Goal: Task Accomplishment & Management: Use online tool/utility

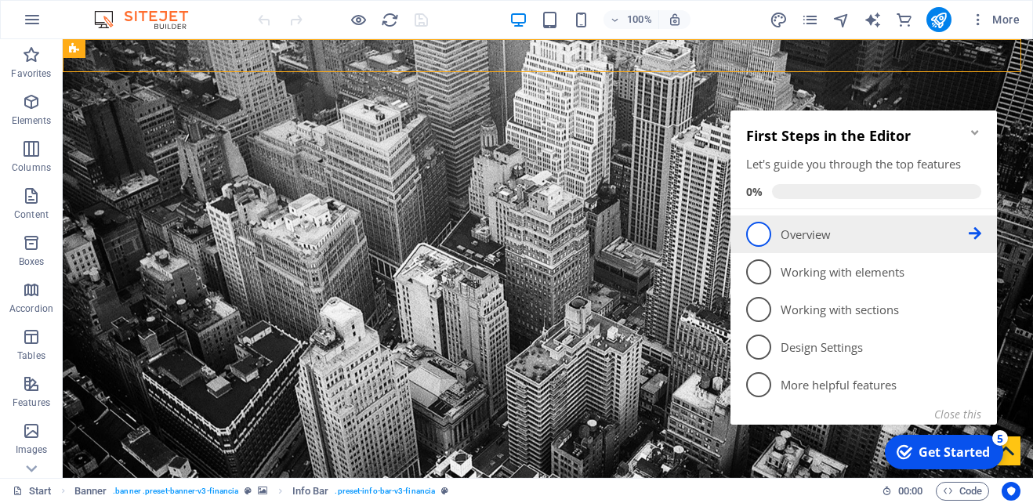
click at [754, 232] on span "1" at bounding box center [758, 234] width 25 height 25
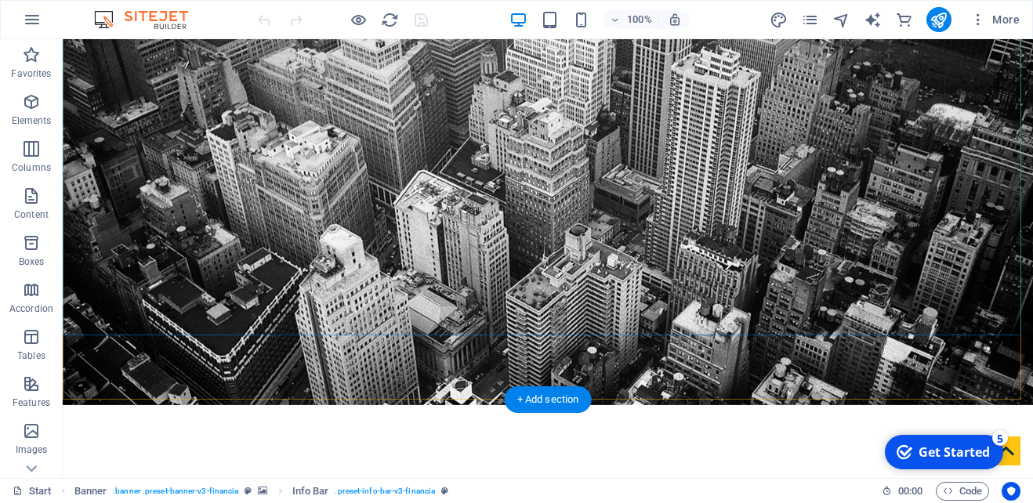
scroll to position [78, 0]
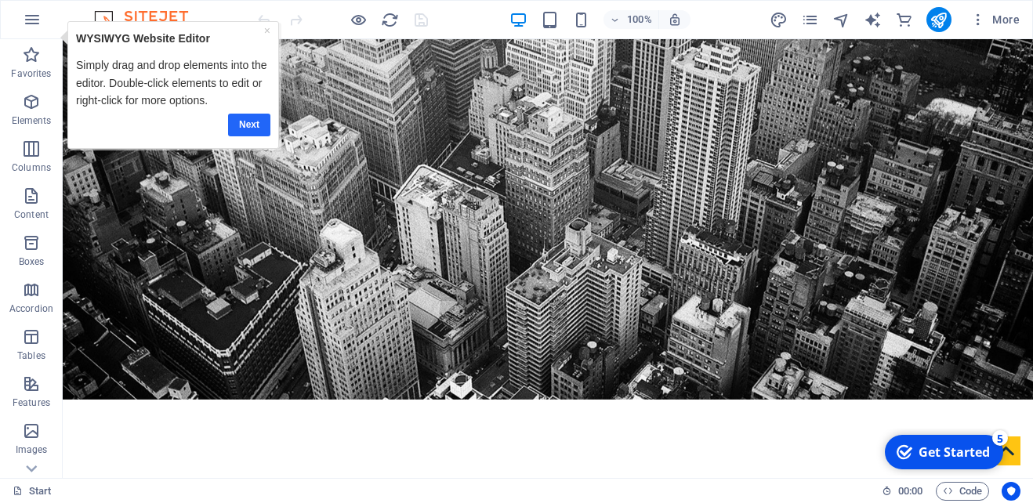
click at [259, 130] on link "Next" at bounding box center [248, 125] width 42 height 23
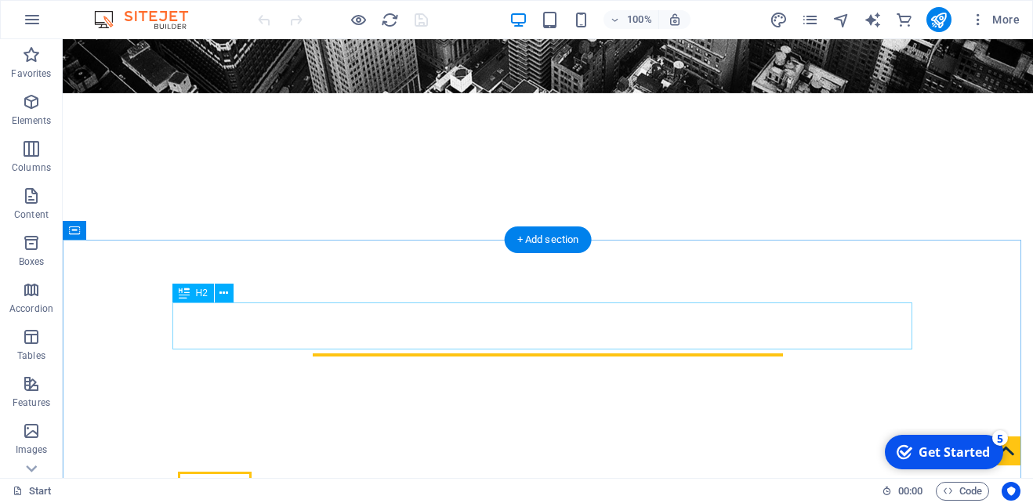
scroll to position [235, 0]
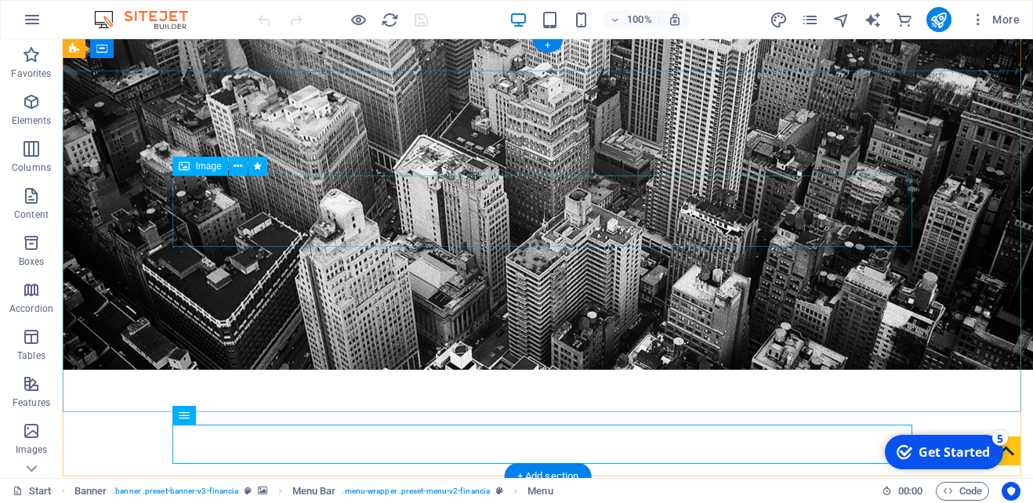
scroll to position [0, 0]
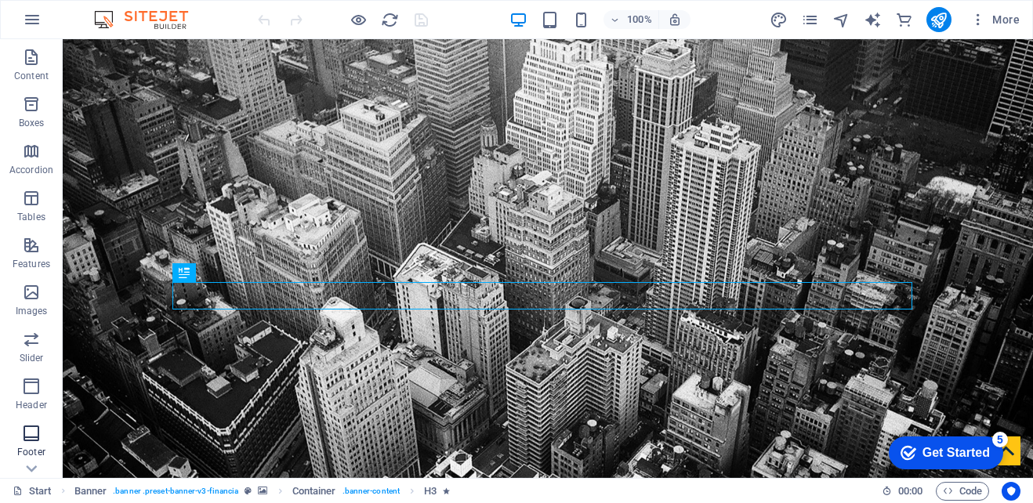
scroll to position [157, 0]
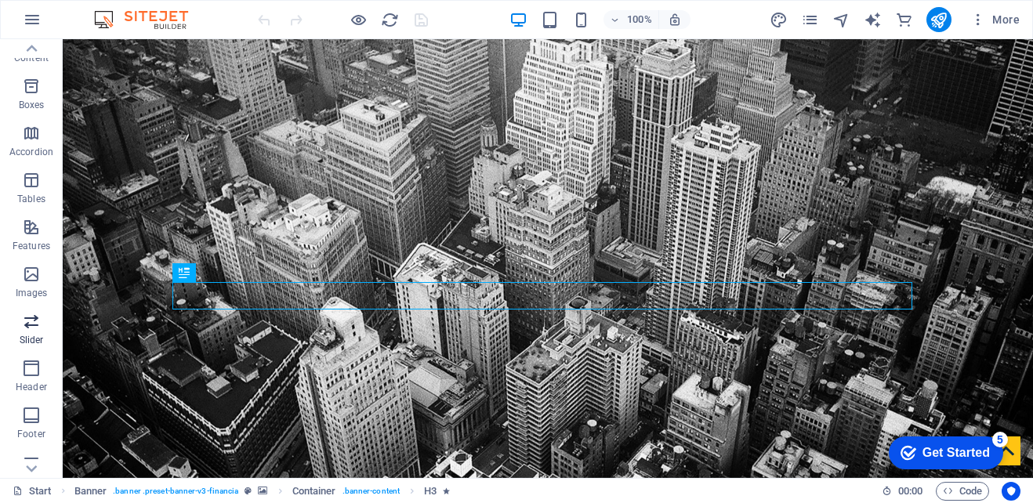
click at [31, 322] on icon "button" at bounding box center [31, 321] width 19 height 19
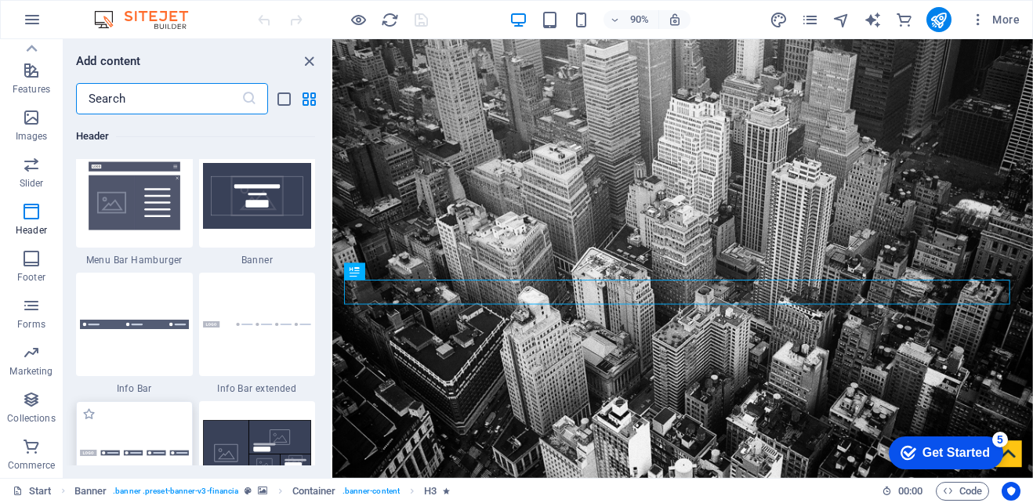
scroll to position [9981, 0]
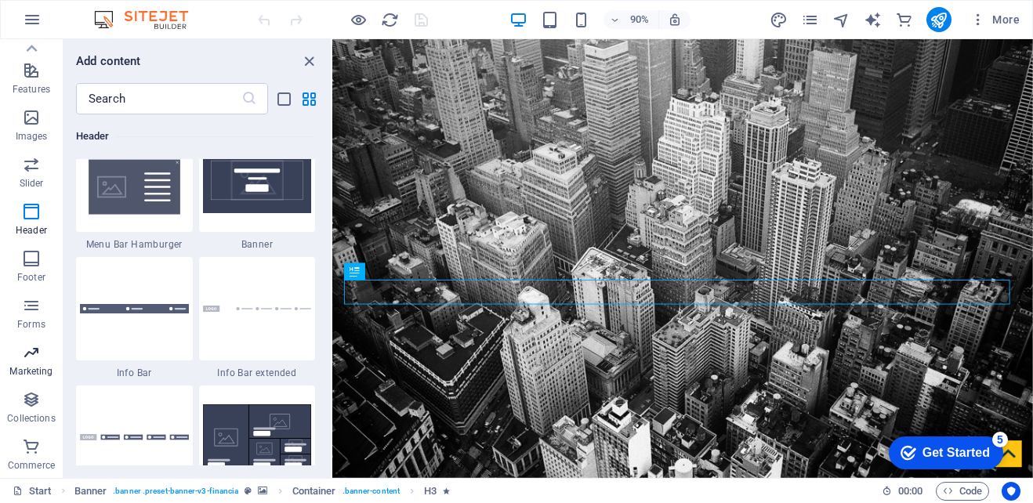
click at [38, 369] on p "Marketing" at bounding box center [30, 371] width 43 height 13
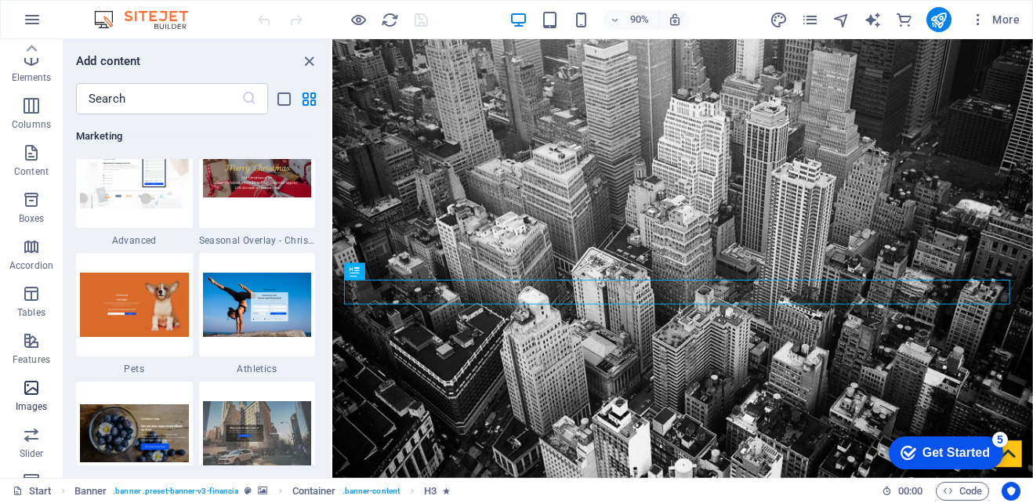
scroll to position [0, 0]
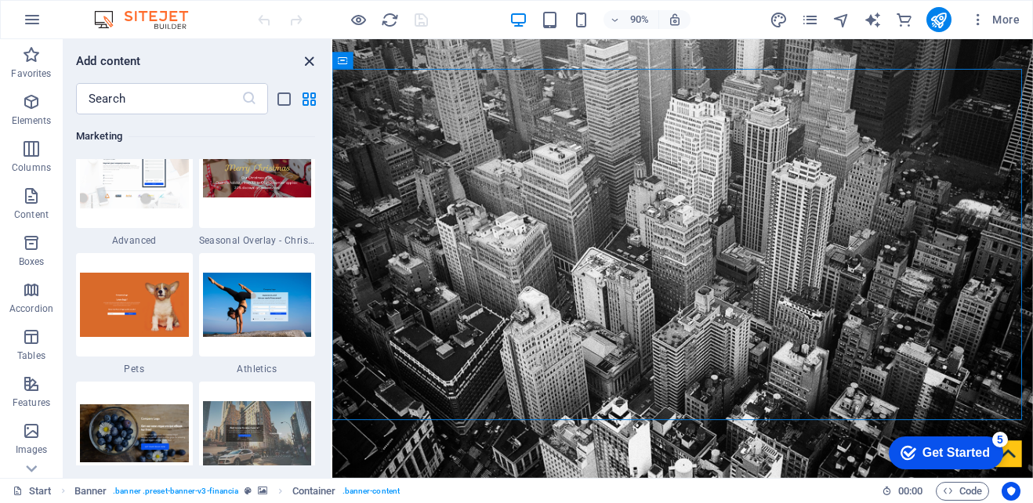
click at [306, 64] on icon "close panel" at bounding box center [309, 62] width 18 height 18
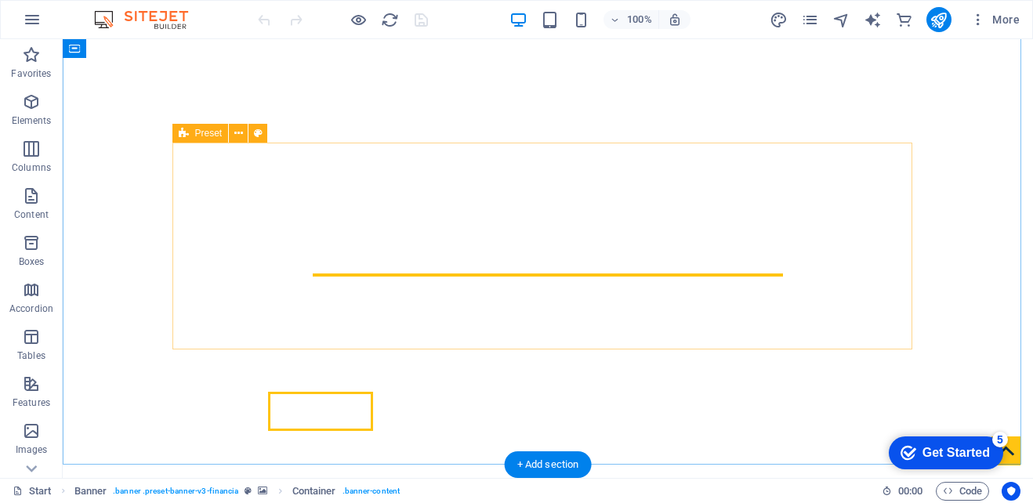
scroll to position [470, 0]
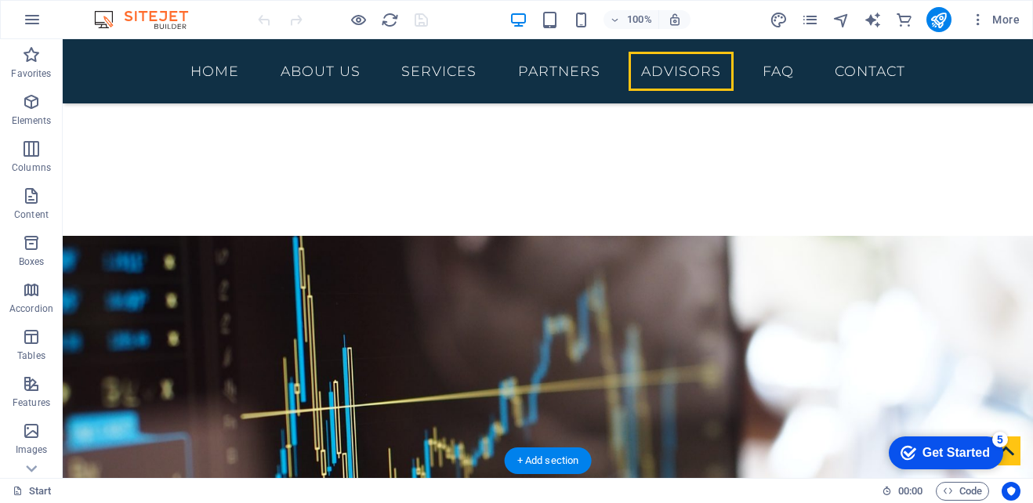
scroll to position [4310, 0]
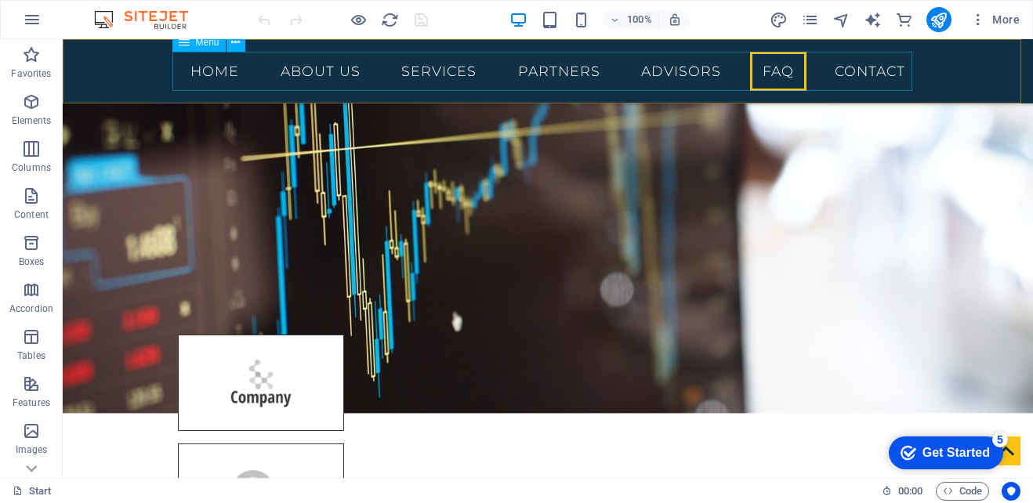
click at [440, 74] on nav "Home About us Services Partners Advisors FAQ Contact" at bounding box center [548, 71] width 740 height 39
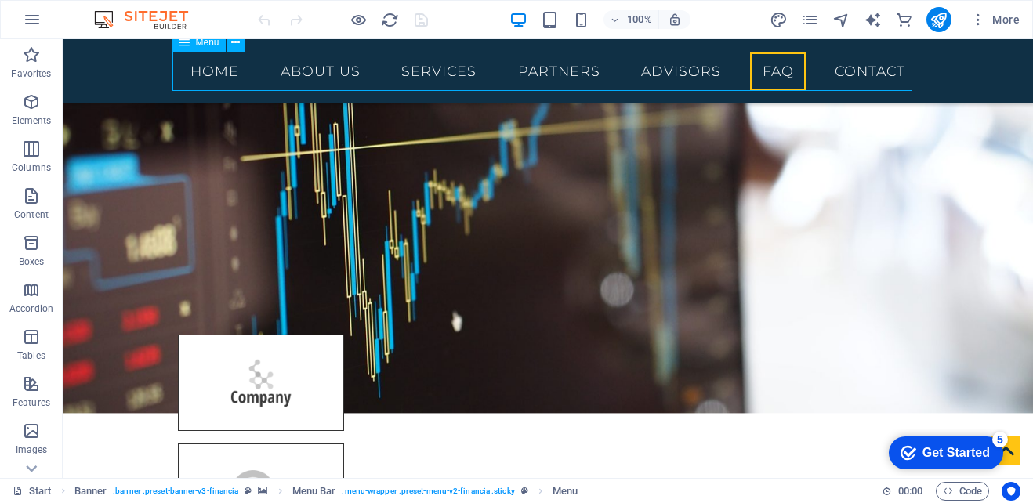
click at [440, 74] on nav "Home About us Services Partners Advisors FAQ Contact" at bounding box center [548, 71] width 740 height 39
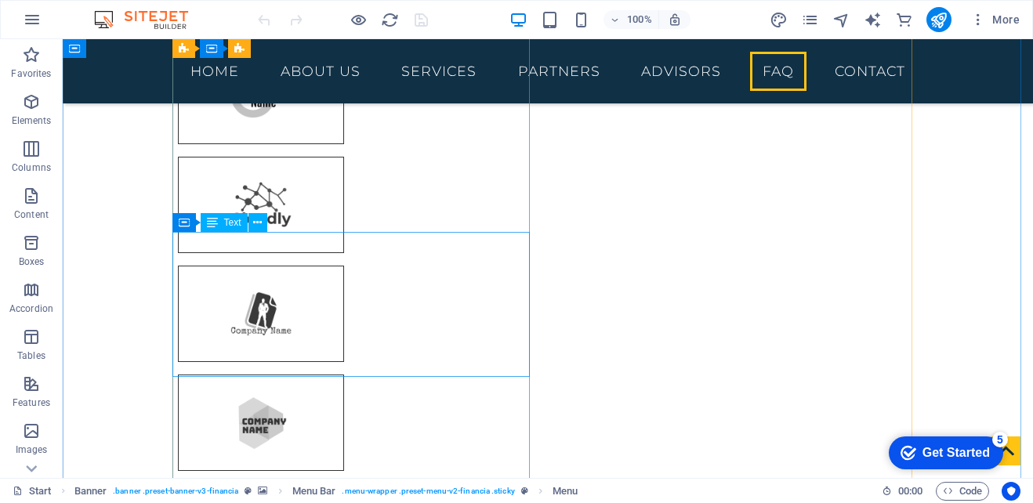
scroll to position [4937, 0]
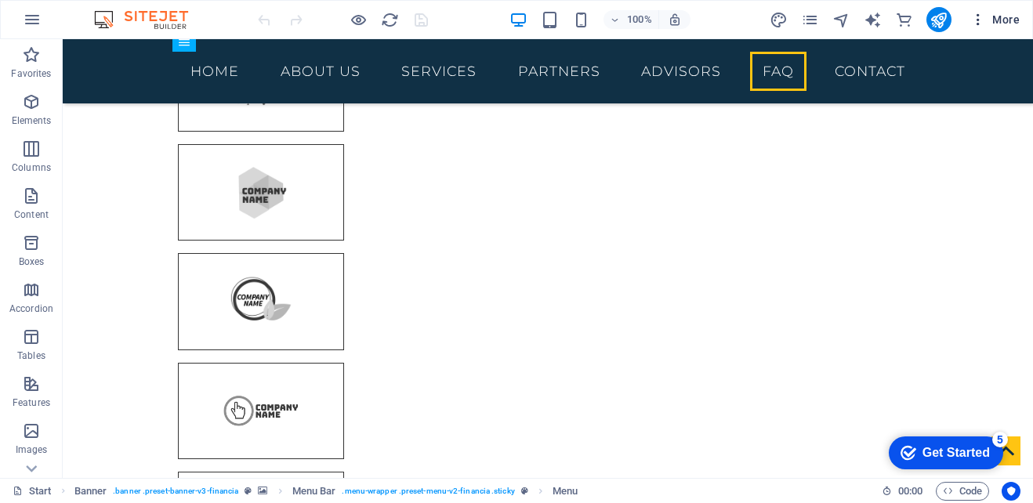
click at [980, 20] on icon "button" at bounding box center [978, 20] width 16 height 16
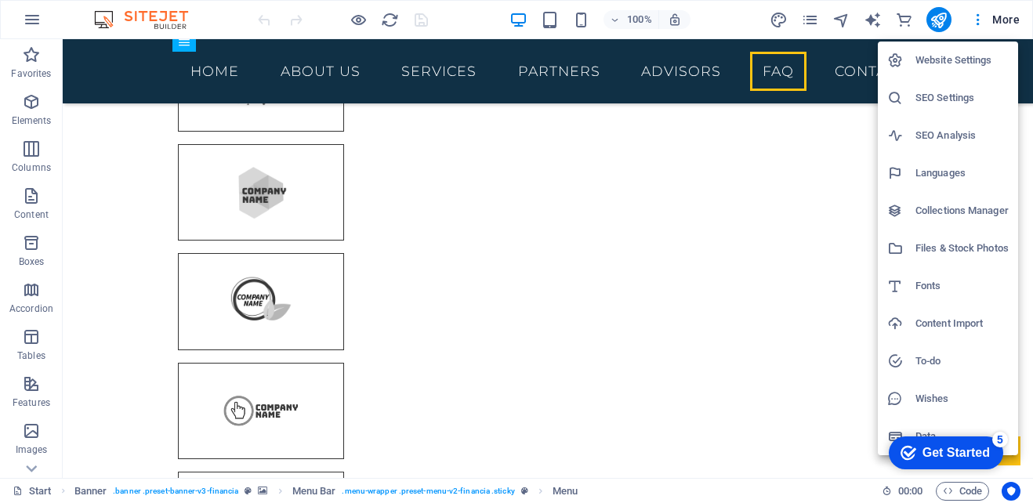
click at [954, 324] on h6 "Content Import" at bounding box center [961, 323] width 93 height 19
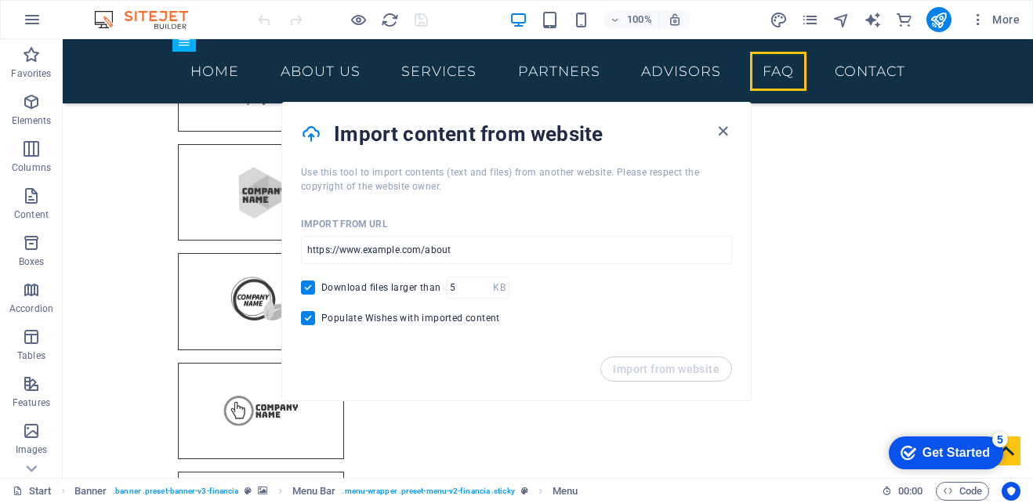
click at [662, 367] on div "Import from website" at bounding box center [516, 379] width 469 height 44
click at [345, 249] on input "url" at bounding box center [516, 250] width 431 height 28
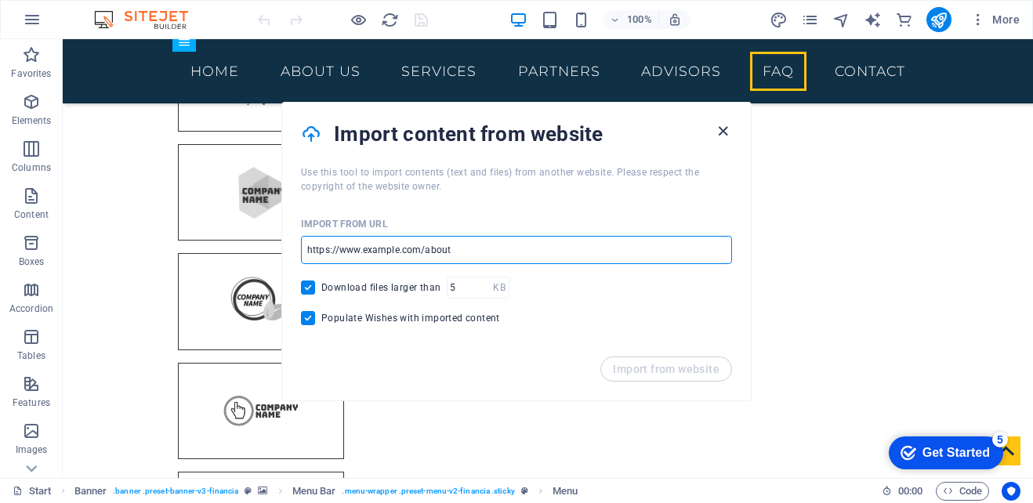
click at [725, 126] on icon "button" at bounding box center [723, 131] width 18 height 18
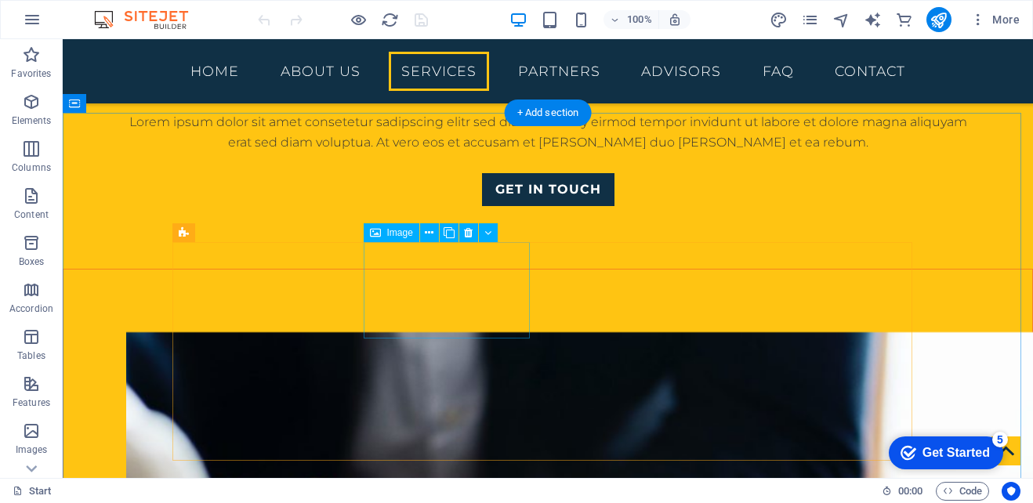
scroll to position [1489, 0]
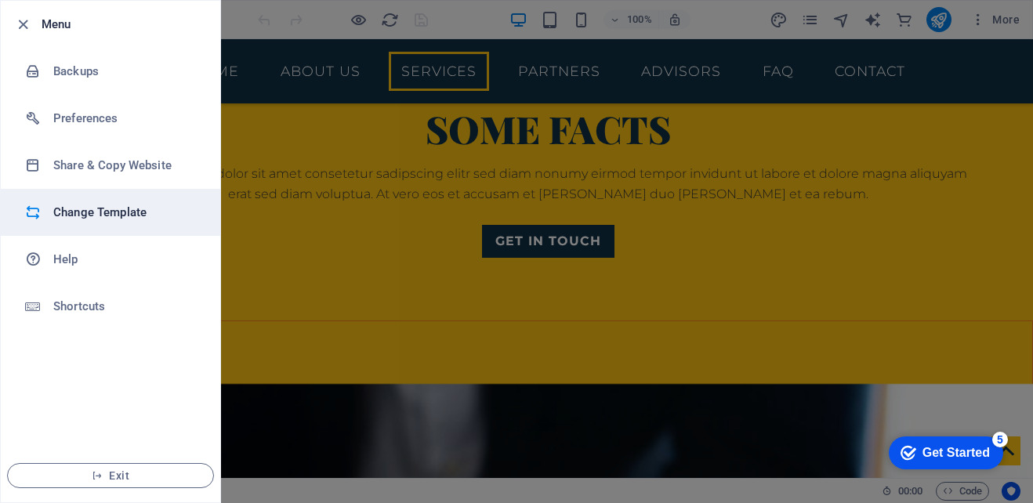
click at [81, 215] on h6 "Change Template" at bounding box center [125, 212] width 145 height 19
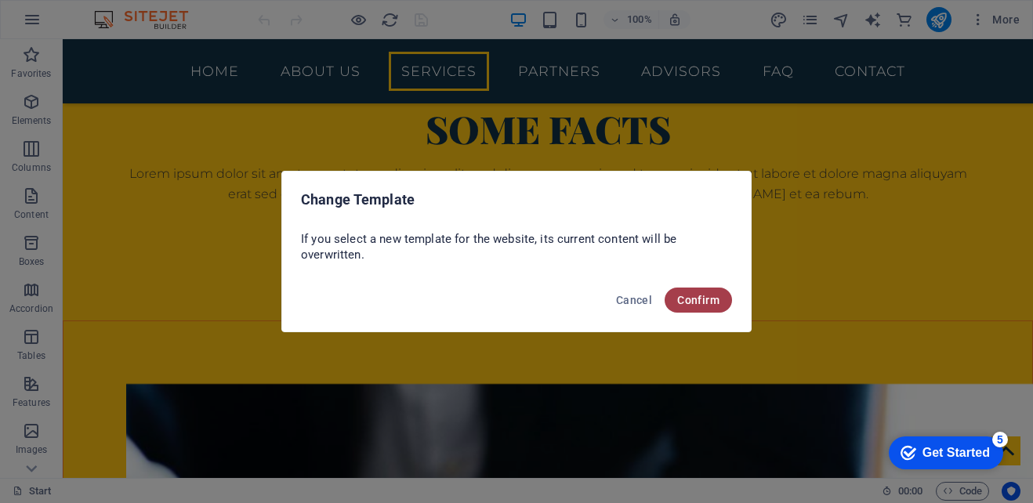
click at [691, 302] on span "Confirm" at bounding box center [698, 300] width 42 height 13
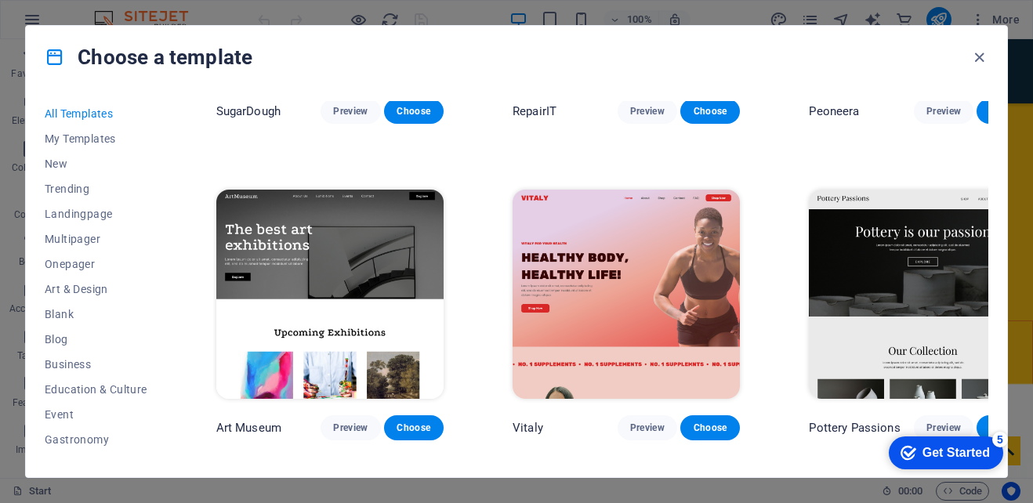
scroll to position [313, 0]
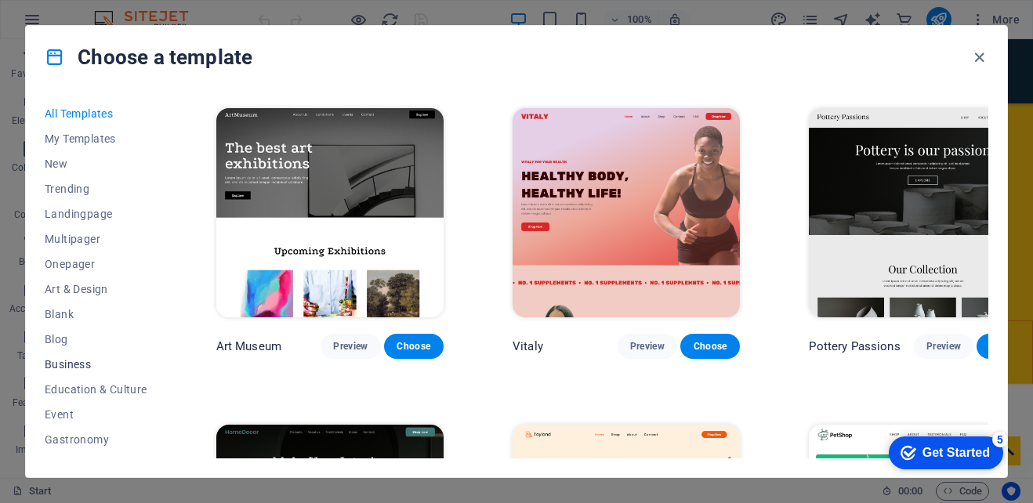
click at [72, 363] on span "Business" at bounding box center [96, 364] width 103 height 13
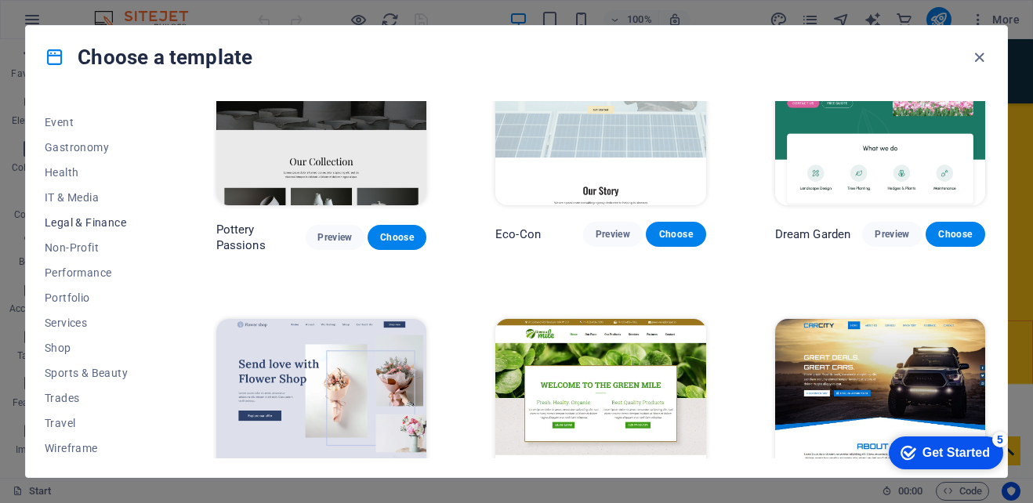
scroll to position [295, 0]
click at [77, 321] on span "Services" at bounding box center [96, 320] width 103 height 13
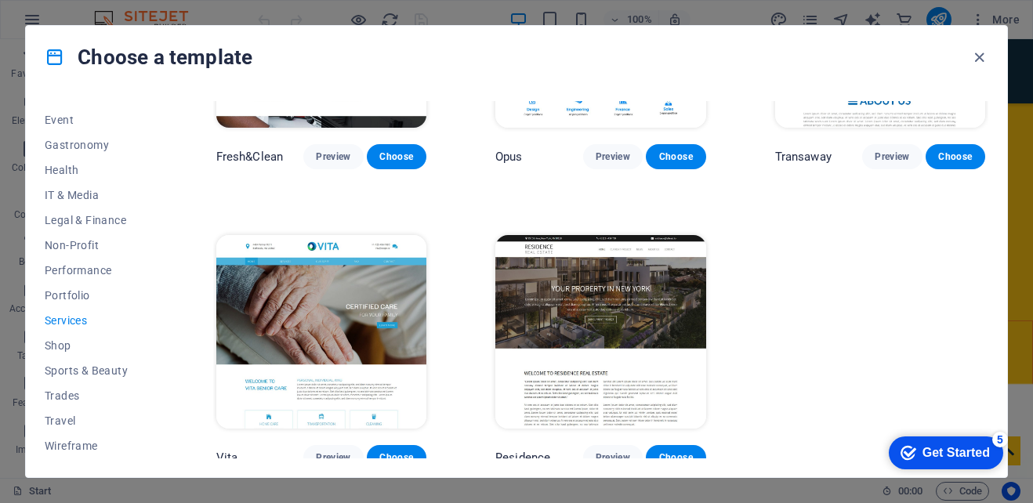
scroll to position [1297, 0]
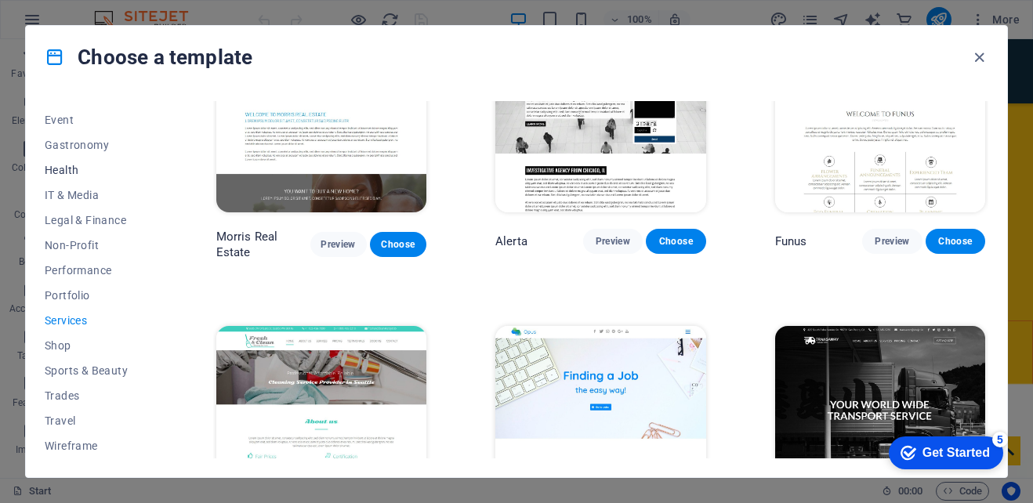
click at [85, 168] on span "Health" at bounding box center [96, 170] width 103 height 13
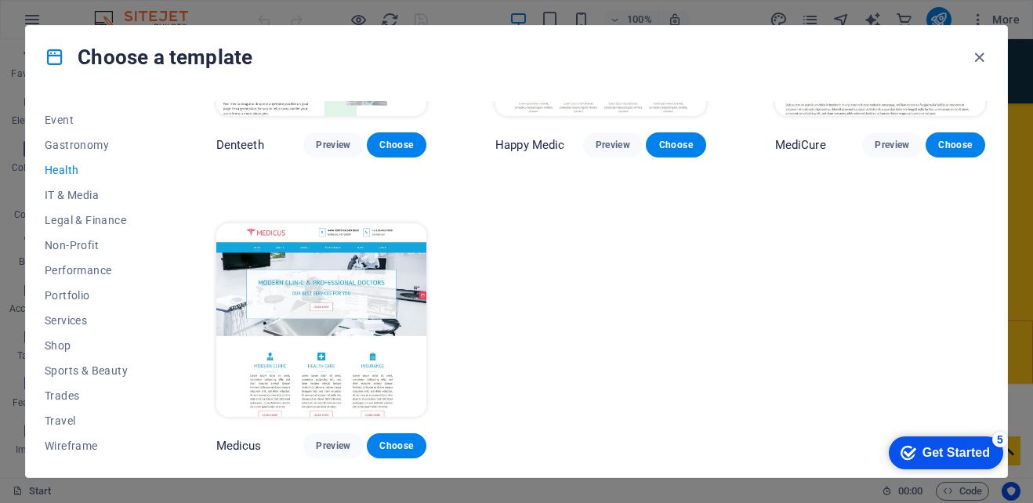
scroll to position [478, 0]
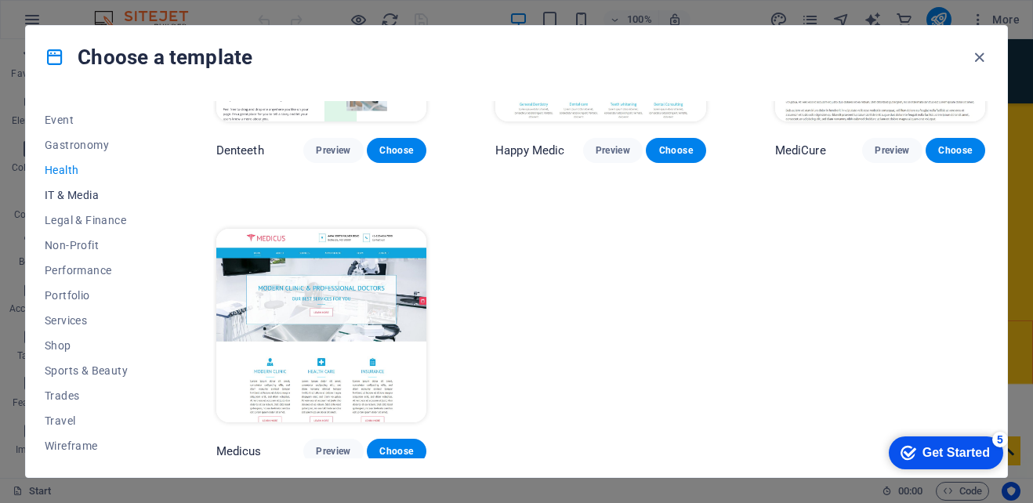
click at [85, 206] on button "IT & Media" at bounding box center [96, 195] width 103 height 25
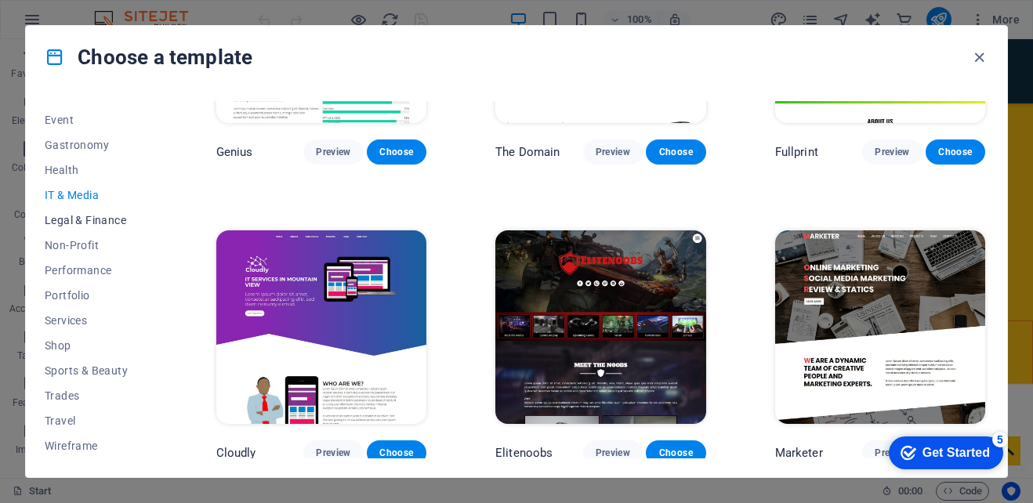
click at [81, 221] on span "Legal & Finance" at bounding box center [96, 220] width 103 height 13
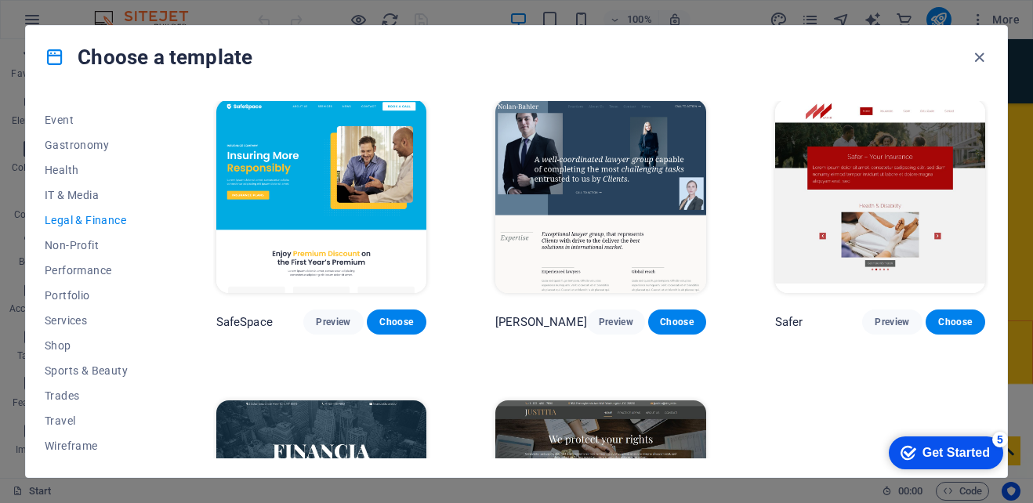
scroll to position [0, 0]
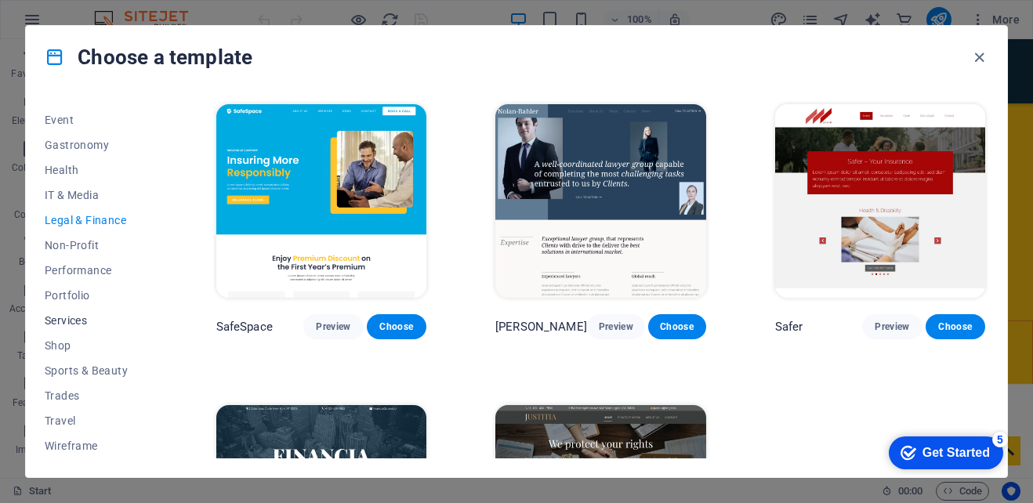
click at [60, 324] on span "Services" at bounding box center [96, 320] width 103 height 13
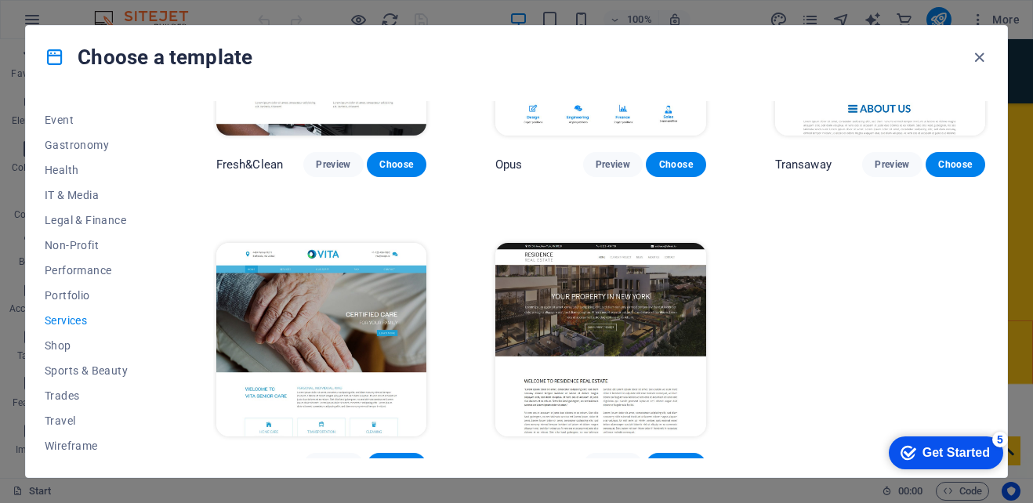
scroll to position [1689, 0]
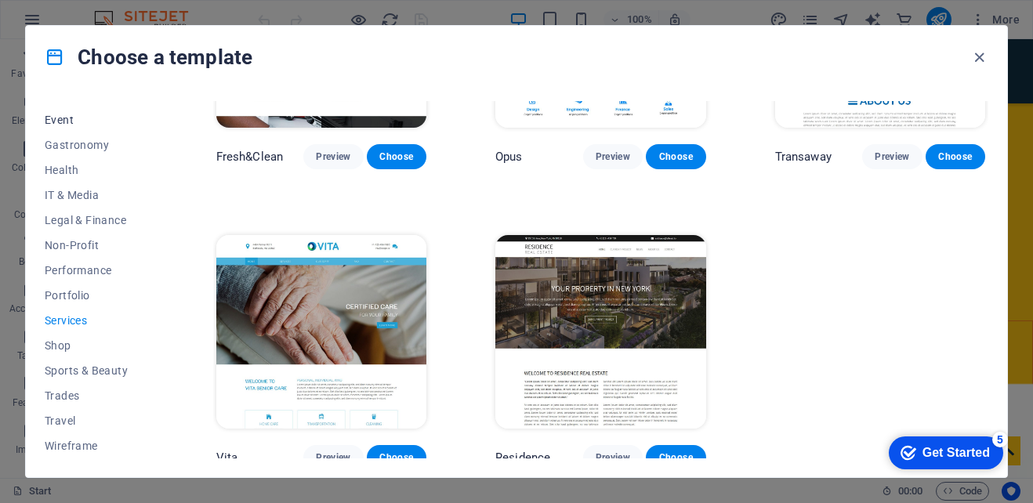
click at [71, 118] on span "Event" at bounding box center [96, 120] width 103 height 13
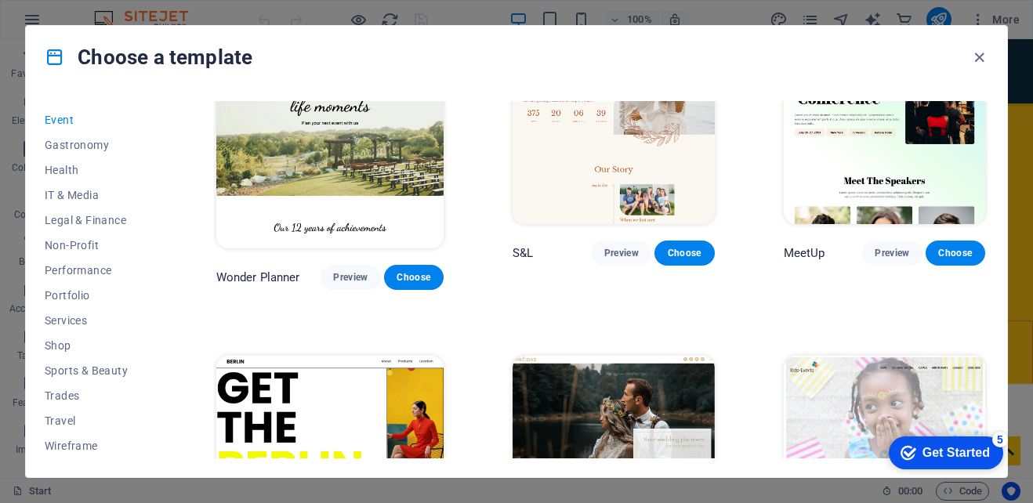
scroll to position [0, 0]
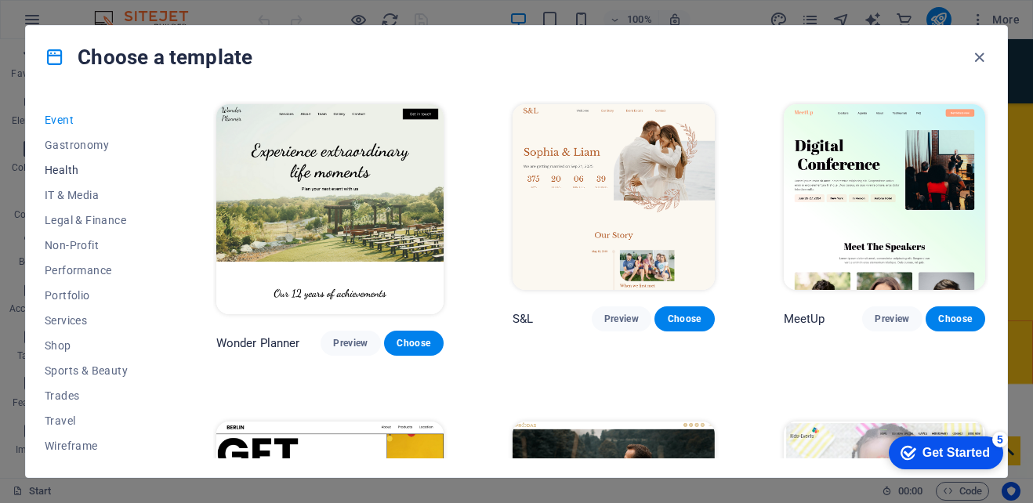
click at [67, 171] on span "Health" at bounding box center [96, 170] width 103 height 13
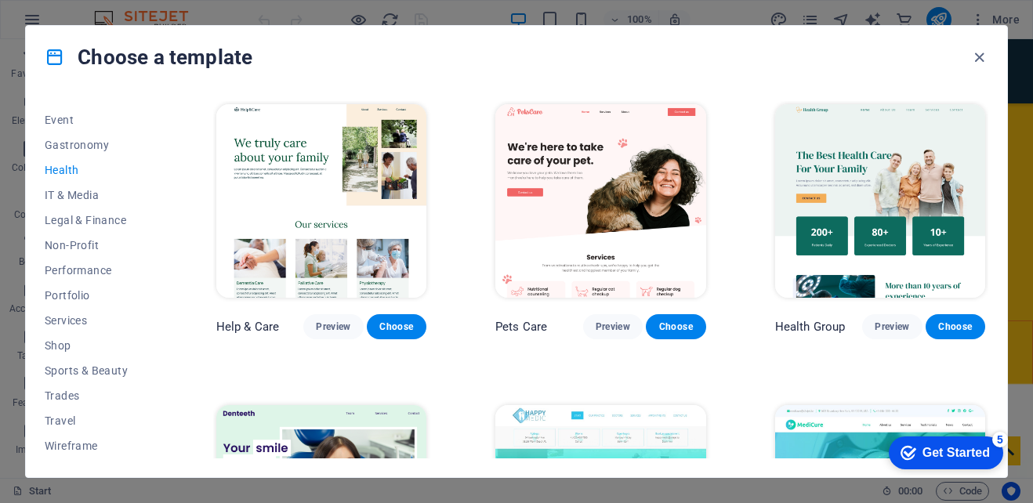
click at [75, 181] on button "Health" at bounding box center [96, 170] width 103 height 25
click at [74, 196] on span "IT & Media" at bounding box center [96, 195] width 103 height 13
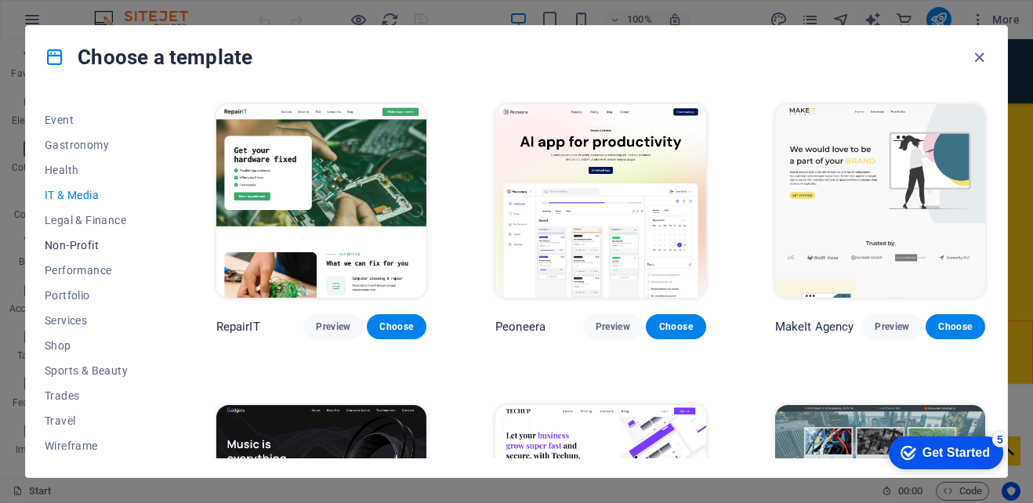
click at [71, 241] on span "Non-Profit" at bounding box center [96, 245] width 103 height 13
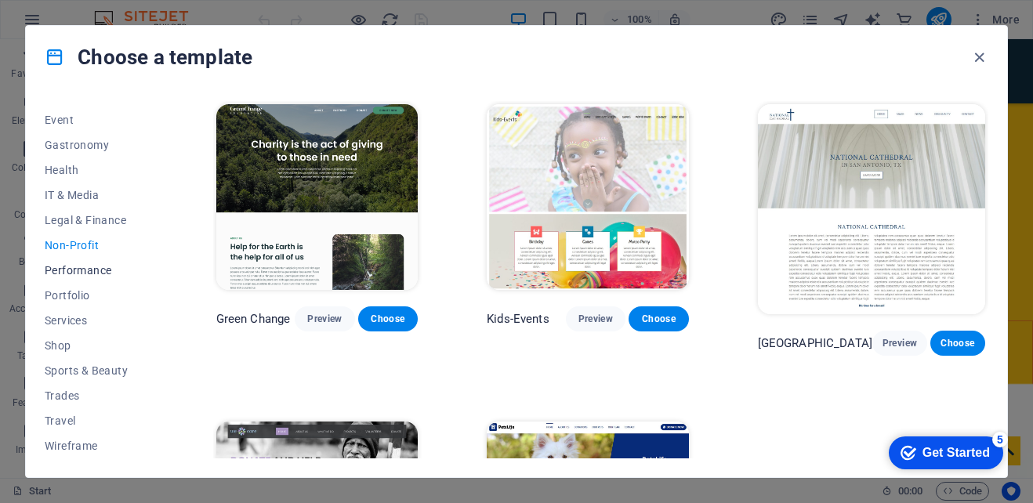
click at [67, 261] on button "Performance" at bounding box center [96, 270] width 103 height 25
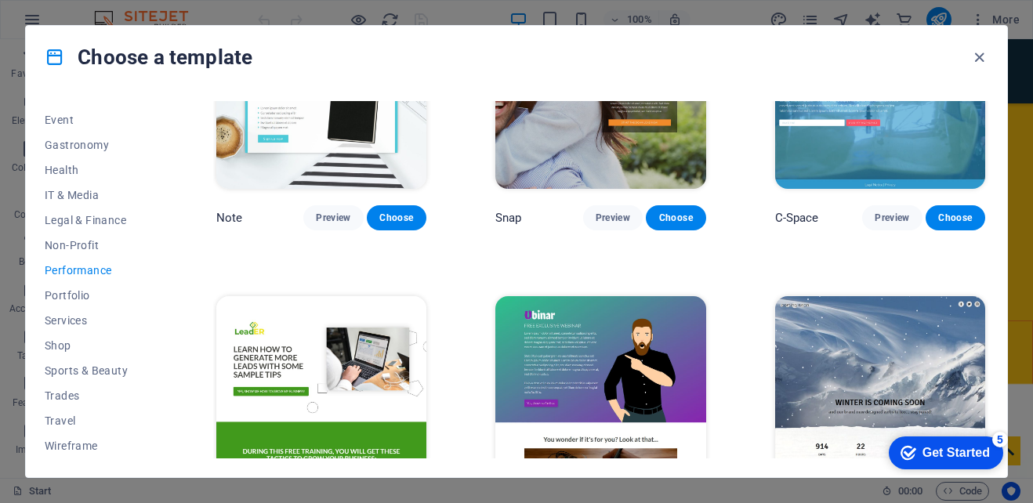
scroll to position [1097, 0]
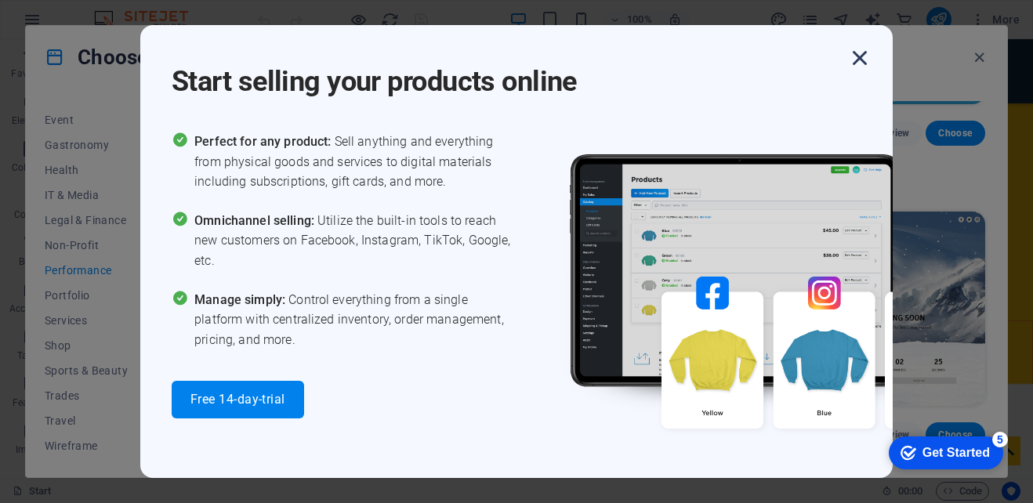
click at [864, 53] on icon "button" at bounding box center [860, 58] width 28 height 28
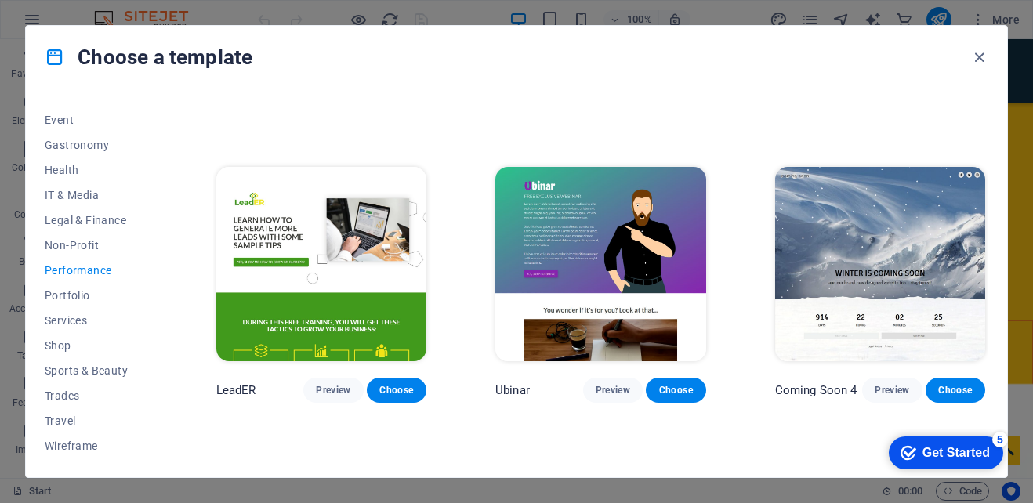
scroll to position [907, 0]
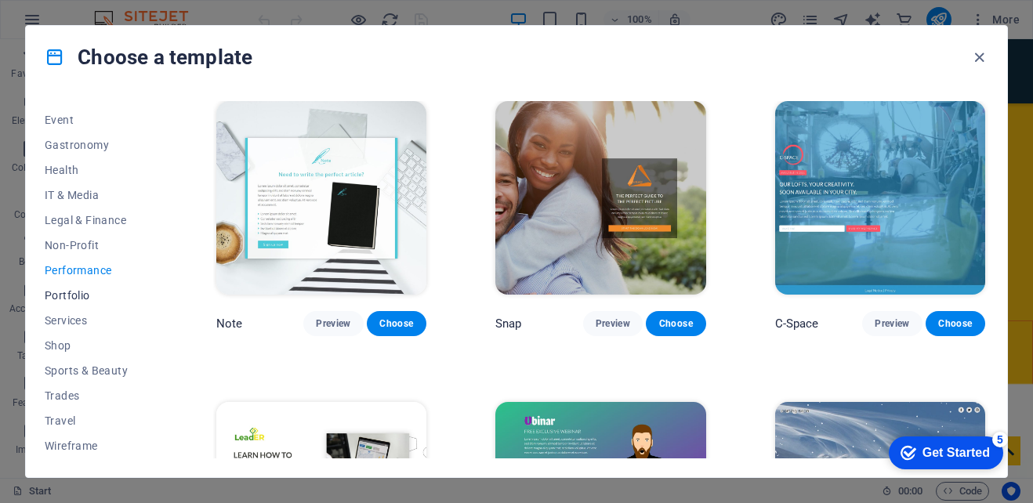
click at [68, 292] on span "Portfolio" at bounding box center [96, 295] width 103 height 13
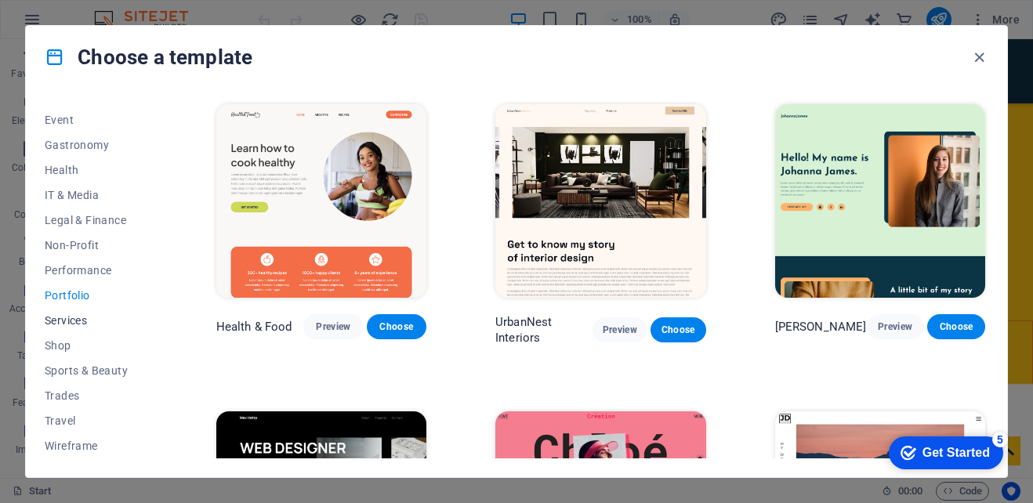
click at [79, 316] on span "Services" at bounding box center [96, 320] width 103 height 13
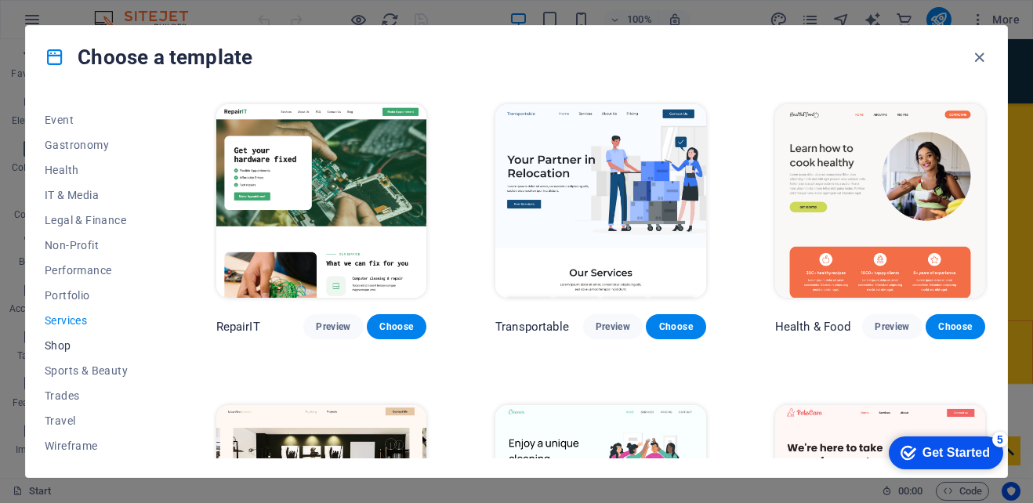
click at [62, 345] on span "Shop" at bounding box center [96, 345] width 103 height 13
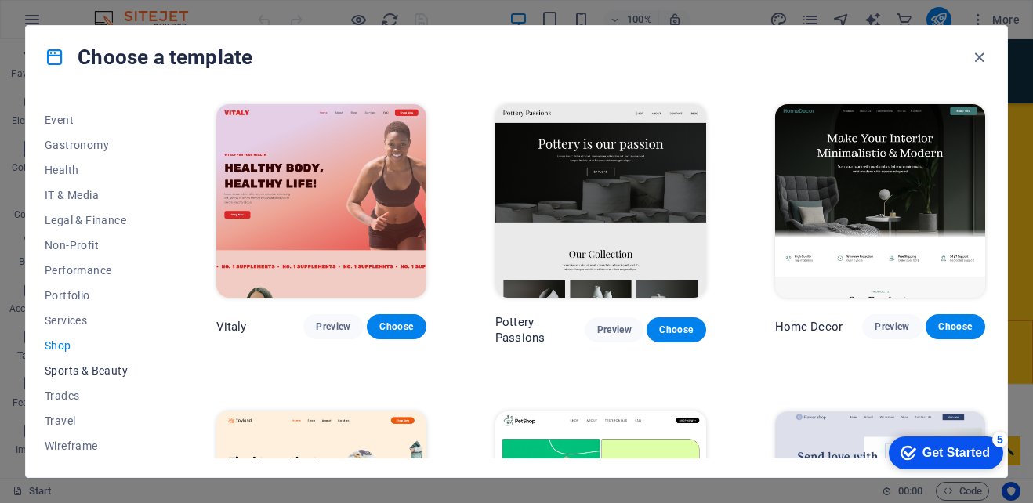
click at [69, 367] on span "Sports & Beauty" at bounding box center [96, 370] width 103 height 13
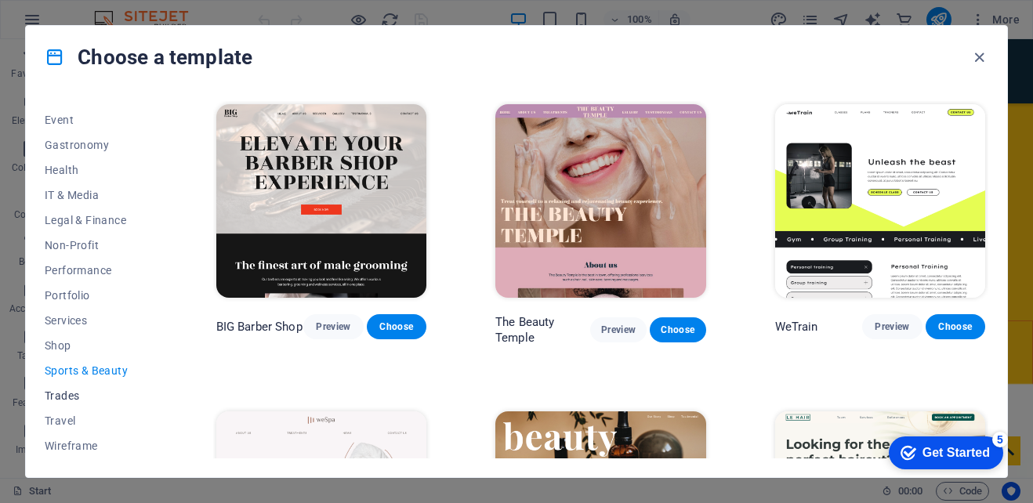
click at [73, 390] on span "Trades" at bounding box center [96, 395] width 103 height 13
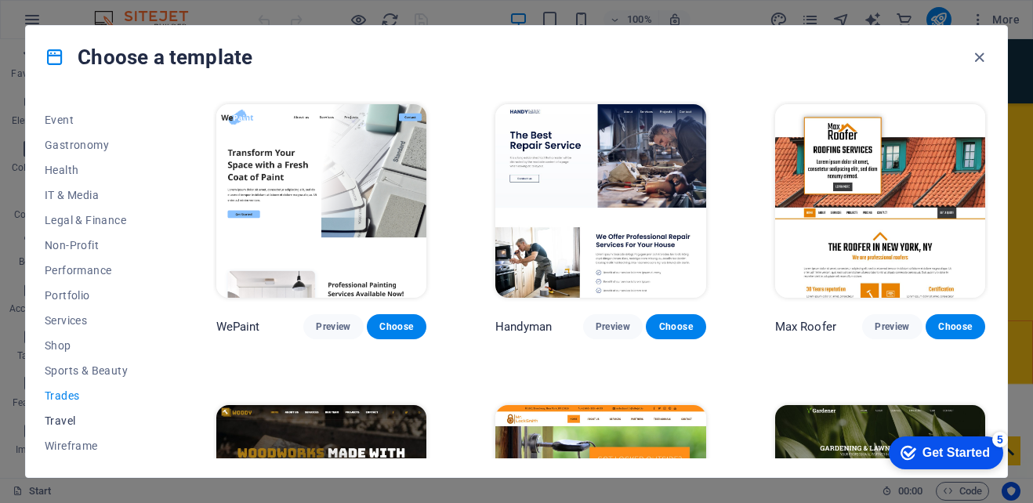
click at [63, 422] on span "Travel" at bounding box center [96, 421] width 103 height 13
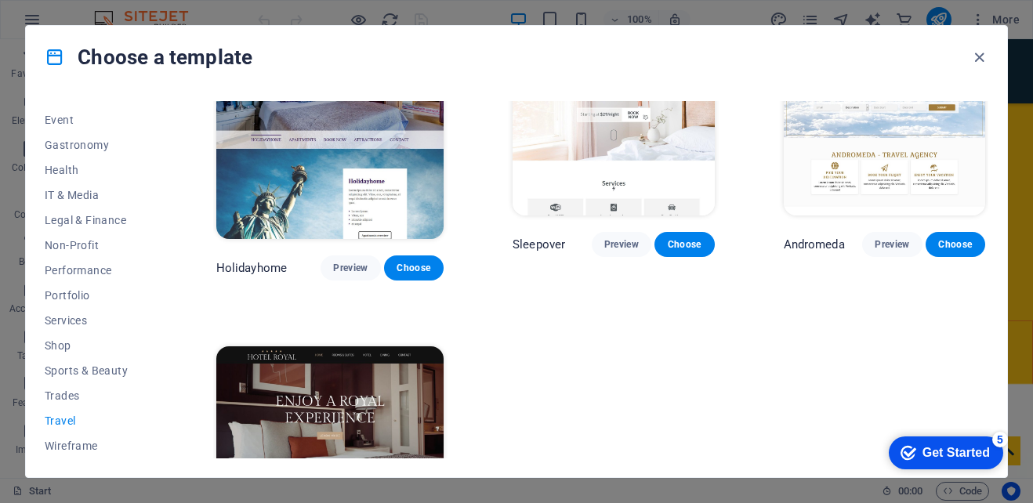
scroll to position [478, 0]
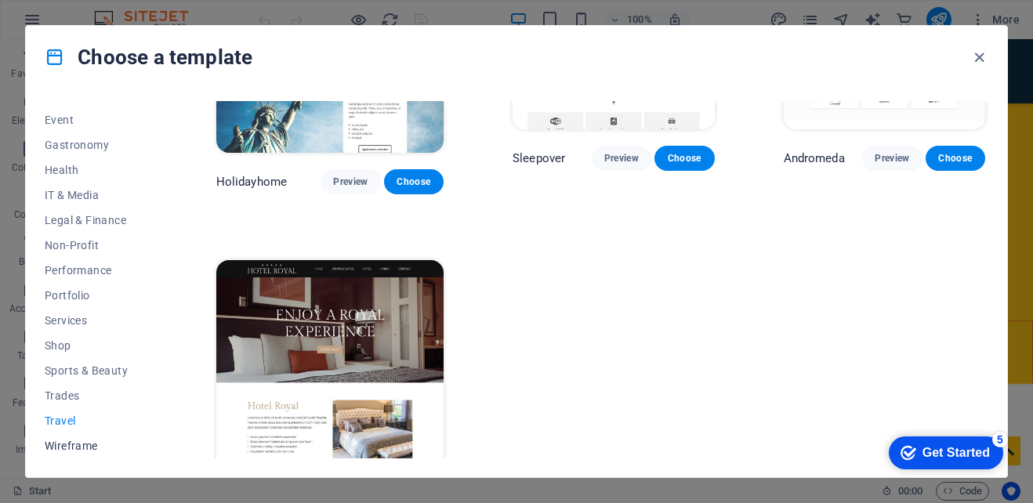
click at [78, 447] on span "Wireframe" at bounding box center [96, 446] width 103 height 13
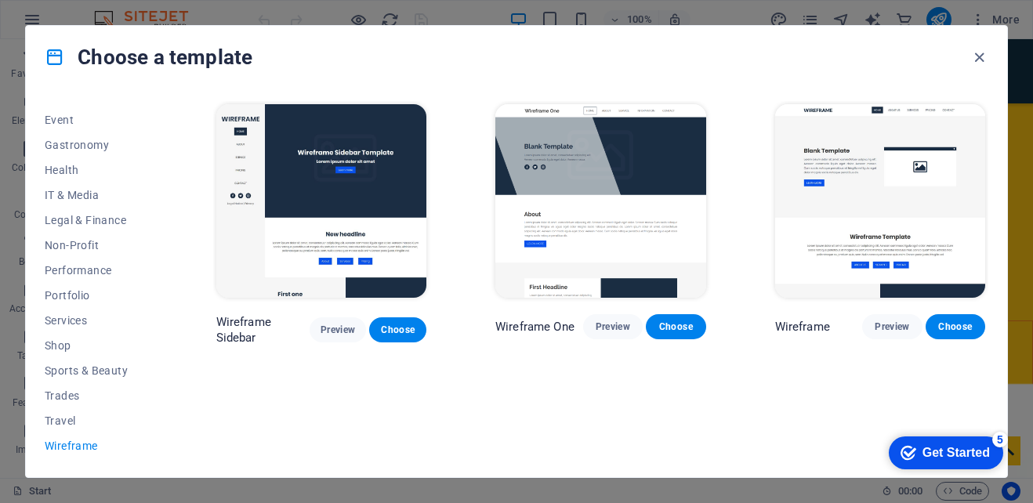
scroll to position [0, 0]
click at [58, 418] on span "Travel" at bounding box center [96, 421] width 103 height 13
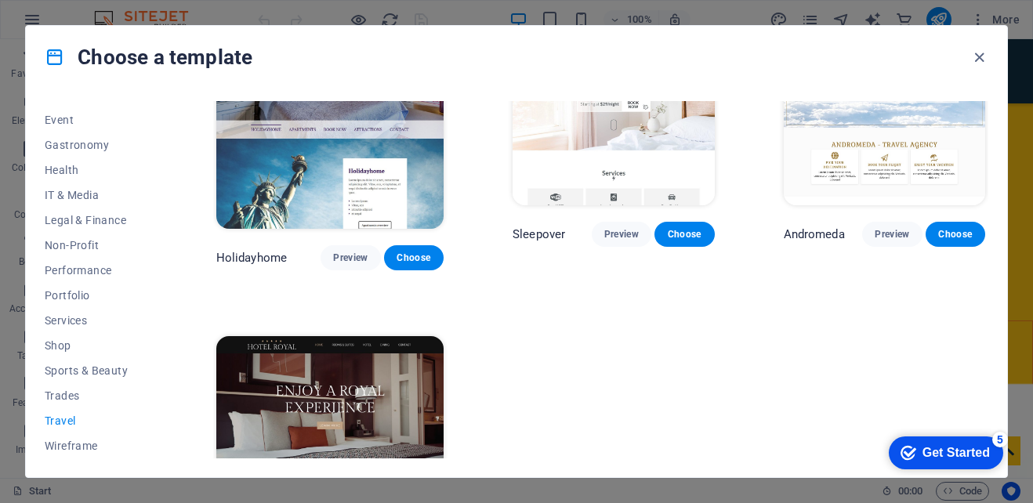
scroll to position [478, 0]
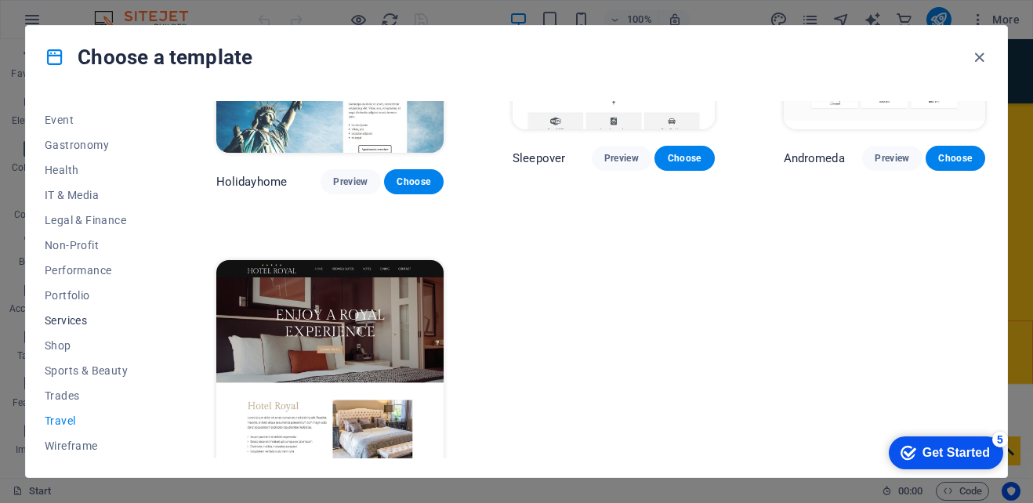
click at [77, 325] on span "Services" at bounding box center [96, 320] width 103 height 13
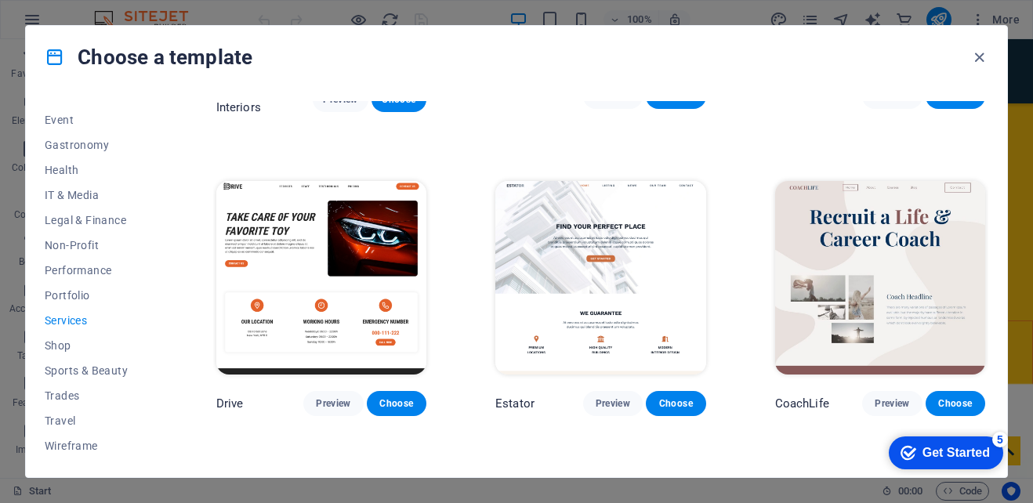
scroll to position [556, 0]
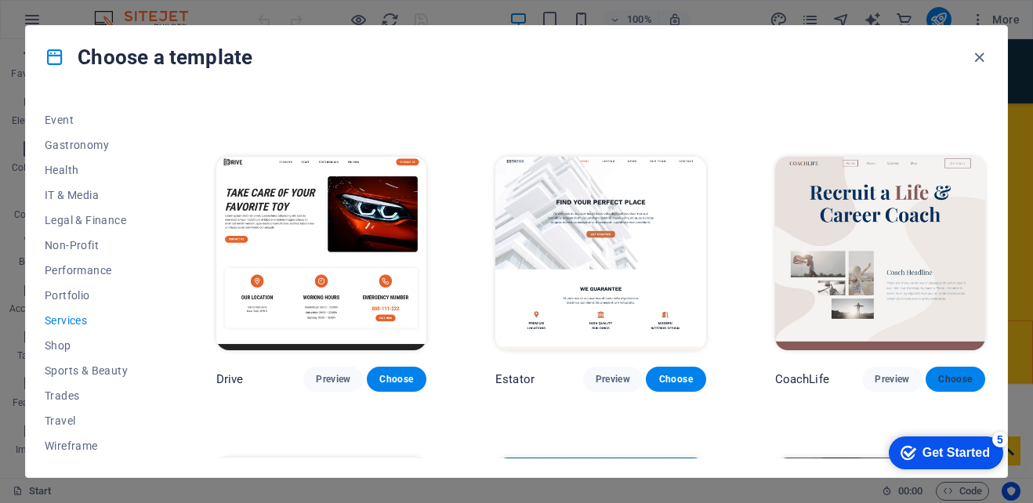
click at [941, 378] on span "Choose" at bounding box center [955, 379] width 34 height 13
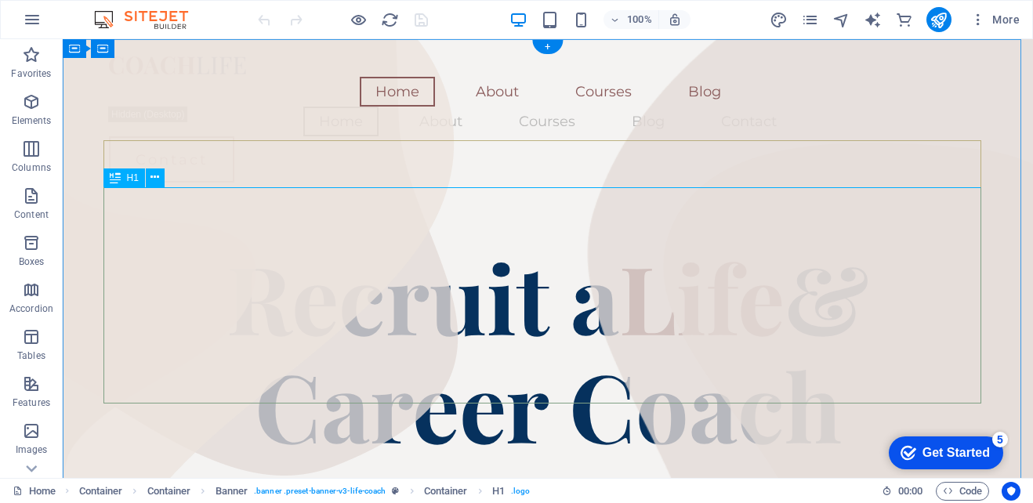
click at [837, 352] on div "Recruit a Life & Career Coach" at bounding box center [548, 350] width 878 height 216
click at [809, 366] on div "Recruit a Life & Career Coach" at bounding box center [548, 350] width 878 height 216
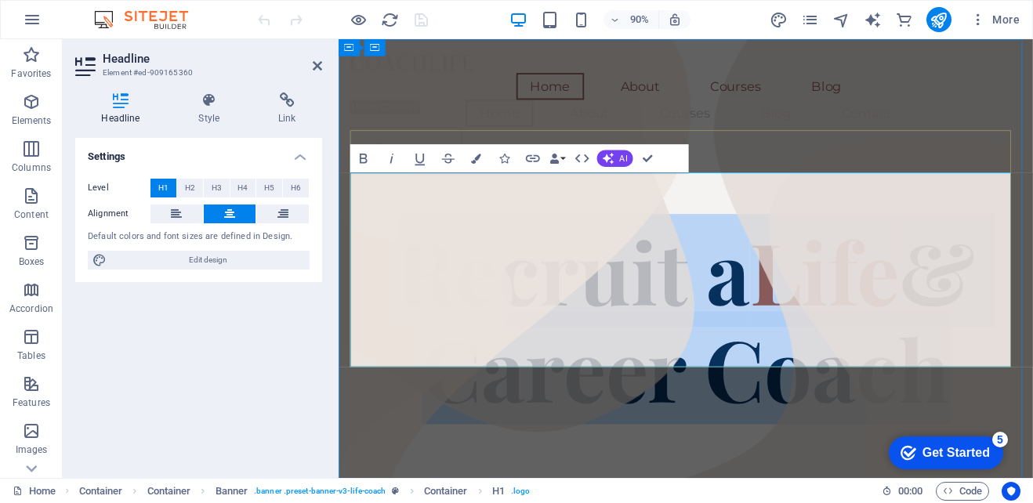
click at [957, 383] on span "& Career Coach" at bounding box center [738, 351] width 615 height 234
click at [1023, 366] on h1 "Recruit a Life & Career Coach" at bounding box center [724, 350] width 746 height 216
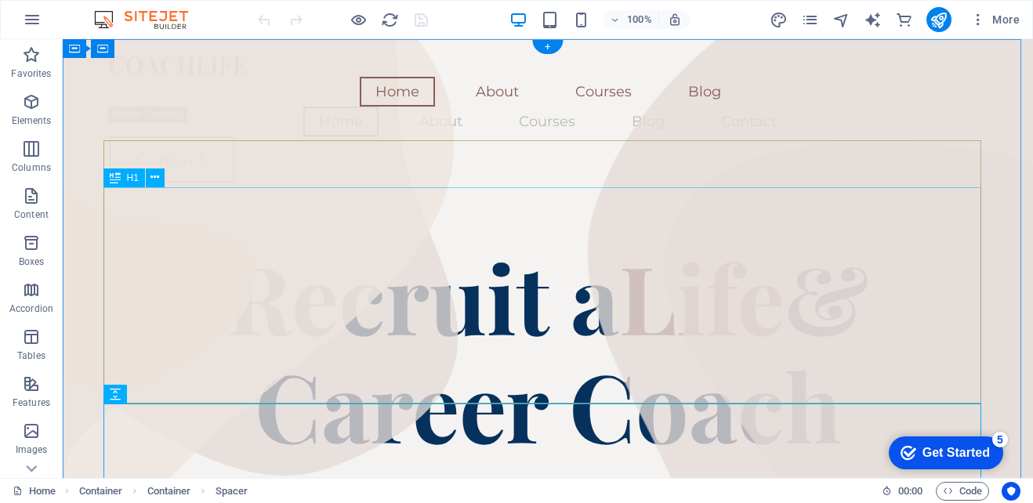
click at [836, 325] on div "Recruit a Life & Career Coach" at bounding box center [548, 350] width 878 height 216
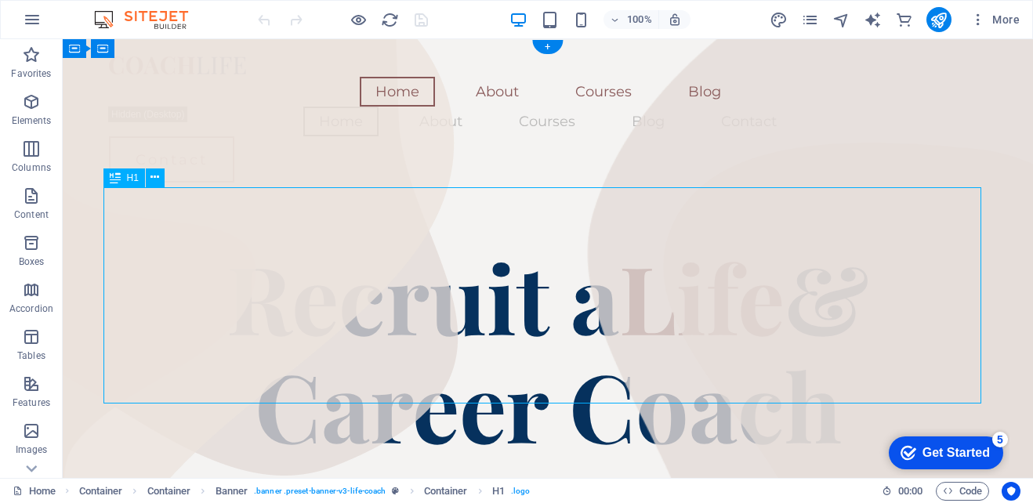
click at [748, 357] on div "Recruit a Life & Career Coach" at bounding box center [548, 350] width 878 height 216
click at [824, 360] on div "Recruit a Life & Career Coach" at bounding box center [548, 350] width 878 height 216
click at [784, 342] on div "Recruit a Life & Career Coach" at bounding box center [548, 350] width 878 height 216
click at [787, 360] on div "Recruit a Life & Career Coach" at bounding box center [548, 350] width 878 height 216
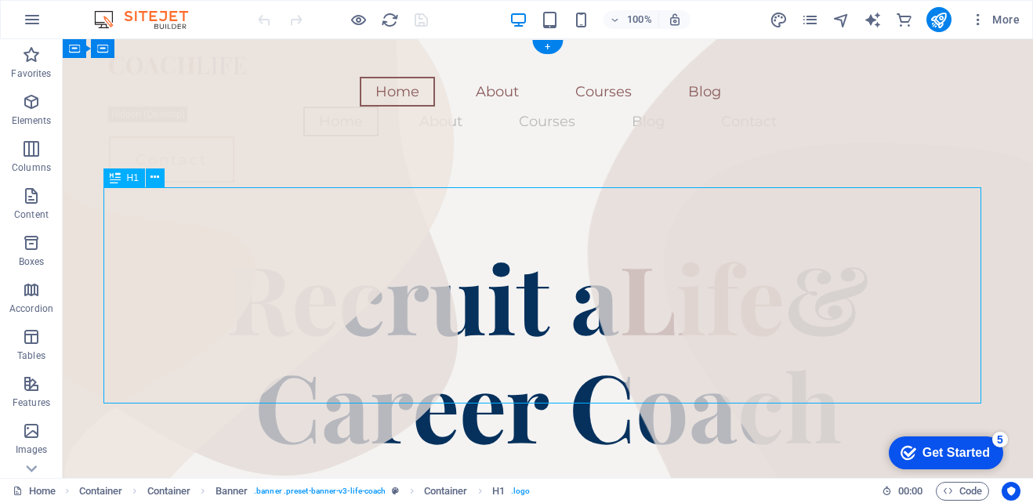
click at [347, 262] on div "Recruit a Life & Career Coach" at bounding box center [548, 350] width 878 height 216
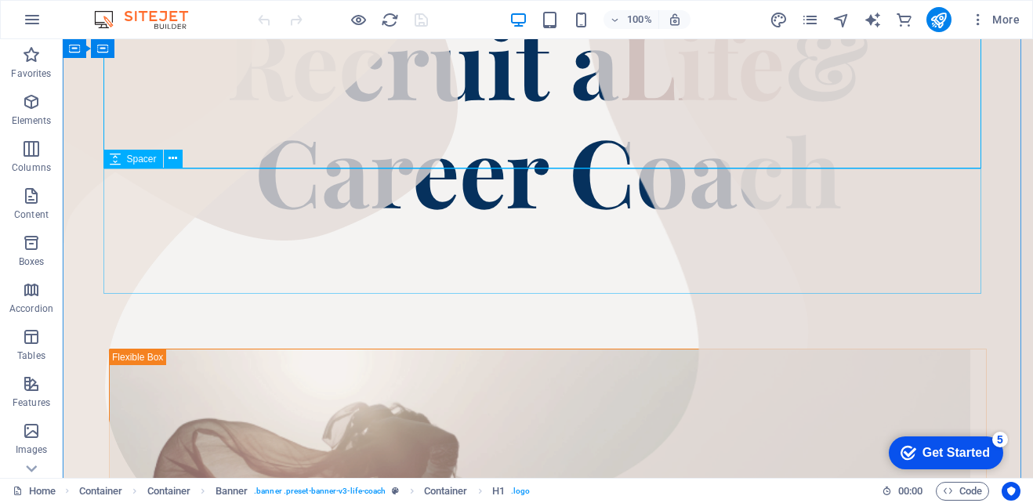
scroll to position [157, 0]
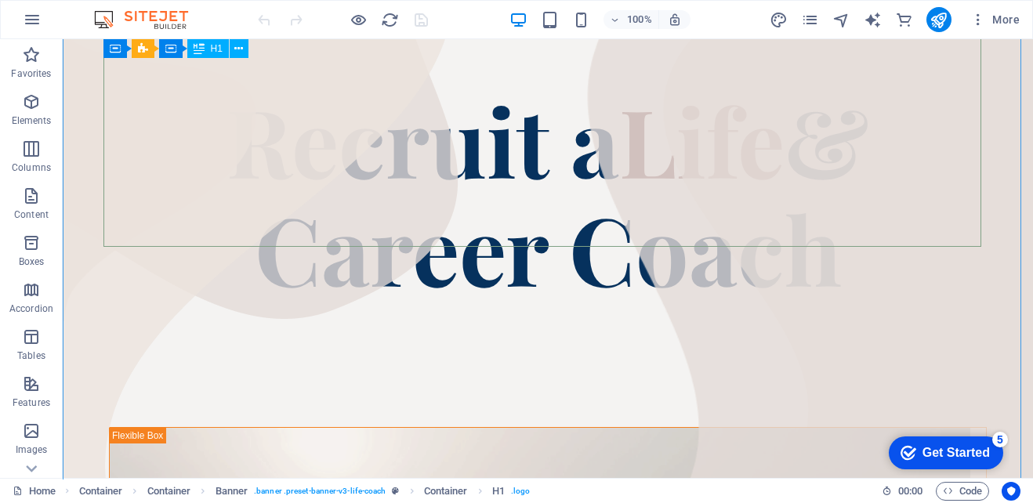
click at [813, 210] on div "Recruit a Life & Career Coach" at bounding box center [548, 193] width 878 height 216
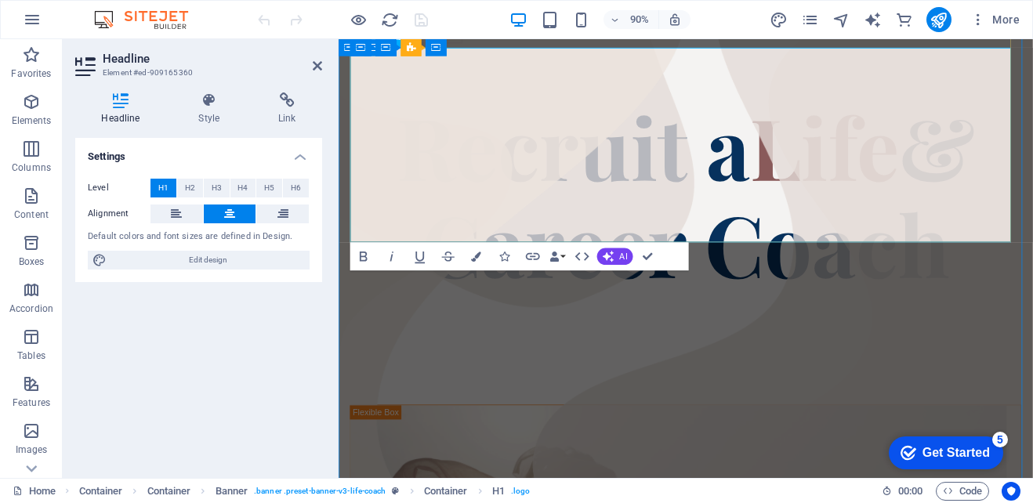
click at [1012, 237] on h1 "Recruit a Life & Career Coach" at bounding box center [724, 211] width 746 height 216
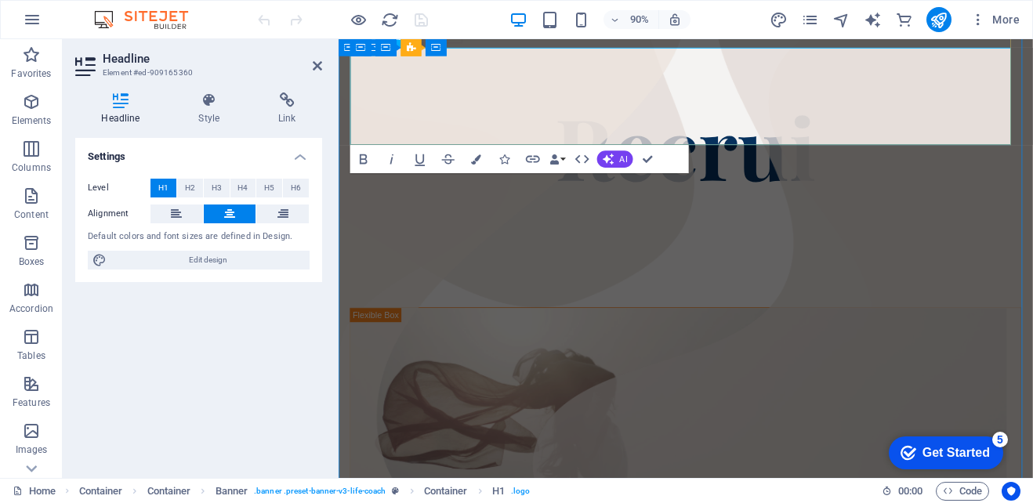
click at [813, 100] on span "Recrui" at bounding box center [724, 157] width 290 height 125
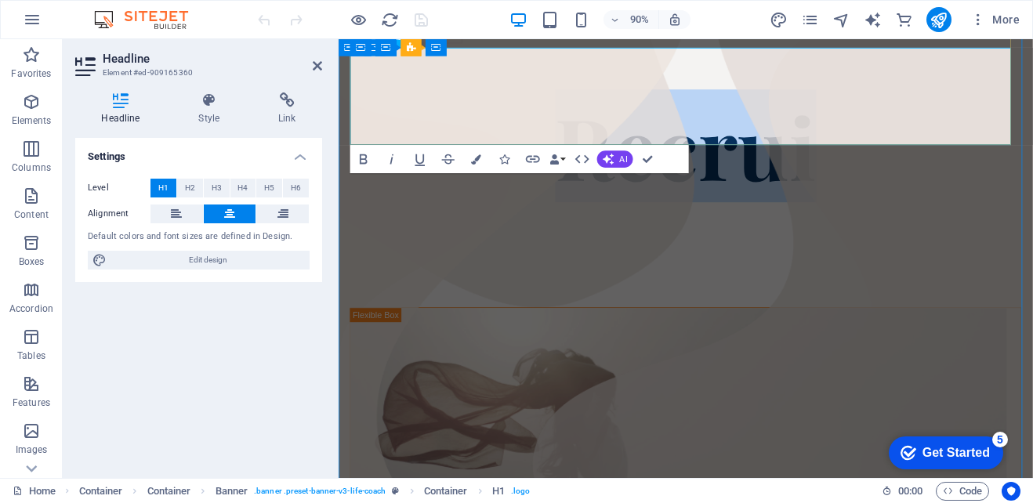
click at [813, 100] on span "Recrui" at bounding box center [724, 157] width 290 height 125
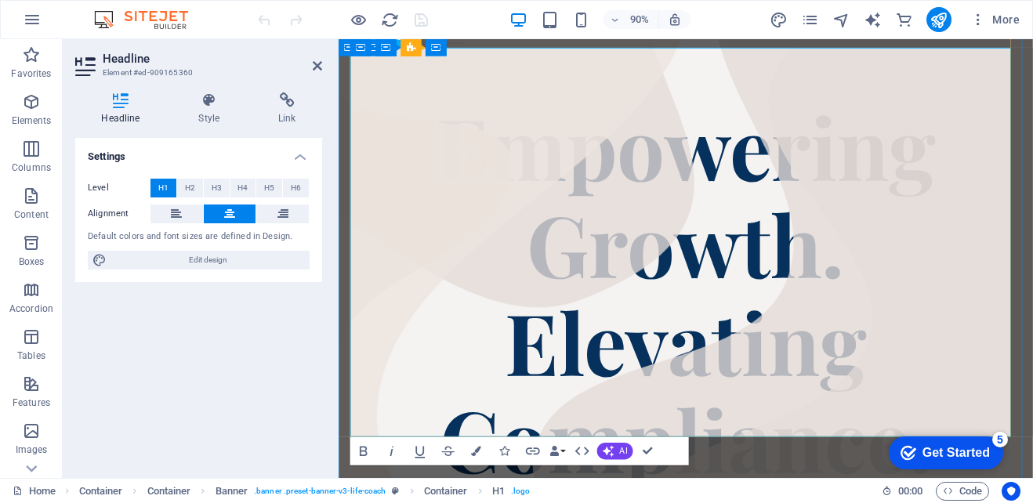
scroll to position [262, 0]
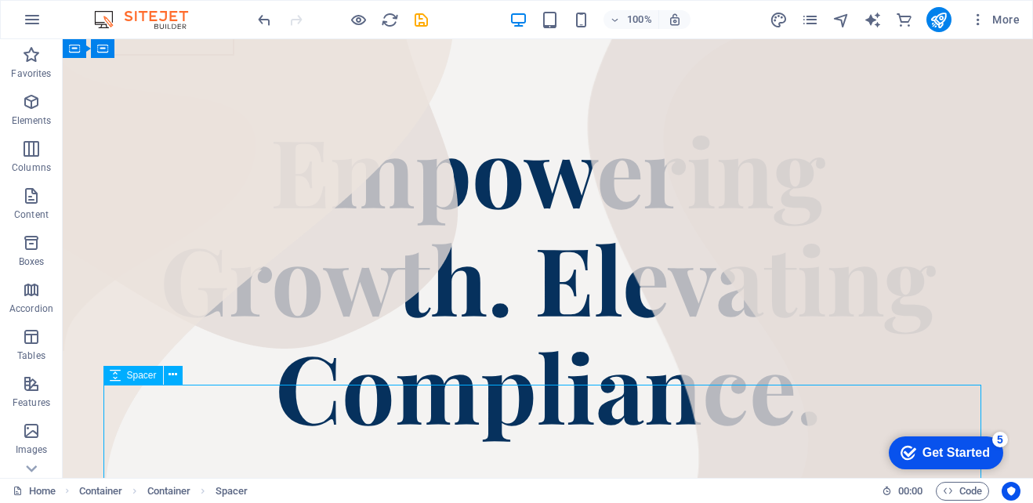
select select "px"
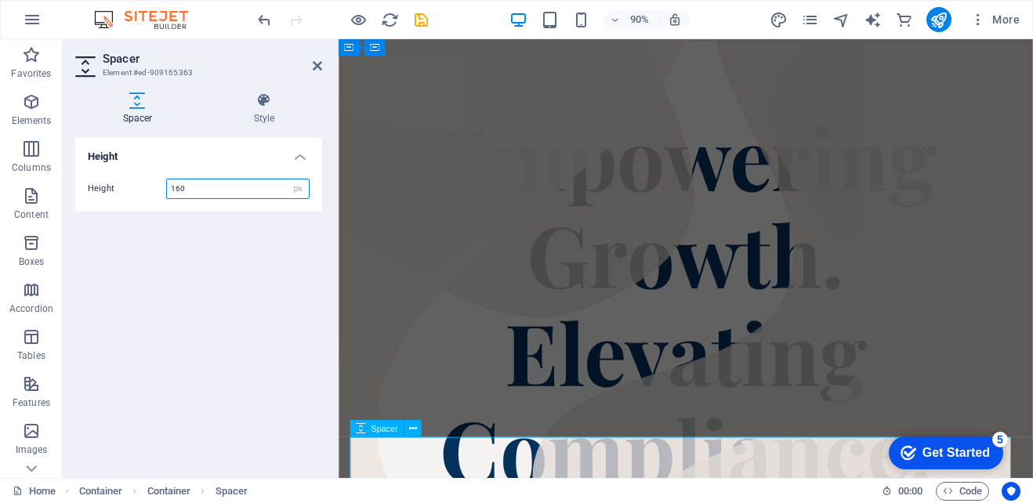
scroll to position [139, 0]
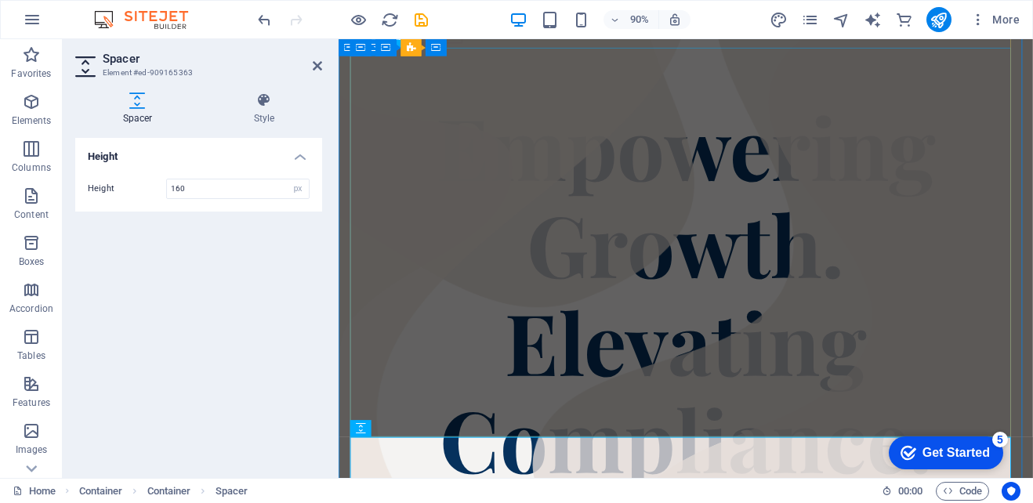
click at [992, 275] on div "Empowering Growth. Elevating Compliance." at bounding box center [724, 319] width 746 height 433
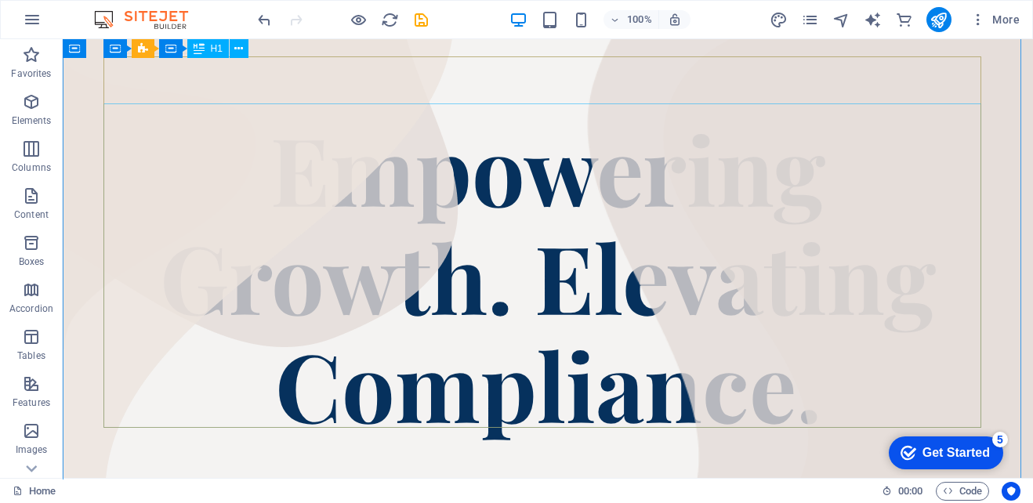
scroll to position [78, 0]
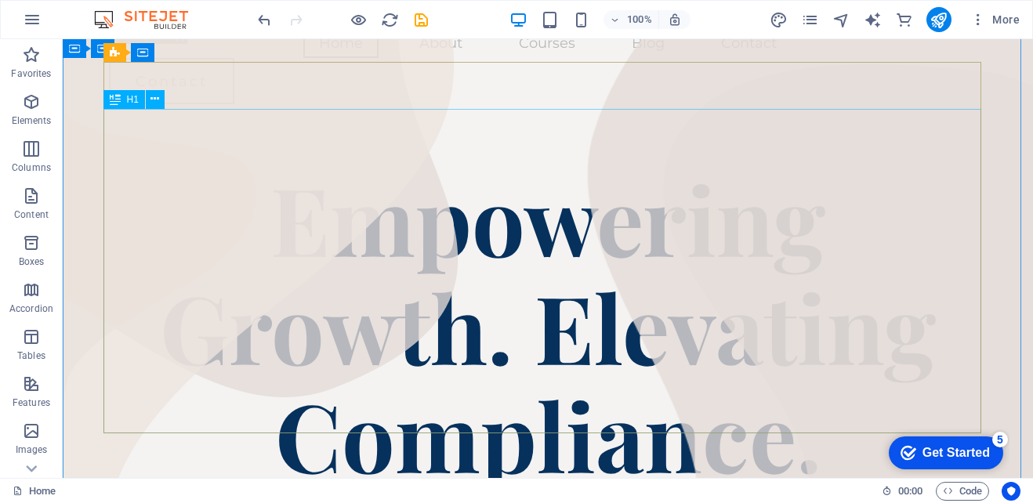
click at [614, 211] on div "Empowering Growth. Elevating Compliance." at bounding box center [548, 326] width 878 height 324
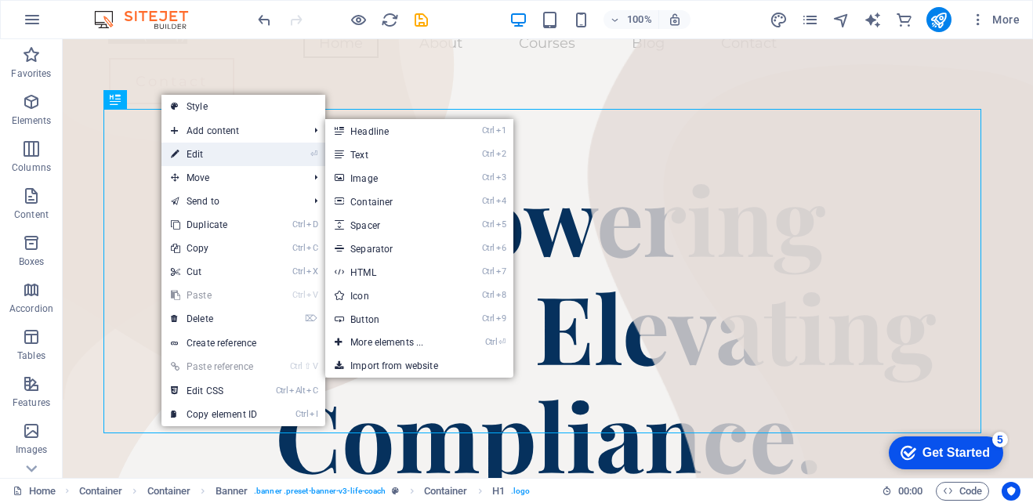
click at [186, 161] on link "⏎ Edit" at bounding box center [213, 155] width 105 height 24
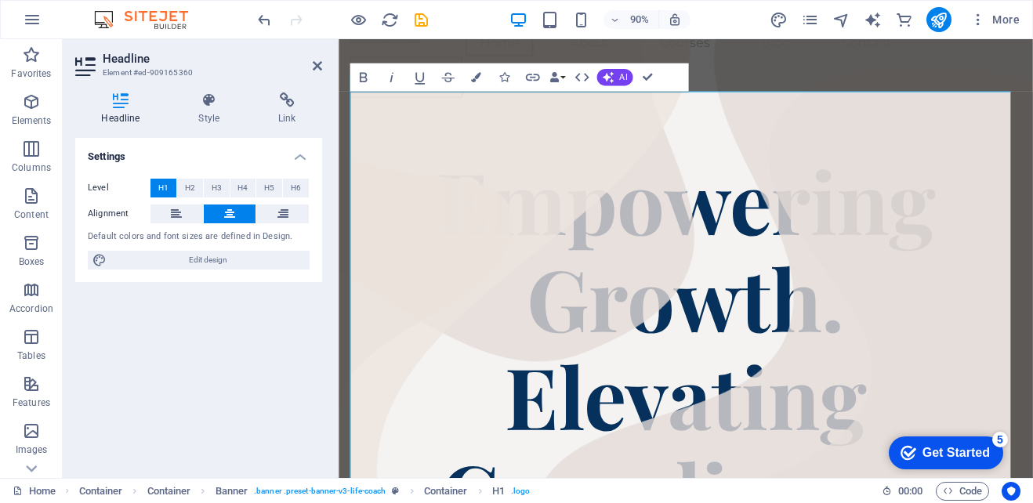
scroll to position [90, 0]
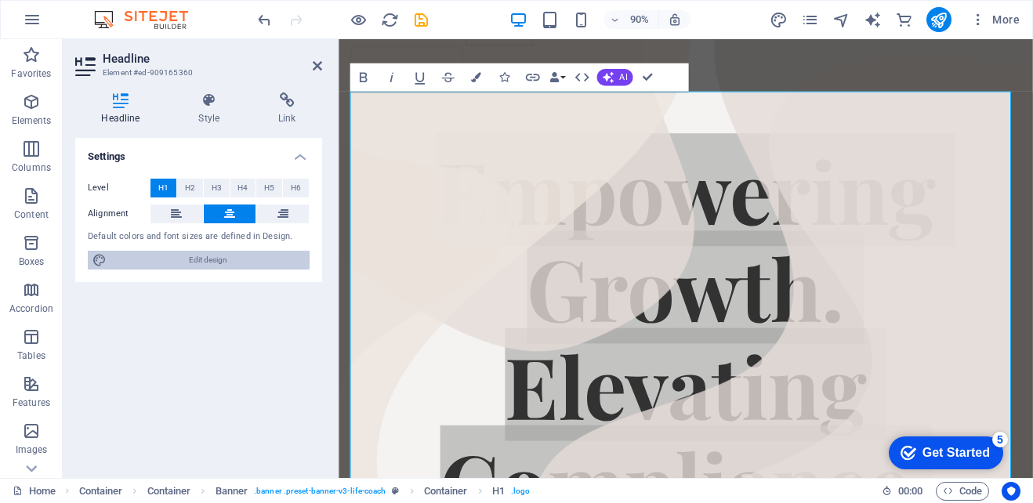
click at [228, 257] on span "Edit design" at bounding box center [208, 260] width 194 height 19
select select "px"
select select "400"
select select "px"
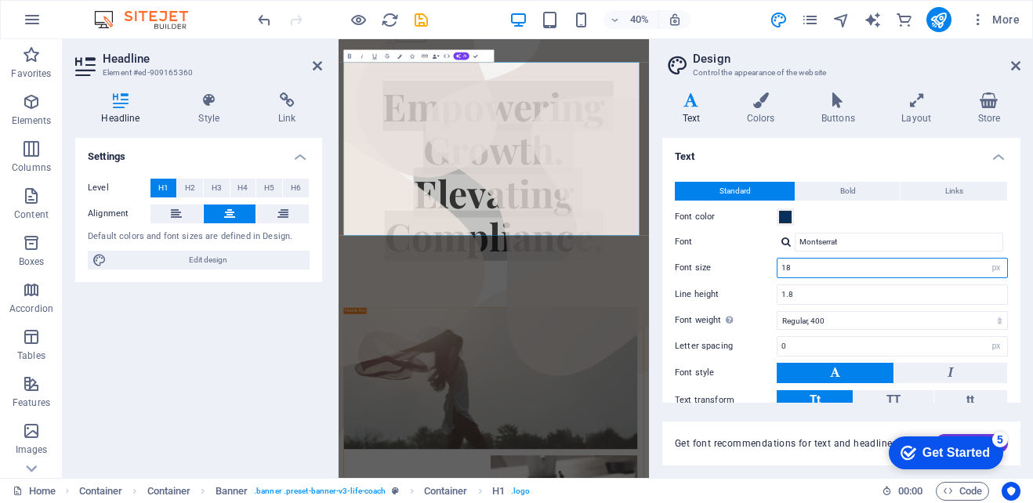
click at [964, 269] on input "18" at bounding box center [892, 268] width 230 height 19
type input "1"
click at [751, 284] on div "Line height 1.8" at bounding box center [841, 294] width 333 height 20
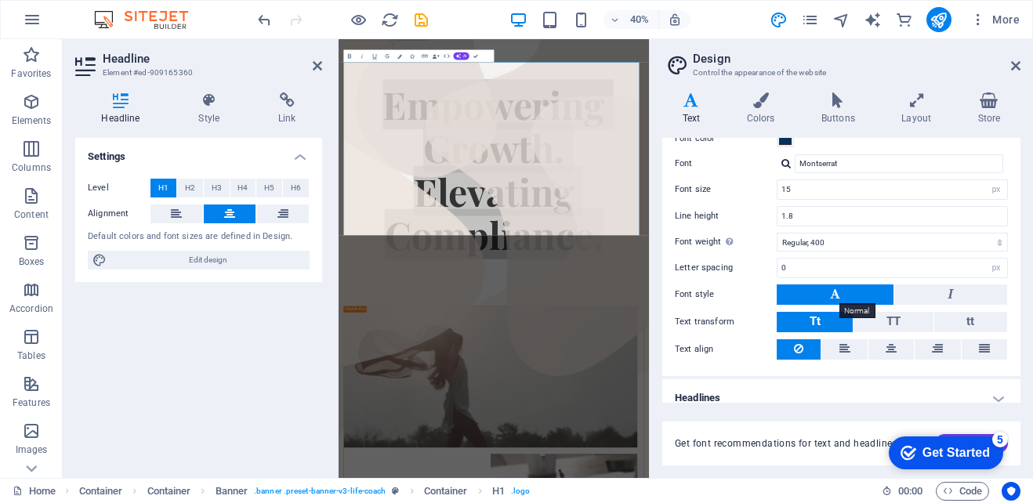
click at [834, 295] on icon at bounding box center [835, 293] width 10 height 19
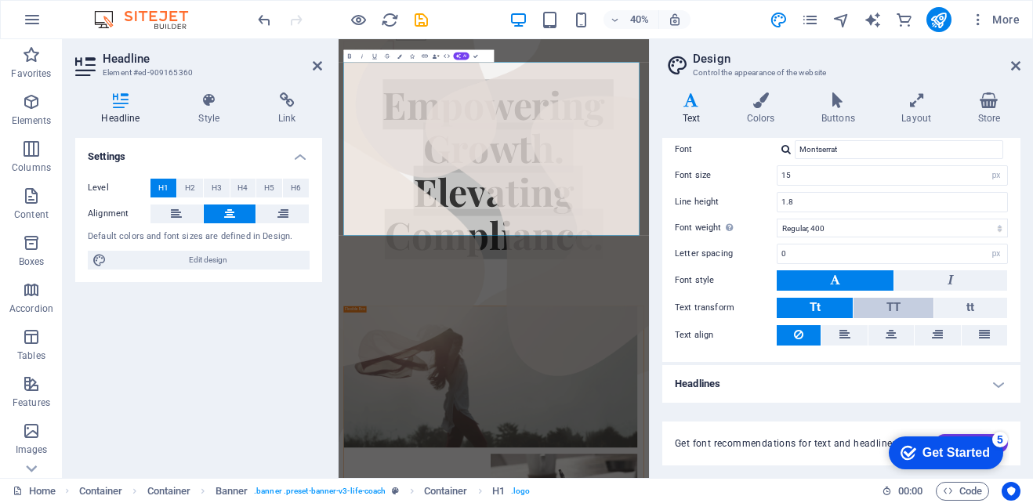
click at [907, 317] on button "TT" at bounding box center [892, 308] width 79 height 20
click at [801, 299] on button "Tt" at bounding box center [815, 308] width 76 height 20
click at [278, 384] on div "Settings Level H1 H2 H3 H4 H5 H6 Alignment Default colors and font sizes are de…" at bounding box center [198, 302] width 247 height 328
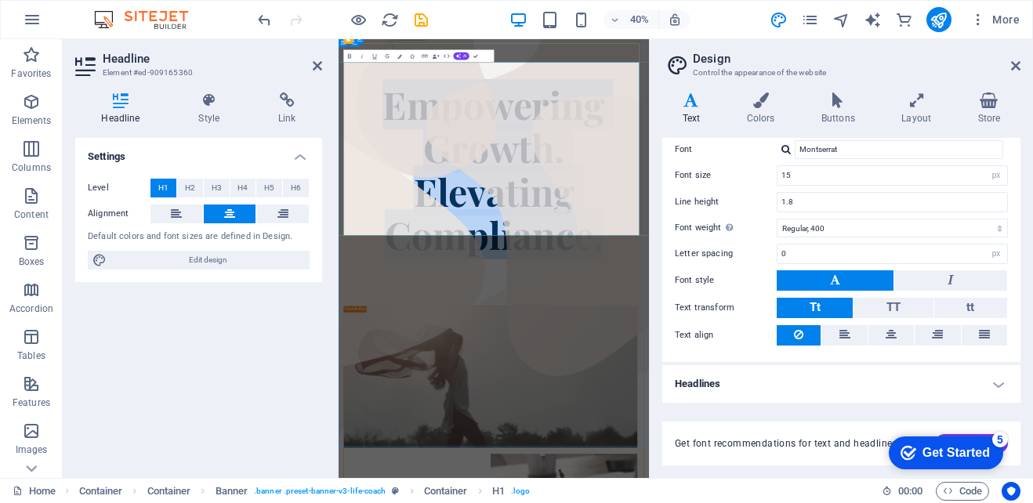
click at [922, 409] on h1 "Empowering Growth. Elevating Compliance." at bounding box center [726, 364] width 751 height 433
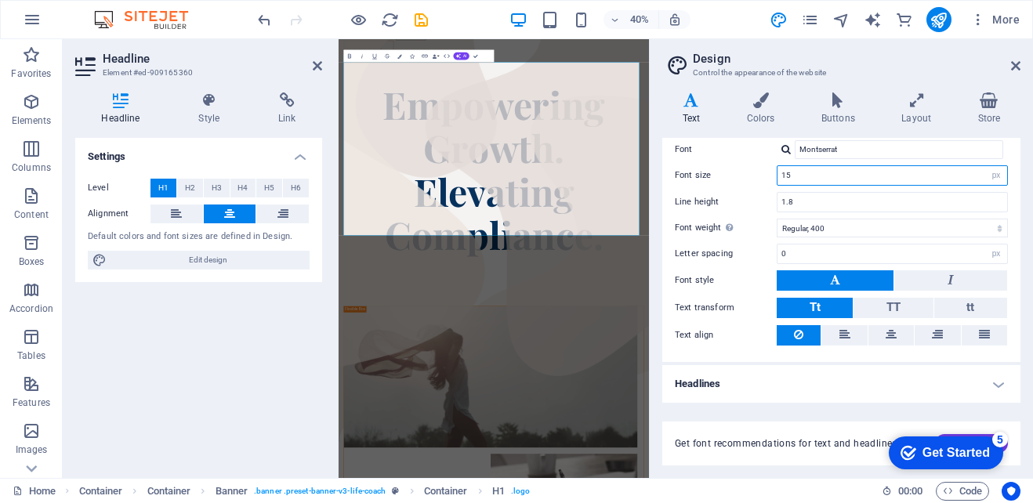
click at [812, 177] on input "15" at bounding box center [892, 175] width 230 height 19
type input "1"
type input "12"
click at [741, 149] on label "Font" at bounding box center [726, 149] width 102 height 19
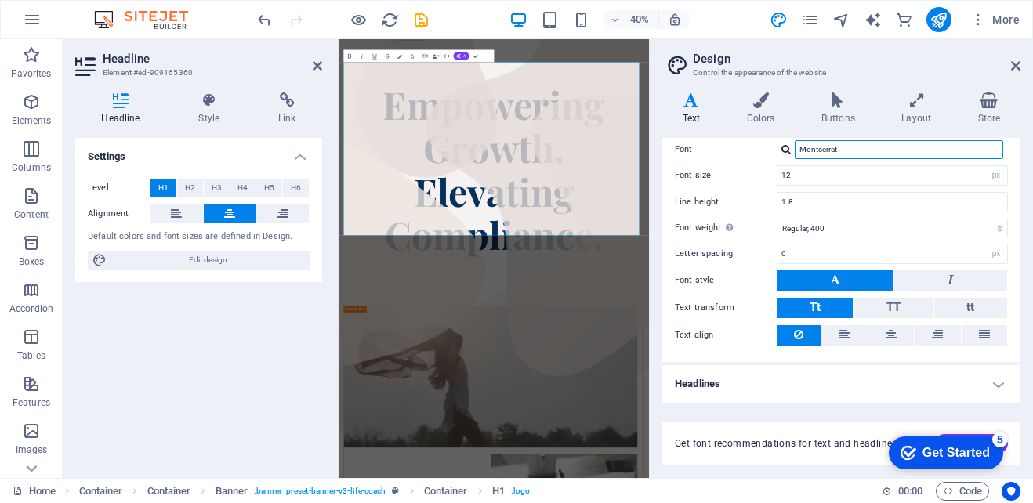
click at [795, 149] on input "Montserrat" at bounding box center [899, 149] width 208 height 19
click at [802, 251] on span "Empowering Growth. Elevating Compliance." at bounding box center [726, 361] width 555 height 450
click at [1017, 66] on icon at bounding box center [1015, 66] width 9 height 13
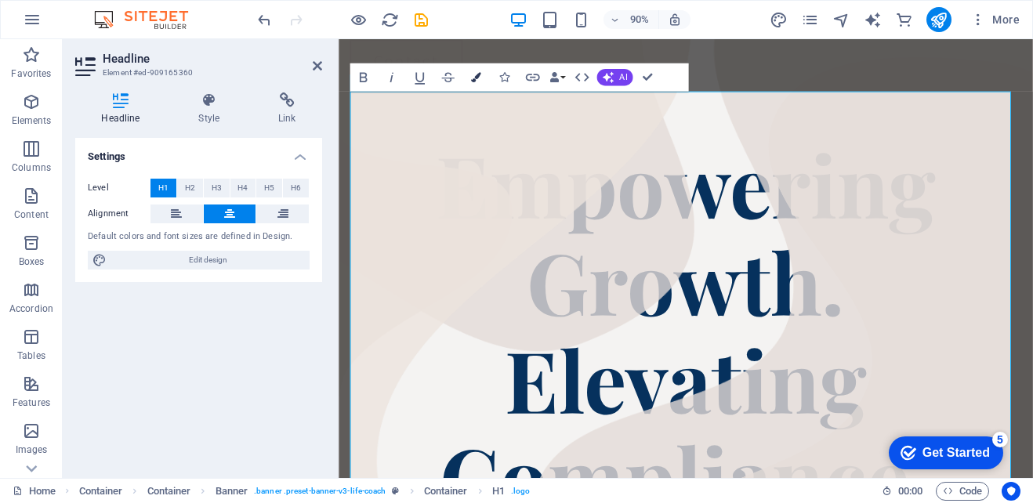
click at [475, 78] on icon "button" at bounding box center [476, 77] width 10 height 10
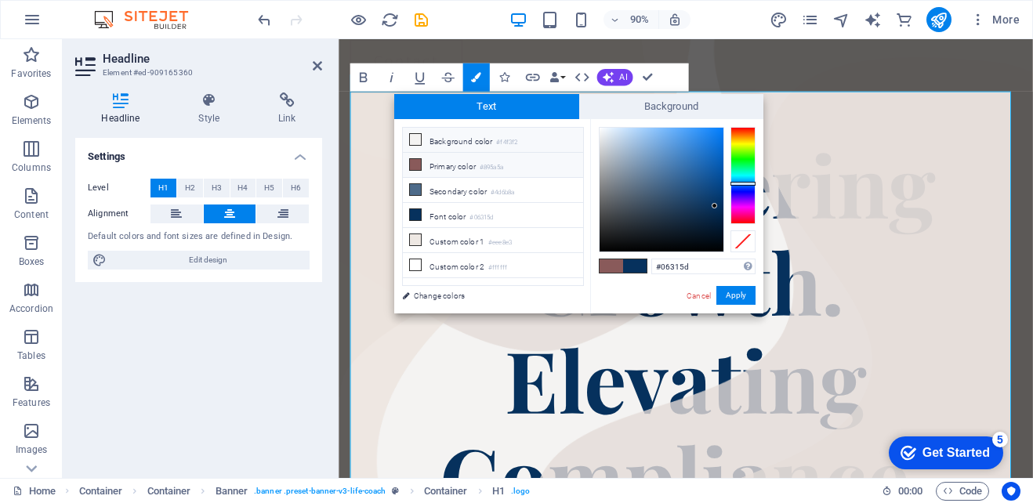
click at [432, 140] on li "Background color #f4f3f2" at bounding box center [493, 140] width 180 height 25
type input "#f4f3f2"
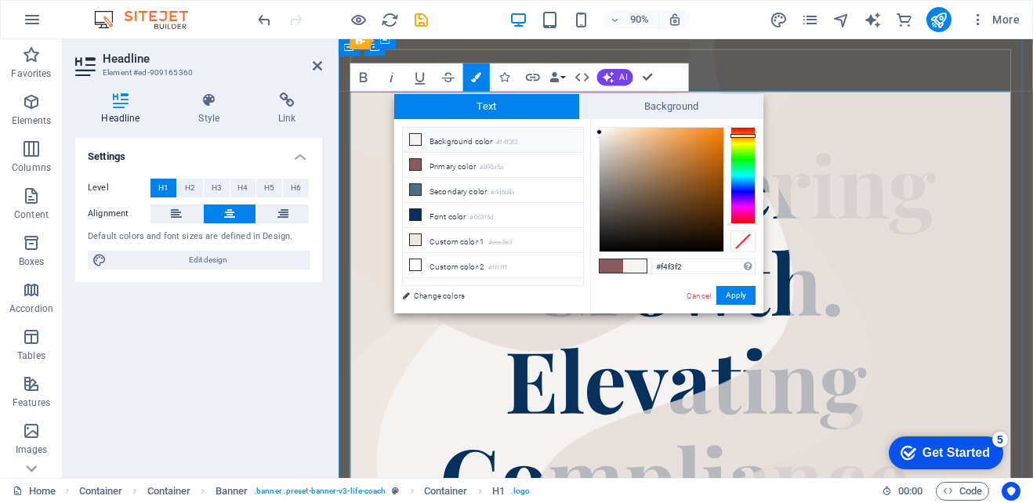
click at [371, 207] on h1 "Empowering Growth. Elevating Compliance." at bounding box center [724, 361] width 746 height 433
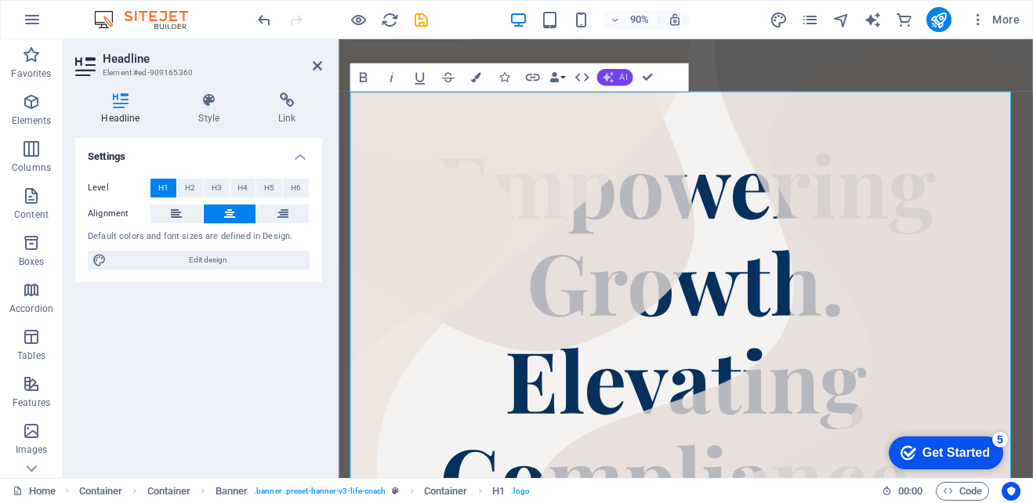
click at [623, 76] on span "AI" at bounding box center [623, 77] width 8 height 9
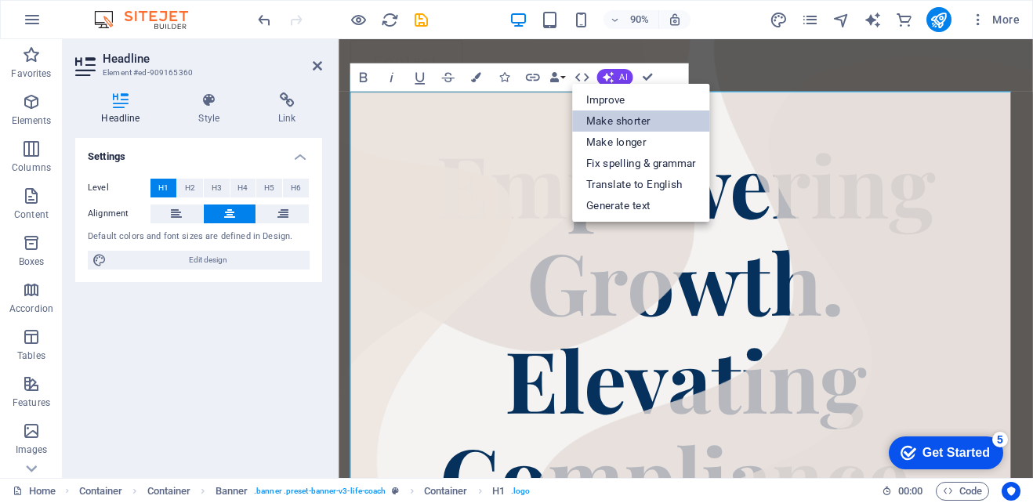
click at [671, 115] on link "Make shorter" at bounding box center [641, 120] width 138 height 21
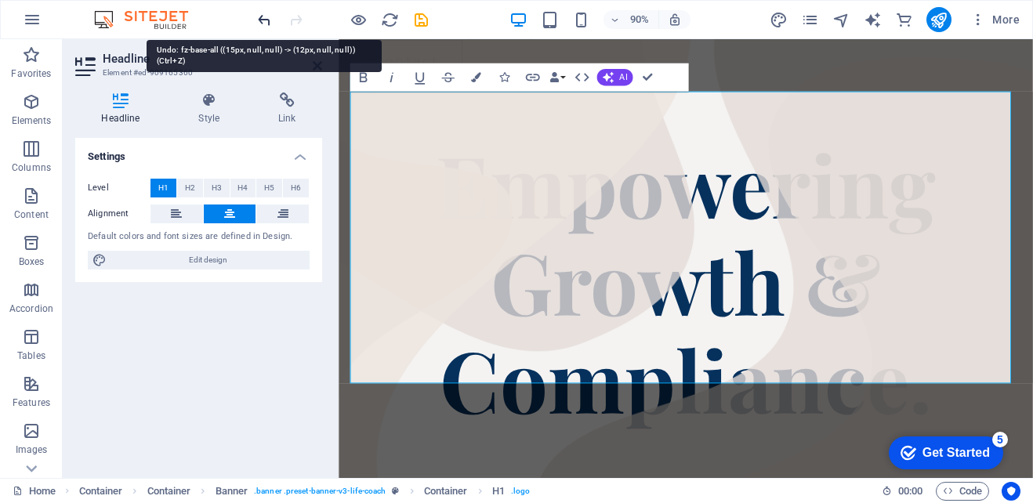
click at [263, 16] on icon "undo" at bounding box center [539, 421] width 771 height 1510
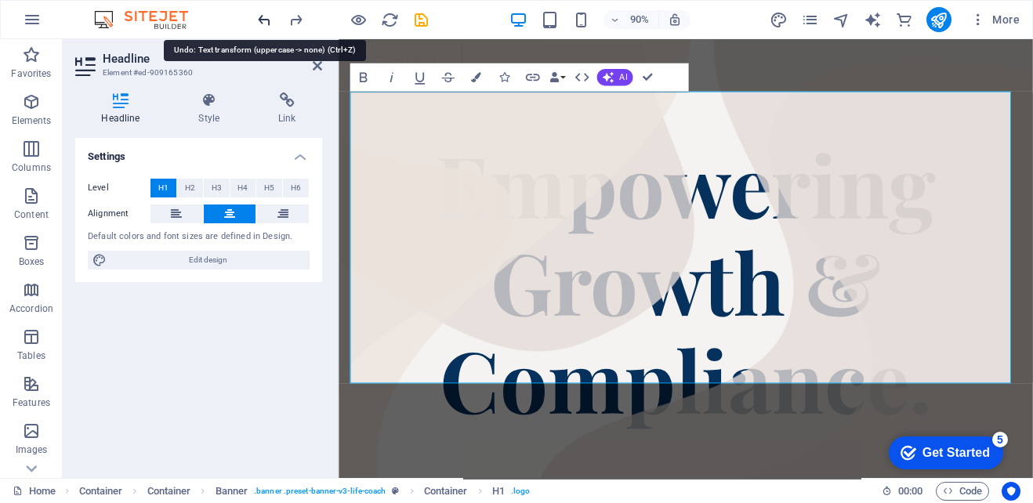
click at [266, 22] on icon "undo" at bounding box center [539, 421] width 771 height 1510
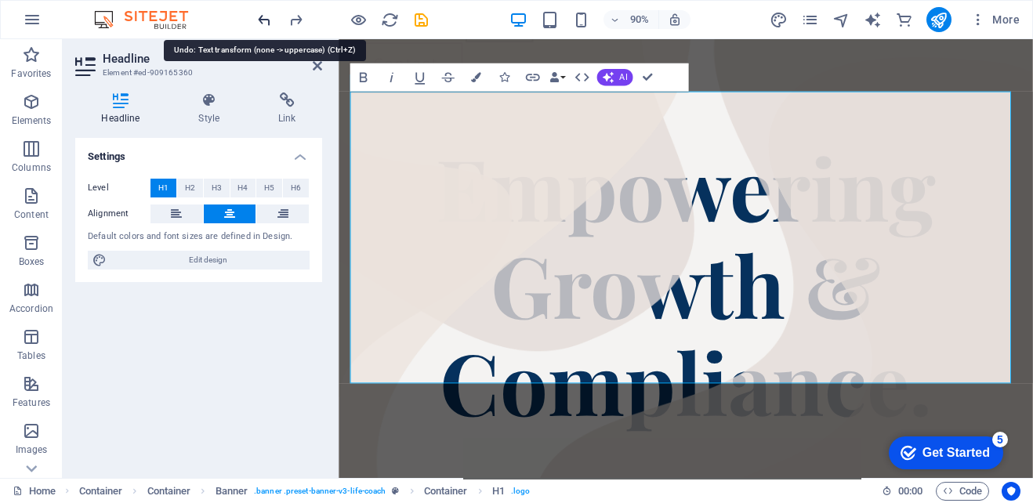
click at [263, 16] on icon "undo" at bounding box center [539, 421] width 771 height 1510
click at [264, 9] on div at bounding box center [343, 19] width 176 height 25
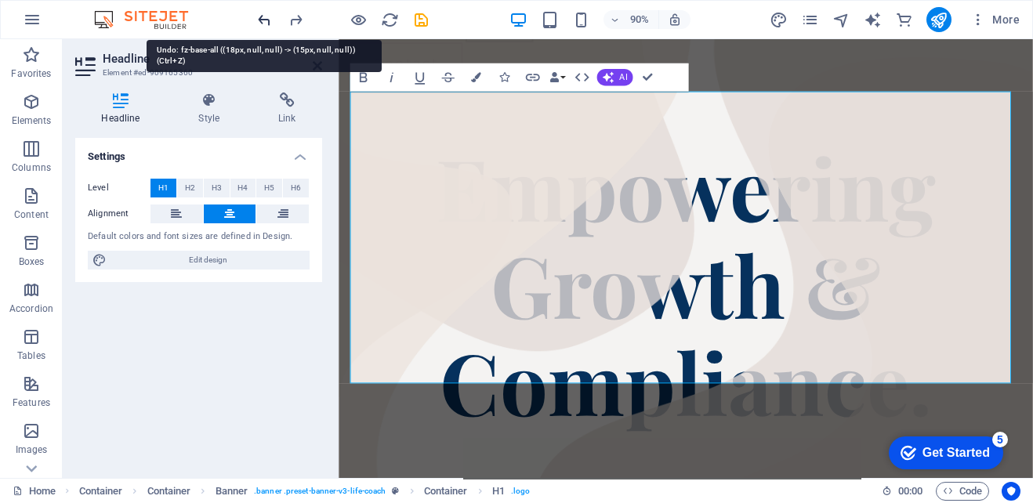
click at [261, 19] on icon "undo" at bounding box center [539, 421] width 771 height 1510
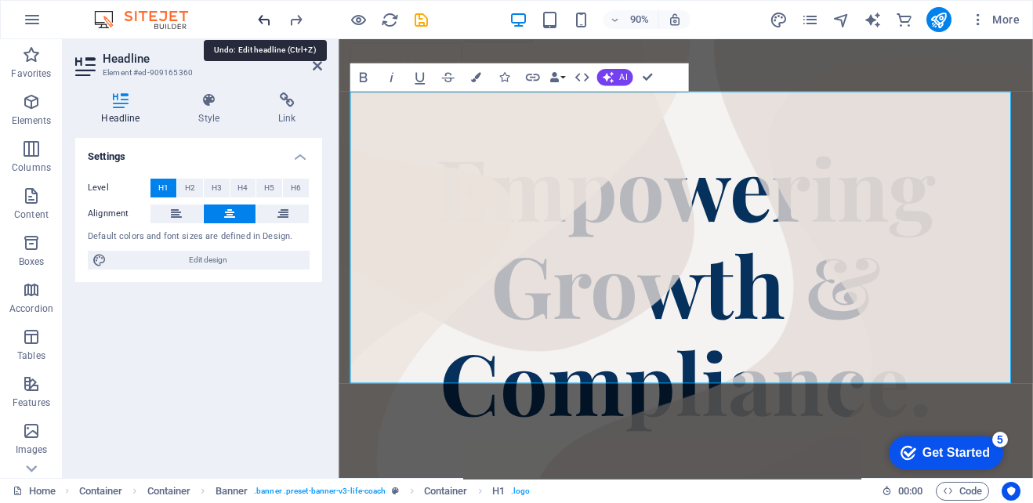
click at [261, 19] on icon "undo" at bounding box center [539, 421] width 771 height 1510
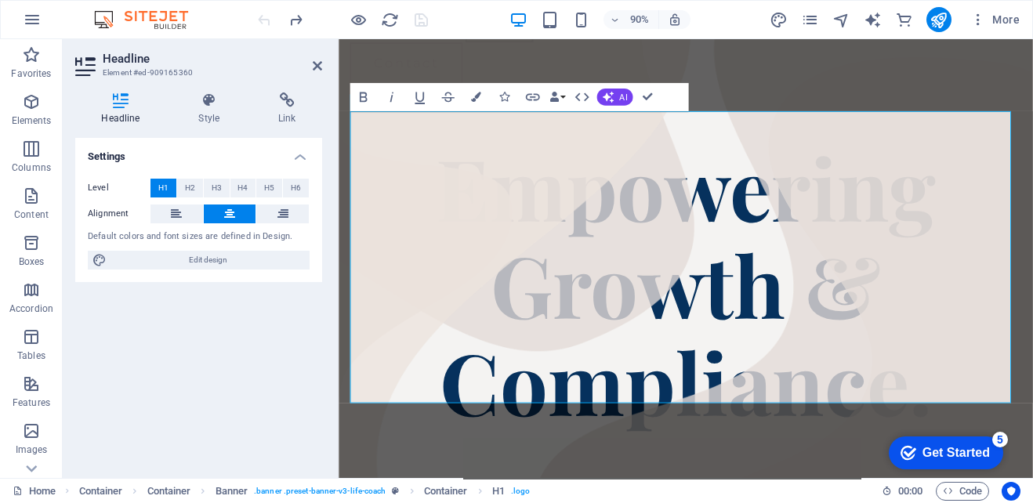
scroll to position [68, 0]
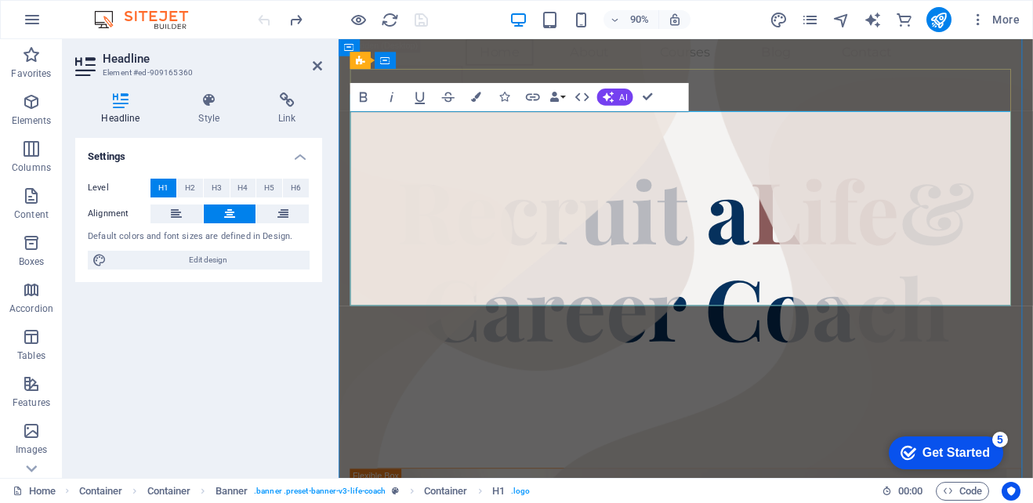
click at [886, 315] on span "& Career Coach" at bounding box center [738, 282] width 615 height 234
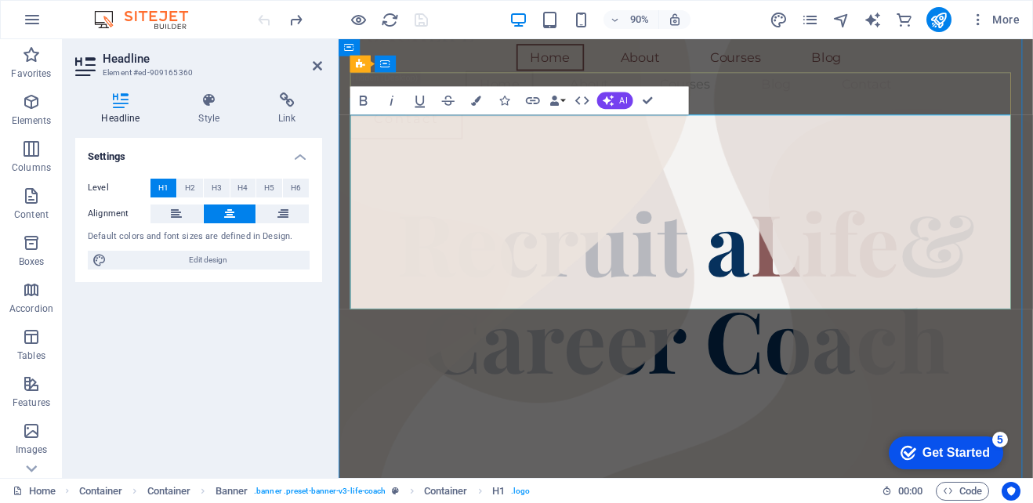
scroll to position [0, 0]
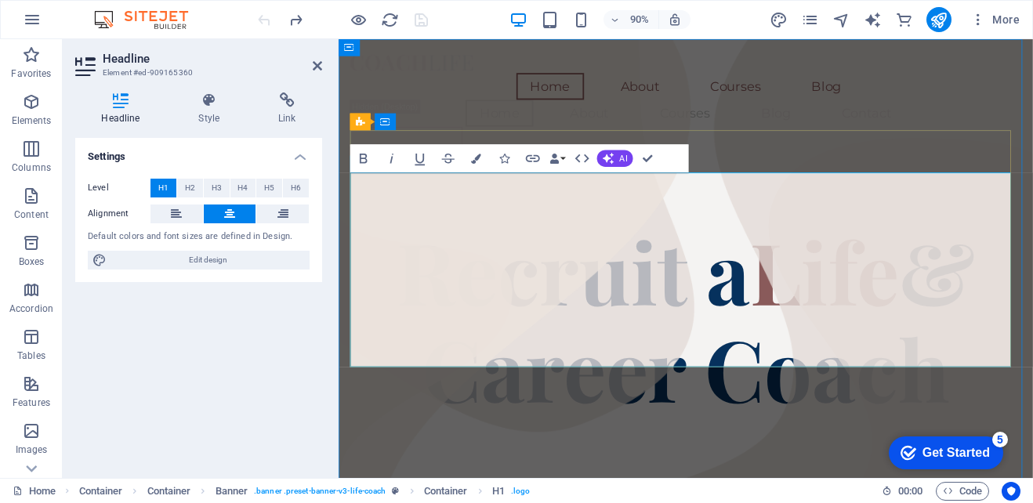
click at [900, 268] on h1 "Recruit a Life & Career Coach" at bounding box center [724, 350] width 746 height 216
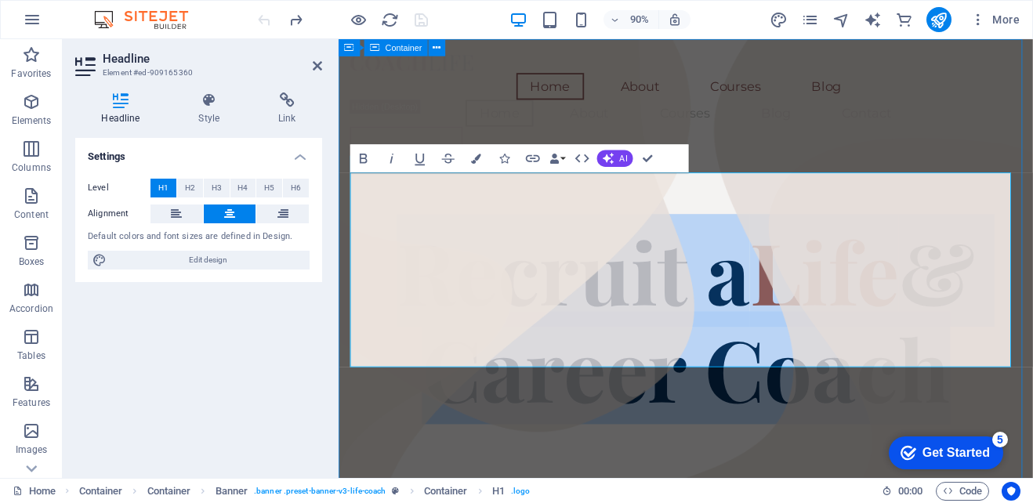
drag, startPoint x: 1015, startPoint y: 360, endPoint x: 672, endPoint y: 256, distance: 357.7
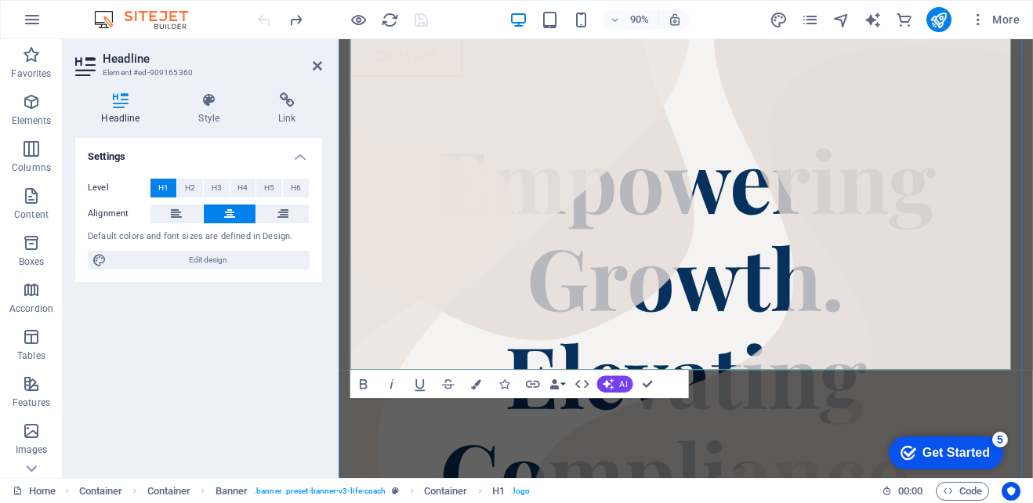
scroll to position [235, 0]
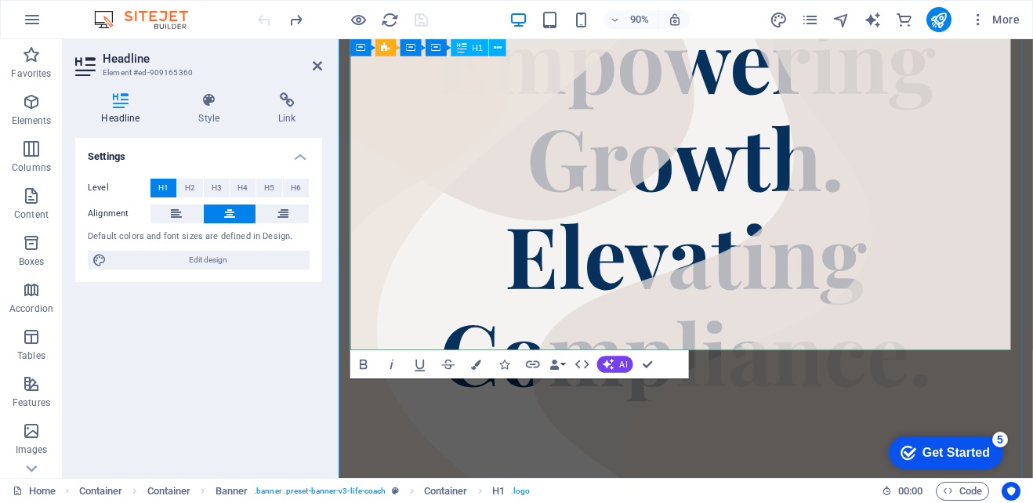
click at [447, 343] on span "Empowering Growth. Elevating Compliance." at bounding box center [724, 223] width 555 height 450
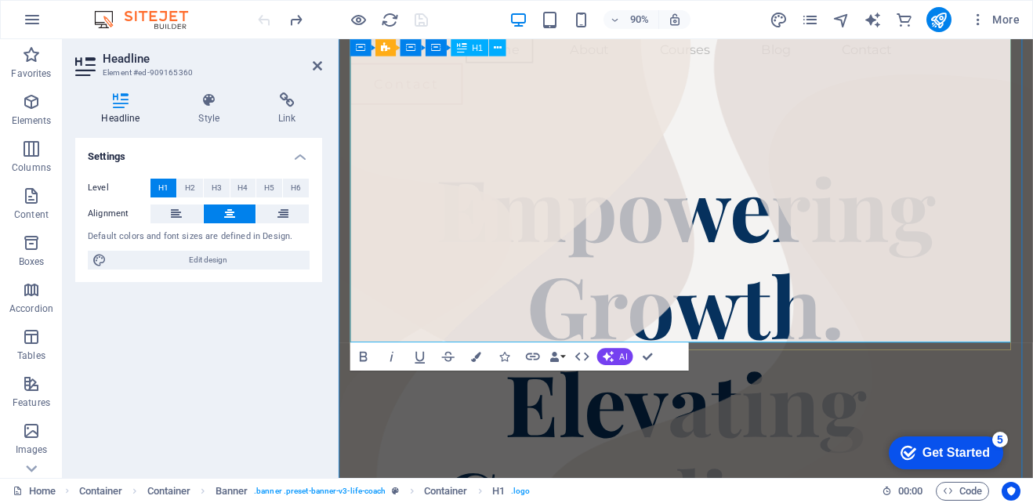
scroll to position [0, 0]
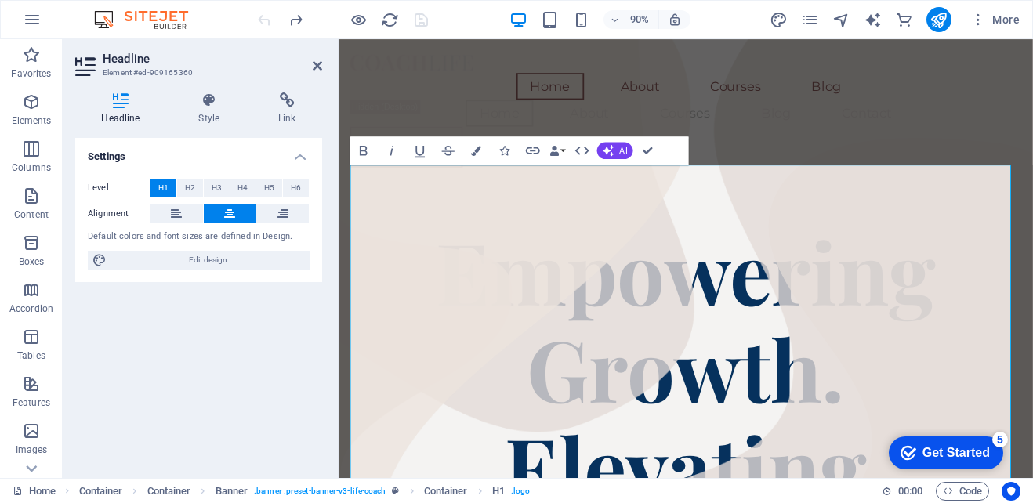
click at [107, 99] on icon at bounding box center [120, 100] width 91 height 16
click at [188, 187] on span "H2" at bounding box center [190, 188] width 10 height 19
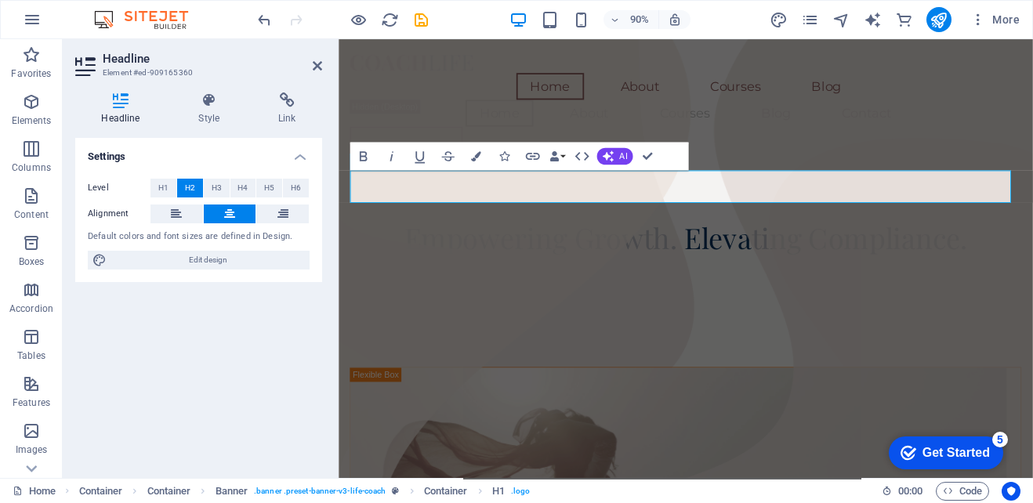
scroll to position [2, 0]
click at [225, 194] on button "H3" at bounding box center [217, 188] width 26 height 19
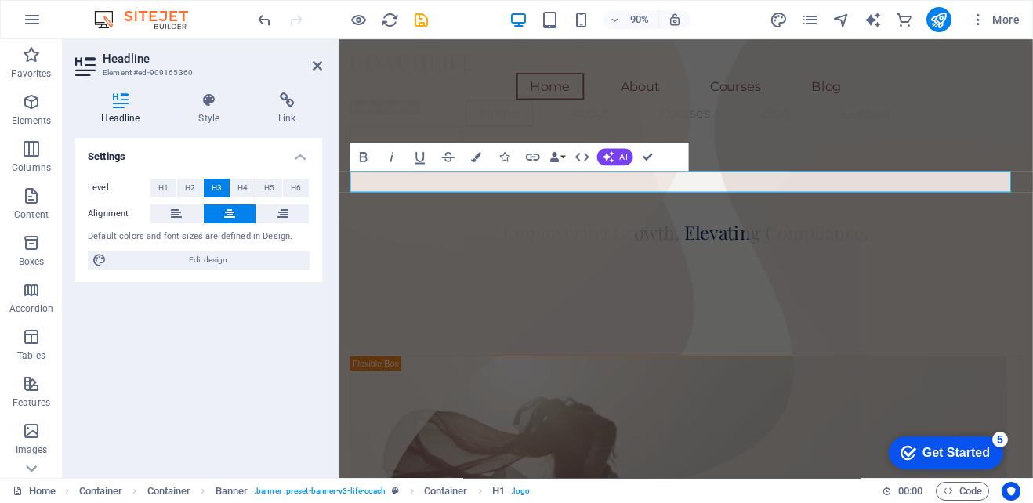
scroll to position [2, 0]
click at [168, 182] on button "H1" at bounding box center [163, 188] width 26 height 19
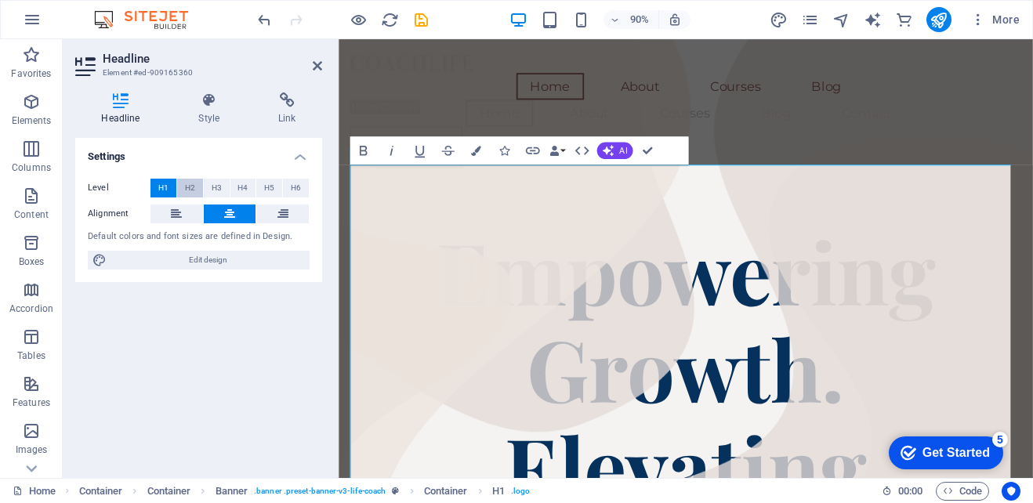
click at [192, 188] on span "H2" at bounding box center [190, 188] width 10 height 19
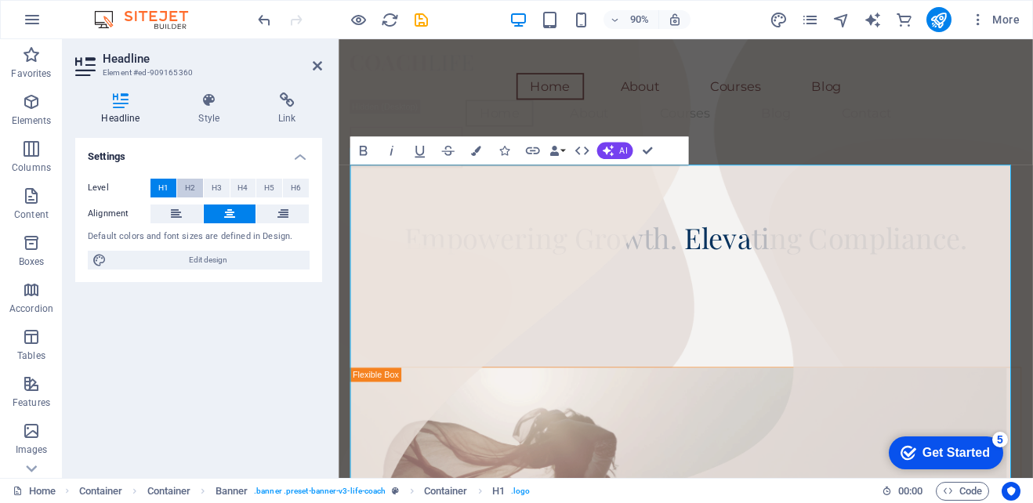
scroll to position [2, 0]
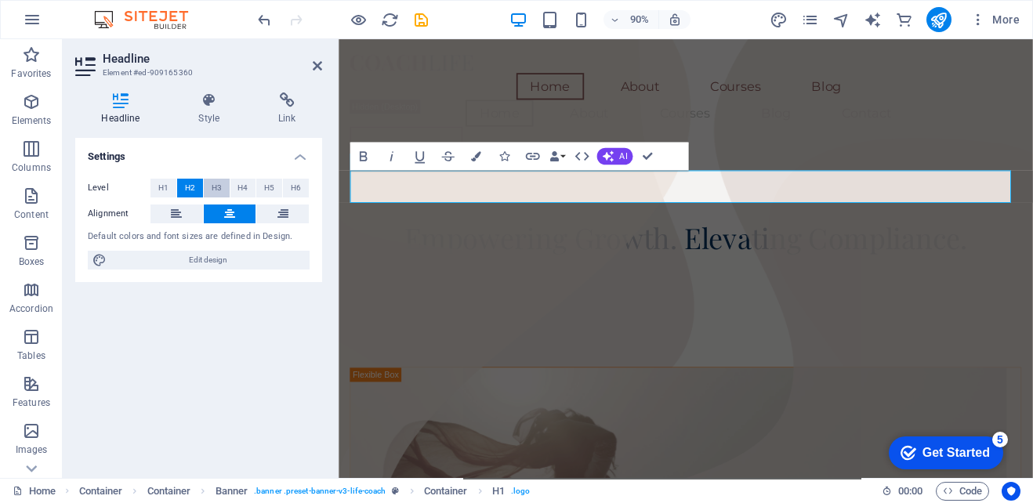
click at [213, 194] on span "H3" at bounding box center [217, 188] width 10 height 19
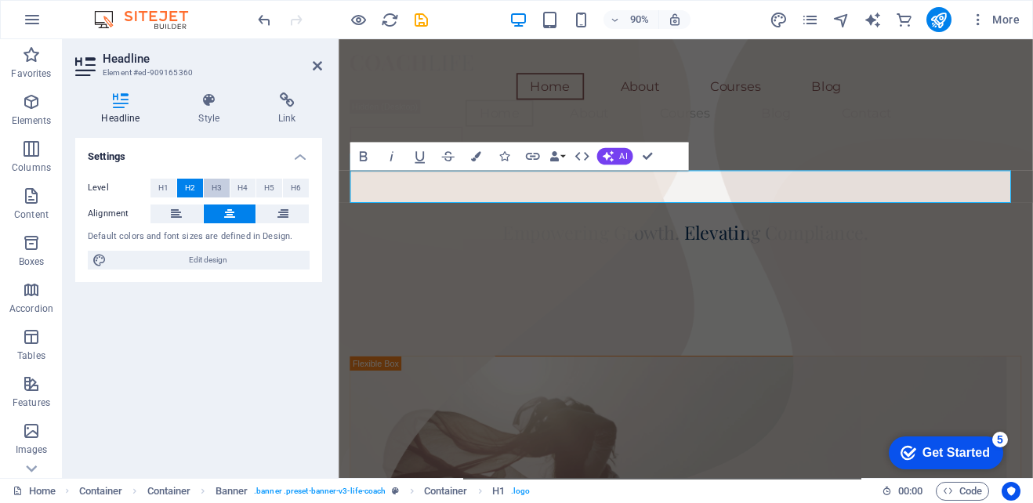
scroll to position [2, 0]
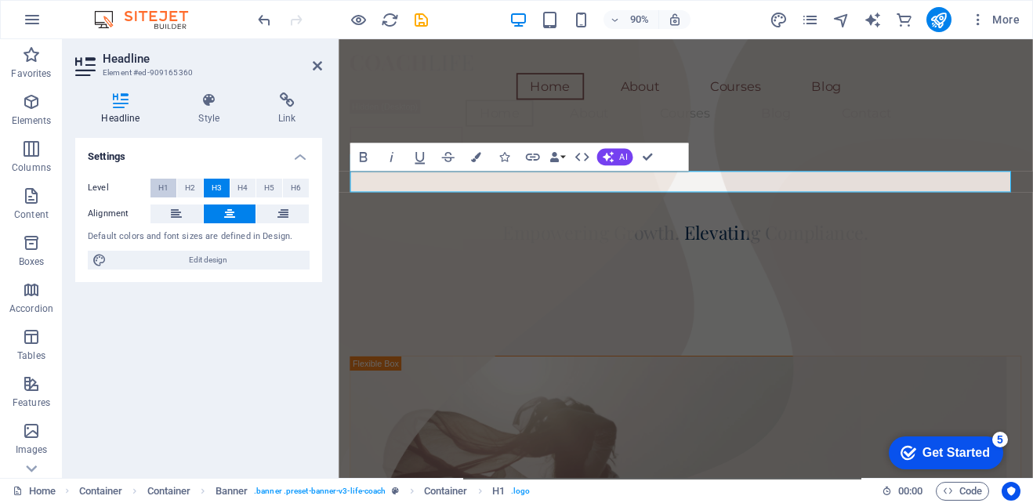
click at [161, 188] on span "H1" at bounding box center [163, 188] width 10 height 19
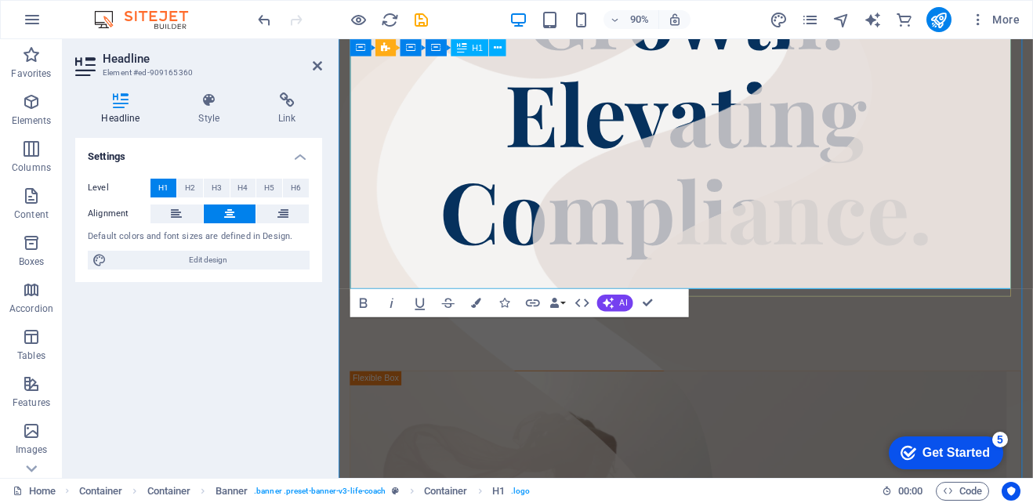
scroll to position [235, 0]
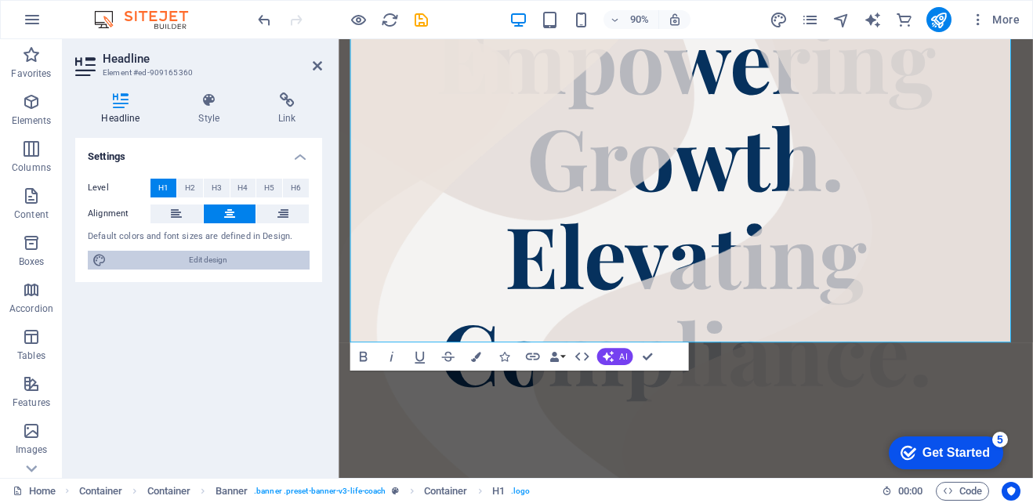
click at [214, 263] on span "Edit design" at bounding box center [208, 260] width 194 height 19
select select "px"
select select "400"
select select "px"
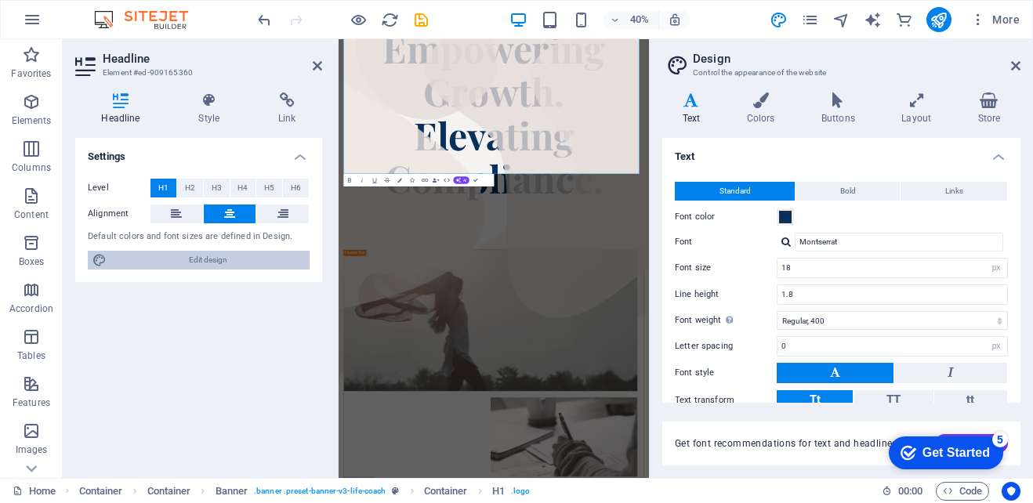
scroll to position [0, 0]
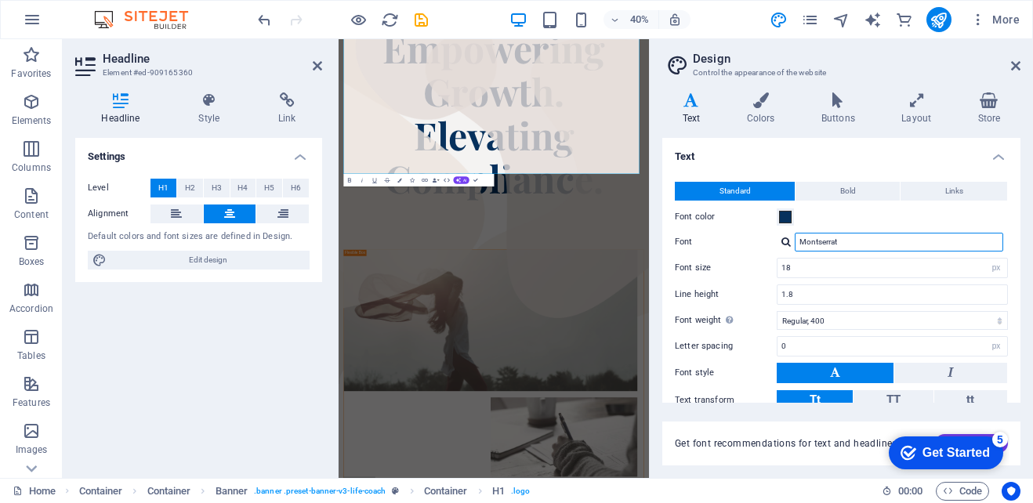
click at [848, 241] on input "Montserrat" at bounding box center [899, 242] width 208 height 19
type input "M"
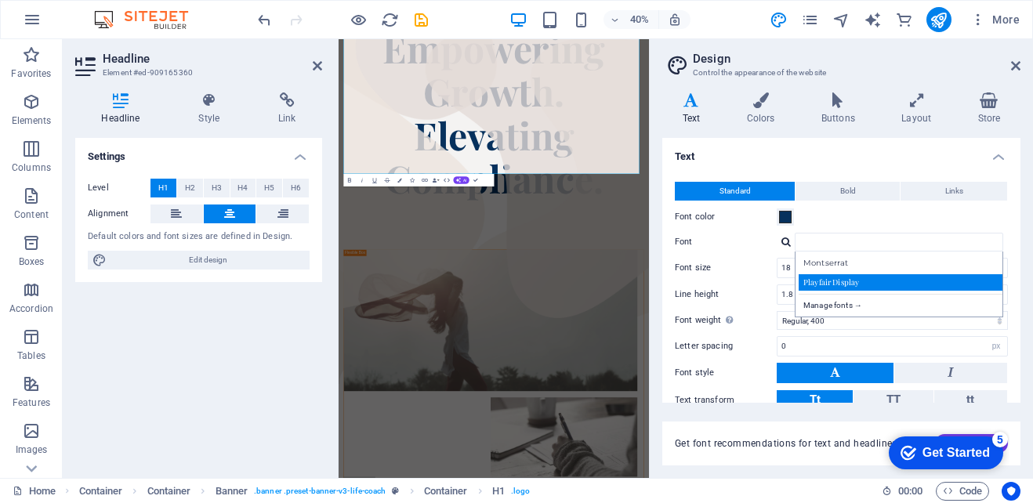
click at [830, 283] on div "Playfair Display" at bounding box center [902, 282] width 207 height 16
type input "Playfair Display"
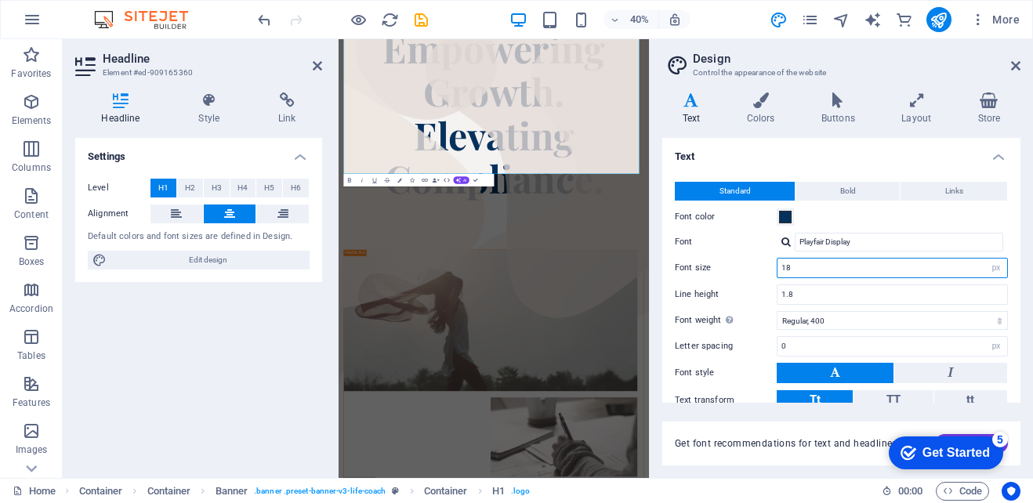
click at [831, 263] on input "18" at bounding box center [892, 268] width 230 height 19
type input "1"
type input "12"
click at [737, 256] on div "Standard Bold Links Font color Font Playfair Display Manage fonts → Font size 1…" at bounding box center [841, 310] width 364 height 288
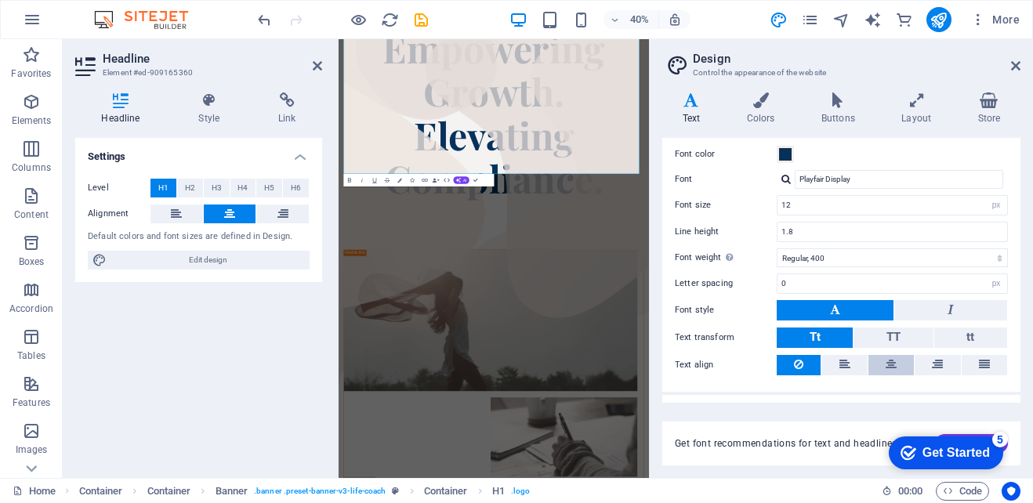
scroll to position [92, 0]
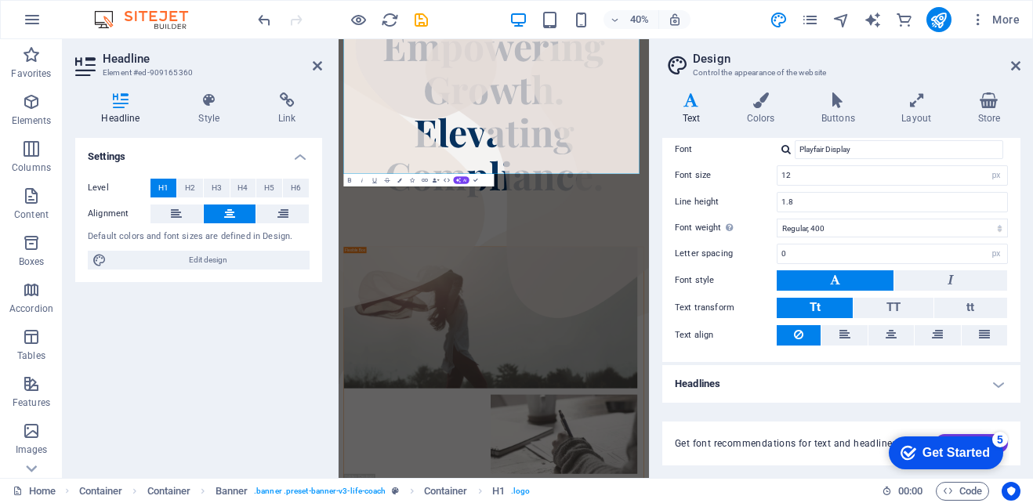
click at [838, 389] on h4 "Headlines" at bounding box center [841, 384] width 358 height 38
click at [933, 233] on select "Thin, 100 Extra-light, 200 Light, 300 Regular, 400 Medium, 500 Semi-bold, 600 B…" at bounding box center [892, 228] width 231 height 19
click at [777, 219] on select "Thin, 100 Extra-light, 200 Light, 300 Regular, 400 Medium, 500 Semi-bold, 600 B…" at bounding box center [892, 228] width 231 height 19
click at [875, 234] on select "Thin, 100 Extra-light, 200 Light, 300 Regular, 400 Medium, 500 Semi-bold, 600 B…" at bounding box center [892, 228] width 231 height 19
select select "400"
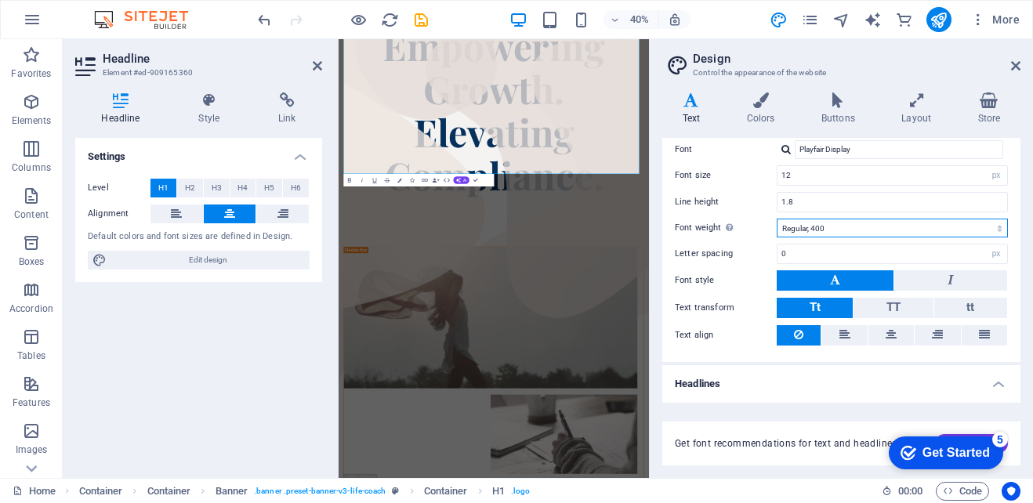
click at [777, 219] on select "Thin, 100 Extra-light, 200 Light, 300 Regular, 400 Medium, 500 Semi-bold, 600 B…" at bounding box center [892, 228] width 231 height 19
click at [893, 342] on icon at bounding box center [891, 334] width 11 height 19
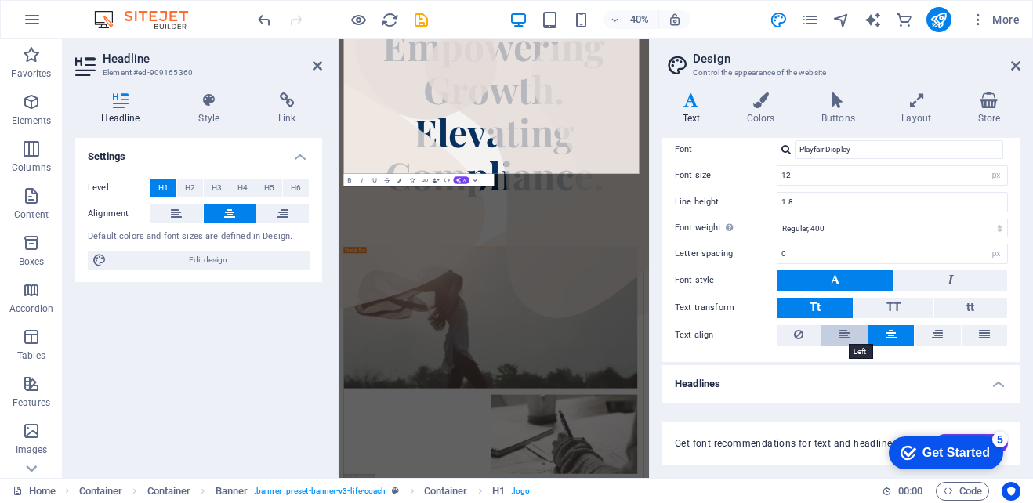
click at [842, 337] on icon at bounding box center [844, 334] width 11 height 19
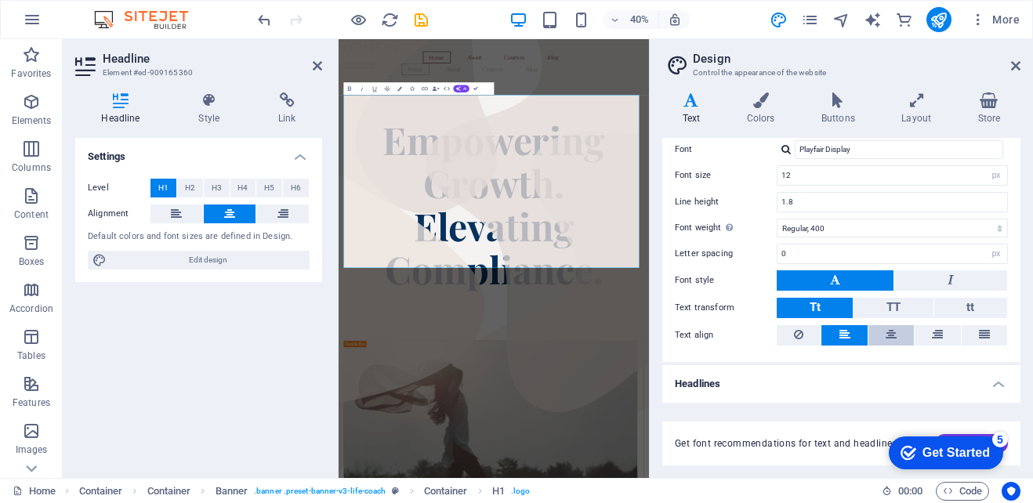
click at [890, 341] on icon at bounding box center [891, 334] width 11 height 19
click at [979, 328] on icon at bounding box center [984, 334] width 11 height 19
click at [896, 335] on button at bounding box center [890, 335] width 45 height 20
click at [840, 330] on icon at bounding box center [844, 334] width 11 height 19
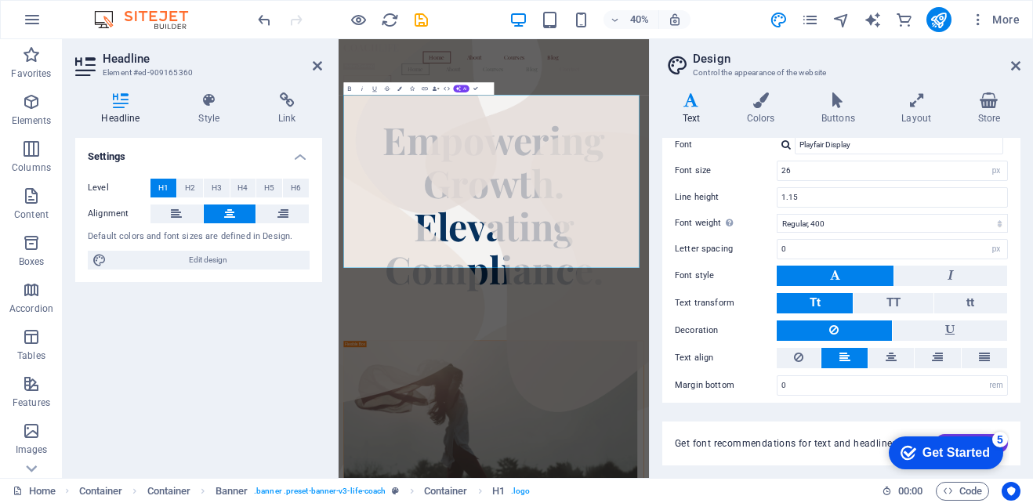
scroll to position [426, 0]
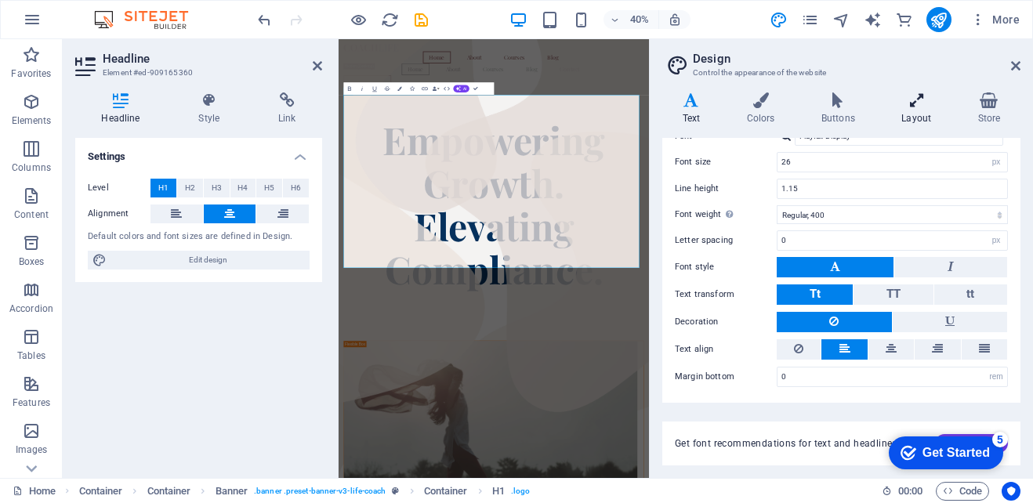
click at [922, 109] on h4 "Layout" at bounding box center [920, 108] width 76 height 33
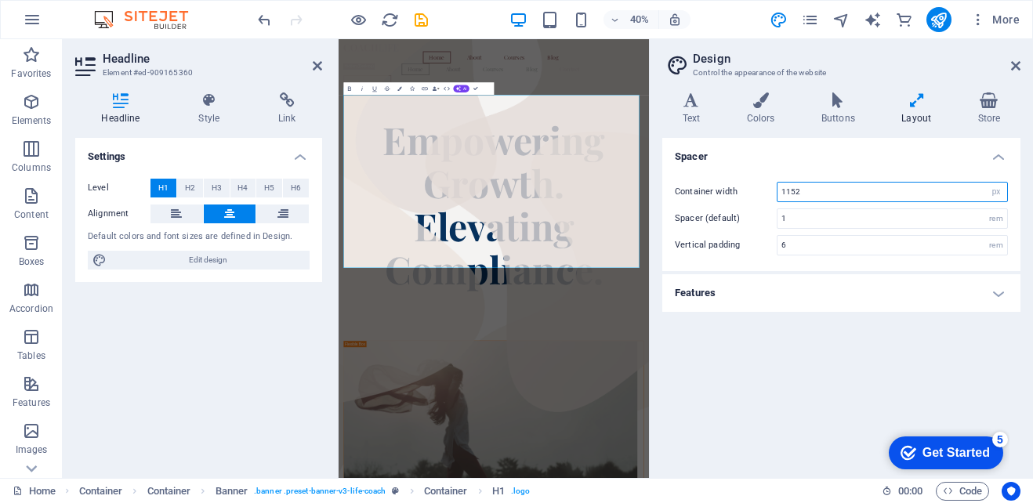
click at [856, 189] on input "1152" at bounding box center [892, 192] width 230 height 19
click at [921, 99] on icon at bounding box center [917, 100] width 70 height 16
click at [831, 111] on h4 "Buttons" at bounding box center [841, 108] width 80 height 33
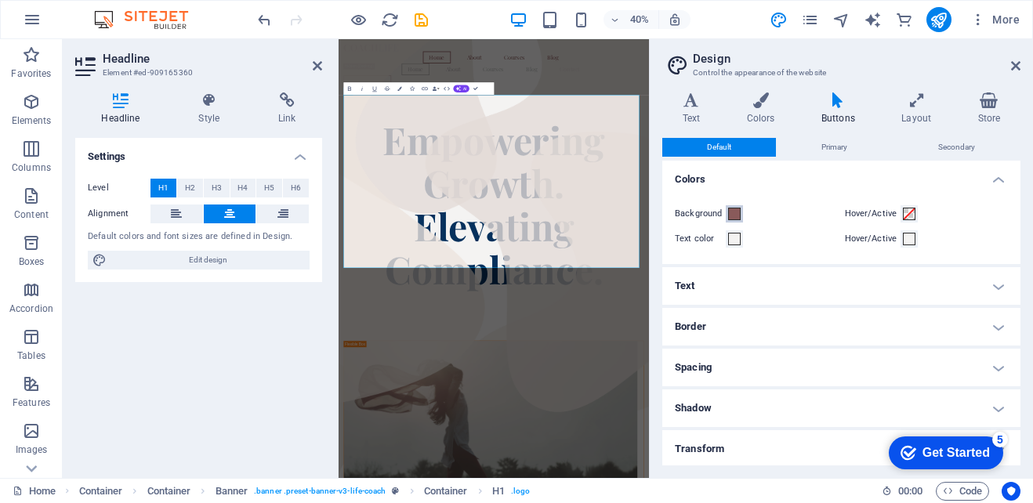
click at [734, 214] on span at bounding box center [734, 214] width 13 height 13
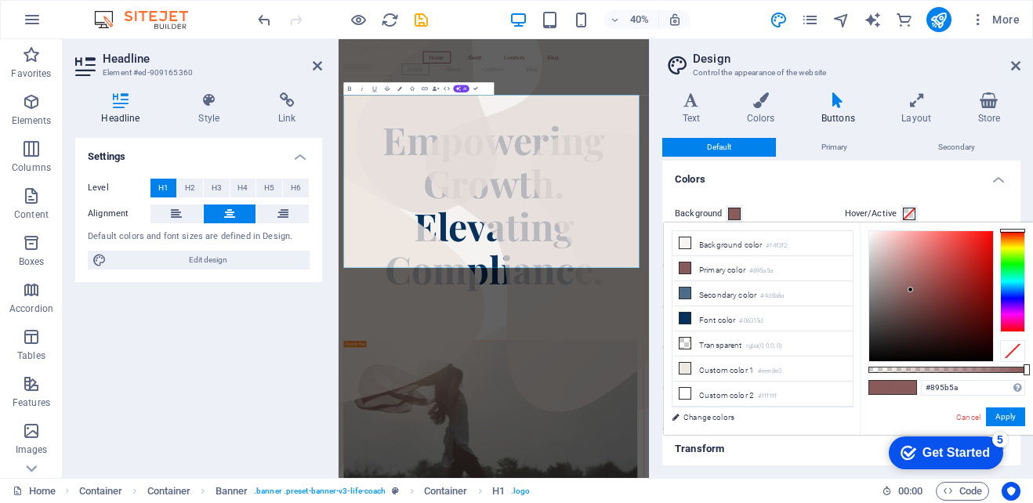
click at [1011, 231] on div at bounding box center [1012, 231] width 25 height 4
type input "#89615a"
click at [1014, 233] on div at bounding box center [1012, 233] width 25 height 4
drag, startPoint x: 901, startPoint y: 449, endPoint x: 1052, endPoint y: 770, distance: 355.1
click at [900, 451] on icon "checkmark" at bounding box center [908, 453] width 16 height 16
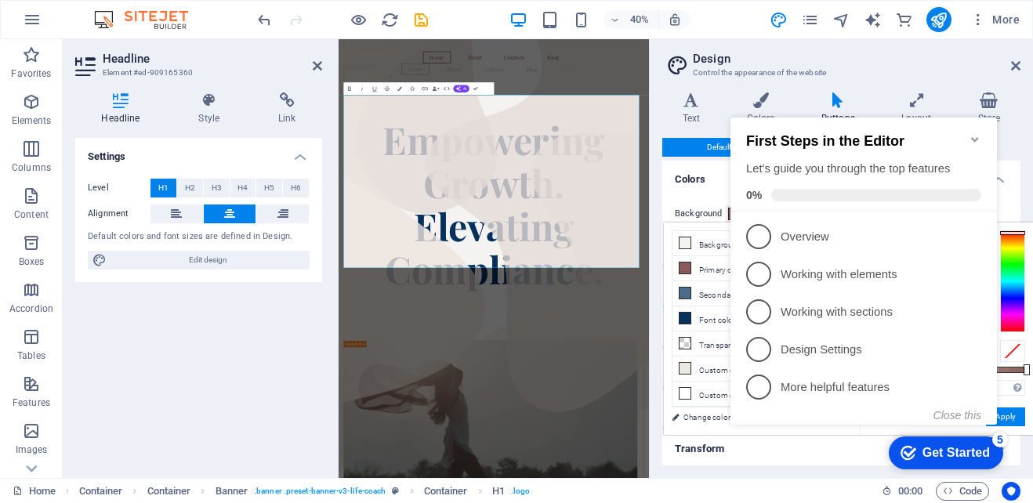
drag, startPoint x: 882, startPoint y: 70, endPoint x: 197, endPoint y: 109, distance: 686.8
click at [882, 70] on h3 "Control the appearance of the website" at bounding box center [841, 73] width 296 height 14
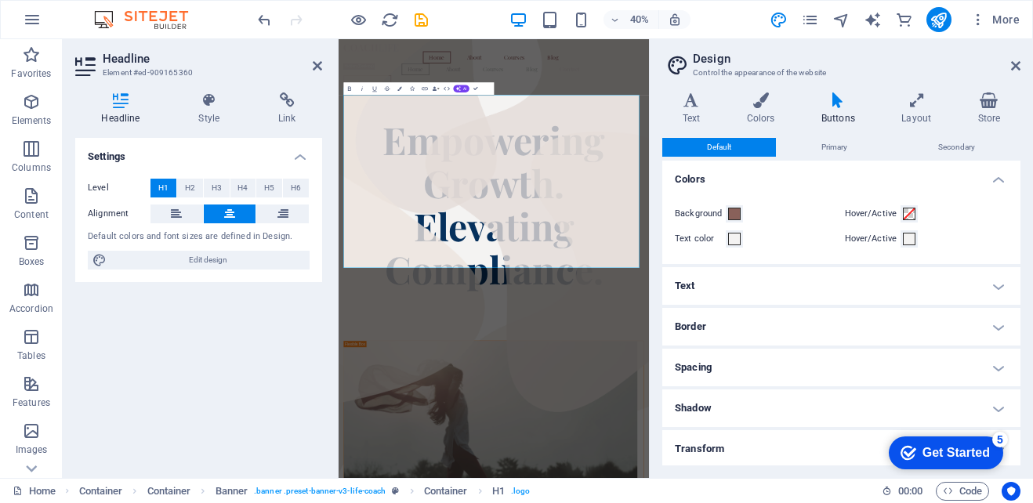
click at [779, 295] on h4 "Text" at bounding box center [841, 286] width 358 height 38
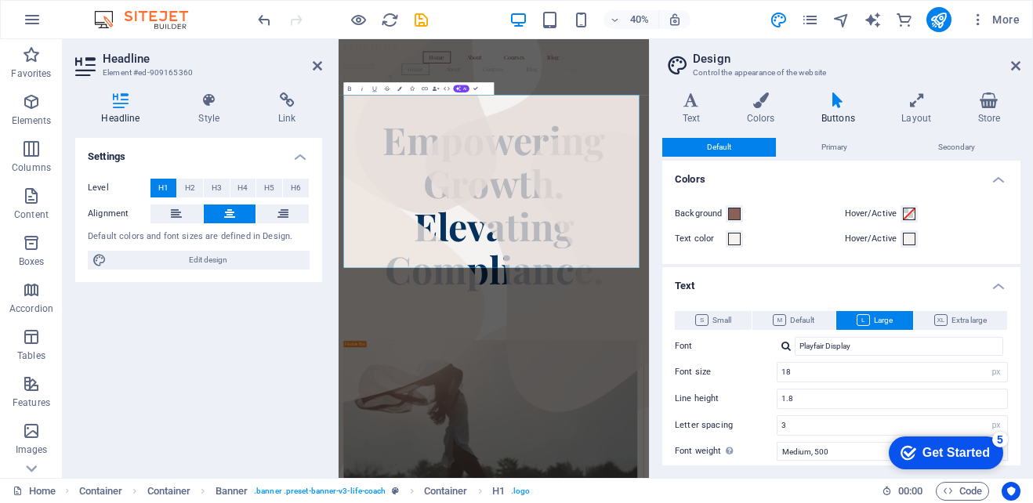
click at [779, 295] on div "Small Default Large Extra large Font Playfair Display Font size 18 rem px em % …" at bounding box center [841, 413] width 364 height 236
drag, startPoint x: 1085, startPoint y: 690, endPoint x: 1102, endPoint y: 386, distance: 304.5
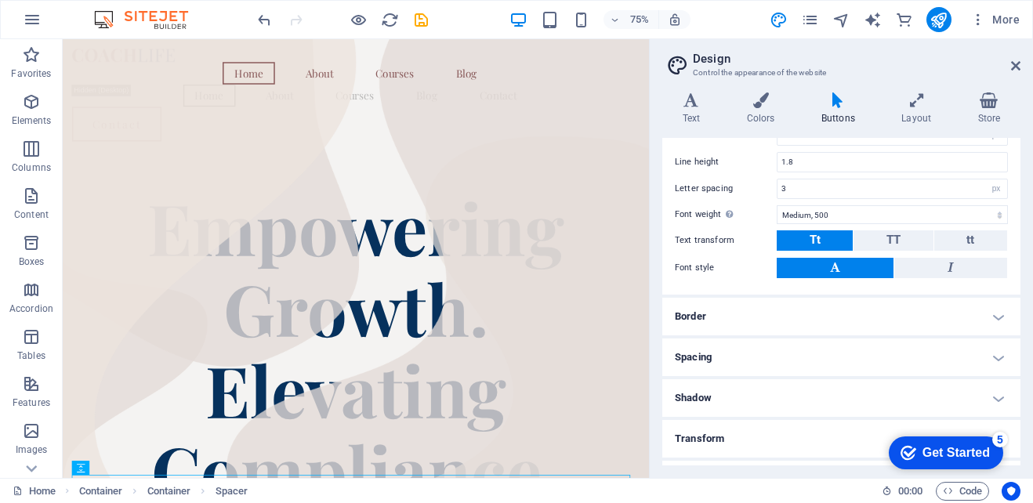
scroll to position [270, 0]
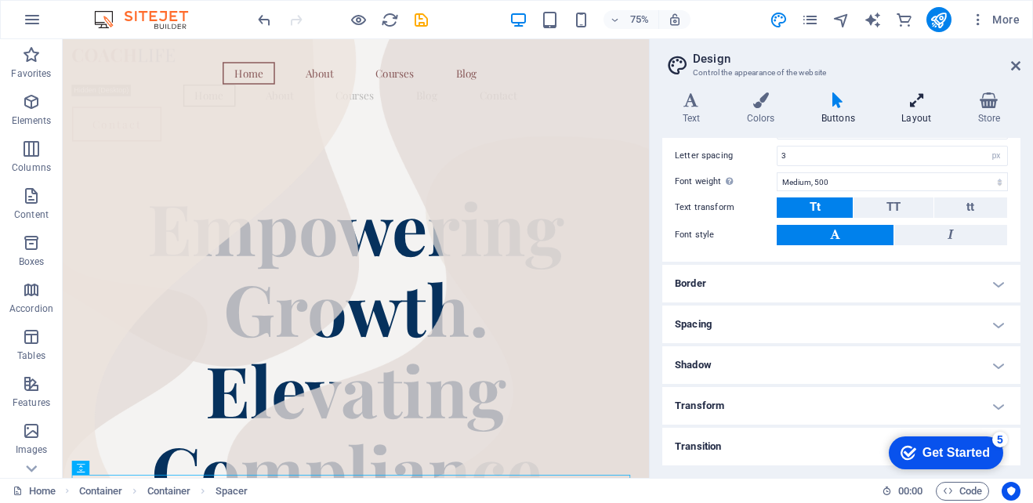
click at [916, 111] on h4 "Layout" at bounding box center [920, 108] width 76 height 33
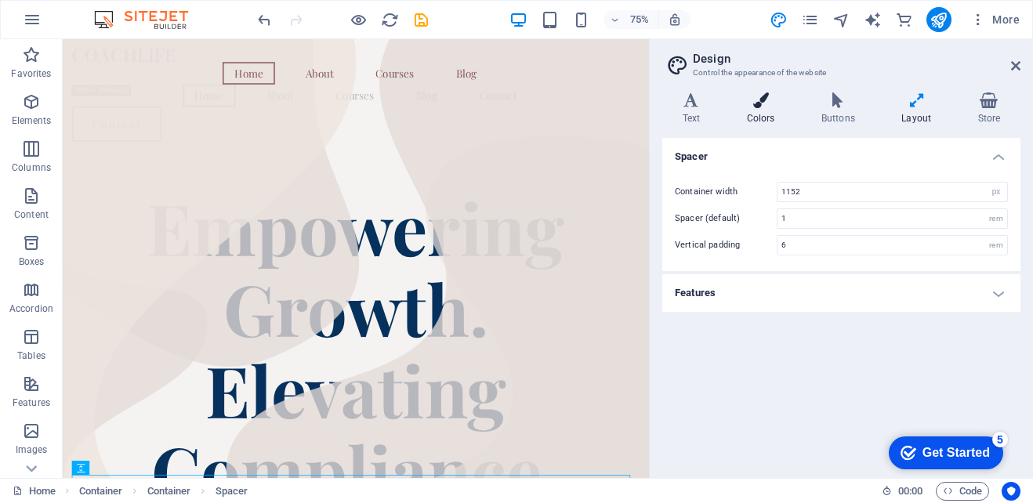
click at [758, 112] on h4 "Colors" at bounding box center [763, 108] width 74 height 33
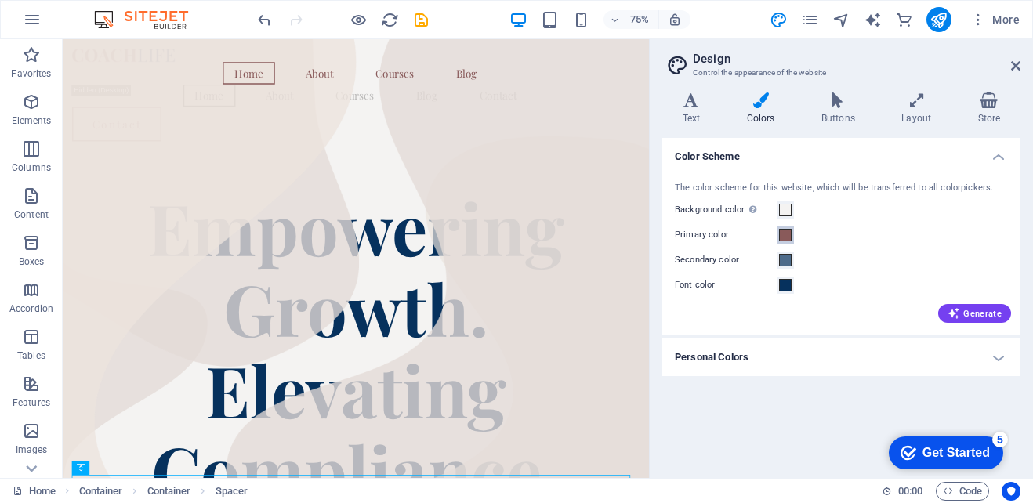
click at [788, 234] on span at bounding box center [785, 235] width 13 height 13
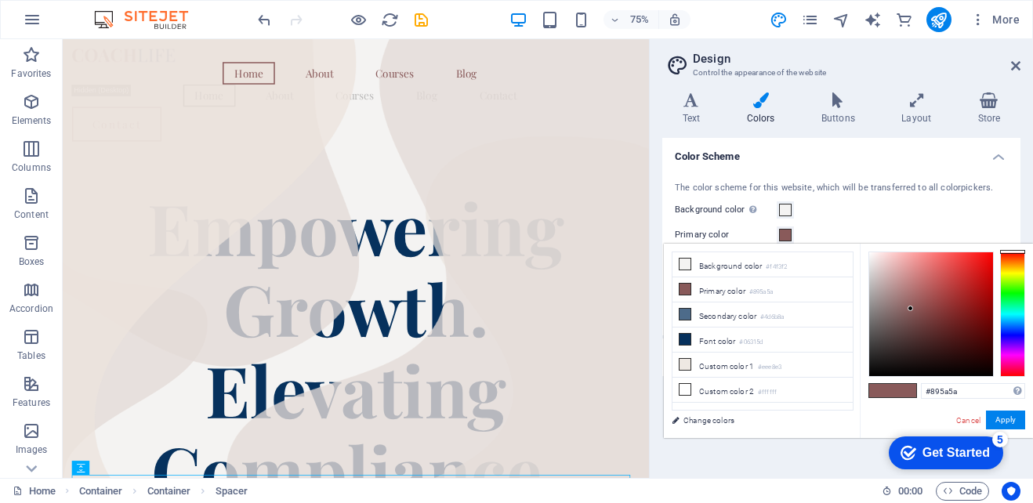
type input "#89615a"
click at [1015, 255] on div at bounding box center [1012, 314] width 25 height 125
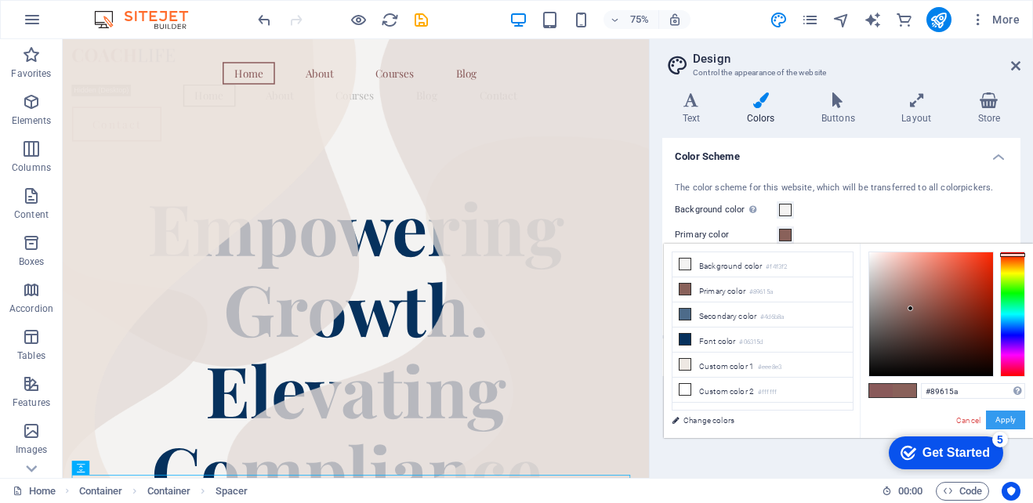
click at [1020, 415] on button "Apply" at bounding box center [1005, 420] width 39 height 19
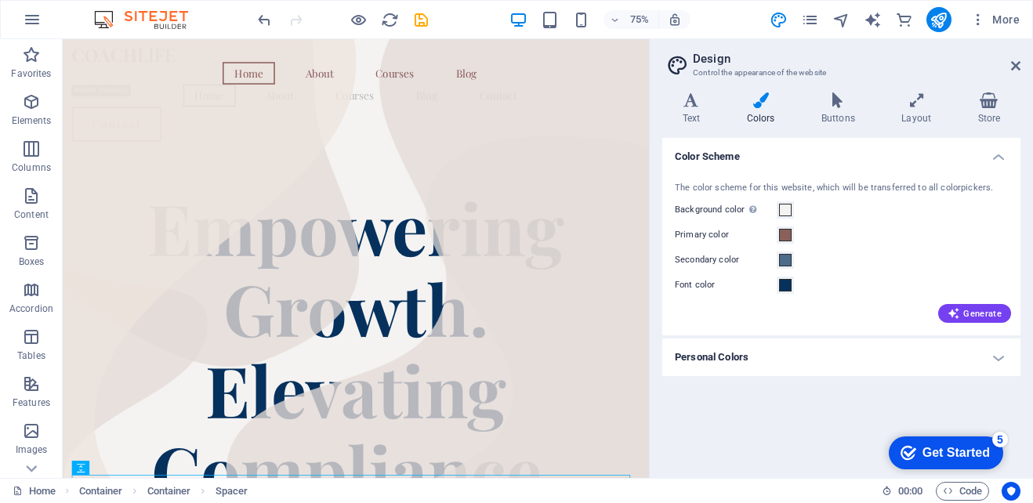
click at [792, 411] on div "Color Scheme The color scheme for this website, which will be transferred to al…" at bounding box center [841, 302] width 358 height 328
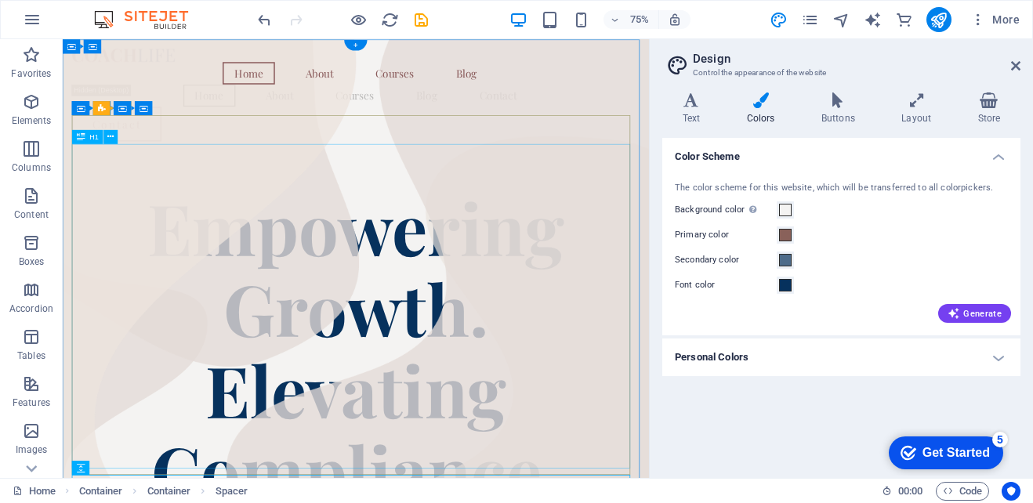
click at [716, 330] on div "Empowering Growth. Elevating Compliance." at bounding box center [453, 451] width 756 height 433
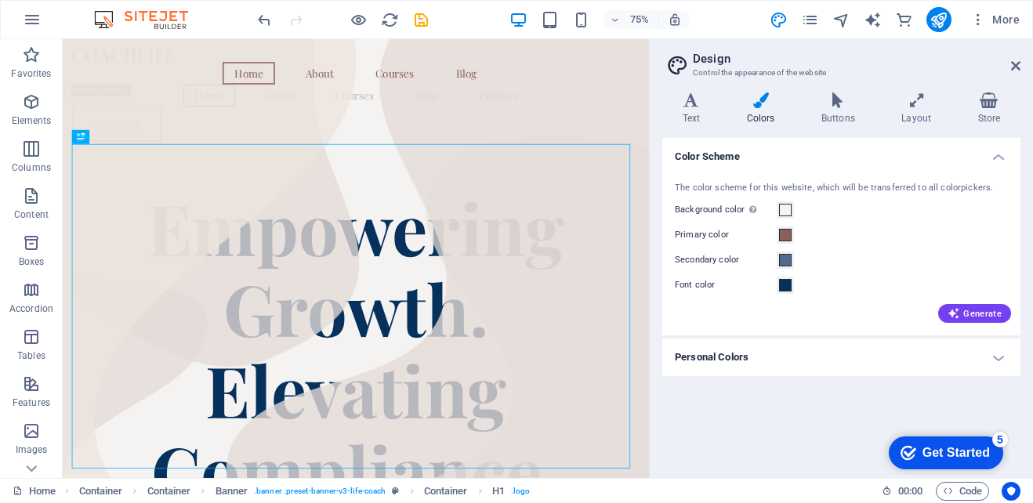
click at [1020, 65] on aside "Design Control the appearance of the website Variants Text Colors Buttons Layou…" at bounding box center [841, 258] width 384 height 439
click at [1011, 60] on icon at bounding box center [1015, 66] width 9 height 13
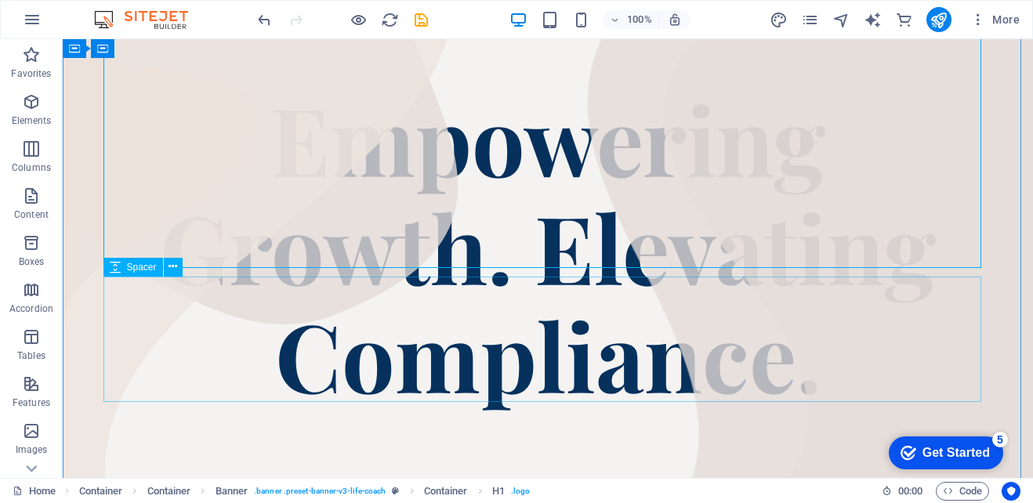
scroll to position [78, 0]
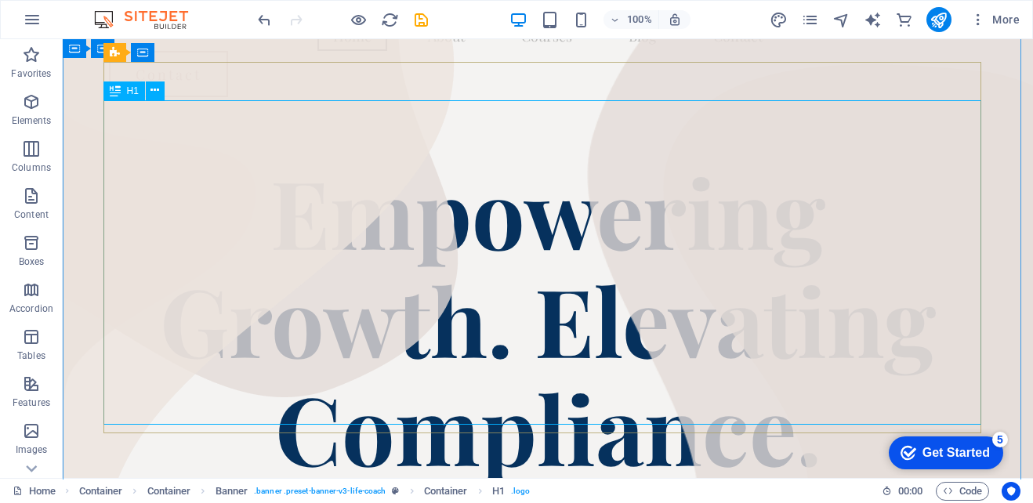
click at [531, 281] on div "Empowering Growth. Elevating Compliance." at bounding box center [548, 319] width 878 height 324
click at [544, 260] on div "Empowering Growth. Elevating Compliance." at bounding box center [548, 319] width 878 height 324
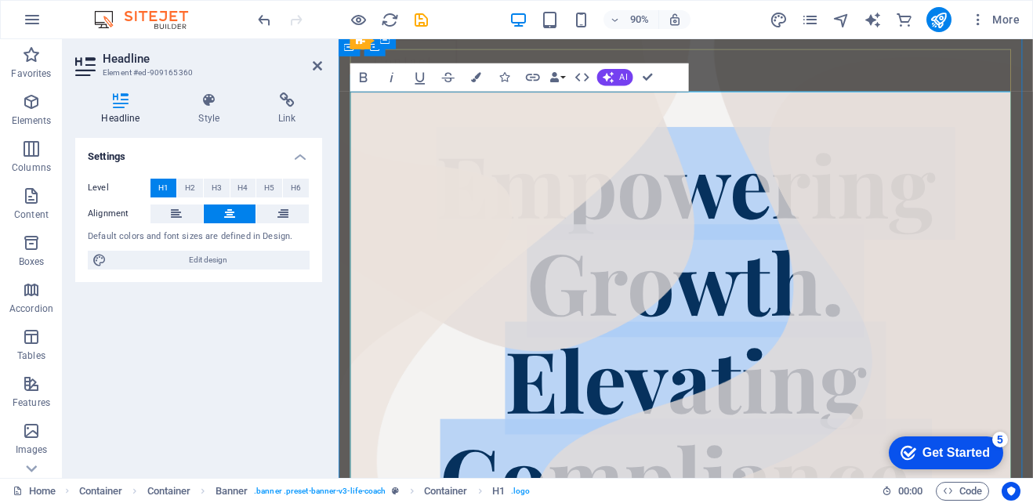
click at [654, 297] on span "Empowering Growth. Elevating Compliance." at bounding box center [724, 361] width 555 height 450
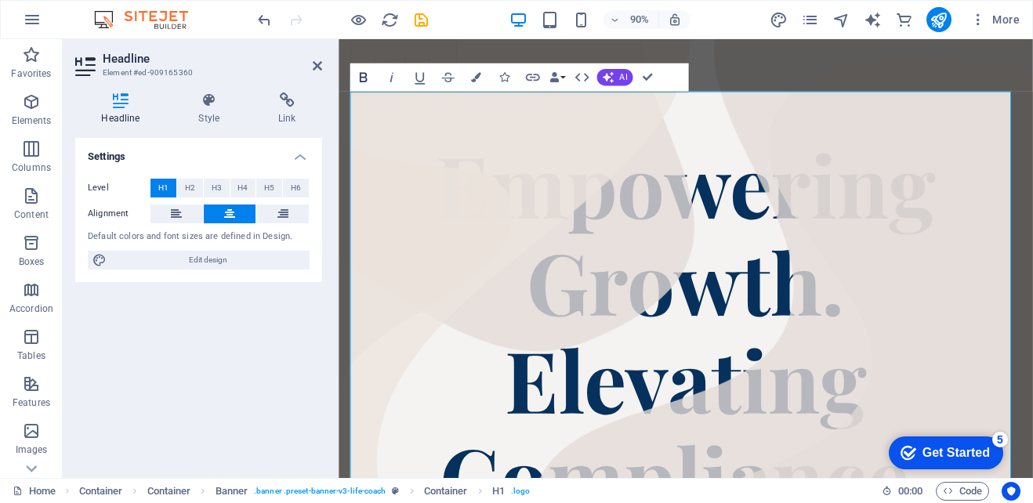
click at [368, 78] on icon "button" at bounding box center [363, 77] width 17 height 17
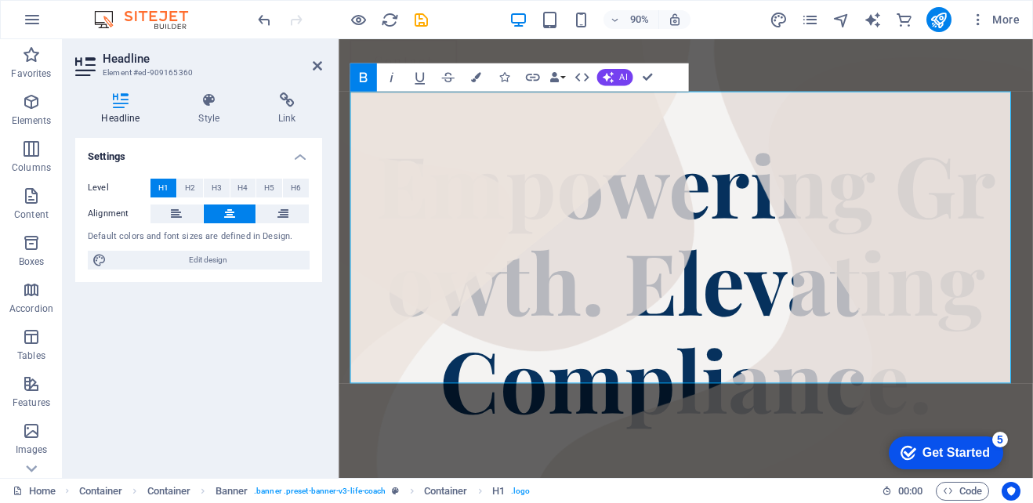
click at [368, 78] on icon "button" at bounding box center [363, 77] width 17 height 17
click at [182, 221] on icon at bounding box center [176, 214] width 11 height 19
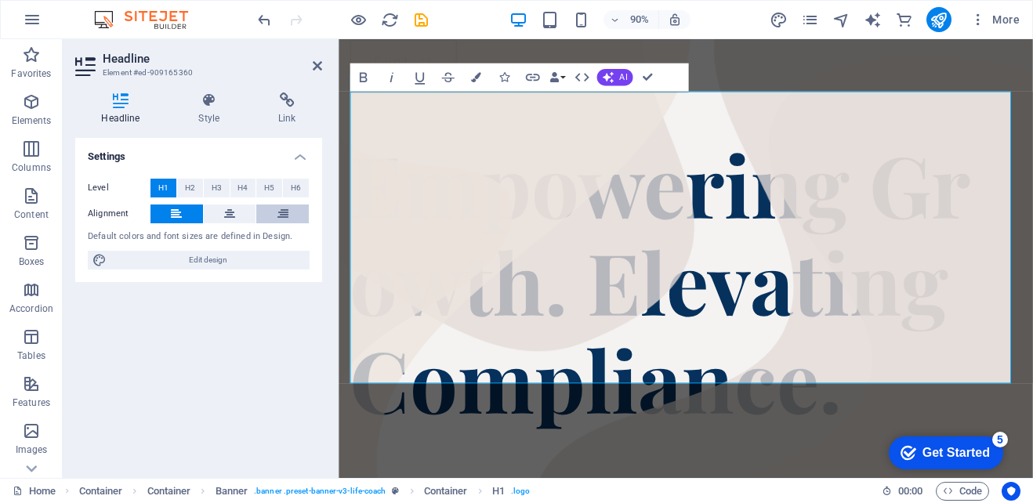
click at [283, 214] on icon at bounding box center [282, 214] width 11 height 19
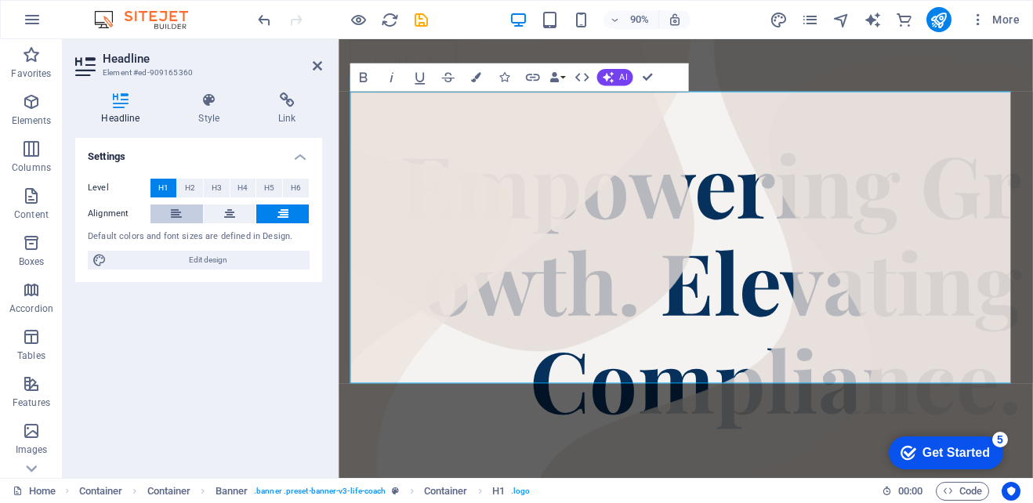
click at [181, 207] on icon at bounding box center [176, 214] width 11 height 19
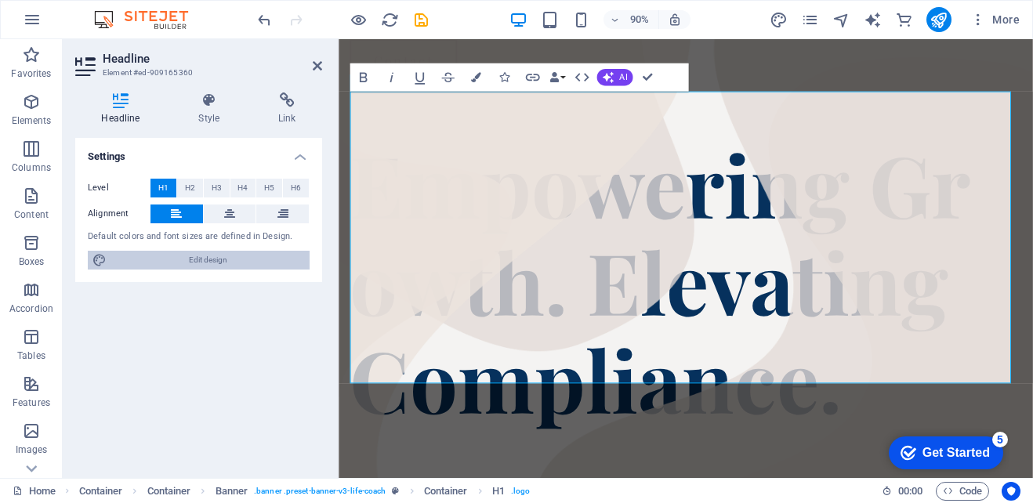
click at [215, 264] on span "Edit design" at bounding box center [208, 260] width 194 height 19
select select "px"
select select "400"
select select "px"
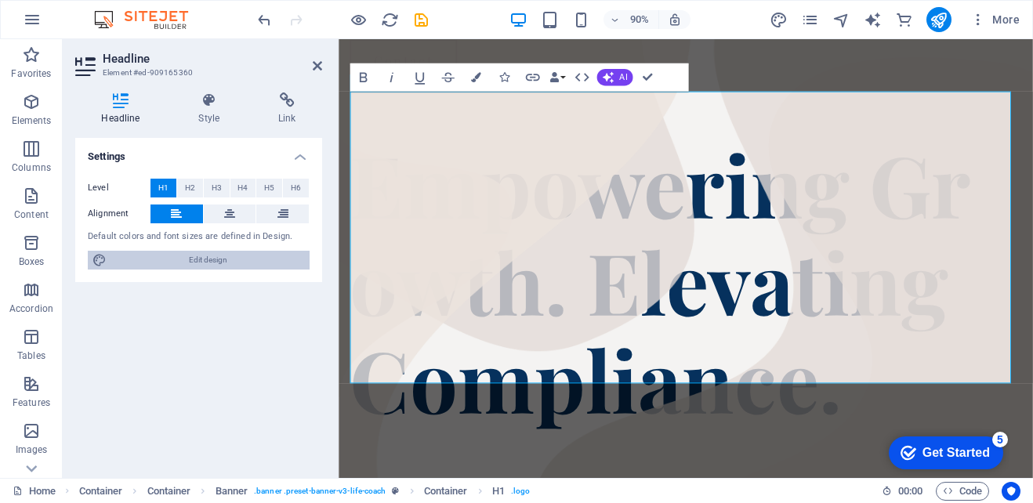
select select "400"
select select "px"
select select "rem"
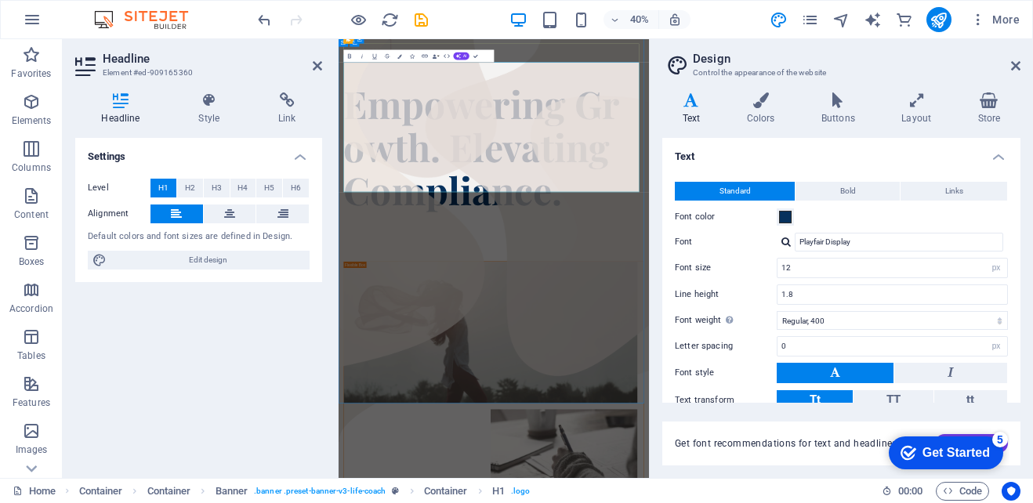
click at [603, 284] on span "Empowering Gr​owth. Elevating Compliance." at bounding box center [696, 307] width 690 height 342
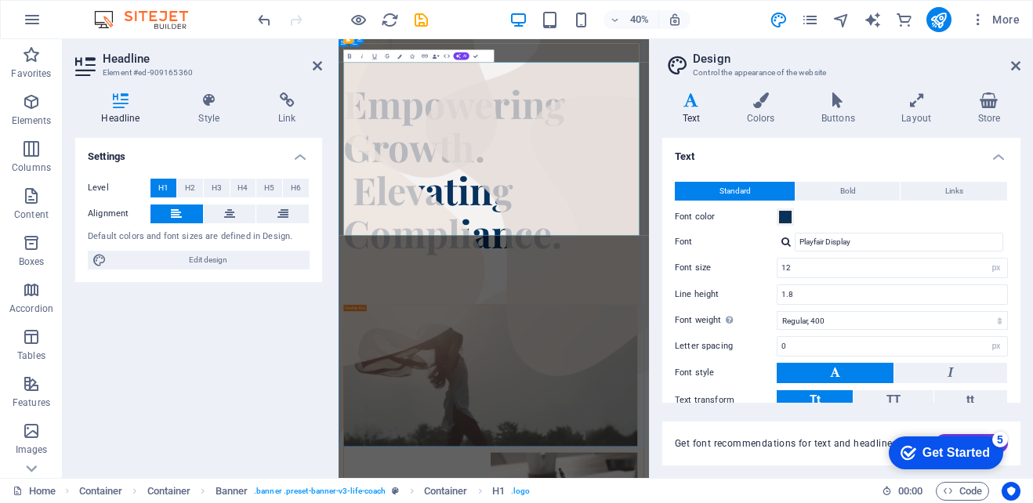
click at [379, 386] on span "Empowering Growth. ‌ Elevating Compliance." at bounding box center [628, 361] width 555 height 450
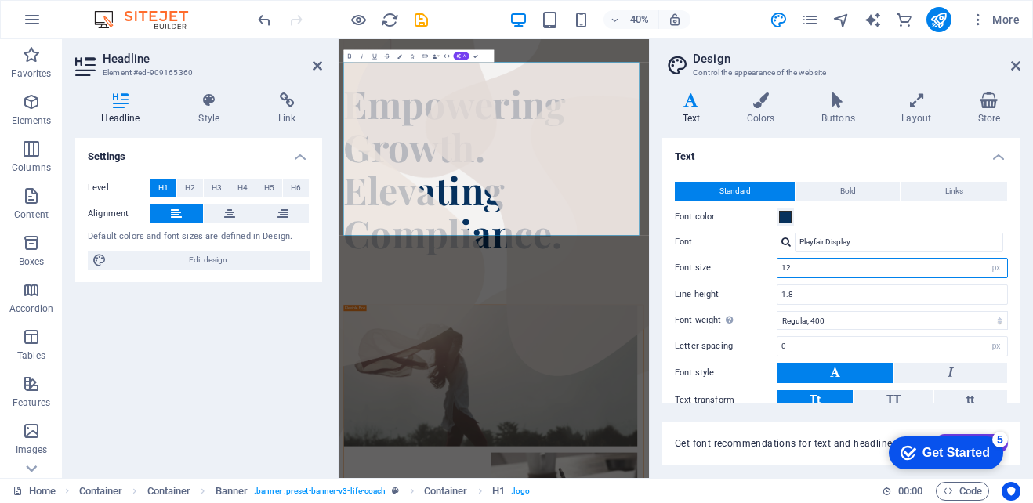
click at [855, 273] on input "12" at bounding box center [892, 268] width 230 height 19
click at [854, 273] on input "12" at bounding box center [892, 268] width 230 height 19
type input "6"
click at [744, 241] on label "Font" at bounding box center [726, 242] width 102 height 19
click at [795, 241] on input "Playfair Display" at bounding box center [899, 242] width 208 height 19
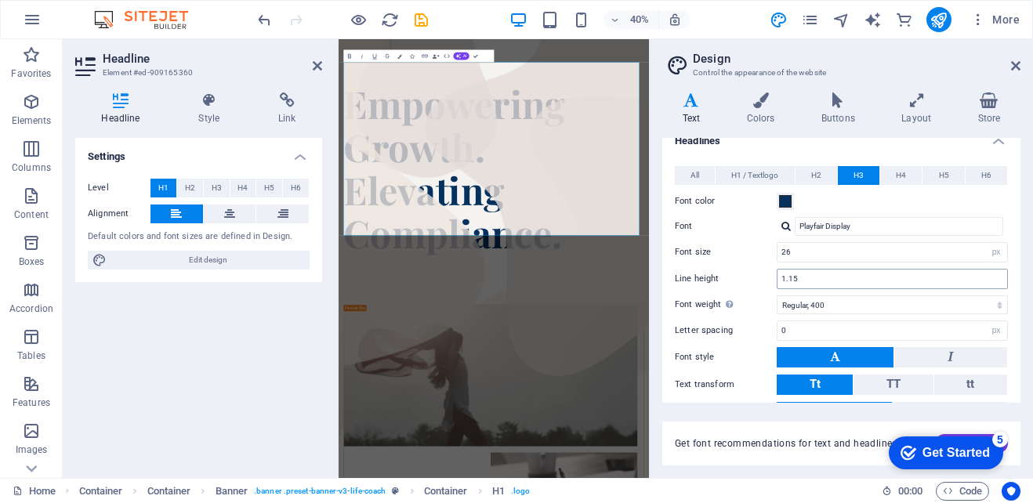
scroll to position [426, 0]
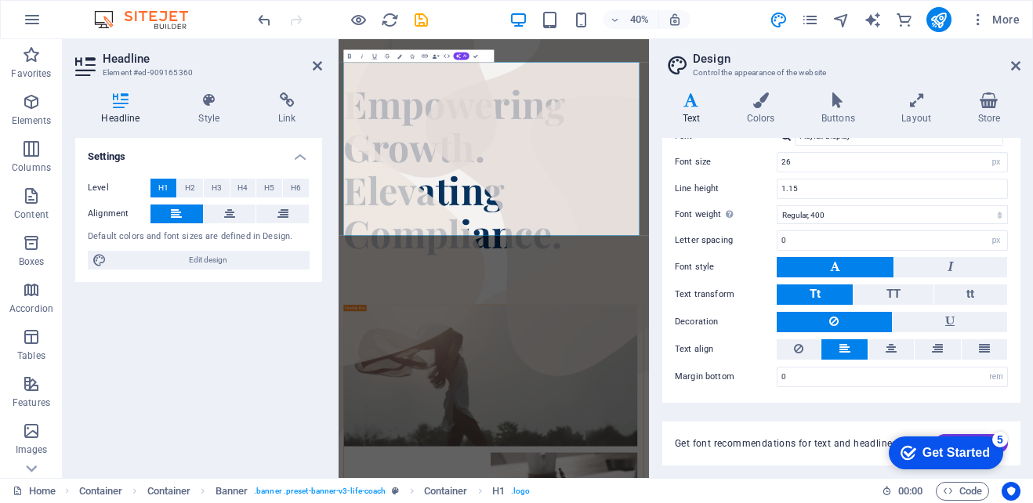
click at [792, 410] on div "Get font recommendations for text and headlines. Generate" at bounding box center [841, 434] width 358 height 63
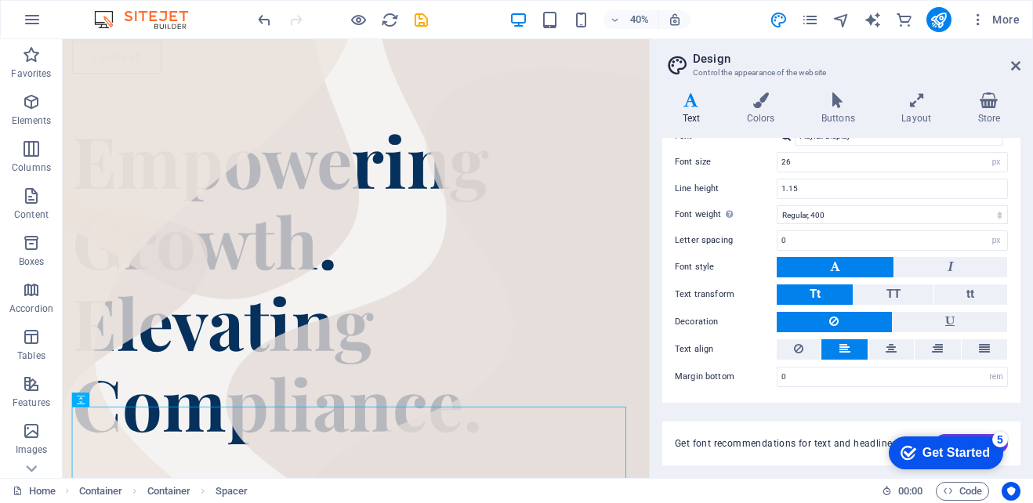
scroll to position [91, 0]
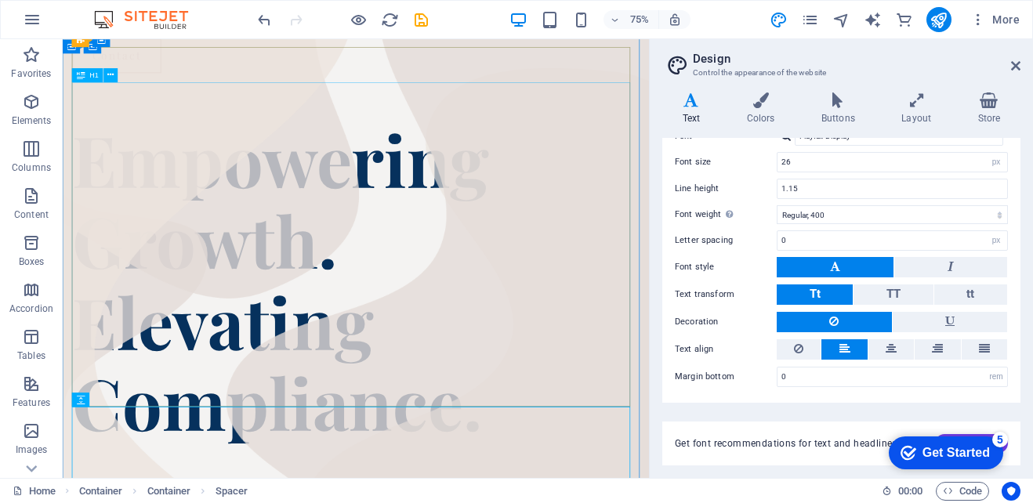
click at [634, 283] on div "Empowering Growth. Elevating Compliance." at bounding box center [453, 360] width 756 height 433
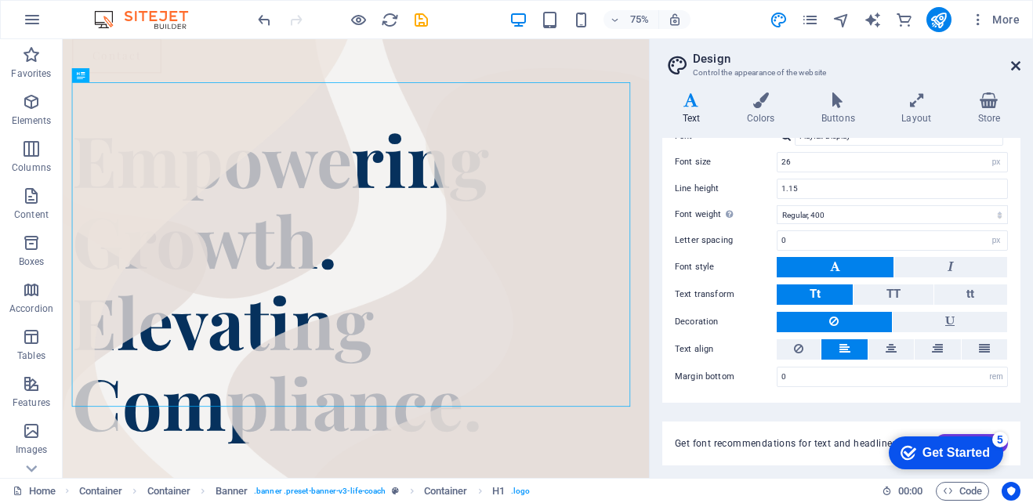
click at [1012, 66] on icon at bounding box center [1015, 66] width 9 height 13
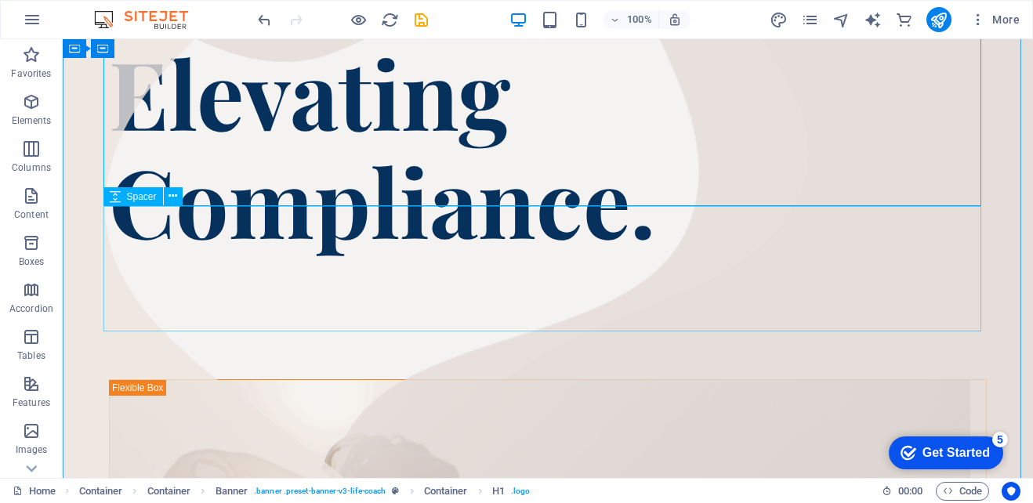
scroll to position [179, 0]
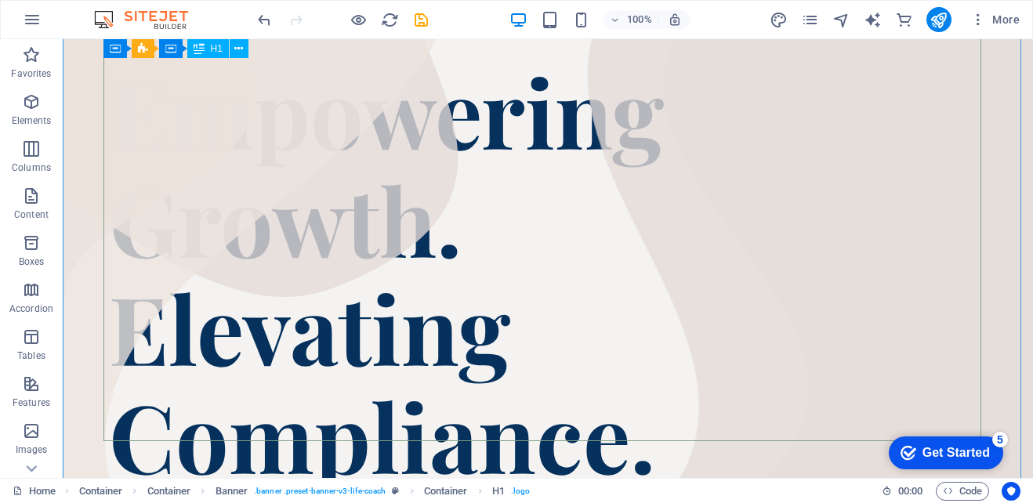
click at [310, 200] on div "Empowering Growth. Elevating Compliance." at bounding box center [548, 272] width 878 height 433
click at [116, 275] on div "Empowering Growth. Elevating Compliance." at bounding box center [548, 272] width 878 height 433
click at [124, 167] on div "Empowering Growth. Elevating Compliance." at bounding box center [548, 272] width 878 height 433
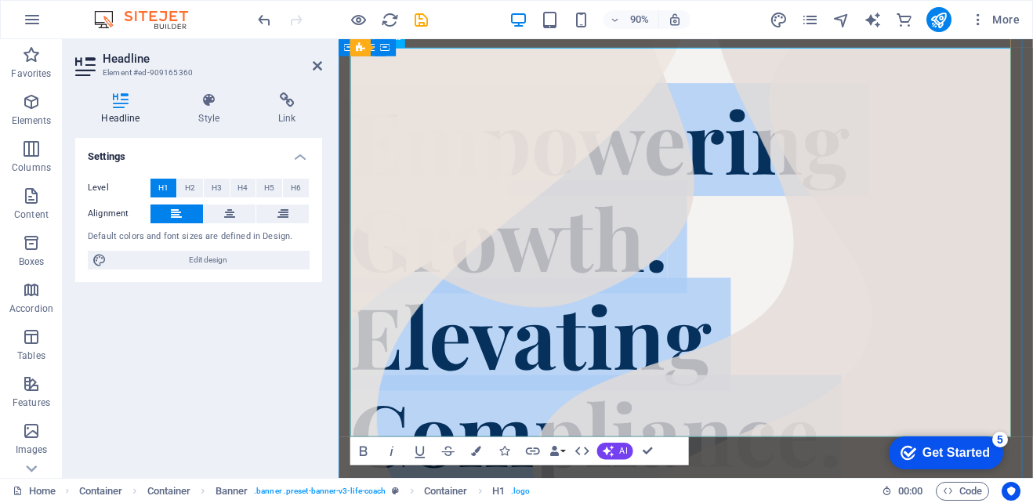
click at [862, 230] on h1 "Empowering Growth. Elevating Compliance." at bounding box center [724, 312] width 746 height 433
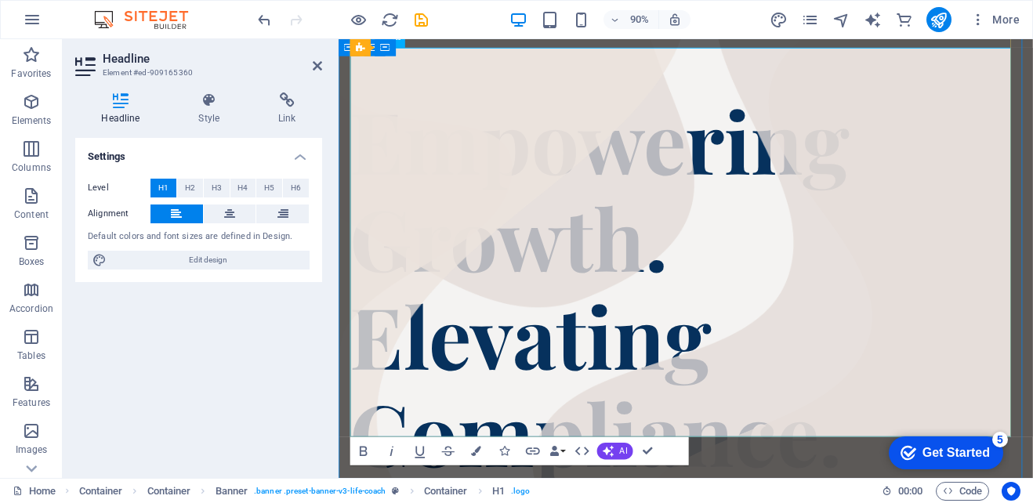
click at [372, 217] on span "Empowering Growth. Elevating Compliance." at bounding box center [628, 313] width 555 height 450
click at [360, 213] on span "Empowering Growth. Elevating Compliance." at bounding box center [628, 313] width 555 height 450
click at [361, 417] on span "Empowering Growth. Elevating Compliance." at bounding box center [628, 313] width 555 height 450
click at [365, 428] on span "Empowering Growth. Elevating Compliance." at bounding box center [628, 313] width 555 height 450
click at [431, 440] on span "Empowering Growth. Elevating Compliance." at bounding box center [628, 313] width 555 height 450
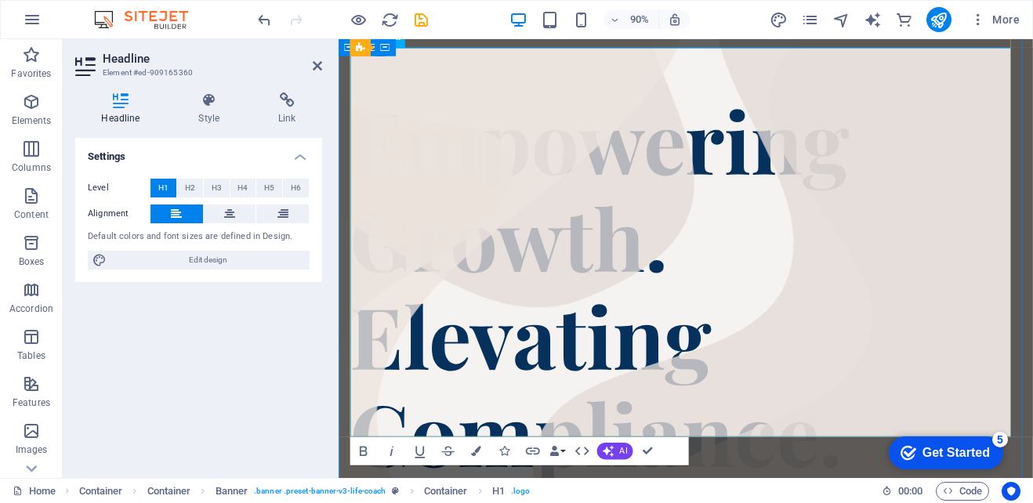
click at [360, 419] on span "Empowering Growth. Elevating Compliance." at bounding box center [628, 313] width 555 height 450
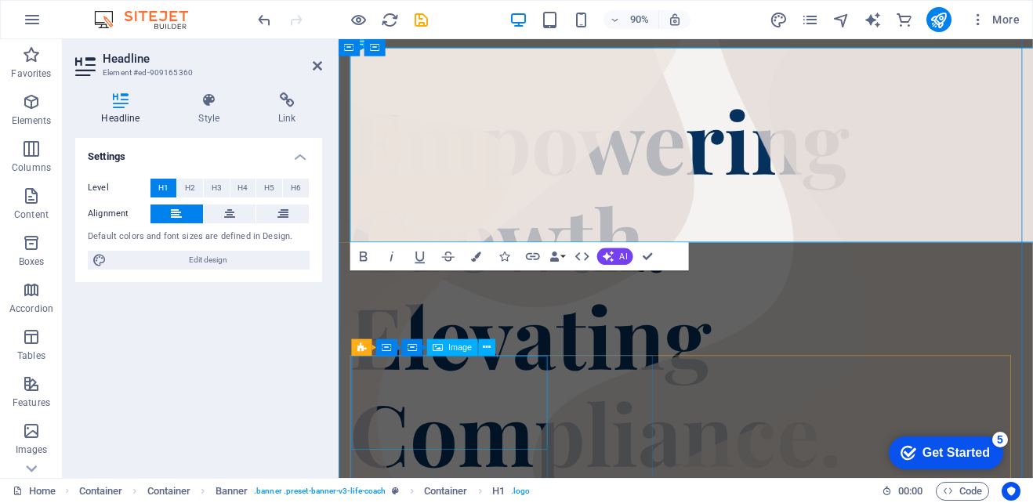
scroll to position [9, 0]
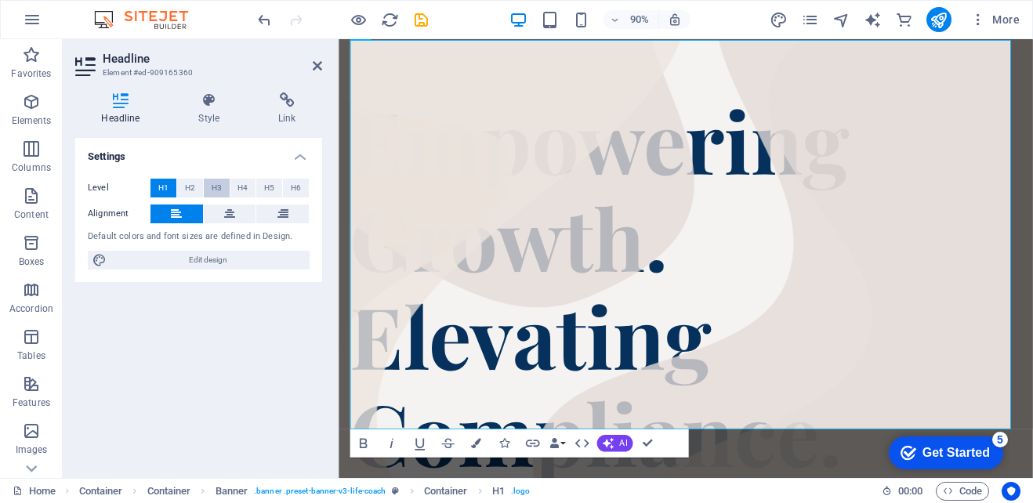
click at [213, 186] on span "H3" at bounding box center [217, 188] width 10 height 19
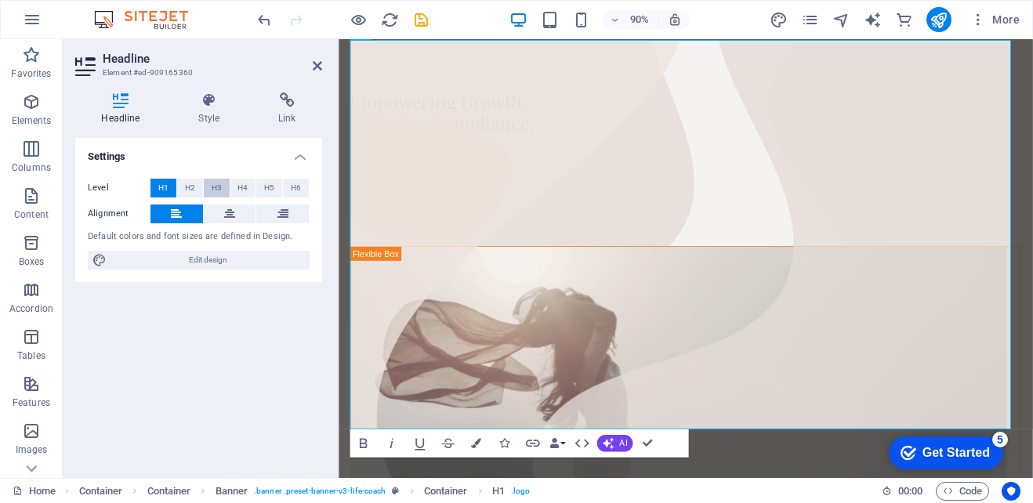
scroll to position [61, 0]
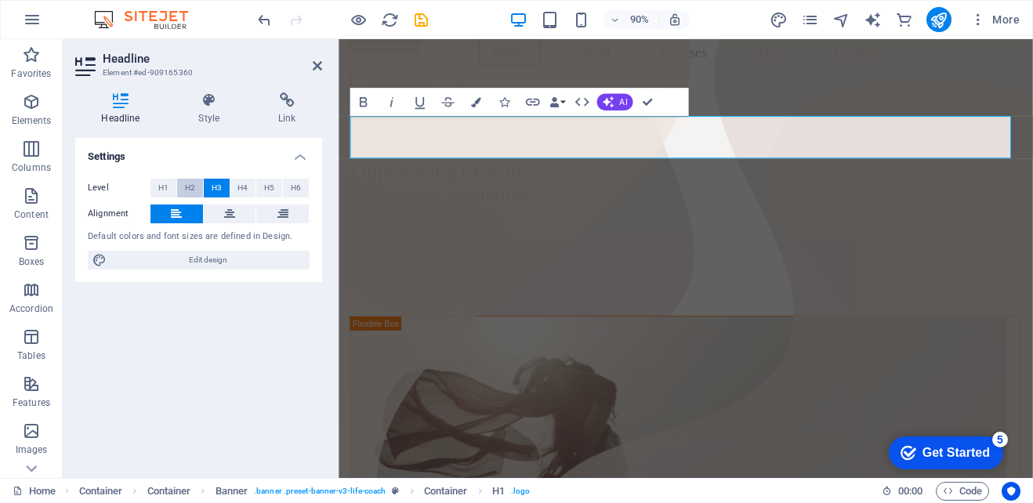
click at [190, 186] on span "H2" at bounding box center [190, 188] width 10 height 19
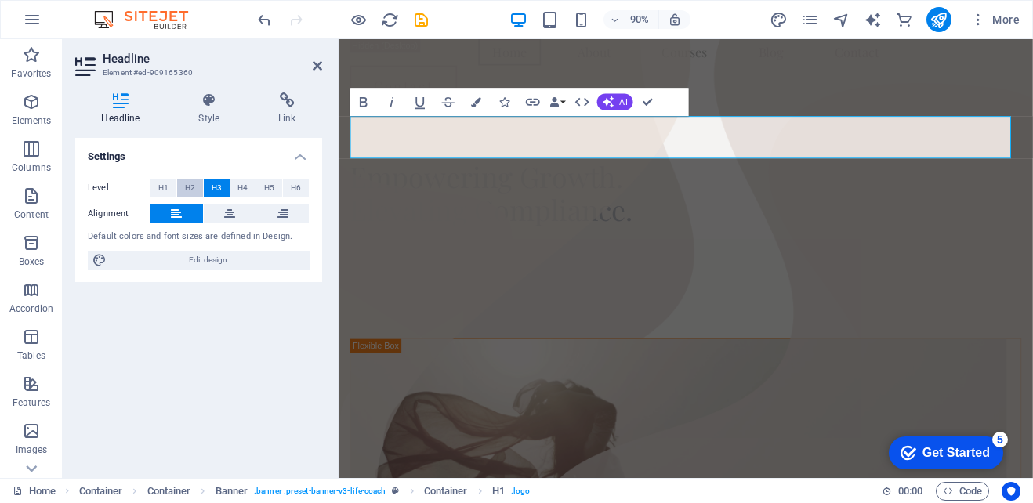
scroll to position [2, 0]
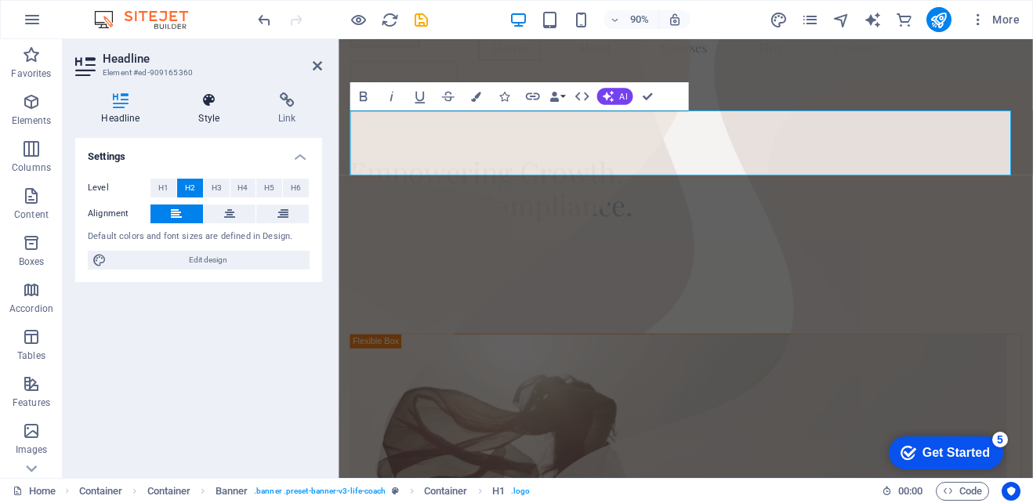
click at [211, 112] on h4 "Style" at bounding box center [212, 108] width 80 height 33
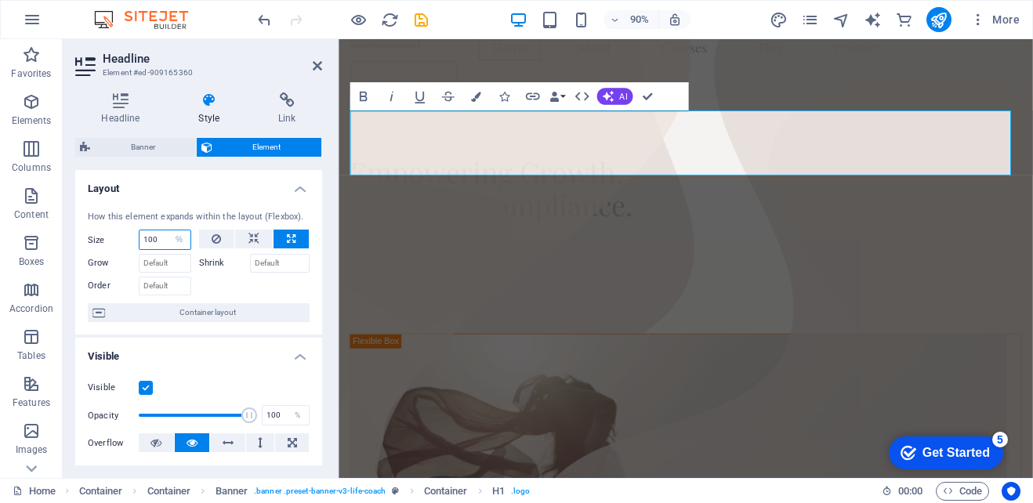
click at [162, 243] on input "100" at bounding box center [164, 239] width 51 height 19
click at [252, 230] on icon at bounding box center [253, 239] width 11 height 19
select select "DISABLED_OPTION_VALUE"
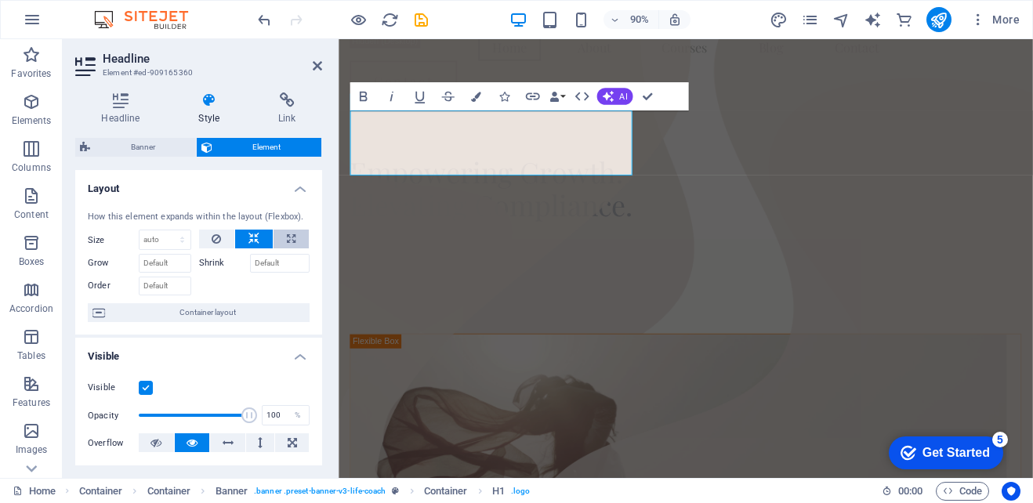
click at [278, 237] on button at bounding box center [290, 239] width 35 height 19
type input "100"
select select "%"
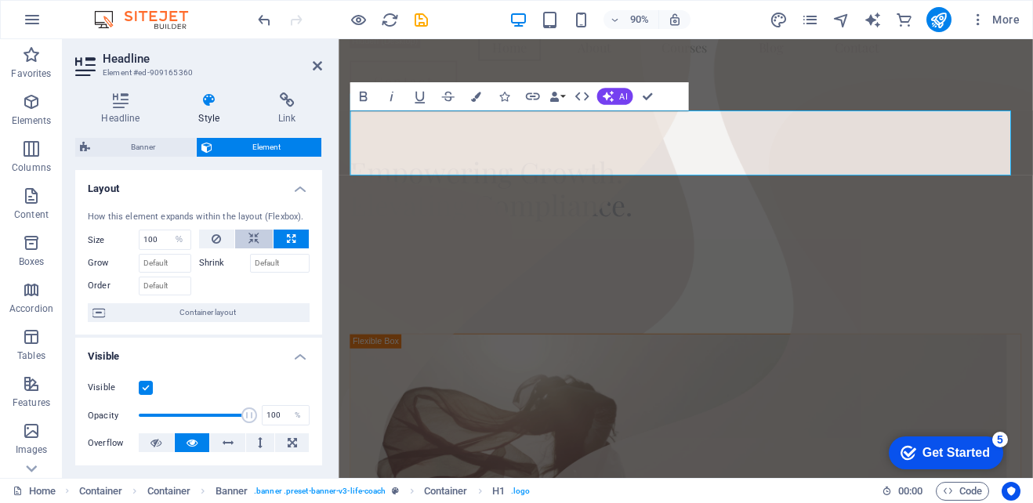
click at [261, 238] on button at bounding box center [254, 239] width 38 height 19
select select "DISABLED_OPTION_VALUE"
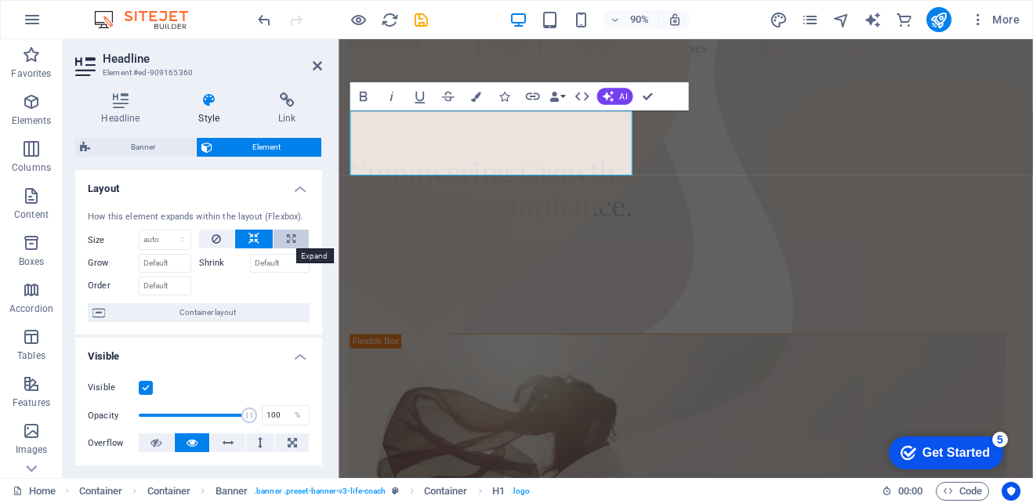
click at [282, 244] on button at bounding box center [290, 239] width 35 height 19
type input "100"
select select "%"
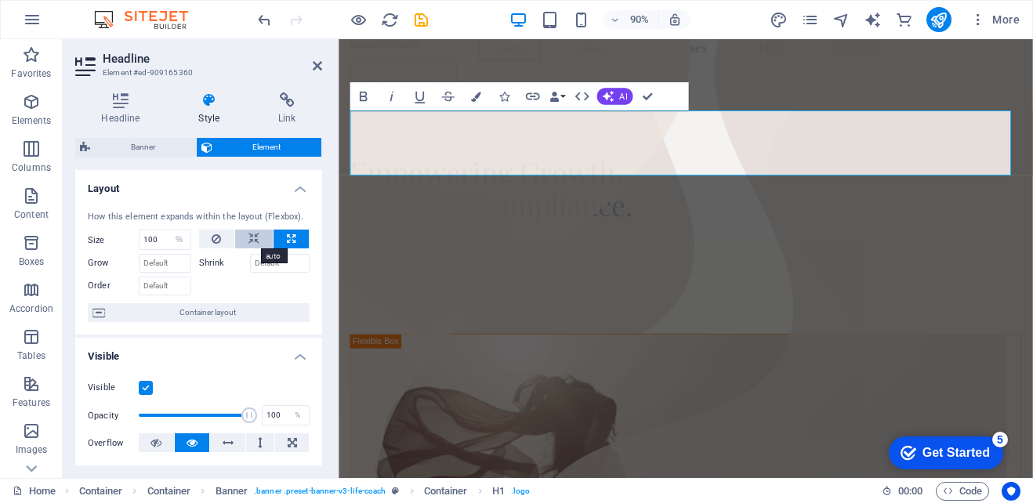
click at [255, 240] on icon at bounding box center [253, 239] width 11 height 19
select select "DISABLED_OPTION_VALUE"
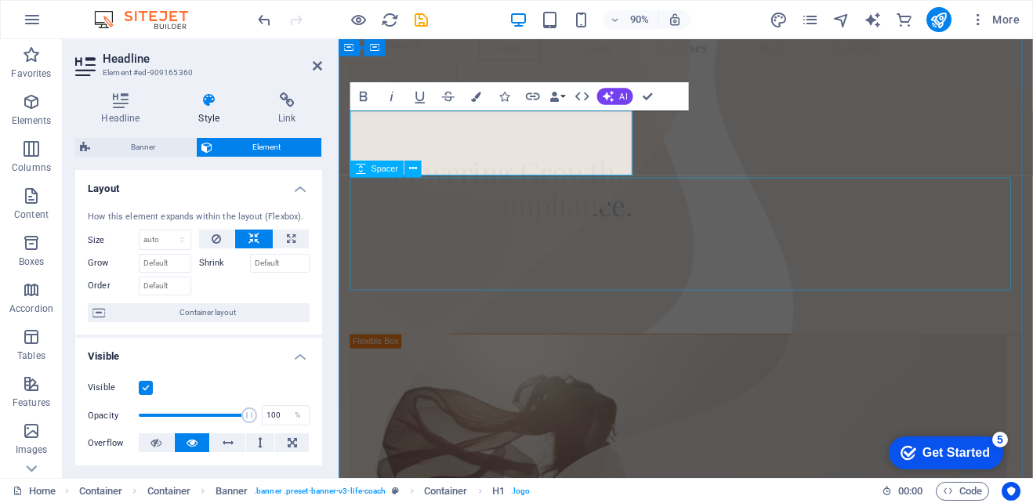
click at [870, 254] on div at bounding box center [724, 303] width 746 height 125
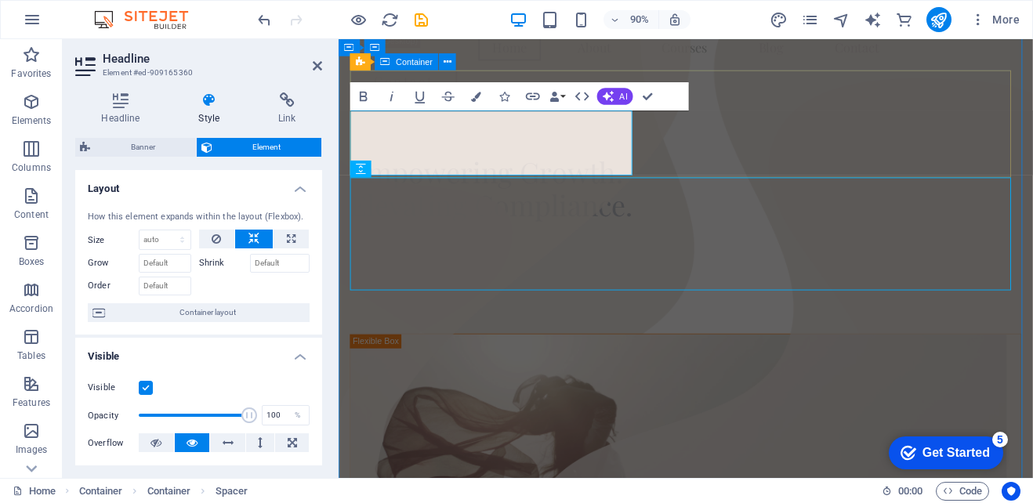
scroll to position [77, 0]
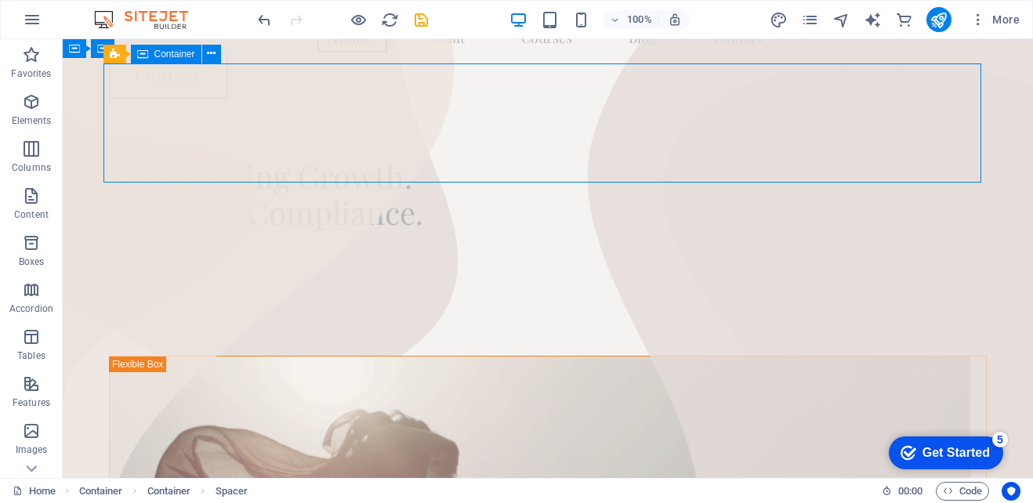
click at [824, 133] on div "Empowering Growth. Elevating Compliance." at bounding box center [548, 170] width 878 height 119
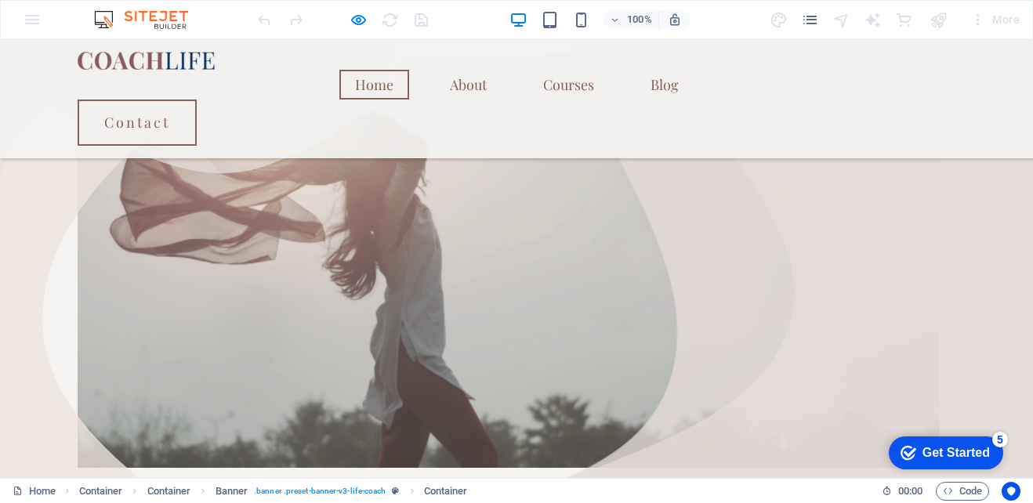
scroll to position [0, 0]
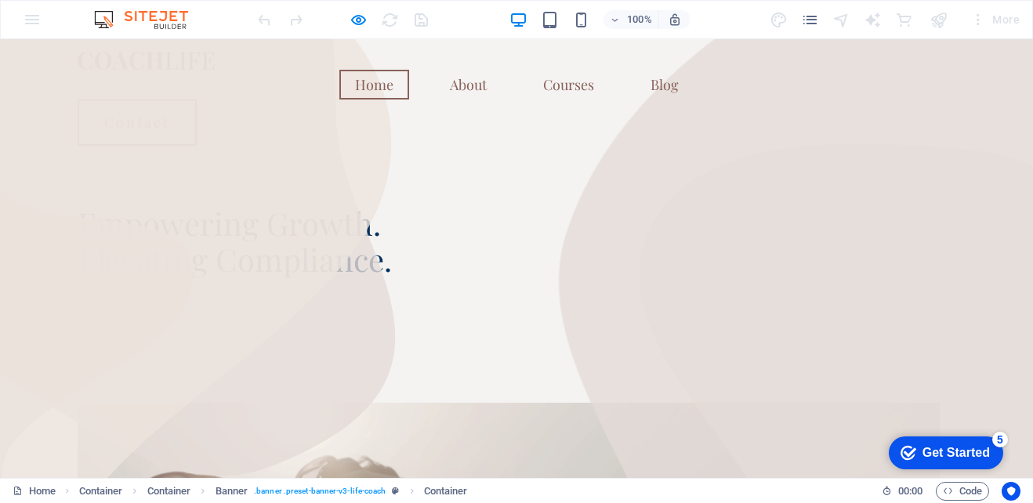
drag, startPoint x: 162, startPoint y: 112, endPoint x: 158, endPoint y: 97, distance: 15.6
click at [162, 158] on div at bounding box center [517, 181] width 878 height 47
click at [153, 84] on div "Home About Courses Blog Home About Courses Blog Contact Contact" at bounding box center [517, 98] width 878 height 119
click at [154, 70] on img at bounding box center [146, 61] width 137 height 18
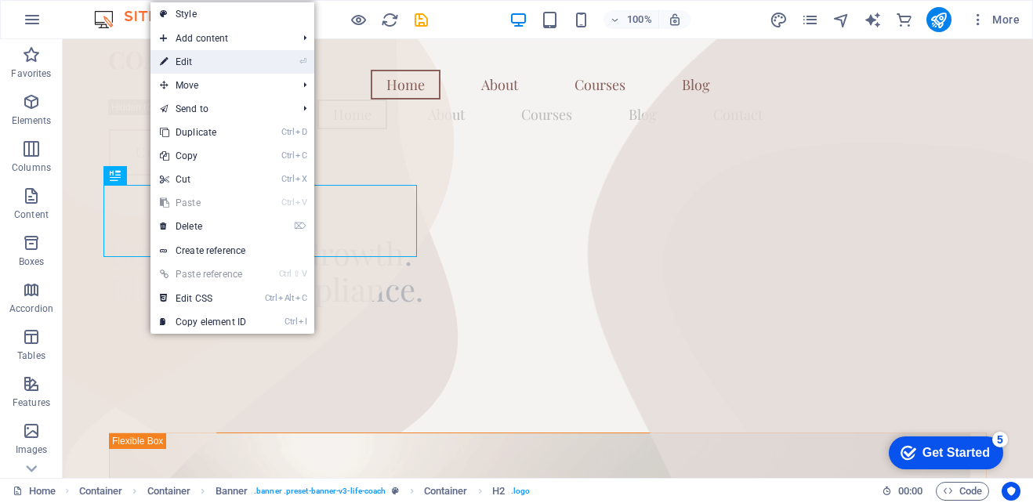
click at [186, 57] on link "⏎ Edit" at bounding box center [202, 62] width 105 height 24
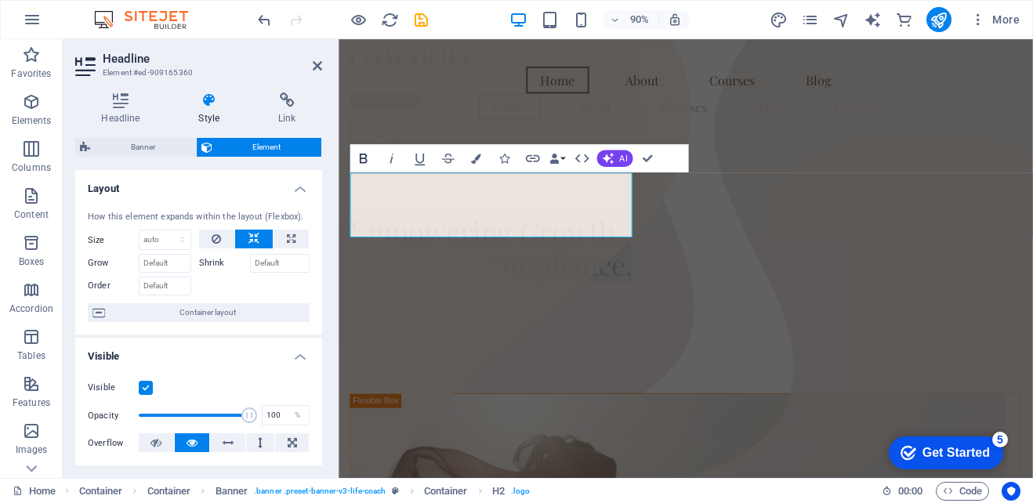
click at [371, 155] on icon "button" at bounding box center [363, 158] width 17 height 17
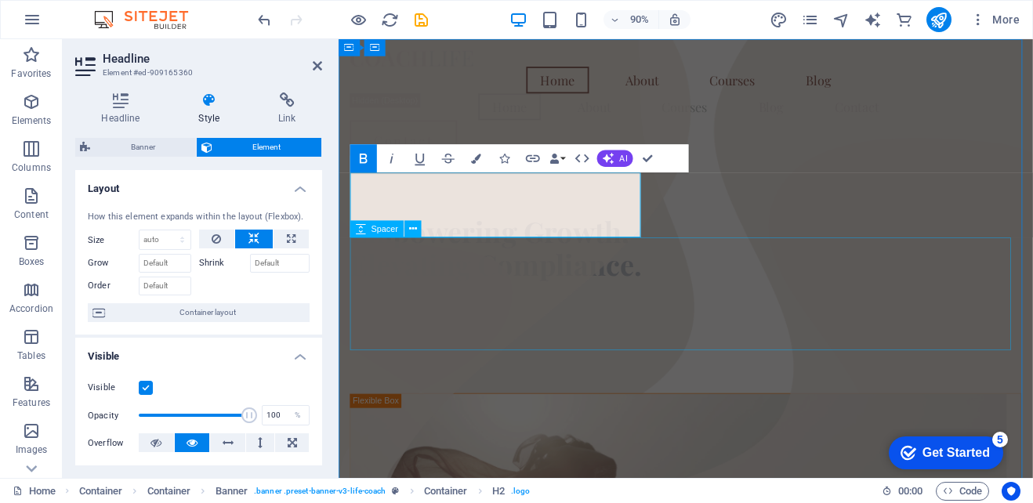
click at [404, 307] on div at bounding box center [724, 369] width 746 height 125
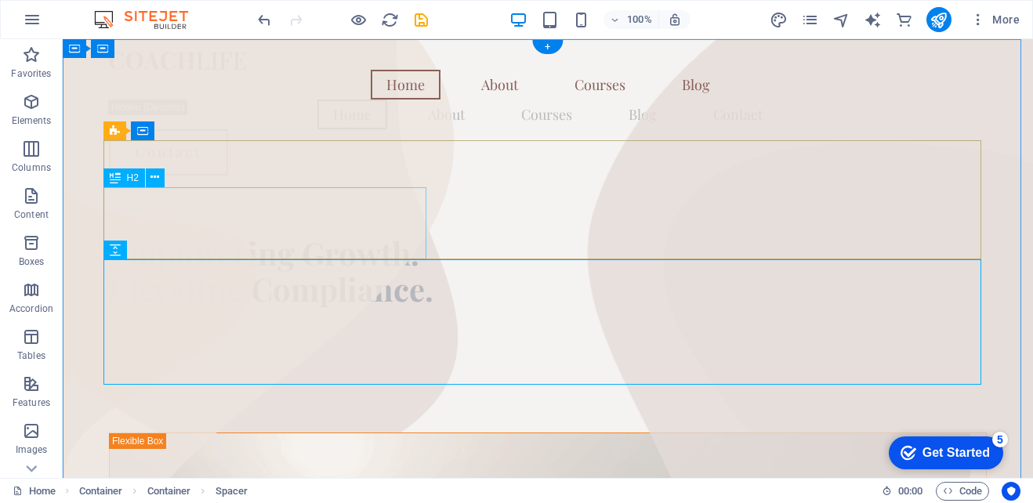
click at [201, 235] on div "Empowering Growth. Elevating Compliance." at bounding box center [548, 271] width 878 height 72
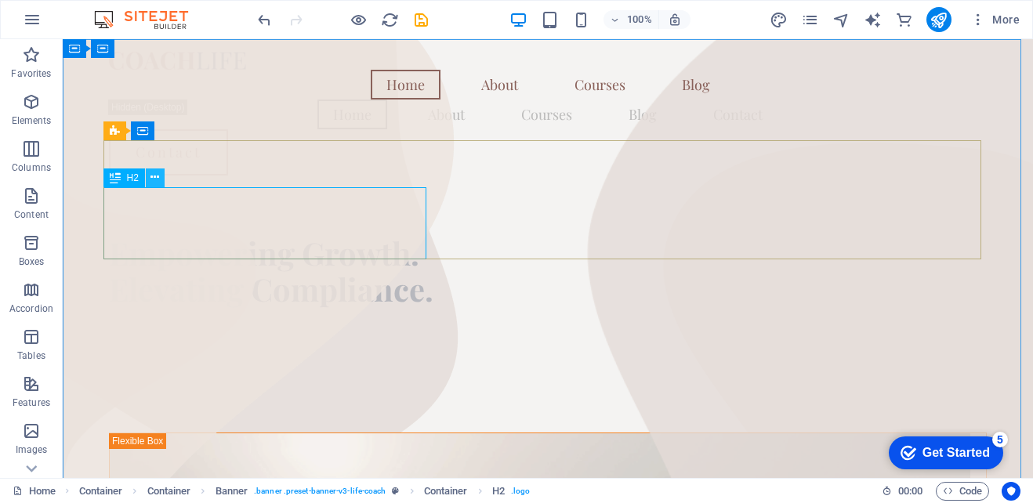
click at [0, 0] on icon at bounding box center [0, 0] width 0 height 0
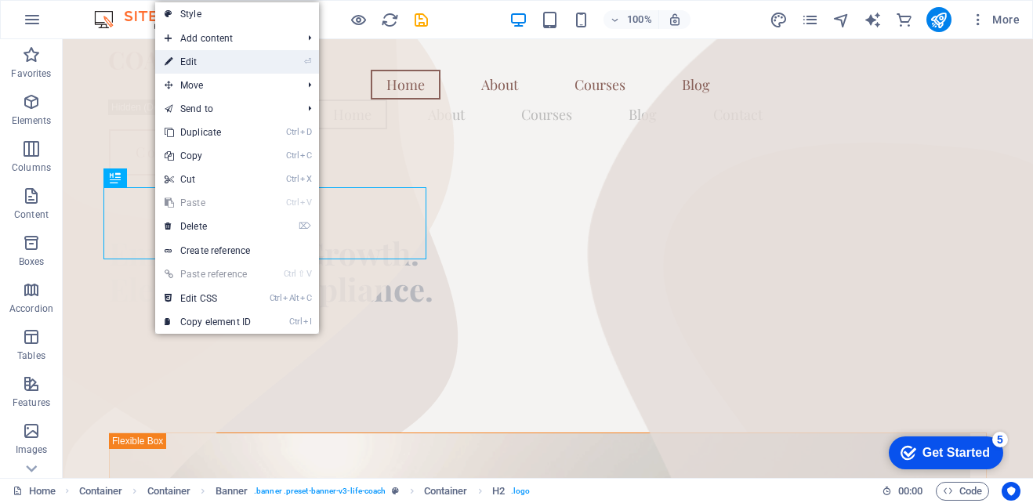
click at [197, 71] on link "⏎ Edit" at bounding box center [207, 62] width 105 height 24
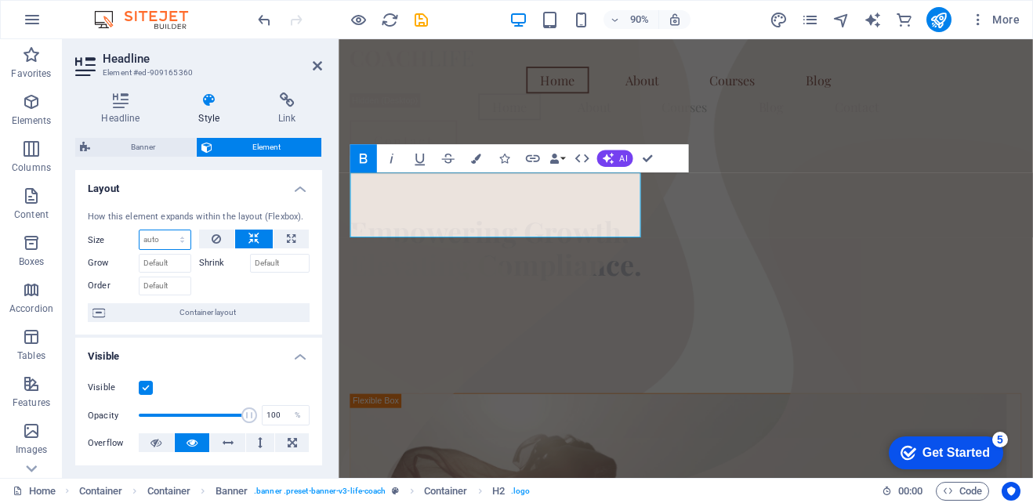
click at [163, 236] on select "Default auto px % 1/1 1/2 1/3 1/4 1/5 1/6 1/7 1/8 1/9 1/10" at bounding box center [164, 239] width 51 height 19
select select "1/9"
click at [166, 230] on select "Default auto px % 1/1 1/2 1/3 1/4 1/5 1/6 1/7 1/8 1/9 1/10" at bounding box center [164, 239] width 51 height 19
type input "11.11"
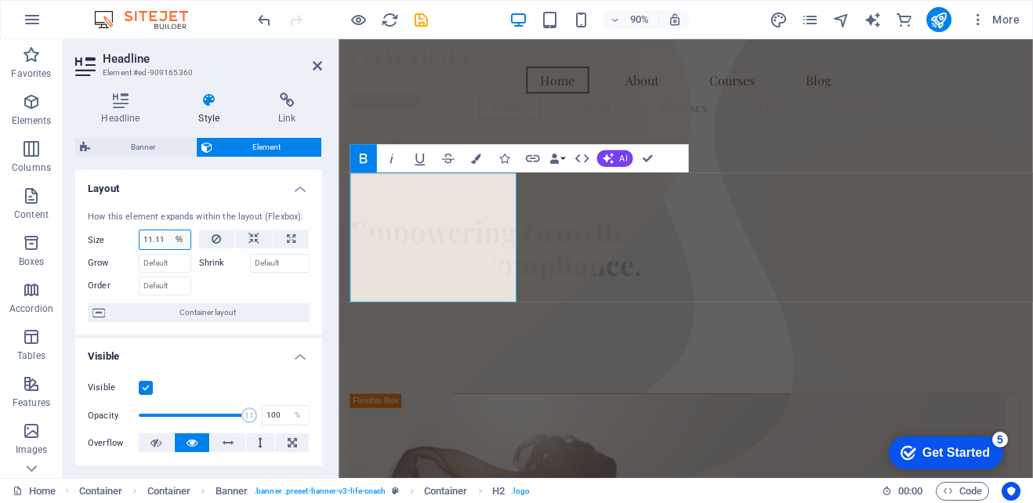
click at [170, 243] on select "Default auto px % 1/1 1/2 1/3 1/4 1/5 1/6 1/7 1/8 1/9 1/10" at bounding box center [179, 239] width 22 height 19
select select "1/2"
click at [168, 230] on select "Default auto px % 1/1 1/2 1/3 1/4 1/5 1/6 1/7 1/8 1/9 1/10" at bounding box center [179, 239] width 22 height 19
type input "50"
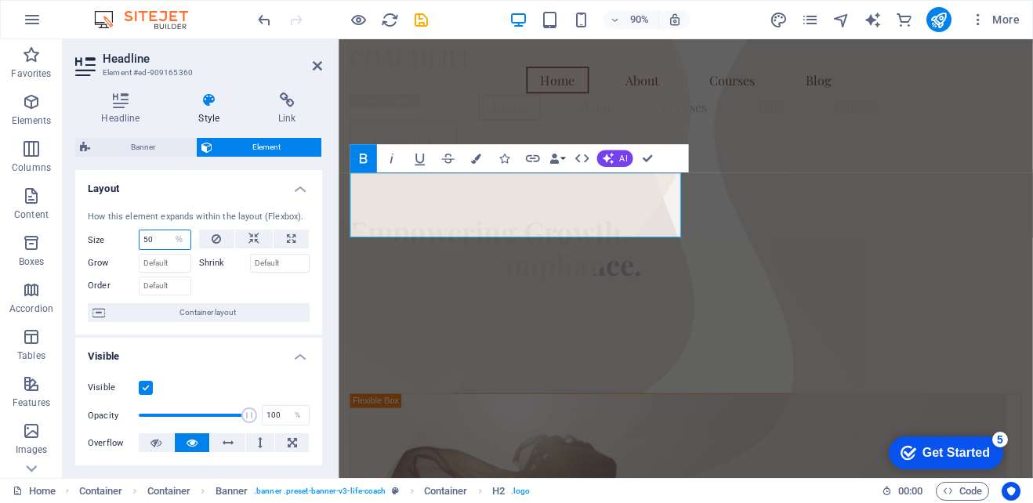
click at [164, 241] on input "50" at bounding box center [164, 239] width 51 height 19
click at [180, 234] on select "Default auto px % 1/1 1/2 1/3 1/4 1/5 1/6 1/7 1/8 1/9 1/10" at bounding box center [179, 239] width 22 height 19
select select "1/4"
click at [168, 230] on select "Default auto px % 1/1 1/2 1/3 1/4 1/5 1/6 1/7 1/8 1/9 1/10" at bounding box center [179, 239] width 22 height 19
type input "25"
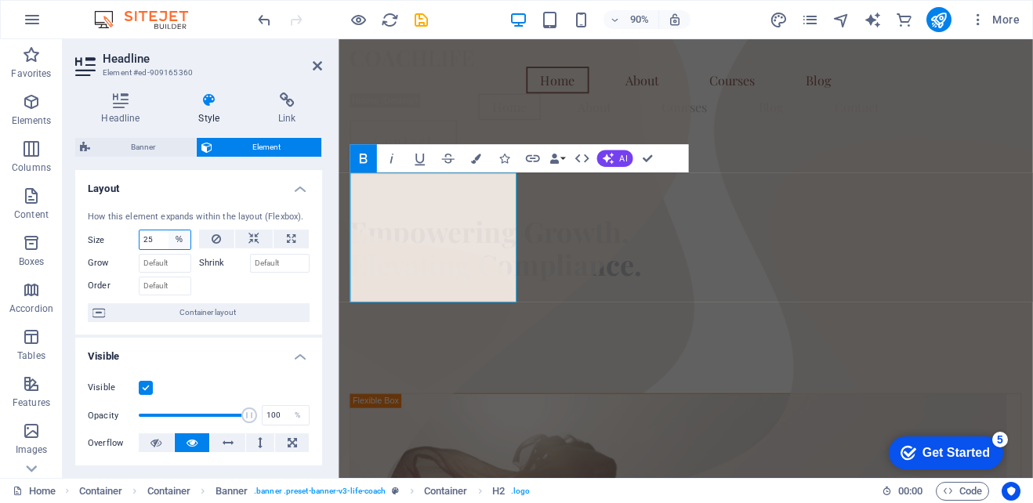
click at [168, 237] on select "Default auto px % 1/1 1/2 1/3 1/4 1/5 1/6 1/7 1/8 1/9 1/10" at bounding box center [179, 239] width 22 height 19
select select "1/6"
click at [168, 230] on select "Default auto px % 1/1 1/2 1/3 1/4 1/5 1/6 1/7 1/8 1/9 1/10" at bounding box center [179, 239] width 22 height 19
type input "16.66"
click at [168, 239] on select "Default auto px % 1/1 1/2 1/3 1/4 1/5 1/6 1/7 1/8 1/9 1/10" at bounding box center [179, 239] width 22 height 19
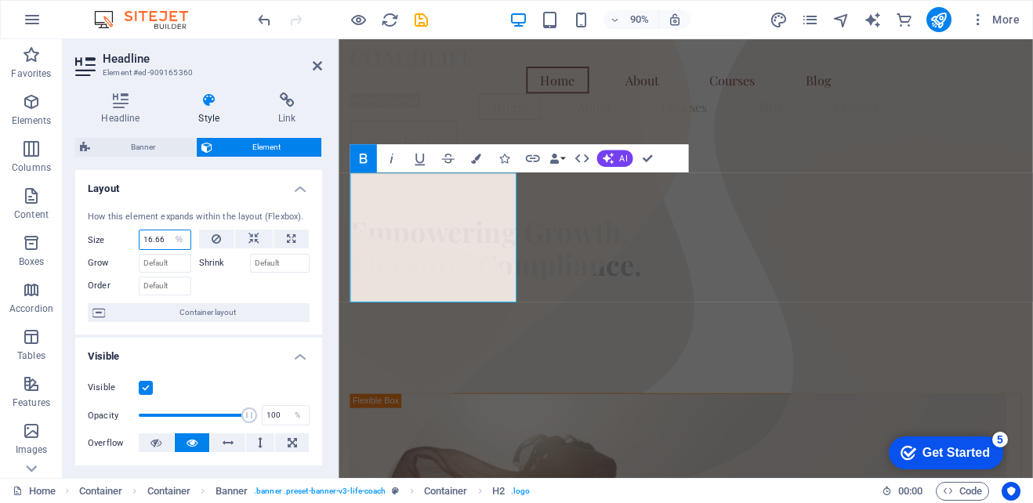
select select "1/5"
click at [168, 230] on select "Default auto px % 1/1 1/2 1/3 1/4 1/5 1/6 1/7 1/8 1/9 1/10" at bounding box center [179, 239] width 22 height 19
type input "20"
click at [175, 236] on select "Default auto px % 1/1 1/2 1/3 1/4 1/5 1/6 1/7 1/8 1/9 1/10" at bounding box center [179, 239] width 22 height 19
select select "1/10"
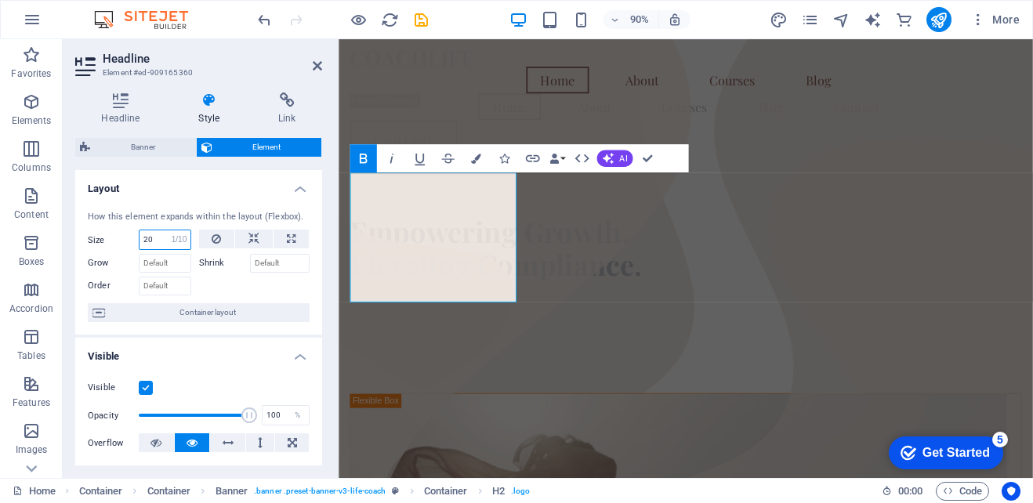
click at [168, 230] on select "Default auto px % 1/1 1/2 1/3 1/4 1/5 1/6 1/7 1/8 1/9 1/10" at bounding box center [179, 239] width 22 height 19
type input "10"
click at [161, 252] on div "Size 10 Default auto px % 1/1 1/2 1/3 1/4 1/5 1/6 1/7 1/8 1/9 1/10 Grow Shrink …" at bounding box center [199, 263] width 222 height 66
select select "1/8"
click at [168, 230] on select "Default auto px % 1/1 1/2 1/3 1/4 1/5 1/6 1/7 1/8 1/9 1/10" at bounding box center [179, 239] width 22 height 19
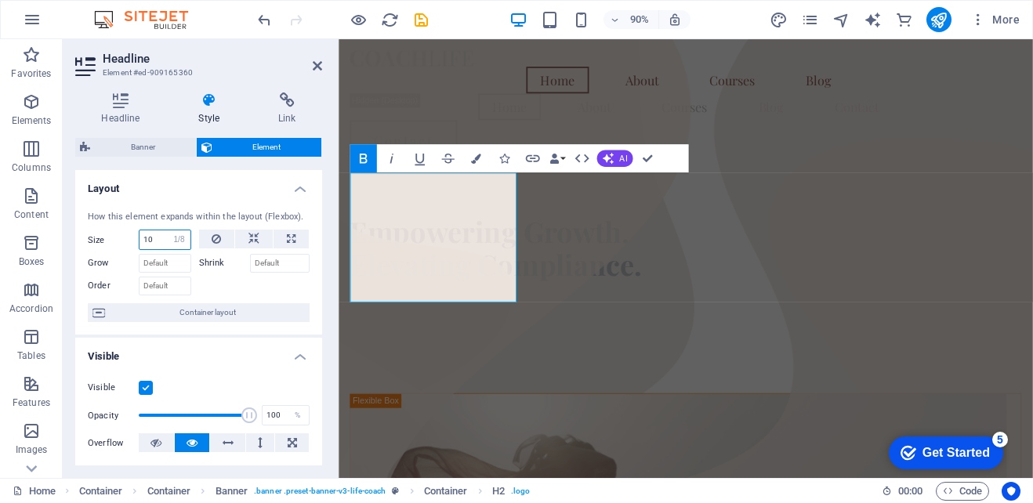
type input "12.5"
select select "%"
click at [686, 271] on div "Empowering Growth. Elevating Compliance." at bounding box center [724, 247] width 746 height 119
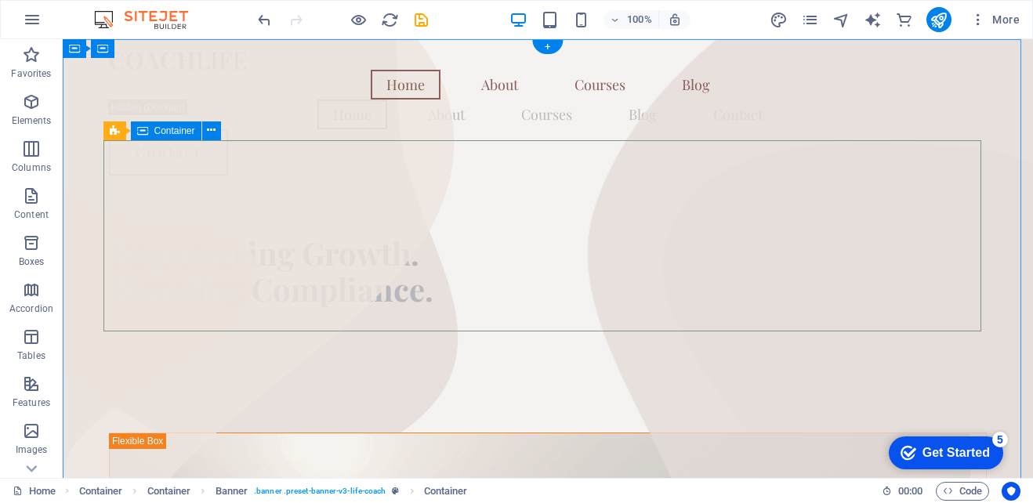
click at [303, 301] on div "Empowering Growth. Elevating Compliance." at bounding box center [548, 247] width 878 height 119
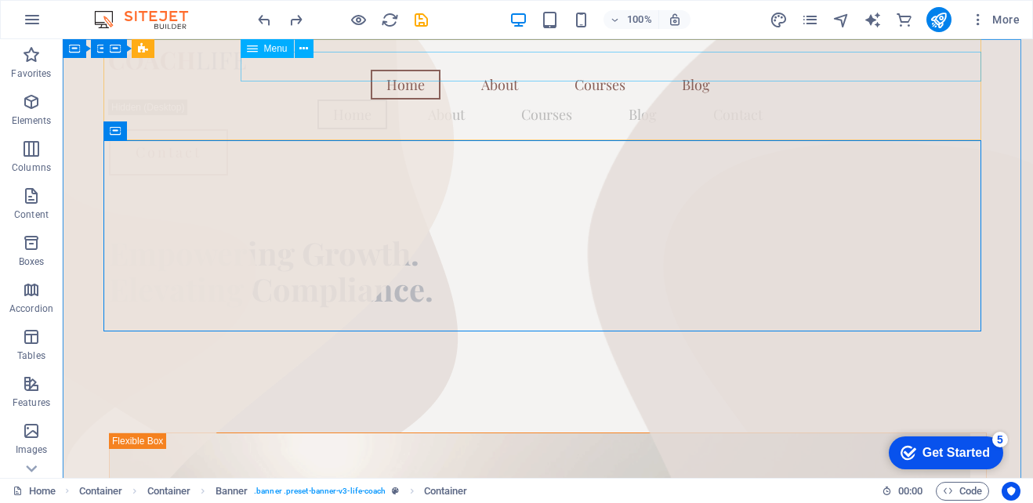
click at [277, 53] on span "Menu" at bounding box center [276, 48] width 24 height 9
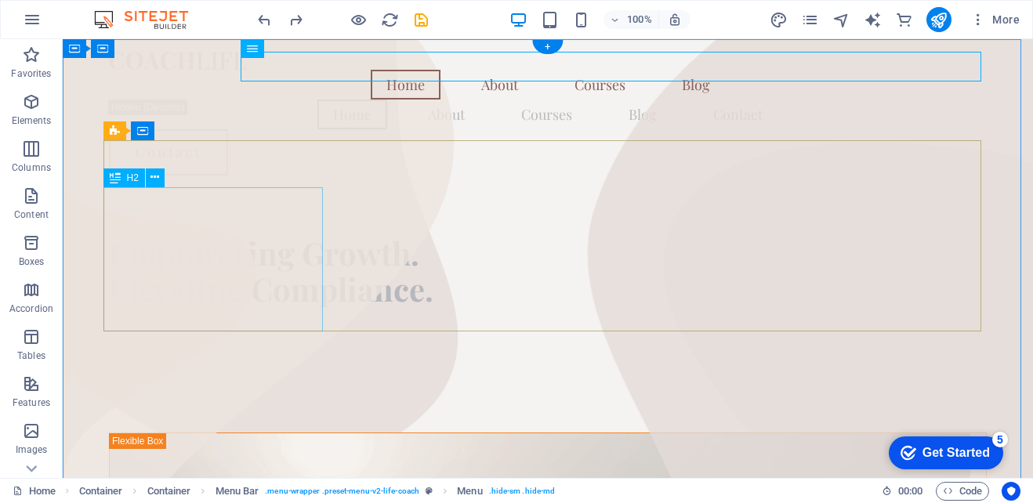
click at [220, 280] on div "Empowering Growth. Elevating Compliance." at bounding box center [548, 271] width 878 height 72
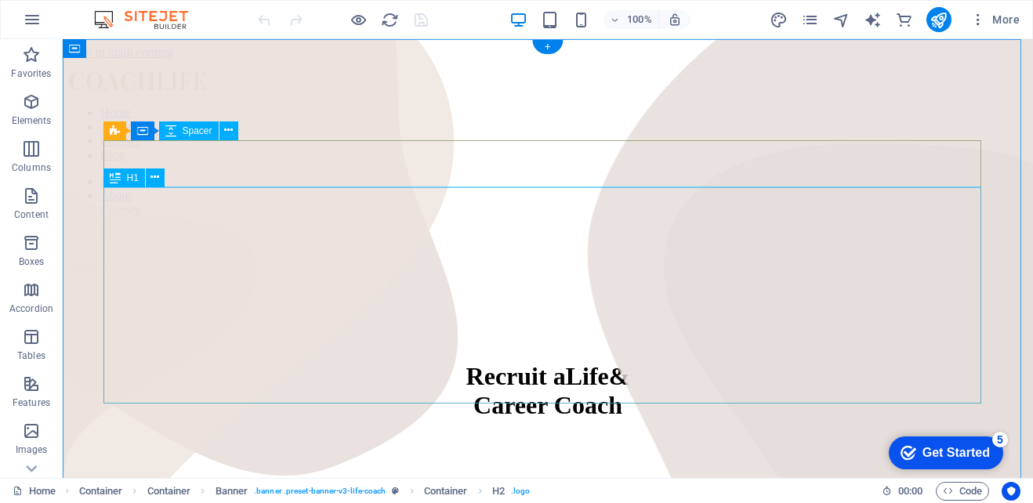
click at [918, 362] on div "Recruit a Life & Career Coach" at bounding box center [548, 391] width 958 height 58
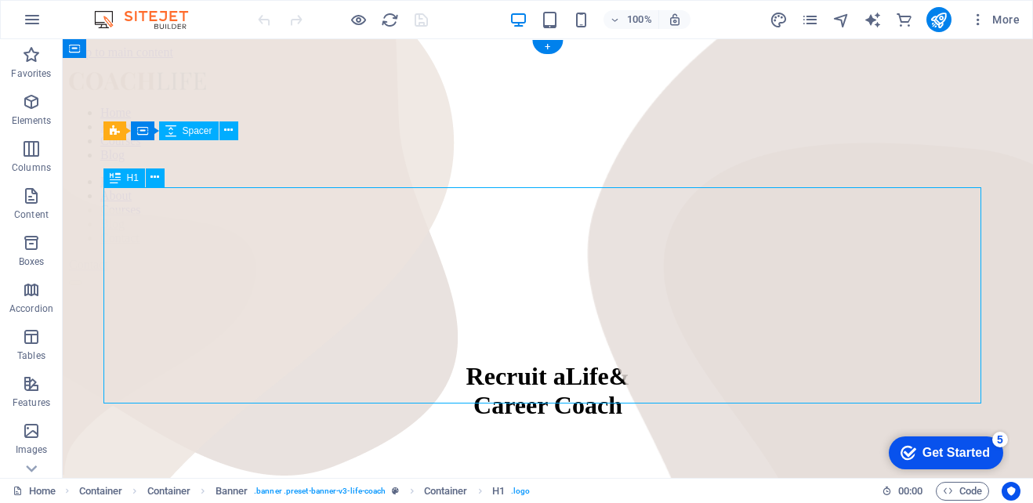
click at [743, 362] on div "Recruit a Life & Career Coach" at bounding box center [548, 391] width 958 height 58
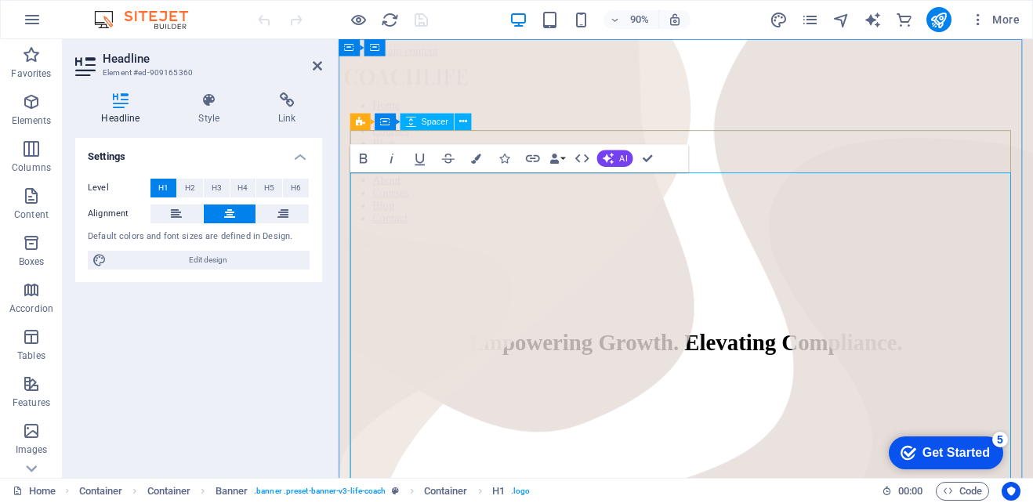
scroll to position [262, 0]
click at [451, 362] on h1 "Empowering Growth. Elevating Compliance." at bounding box center [724, 376] width 759 height 29
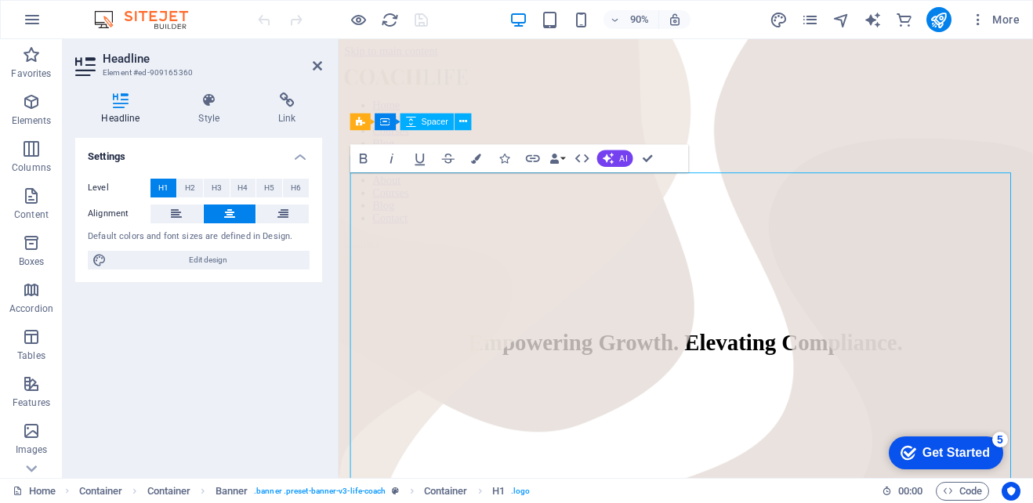
click at [124, 104] on icon at bounding box center [120, 100] width 91 height 16
click at [186, 189] on span "H2" at bounding box center [190, 188] width 10 height 19
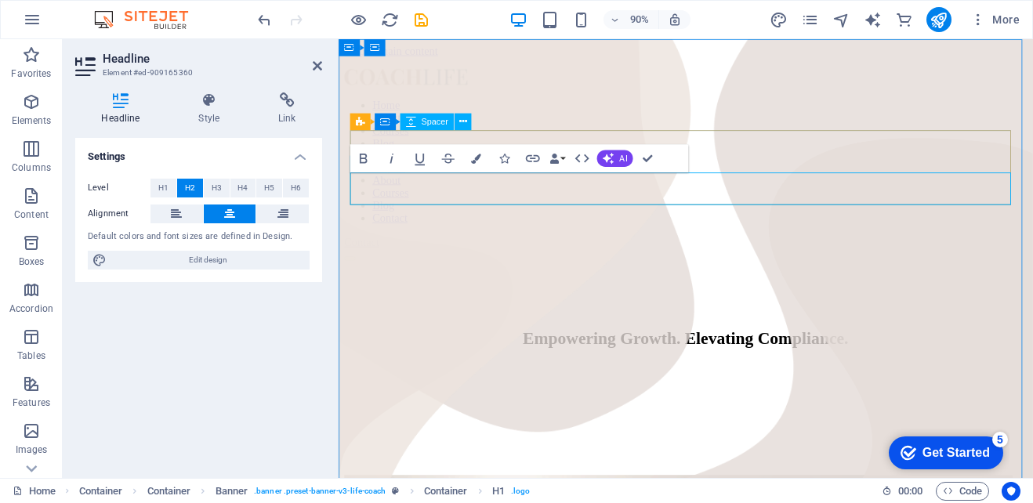
click at [714, 361] on span "Empowering Growth. Elevating Compliance." at bounding box center [724, 371] width 362 height 20
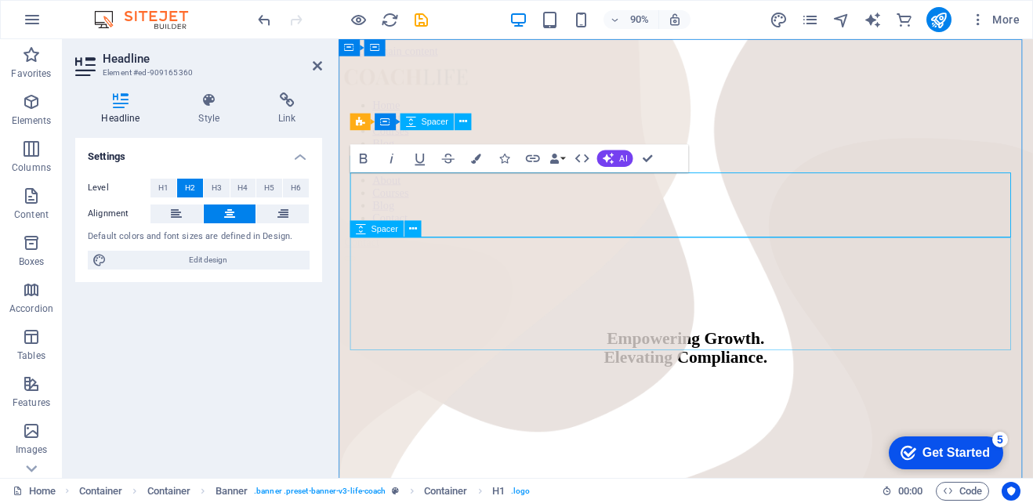
click at [541, 419] on div at bounding box center [724, 481] width 759 height 125
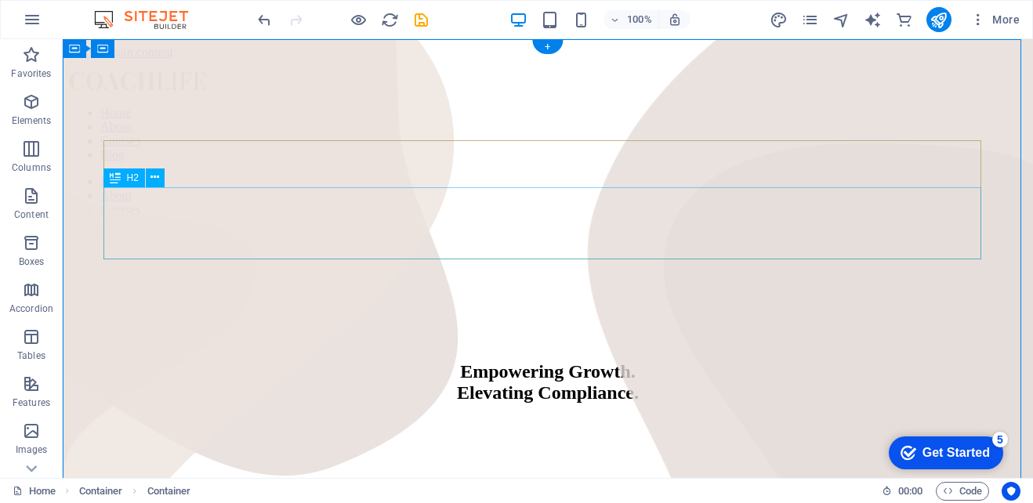
click at [499, 361] on div "Empowering Growth. Elevating Compliance." at bounding box center [548, 382] width 958 height 42
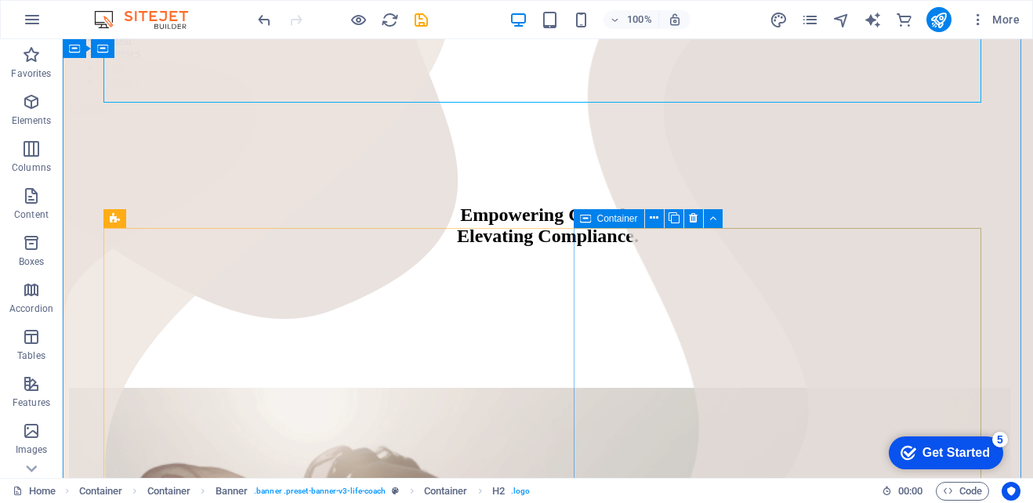
scroll to position [0, 0]
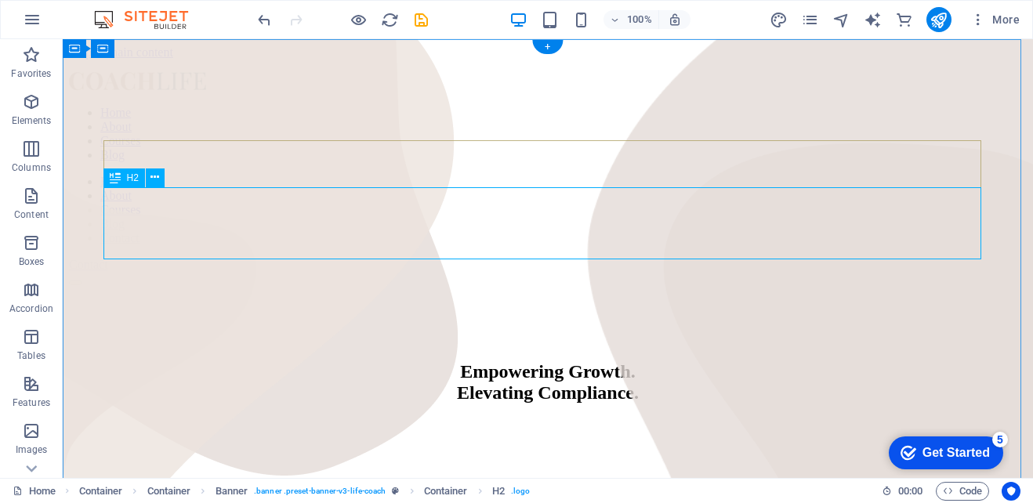
click at [531, 361] on div "Empowering Growth. Elevating Compliance." at bounding box center [548, 382] width 958 height 42
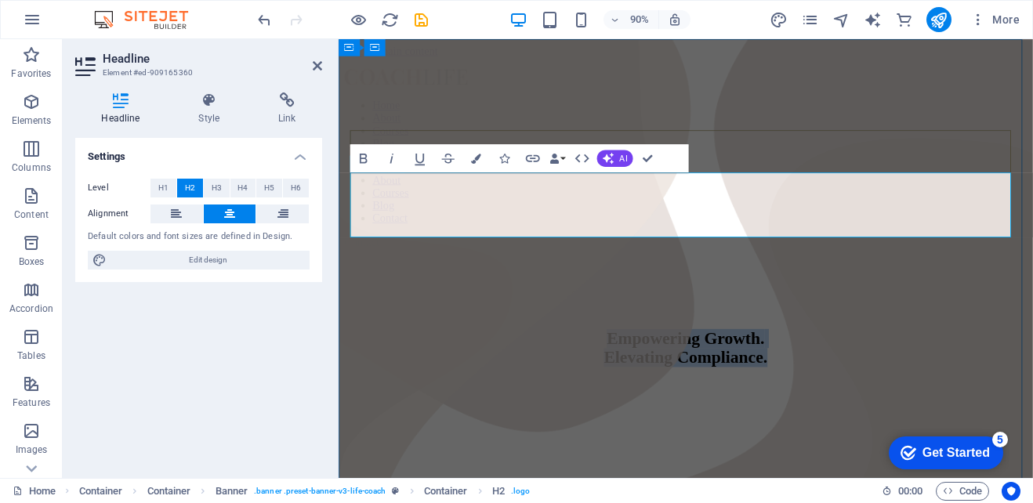
click at [698, 361] on span "Empowering Growth. Elevating Compliance." at bounding box center [724, 382] width 182 height 42
click at [704, 361] on span "Empowering Growth. Elevating Compliance." at bounding box center [724, 382] width 182 height 42
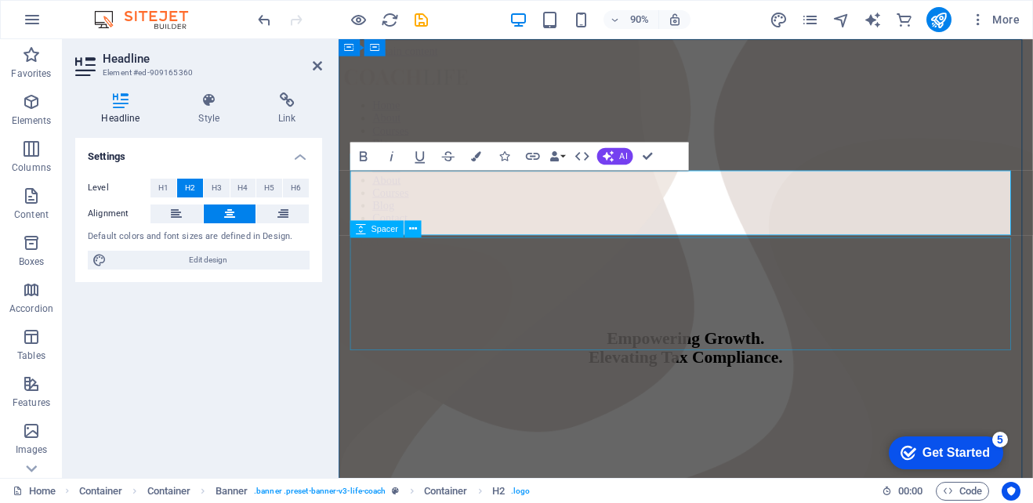
click at [777, 419] on div at bounding box center [724, 481] width 759 height 125
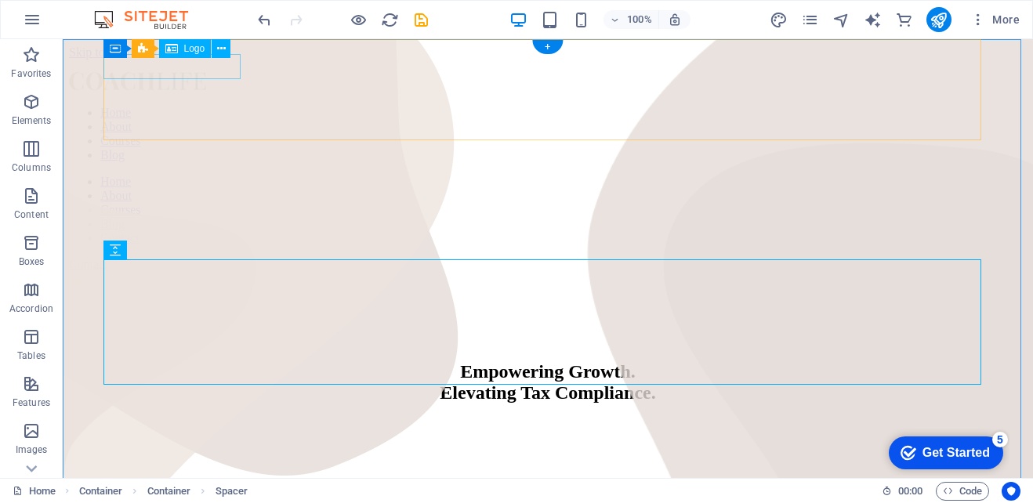
click at [194, 72] on div at bounding box center [548, 82] width 958 height 21
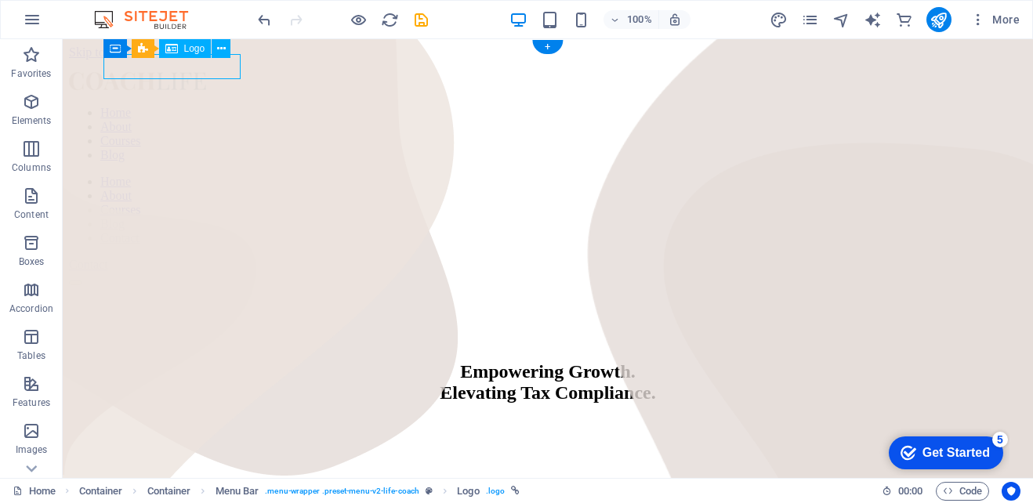
click at [194, 72] on div at bounding box center [548, 82] width 958 height 21
select select "px"
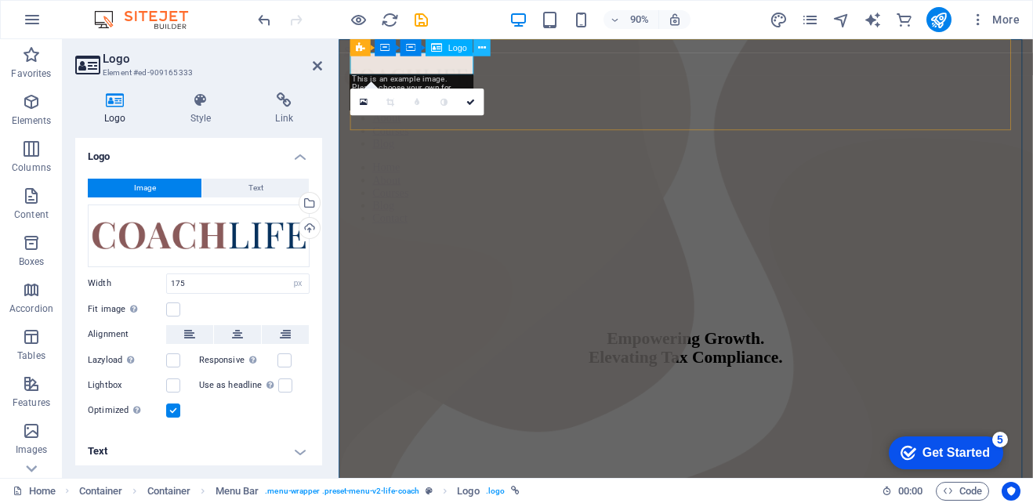
click at [477, 45] on icon at bounding box center [481, 47] width 8 height 15
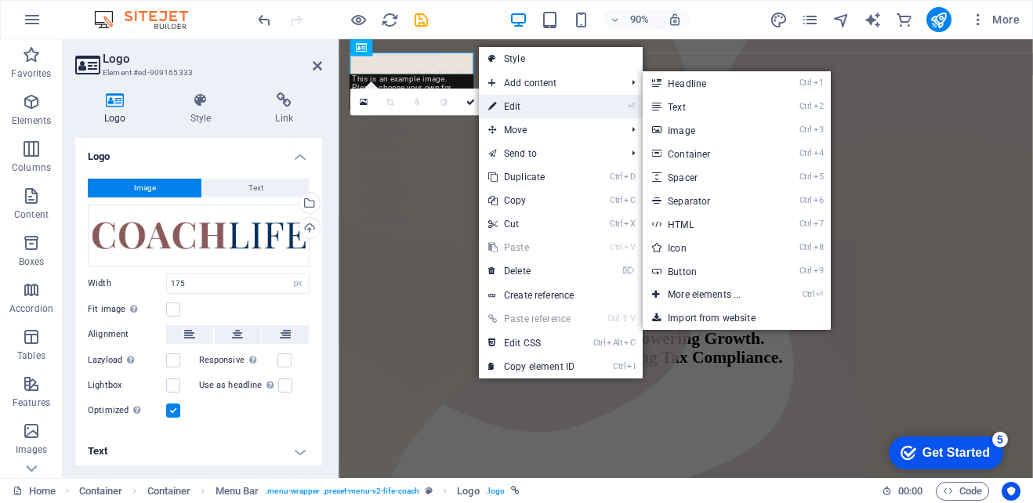
click at [519, 104] on link "⏎ Edit" at bounding box center [531, 107] width 105 height 24
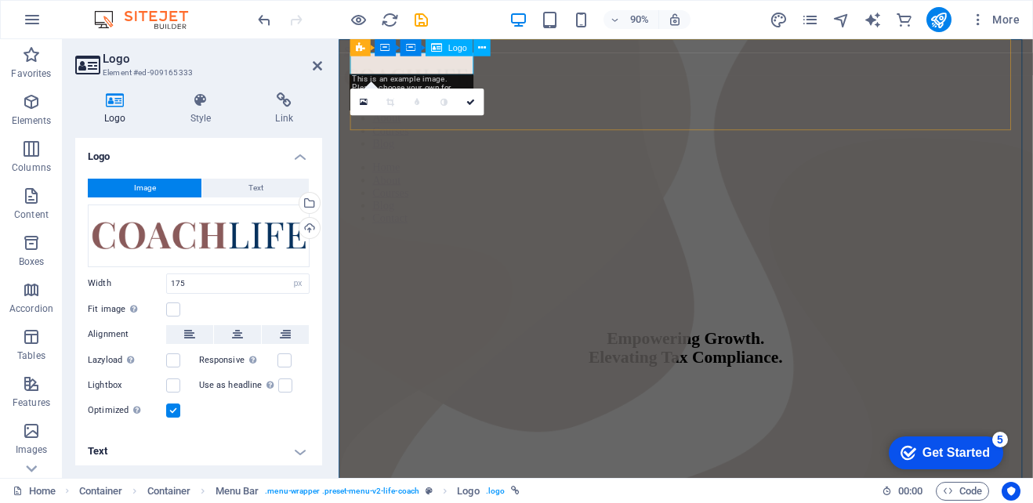
click at [448, 45] on span "Logo" at bounding box center [457, 47] width 19 height 9
click at [451, 361] on div "Empowering Growth. Elevating Tax Compliance." at bounding box center [724, 382] width 759 height 42
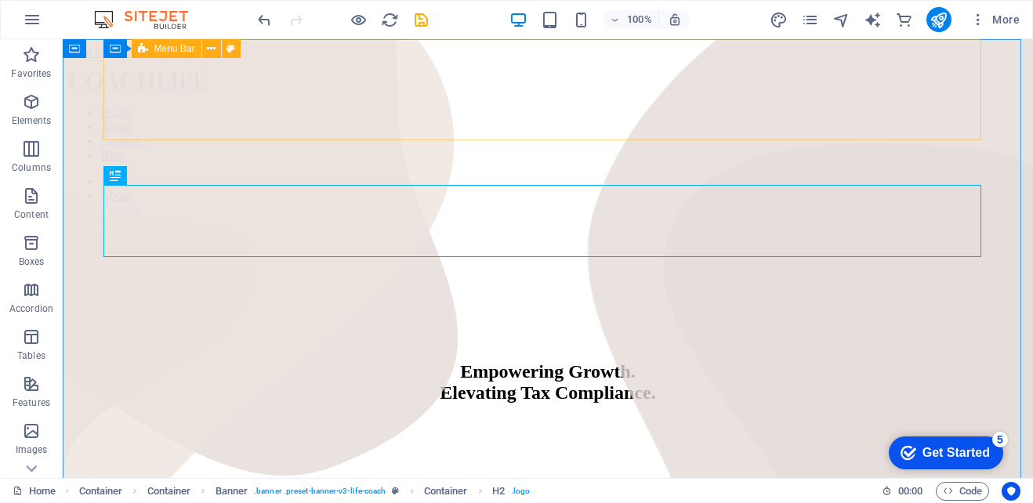
drag, startPoint x: 271, startPoint y: 131, endPoint x: 527, endPoint y: 121, distance: 255.6
click at [527, 121] on div "Home About Courses Blog Home About Courses Blog Contact Contact" at bounding box center [548, 179] width 958 height 239
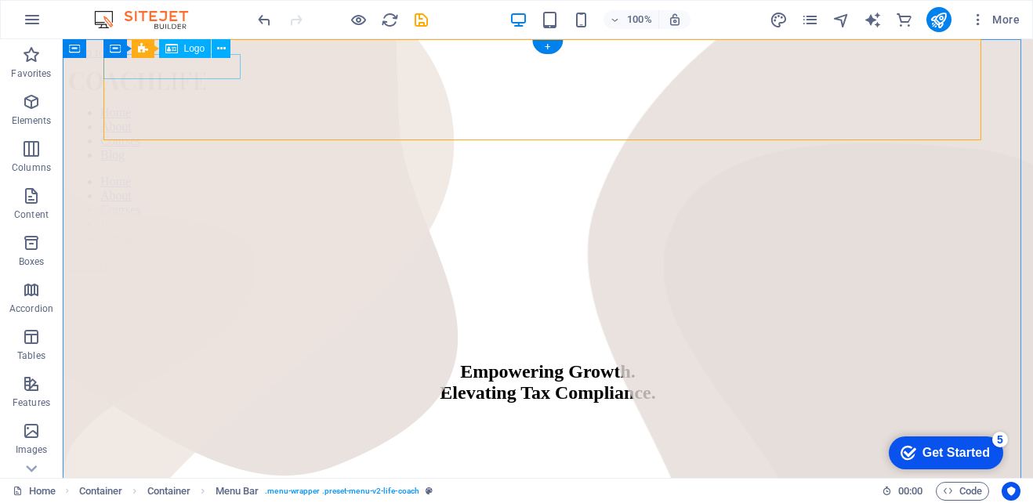
click at [230, 73] on div at bounding box center [548, 82] width 958 height 21
click at [179, 53] on div "Logo" at bounding box center [185, 48] width 53 height 19
click at [217, 45] on icon at bounding box center [221, 49] width 9 height 16
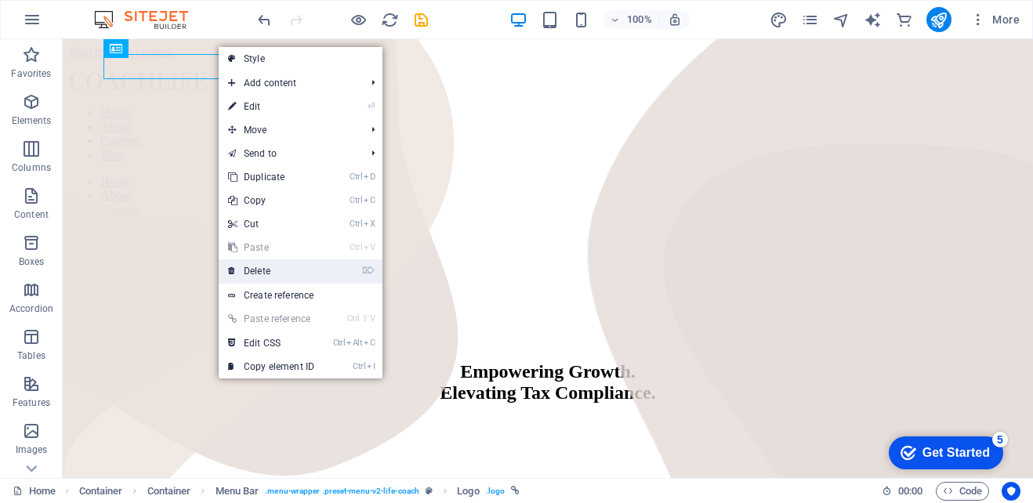
click at [281, 265] on link "⌦ Delete" at bounding box center [271, 271] width 105 height 24
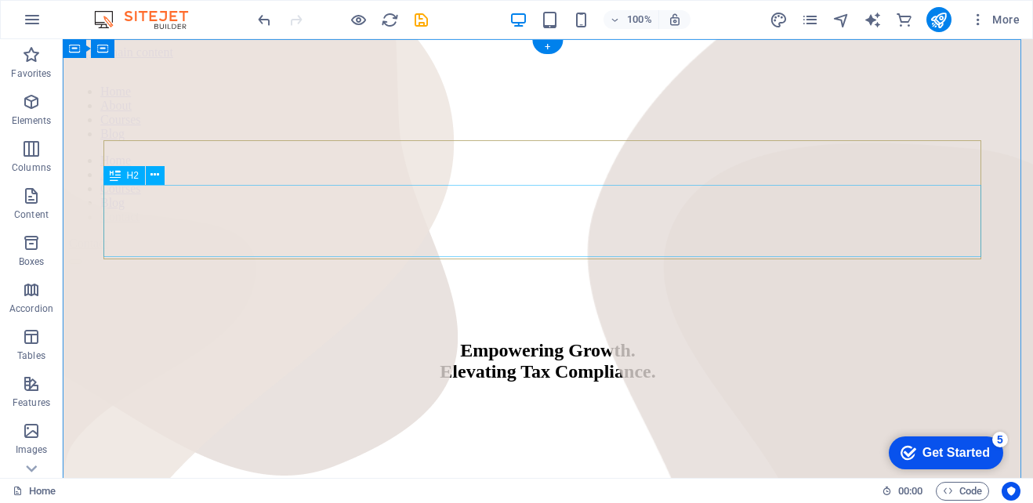
click at [717, 340] on div "Empowering Growth. Elevating Tax Compliance." at bounding box center [548, 361] width 958 height 42
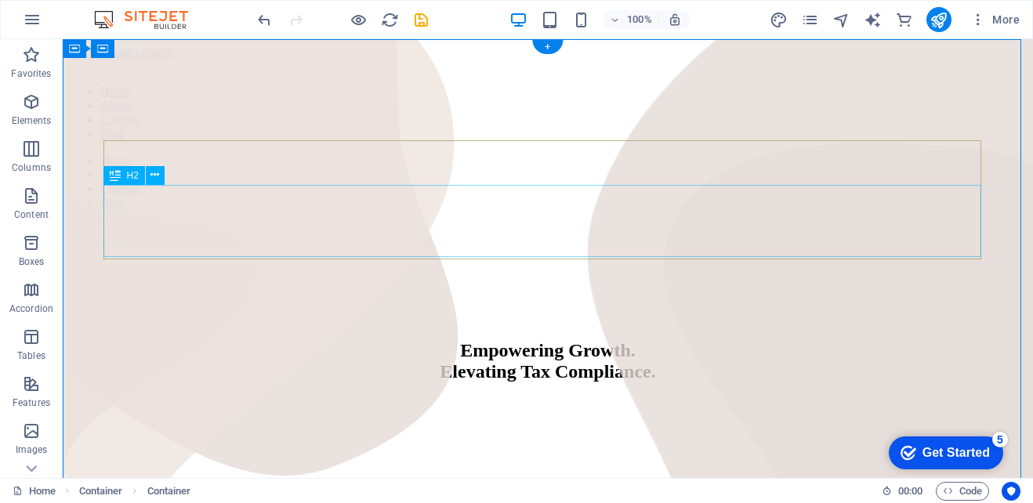
click at [598, 340] on div "Empowering Growth. Elevating Tax Compliance." at bounding box center [548, 361] width 958 height 42
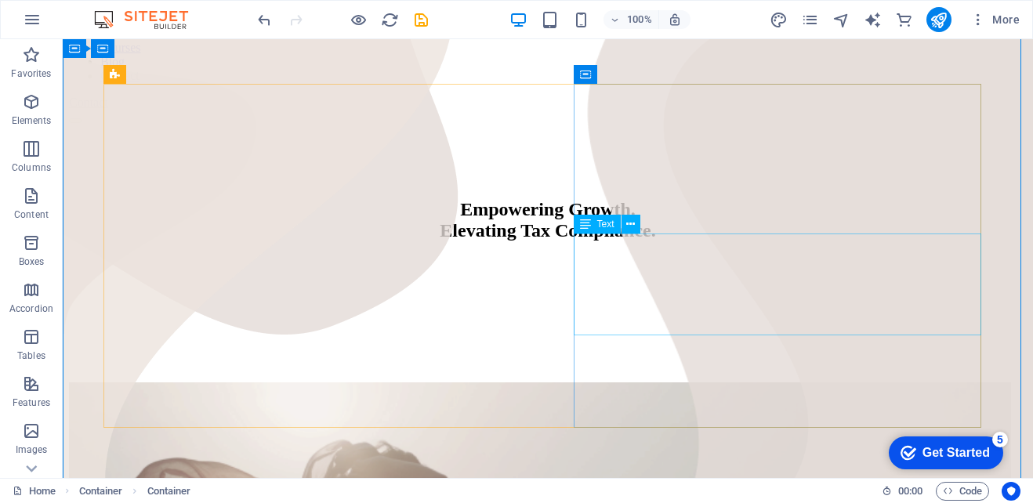
scroll to position [0, 0]
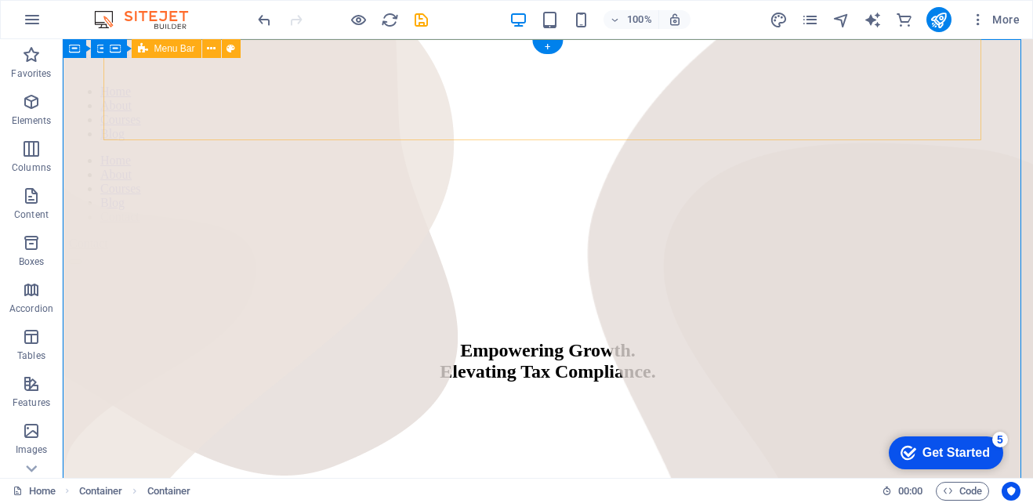
click at [784, 107] on div "Home About Courses Blog Home About Courses Blog Contact Contact" at bounding box center [548, 169] width 958 height 218
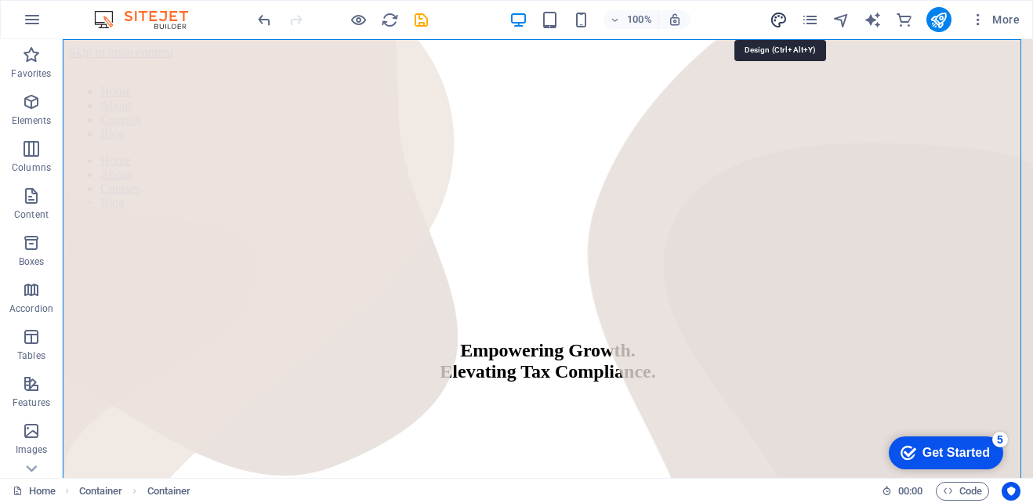
select select "px"
select select "400"
select select "px"
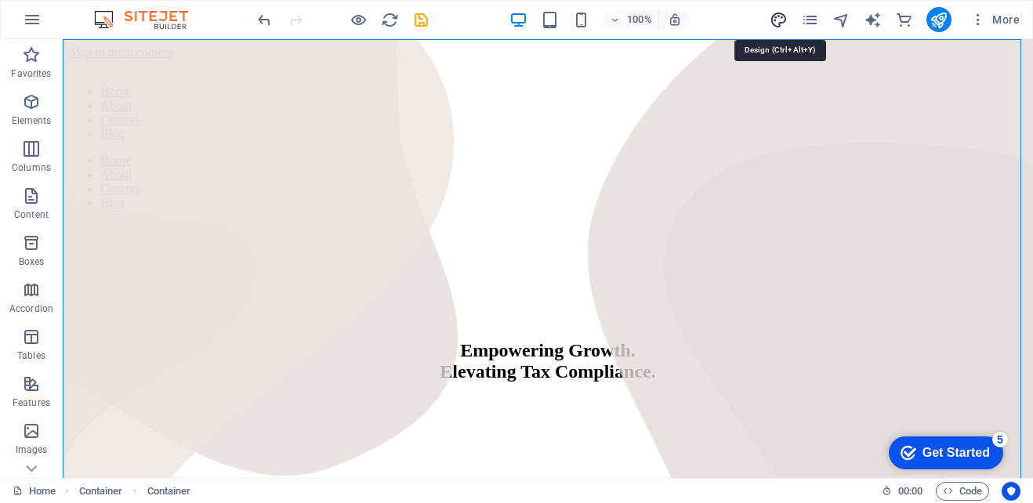
select select "400"
select select "px"
select select "rem"
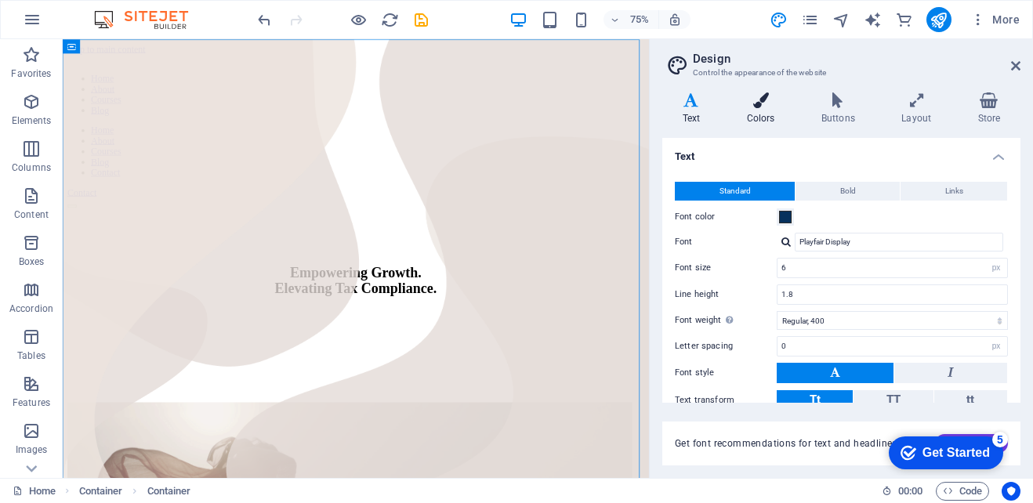
click at [748, 108] on h4 "Colors" at bounding box center [763, 108] width 74 height 33
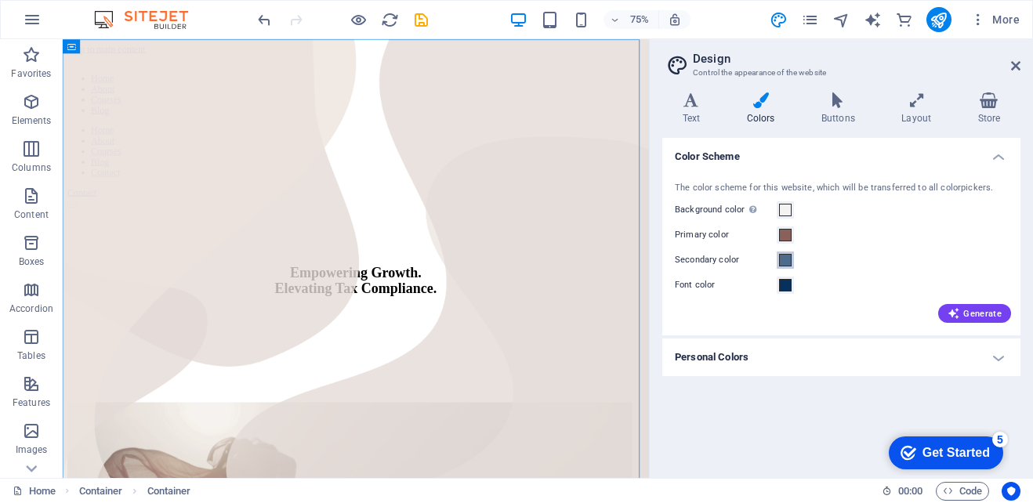
click at [785, 266] on span at bounding box center [785, 260] width 13 height 13
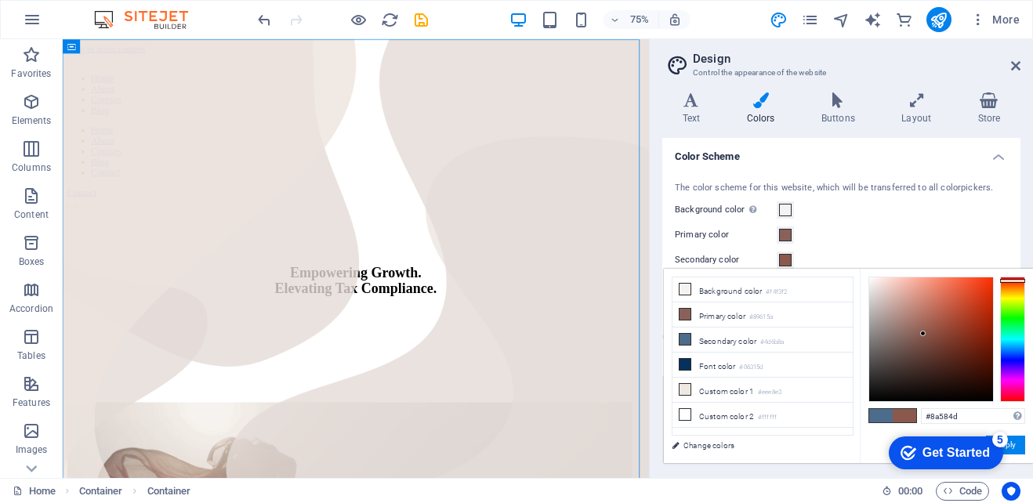
click at [1012, 281] on div at bounding box center [1012, 339] width 25 height 125
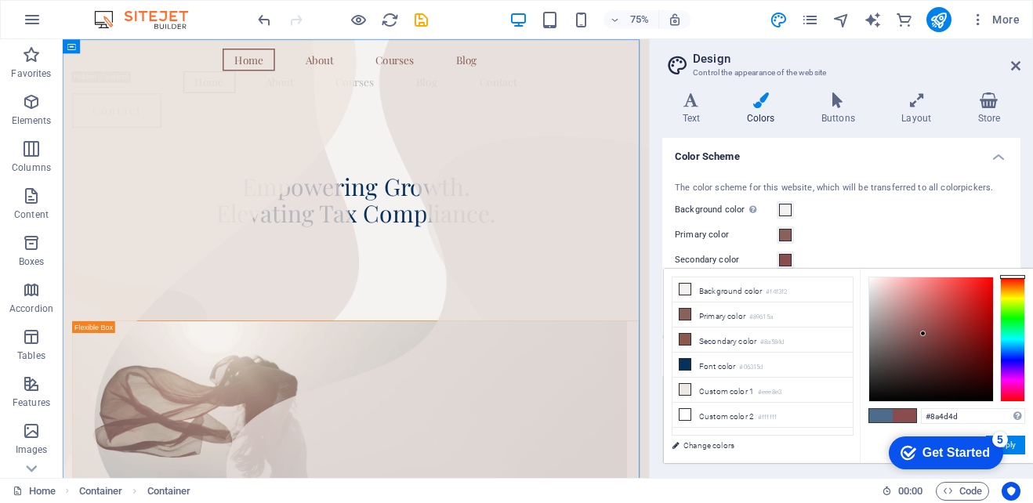
click at [1015, 275] on div at bounding box center [1012, 277] width 25 height 4
click at [1018, 277] on div at bounding box center [1012, 278] width 25 height 4
type input "#8a514d"
click at [1019, 278] on div at bounding box center [1012, 278] width 25 height 4
click at [1019, 278] on div at bounding box center [1012, 279] width 25 height 4
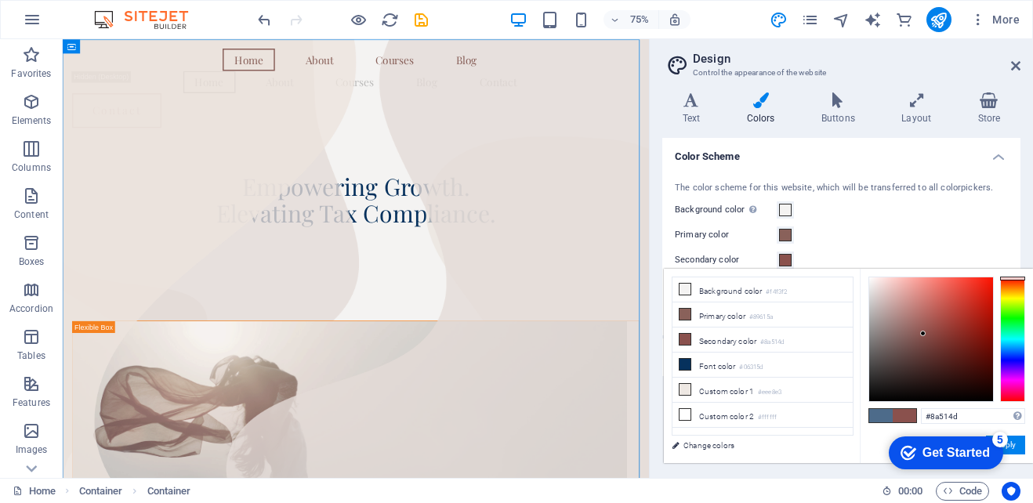
click at [972, 210] on div "Background color Only visible if it is not covered by other backgrounds." at bounding box center [841, 210] width 333 height 19
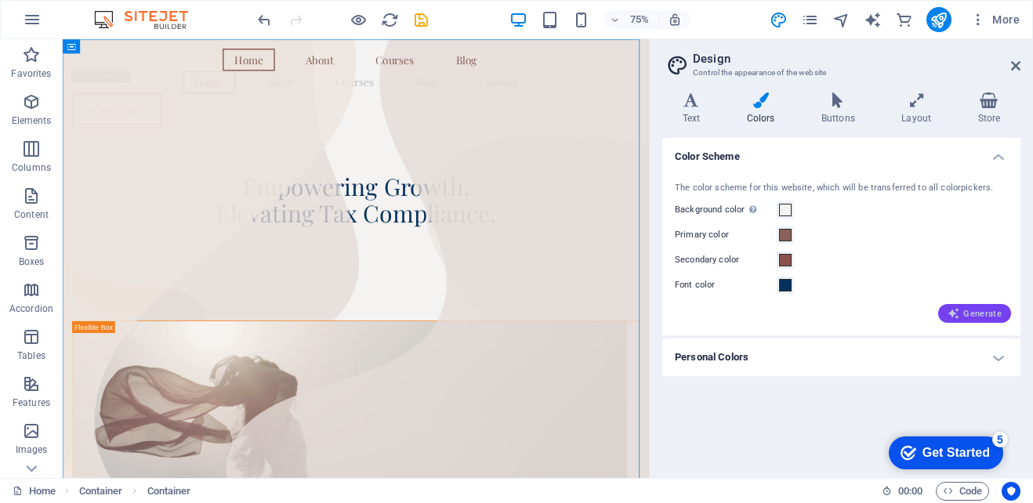
click at [980, 314] on span "Generate" at bounding box center [974, 313] width 54 height 13
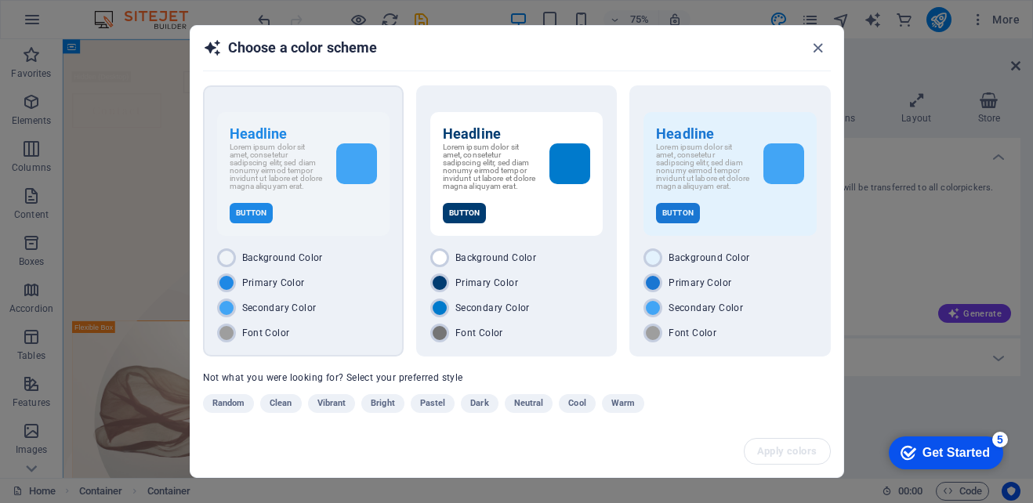
click at [361, 172] on div at bounding box center [356, 163] width 41 height 41
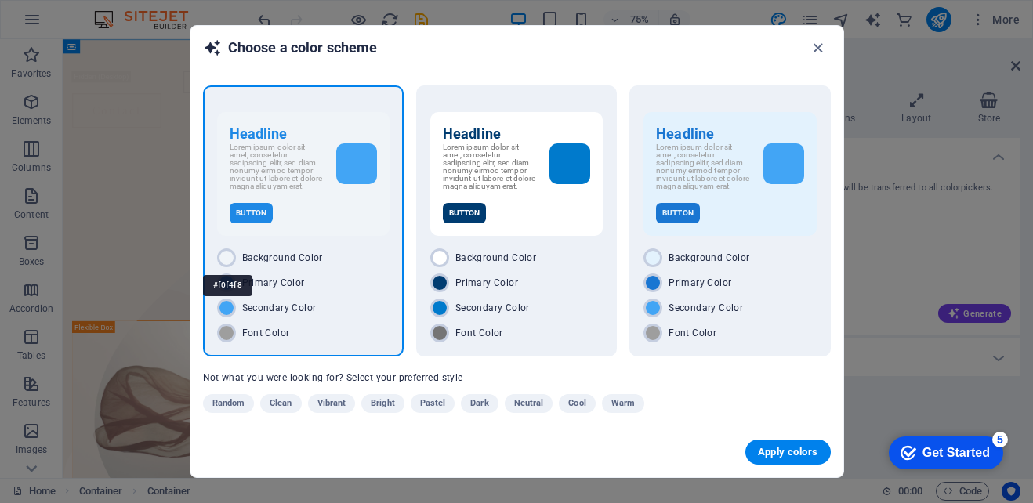
click at [227, 261] on div at bounding box center [226, 257] width 19 height 19
click at [230, 260] on div at bounding box center [226, 257] width 19 height 19
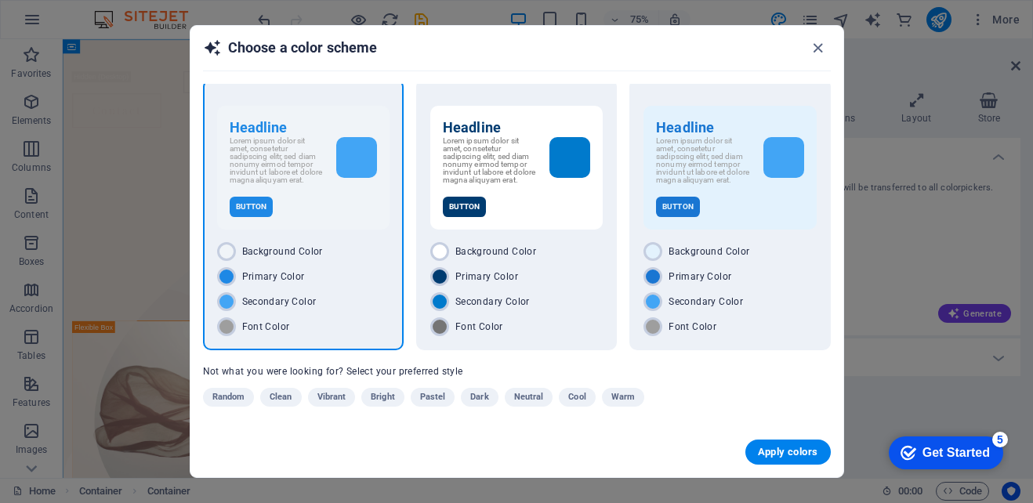
scroll to position [14, 0]
click at [339, 143] on div at bounding box center [356, 157] width 41 height 41
click at [347, 147] on div at bounding box center [356, 157] width 41 height 41
click at [252, 326] on span "Font Color" at bounding box center [266, 327] width 48 height 13
click at [274, 394] on span "Clean" at bounding box center [281, 397] width 22 height 19
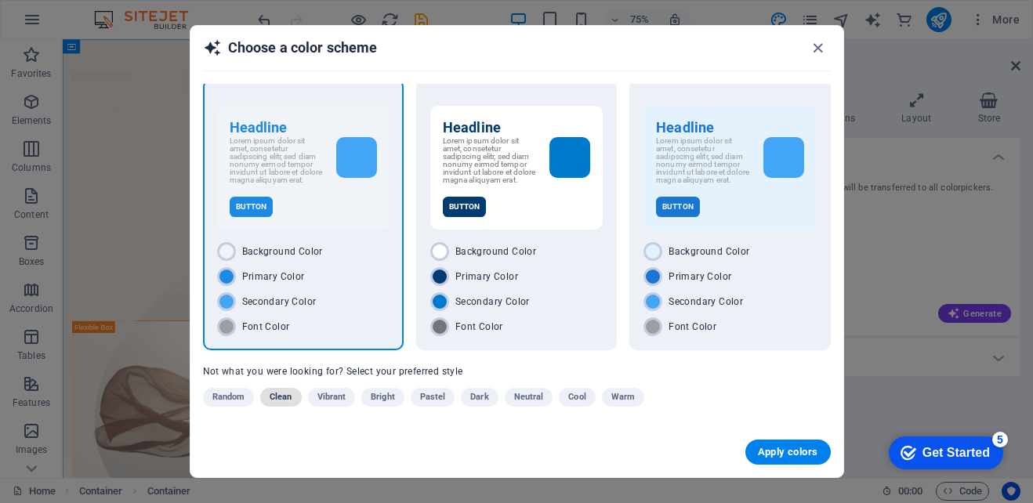
scroll to position [5, 0]
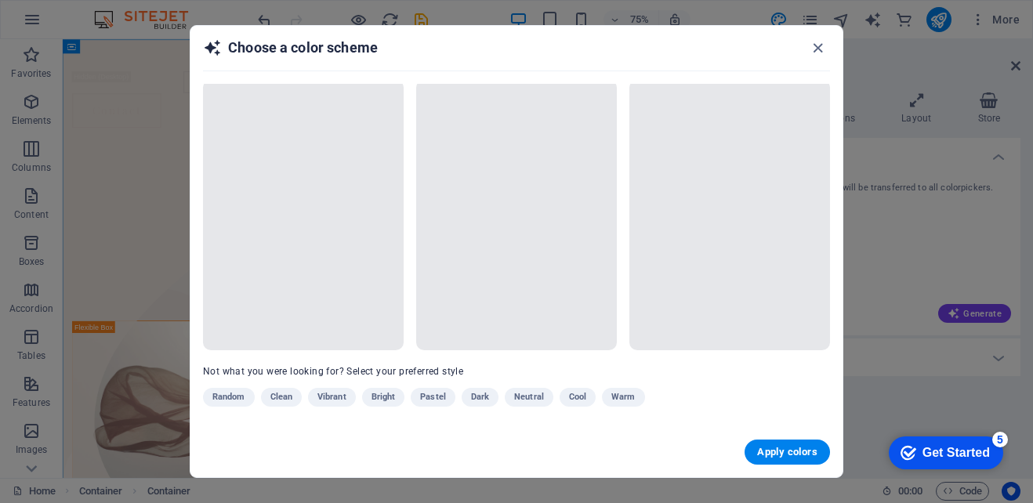
click at [379, 400] on div "Random Clean Vibrant Bright Pastel Dark Neutral Cool Warm" at bounding box center [477, 400] width 549 height 25
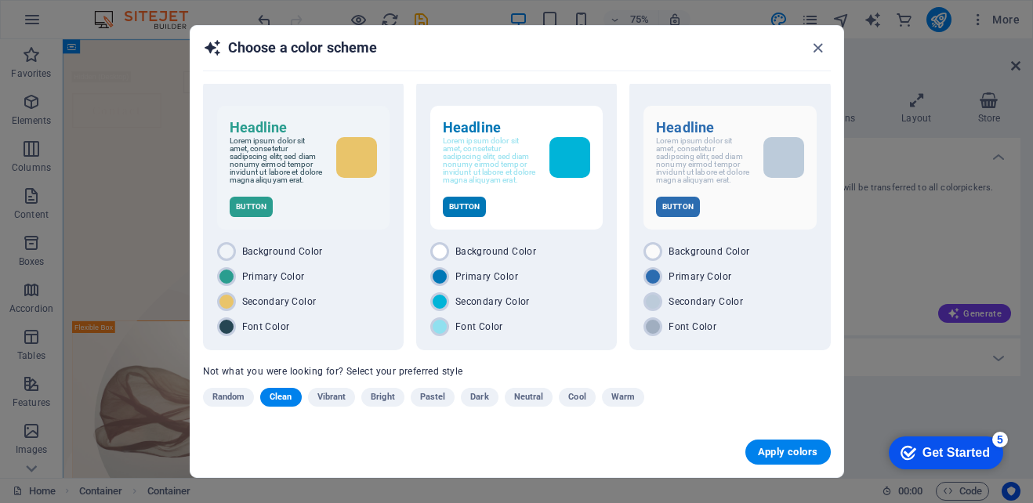
click at [389, 399] on span "Bright" at bounding box center [383, 397] width 24 height 19
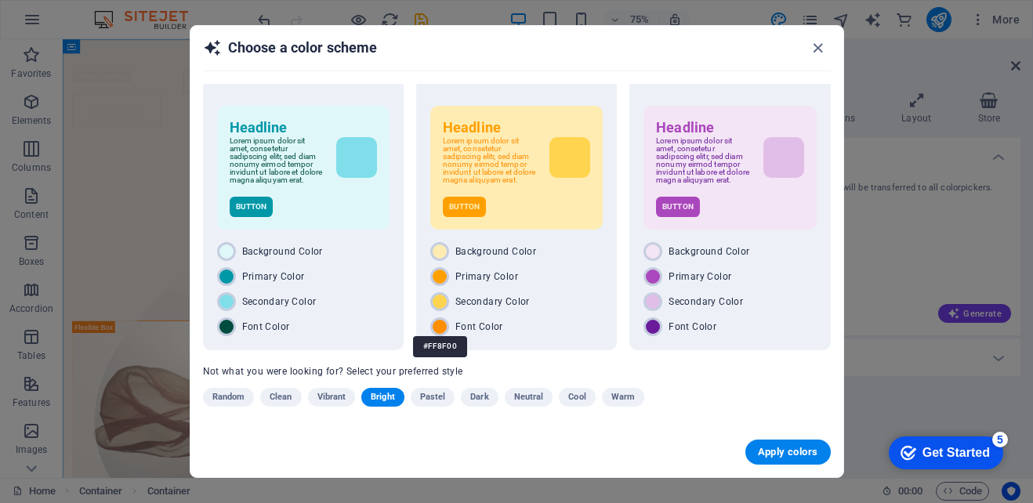
click at [434, 326] on div "#FF8F00" at bounding box center [440, 346] width 54 height 43
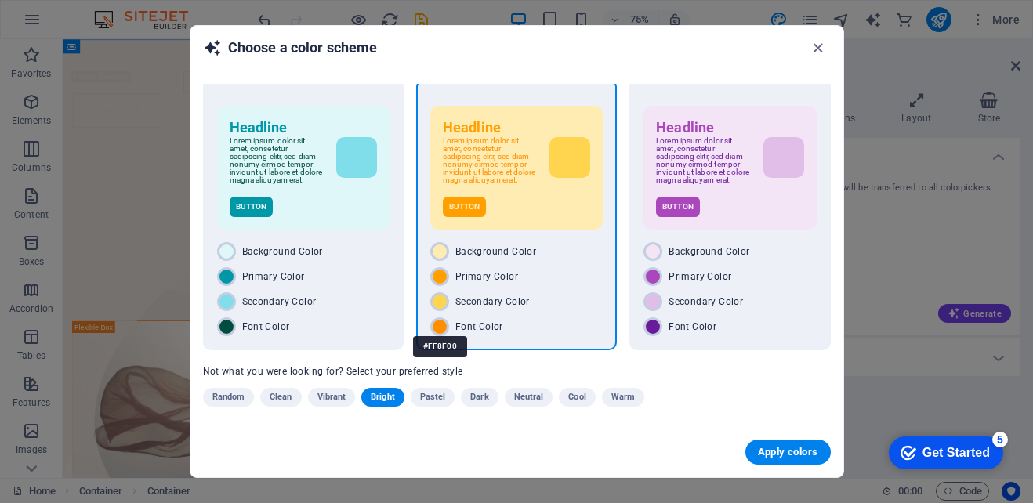
click at [433, 328] on div "#FF8F00" at bounding box center [440, 346] width 54 height 43
click at [435, 326] on div "#FF8F00" at bounding box center [440, 346] width 54 height 43
click at [774, 446] on span "Apply colors" at bounding box center [788, 452] width 60 height 13
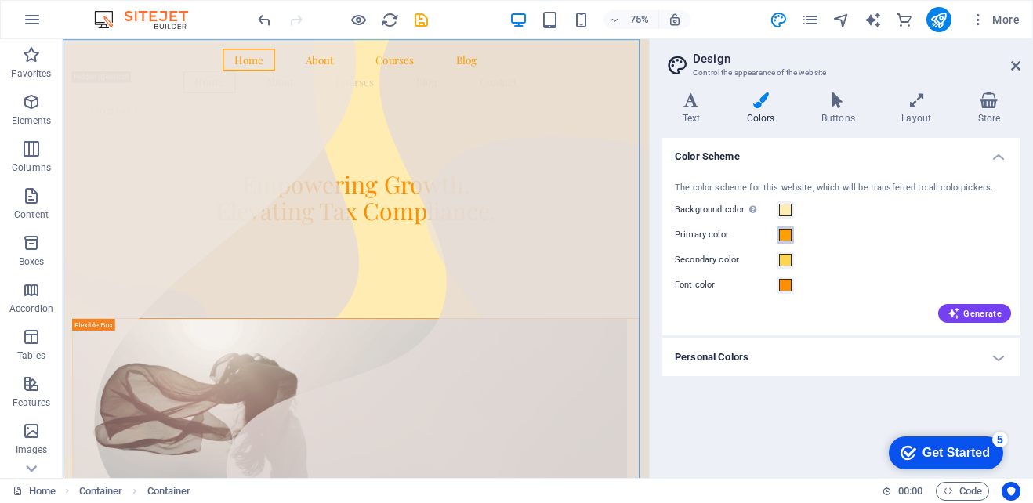
click at [781, 233] on span at bounding box center [785, 235] width 13 height 13
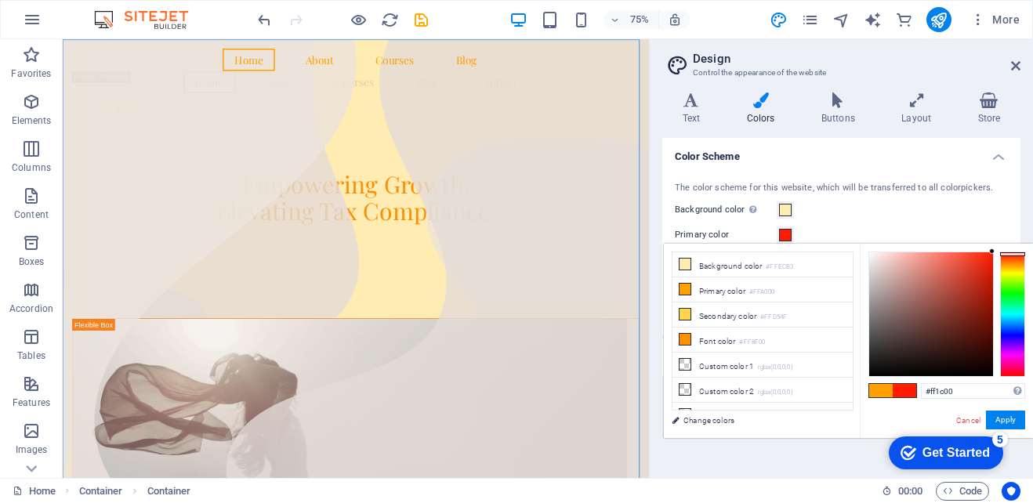
click at [1015, 254] on div at bounding box center [1012, 314] width 25 height 125
click at [1016, 257] on div at bounding box center [1012, 314] width 25 height 125
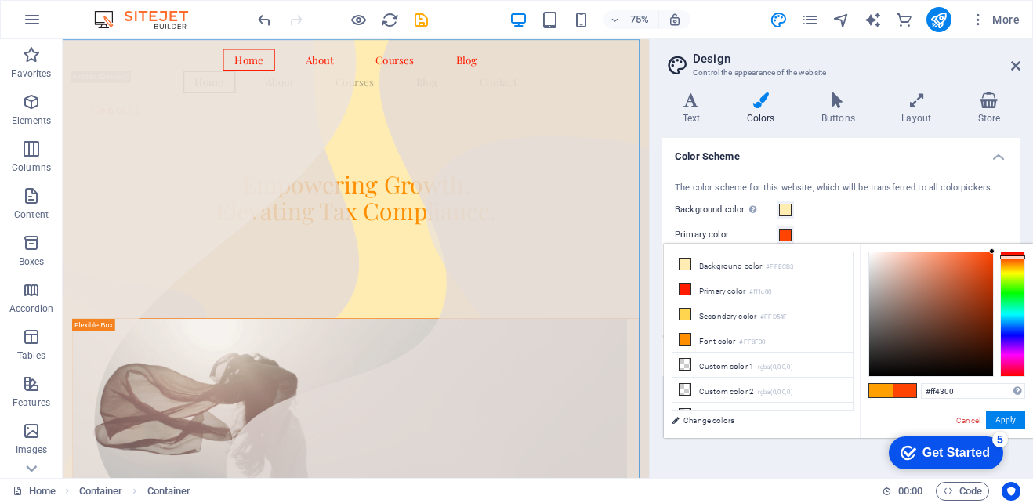
type input "#ff1c00"
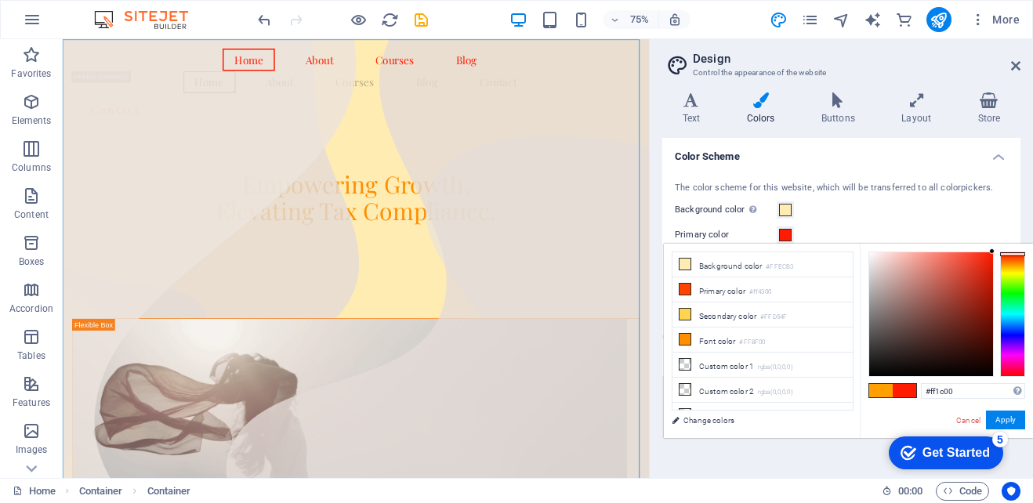
click at [1016, 254] on div at bounding box center [1012, 314] width 25 height 125
click at [1018, 415] on button "Apply" at bounding box center [1005, 420] width 39 height 19
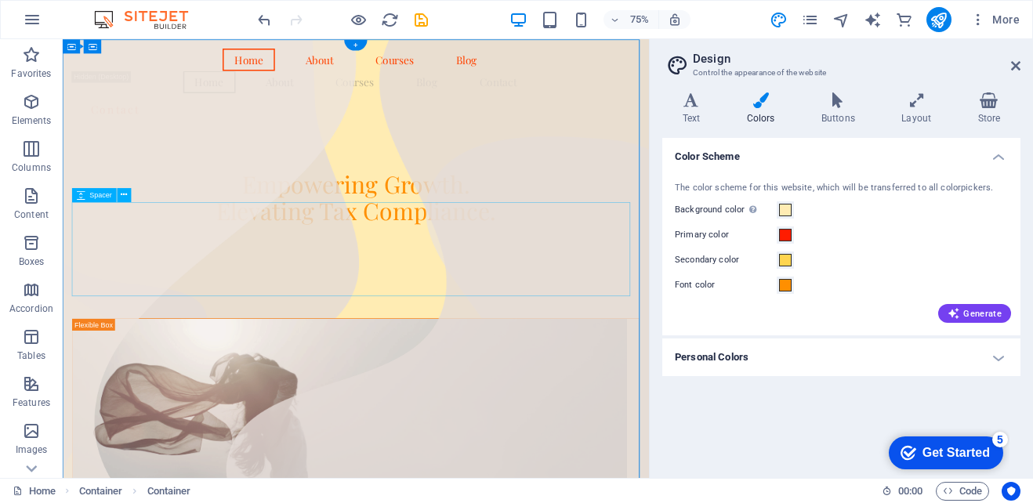
click at [757, 311] on div at bounding box center [453, 348] width 756 height 125
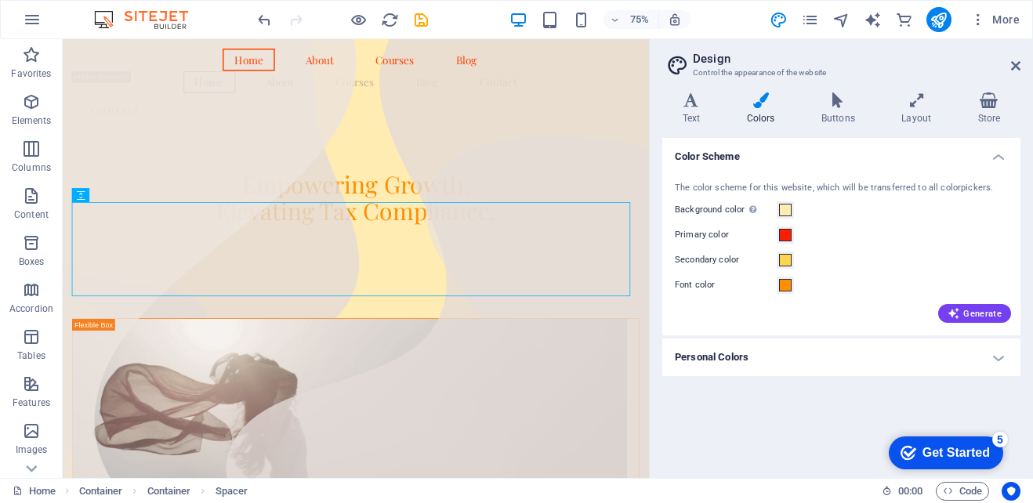
click at [778, 116] on h4 "Colors" at bounding box center [763, 108] width 74 height 33
click at [762, 360] on h4 "Personal Colors" at bounding box center [841, 358] width 358 height 38
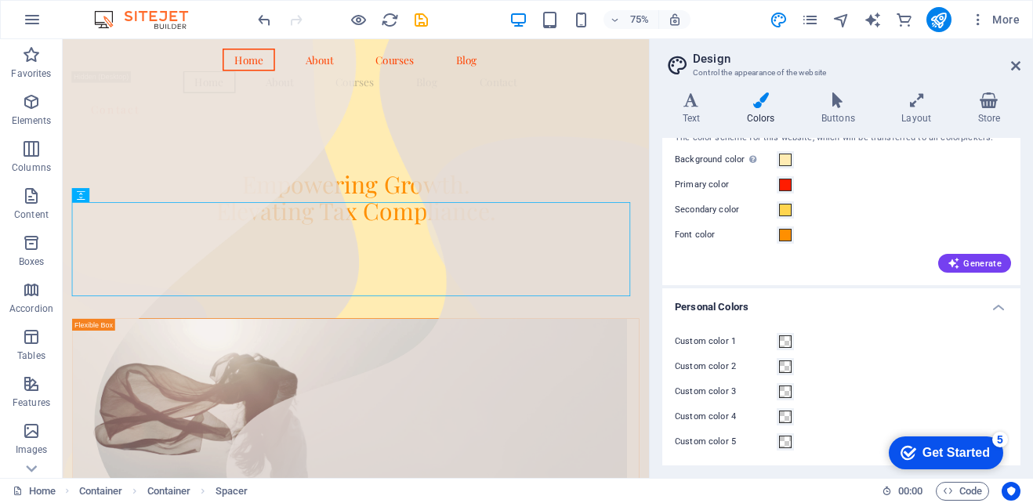
scroll to position [52, 0]
click at [782, 337] on span at bounding box center [785, 340] width 13 height 13
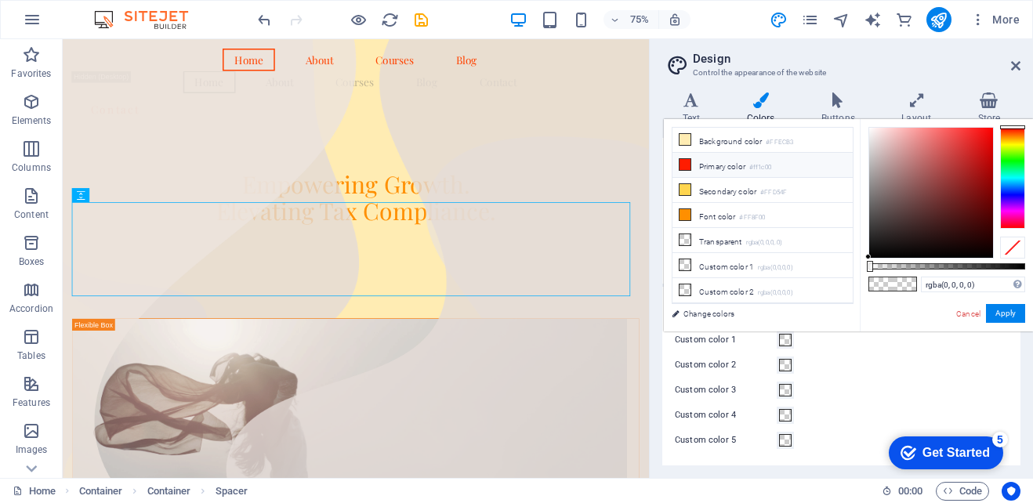
click at [693, 166] on li "Primary color #ff1c00" at bounding box center [762, 165] width 180 height 25
type input "#ff1c00"
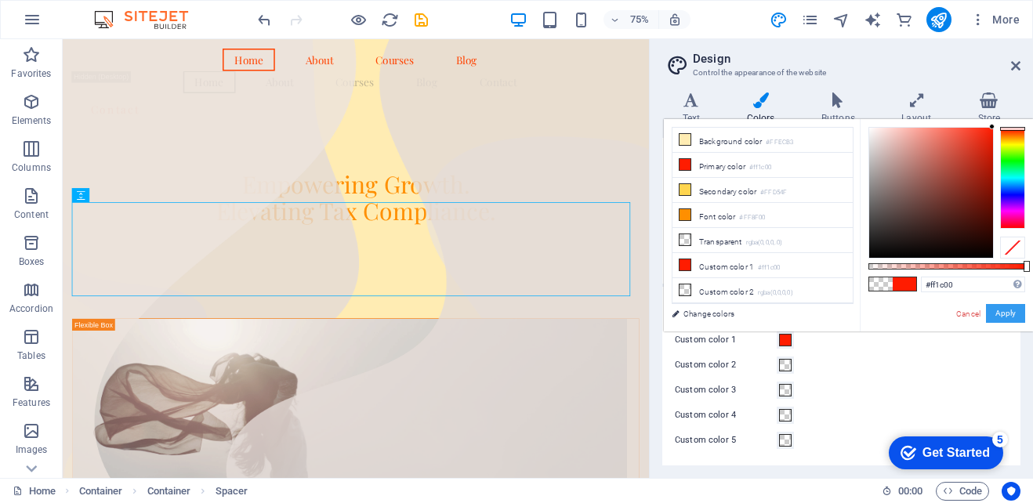
click at [1016, 316] on button "Apply" at bounding box center [1005, 313] width 39 height 19
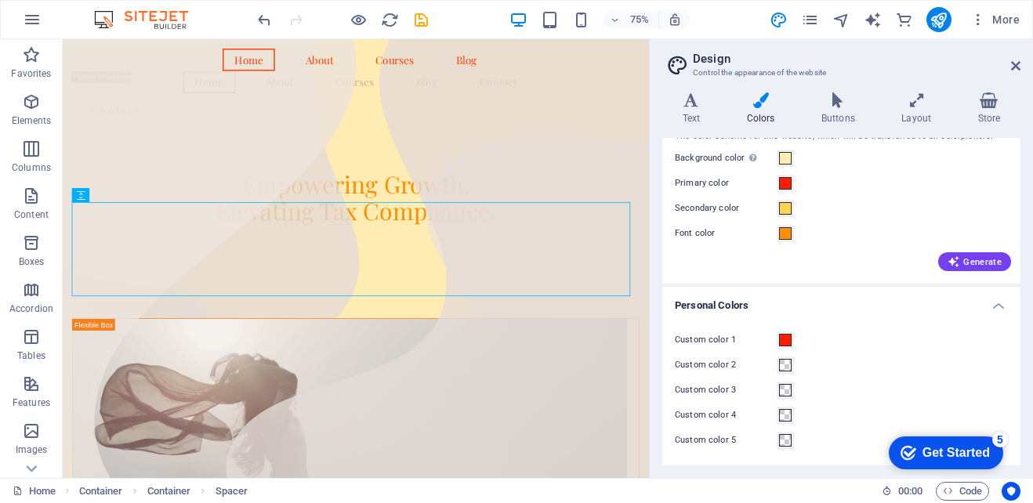
click at [925, 221] on div "The color scheme for this website, which will be transferred to all colorpicker…" at bounding box center [841, 199] width 364 height 170
click at [944, 64] on h2 "Design" at bounding box center [857, 59] width 328 height 14
drag, startPoint x: 1018, startPoint y: 62, endPoint x: 892, endPoint y: 43, distance: 127.6
click at [1018, 62] on icon at bounding box center [1015, 66] width 9 height 13
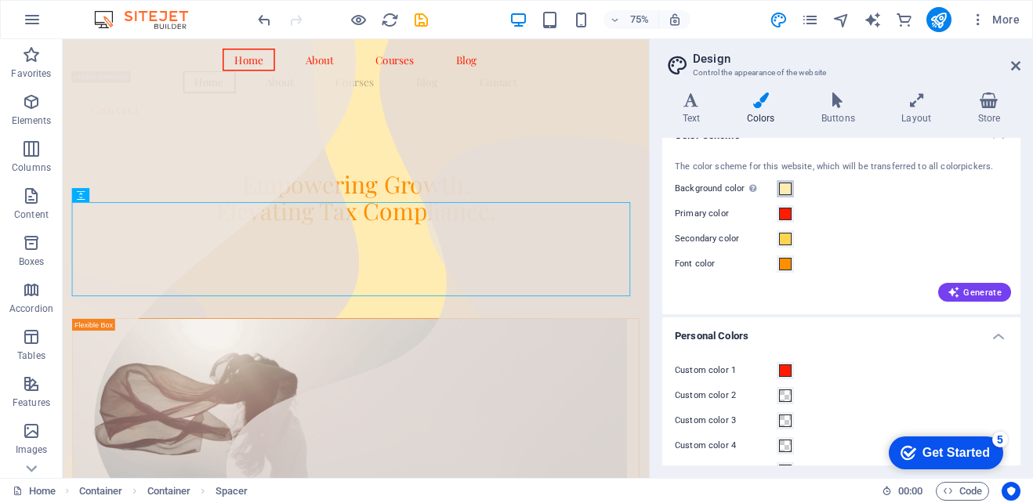
scroll to position [0, 0]
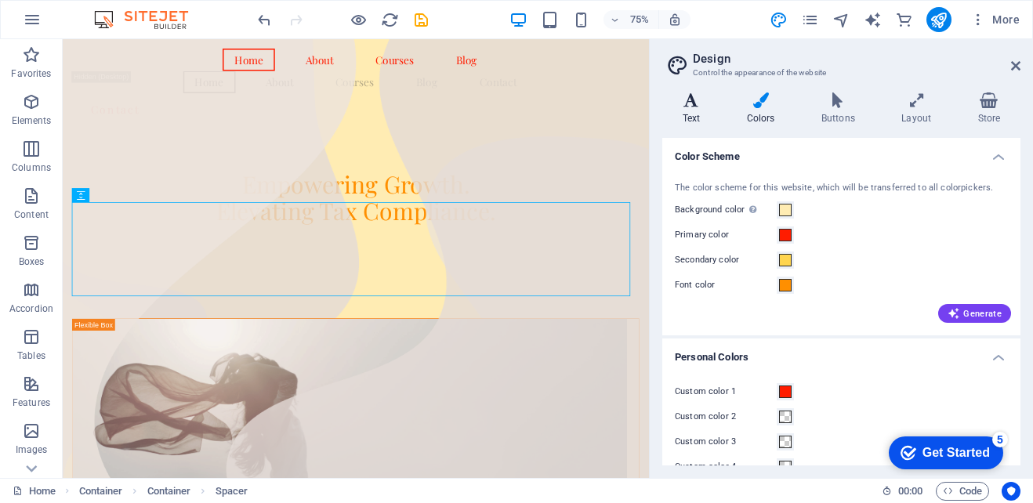
click at [693, 94] on icon at bounding box center [691, 100] width 58 height 16
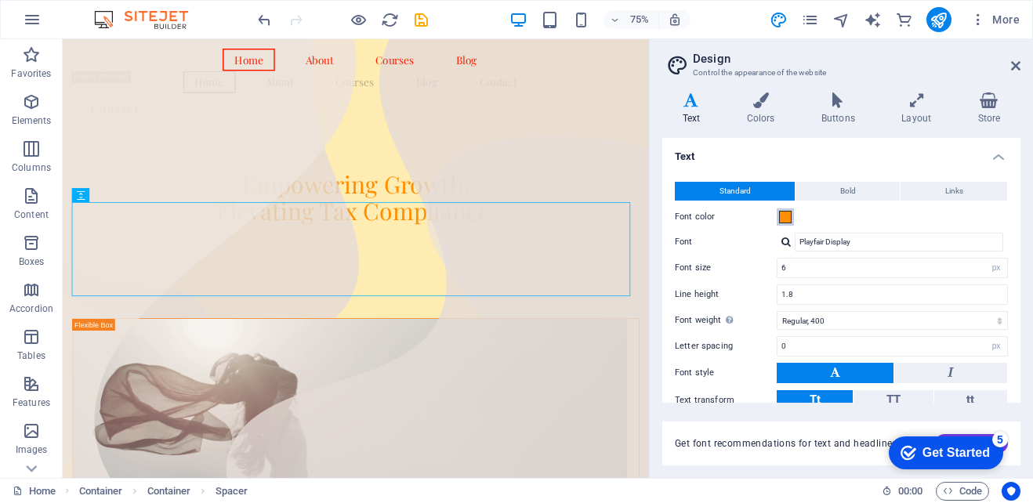
click at [784, 223] on button "Font color" at bounding box center [785, 216] width 17 height 17
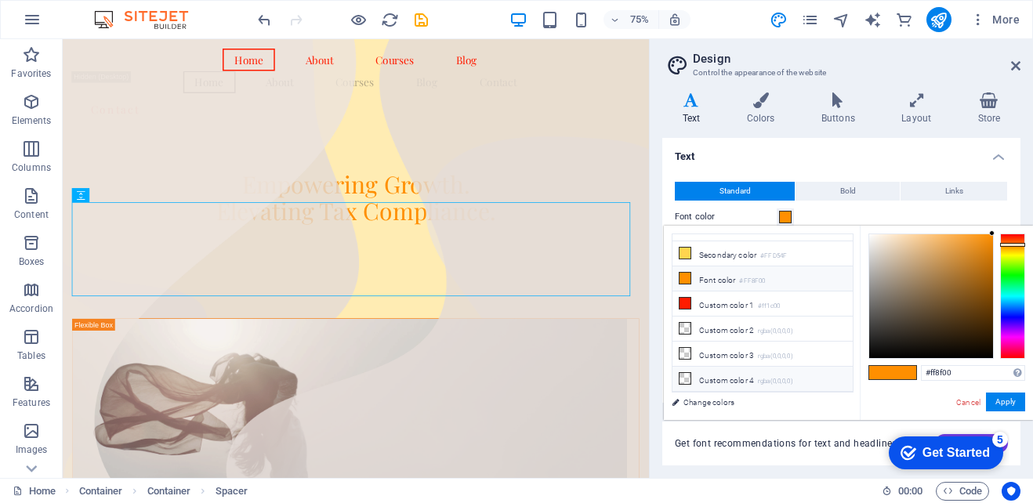
scroll to position [61, 0]
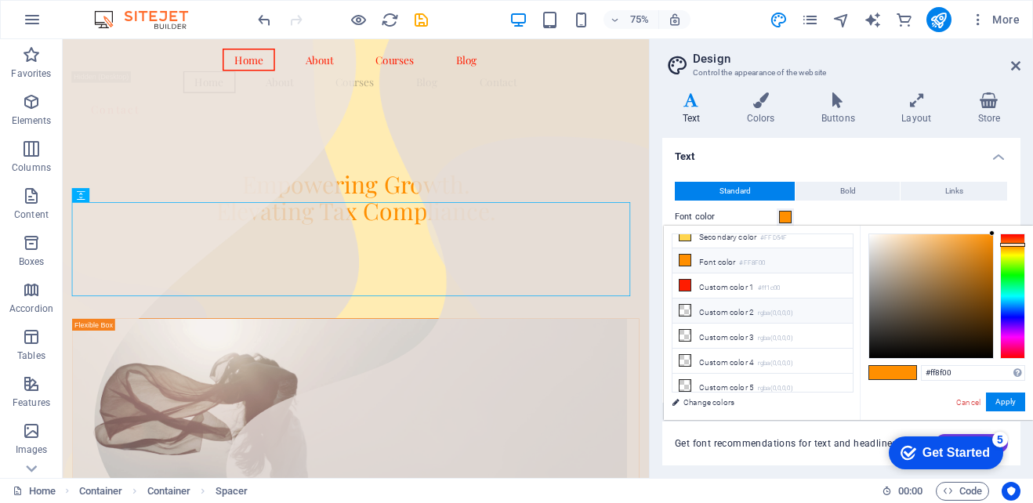
click at [766, 308] on small "rgba(0,0,0,0)" at bounding box center [775, 313] width 35 height 11
type input "rgba(0, 0, 0, 0)"
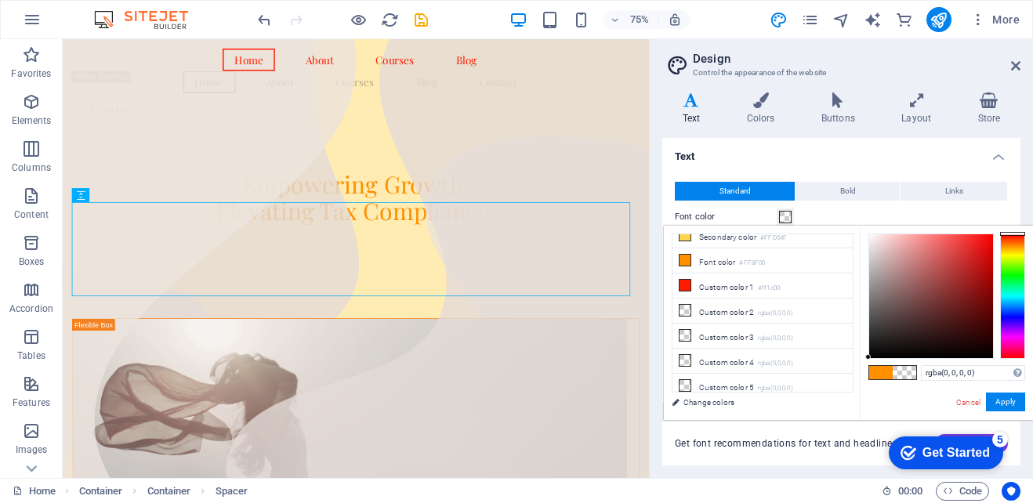
click at [901, 371] on span at bounding box center [905, 372] width 24 height 13
click at [707, 407] on link "Change colors" at bounding box center [755, 403] width 182 height 20
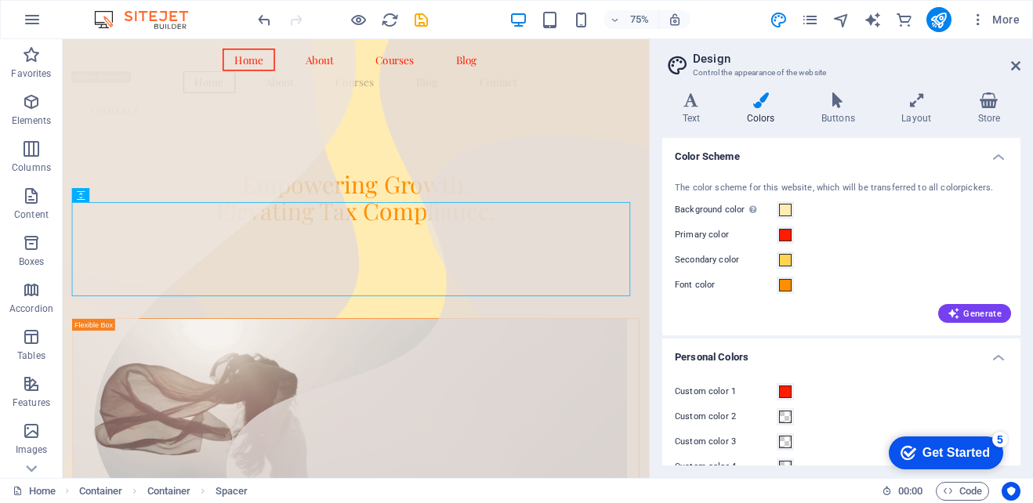
scroll to position [52, 0]
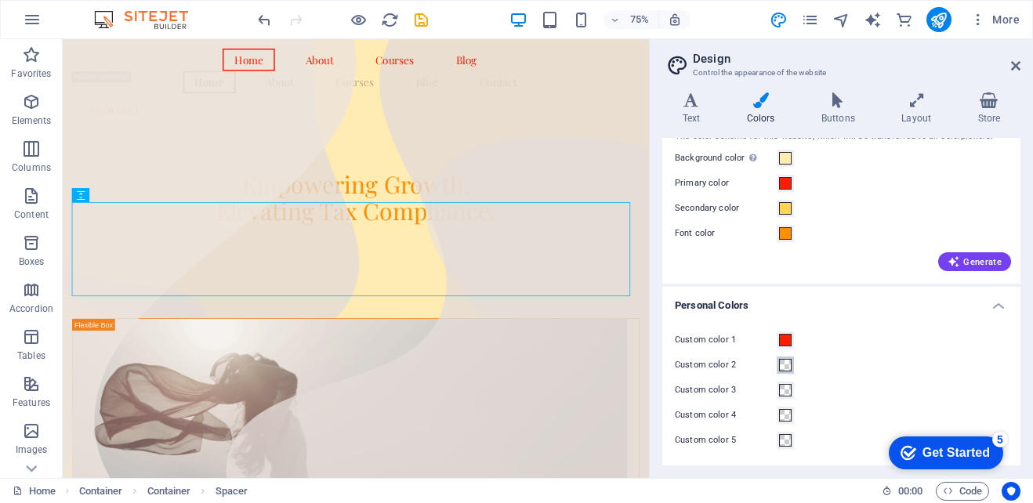
click at [791, 365] on span at bounding box center [785, 365] width 13 height 13
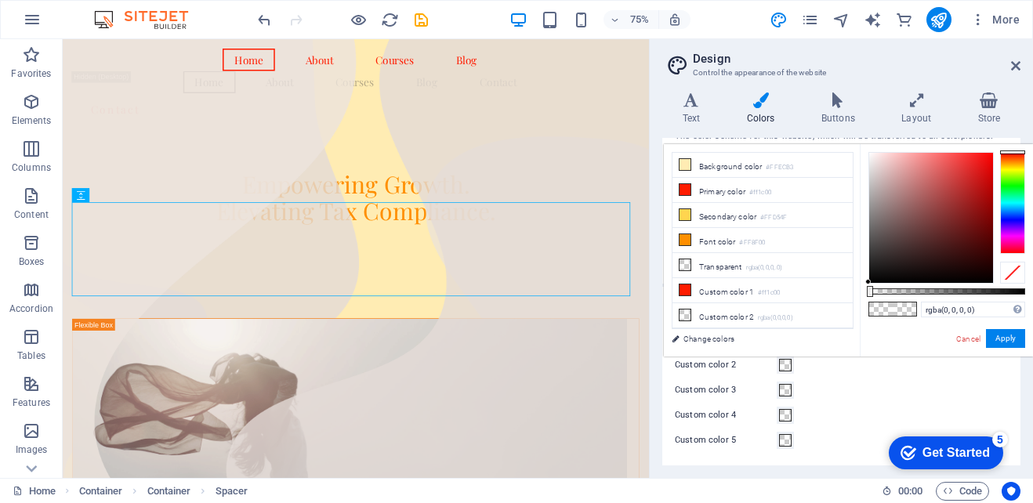
click at [1007, 276] on div at bounding box center [1012, 273] width 25 height 22
click at [1001, 339] on button "Apply" at bounding box center [1005, 338] width 39 height 19
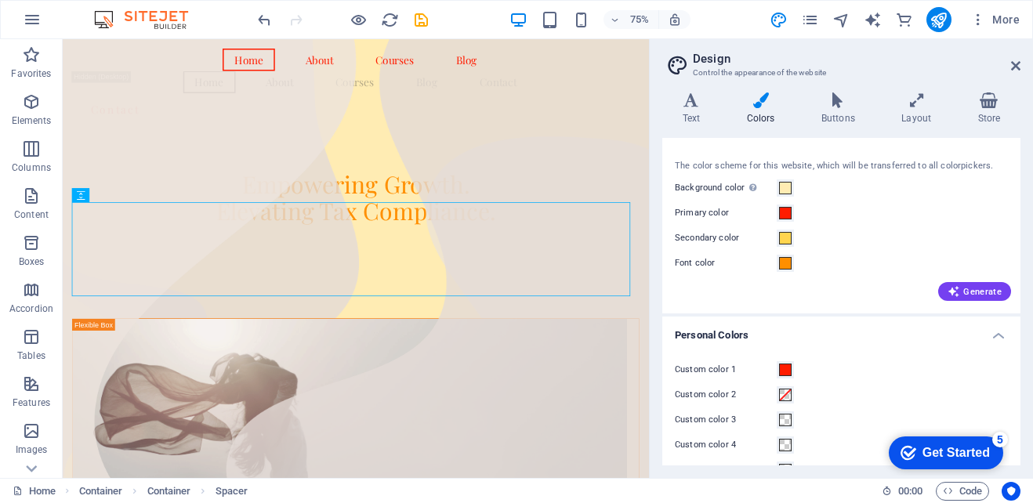
scroll to position [0, 0]
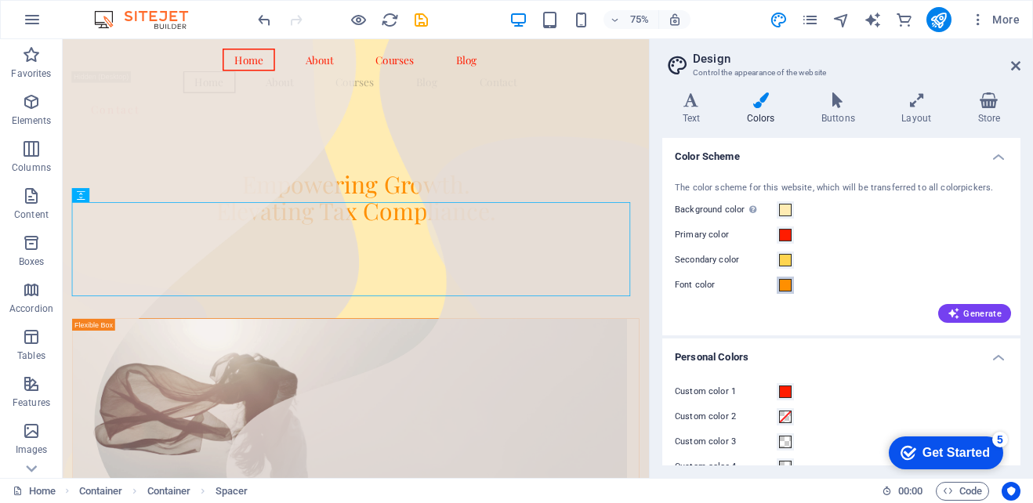
click at [780, 283] on span at bounding box center [785, 285] width 13 height 13
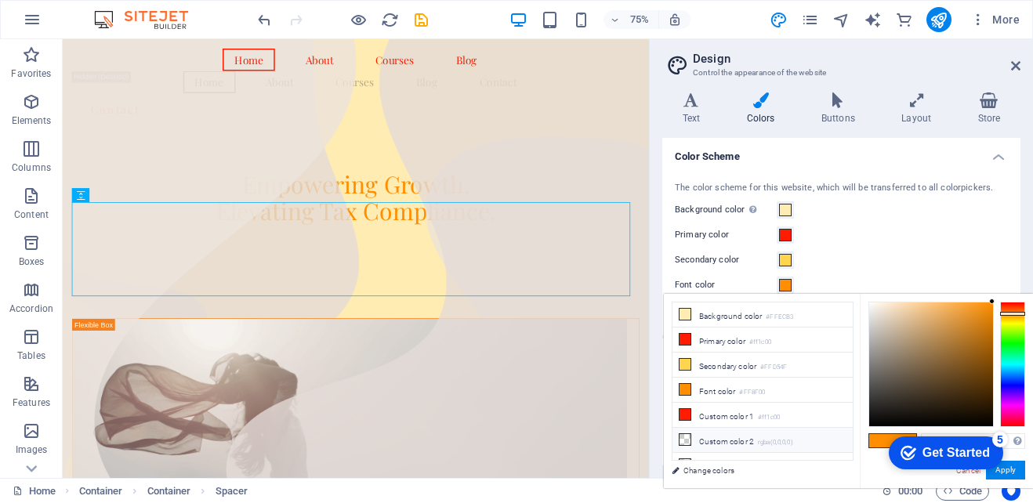
click at [726, 440] on li "Custom color 2 rgba(0,0,0,0)" at bounding box center [762, 440] width 180 height 25
type input "#000000"
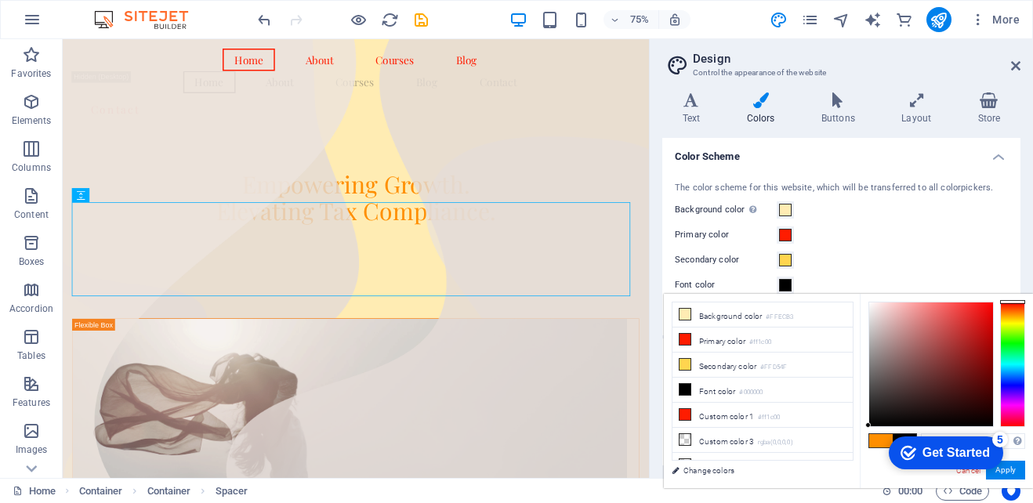
click at [905, 433] on div "checkmark Get Started 5 First Steps in the Editor Let's guide you through the t…" at bounding box center [942, 452] width 133 height 47
click at [883, 443] on div "checkmark Get Started 5 First Steps in the Editor Let's guide you through the t…" at bounding box center [942, 452] width 133 height 47
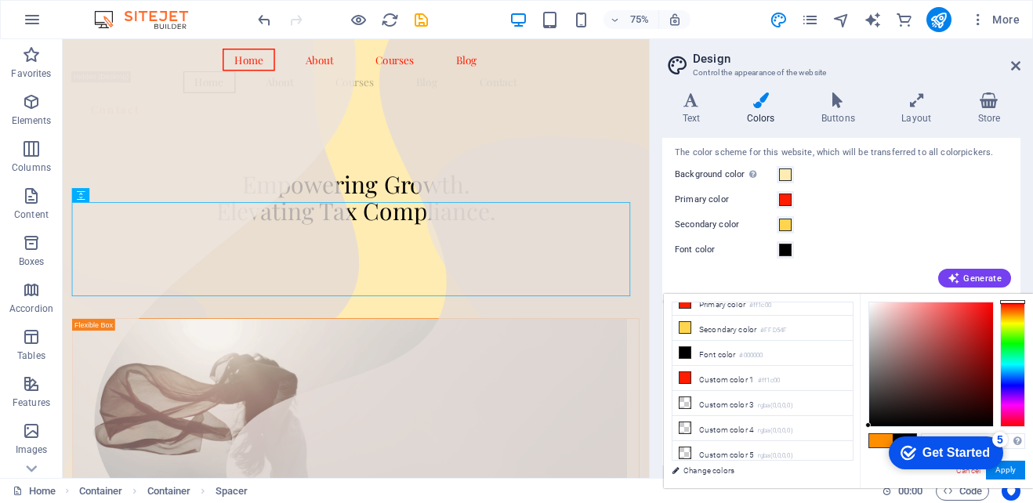
scroll to position [52, 0]
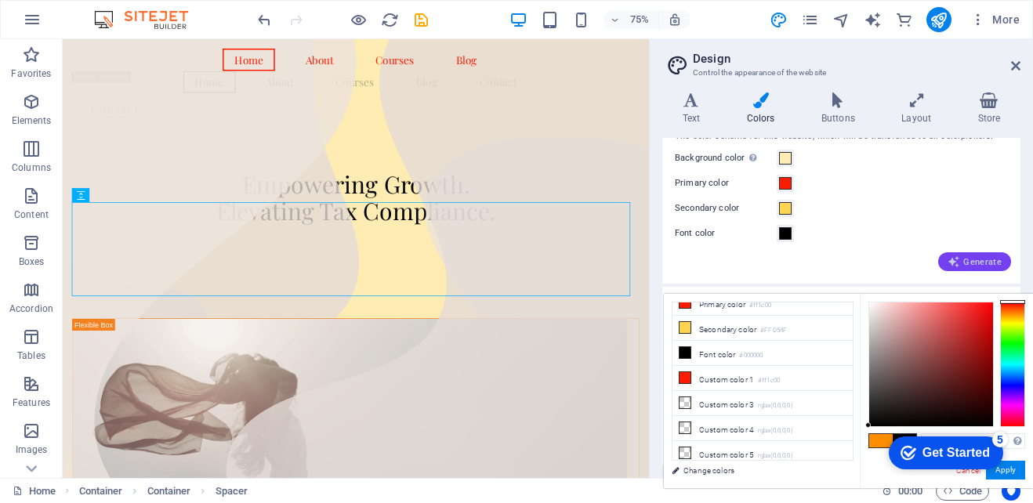
click at [974, 263] on span "Generate" at bounding box center [974, 261] width 54 height 13
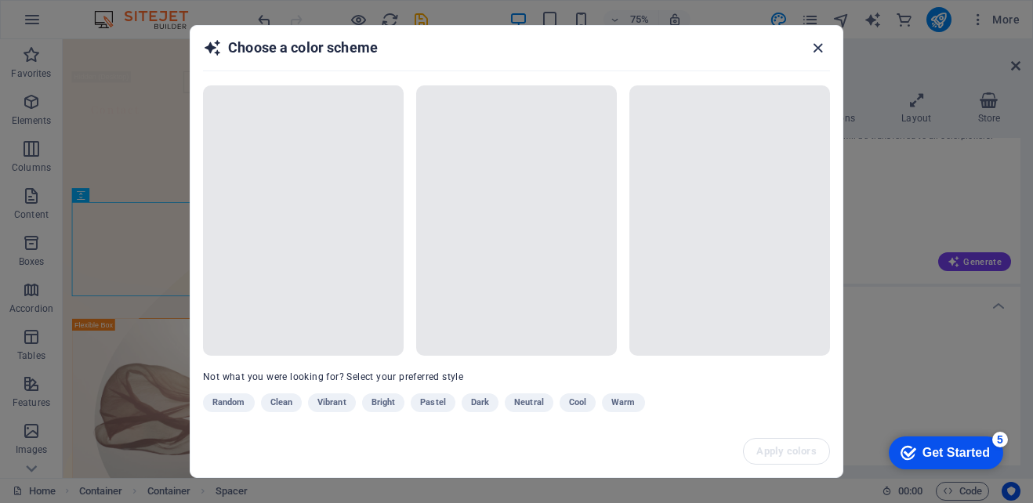
click at [817, 51] on icon "button" at bounding box center [818, 48] width 18 height 18
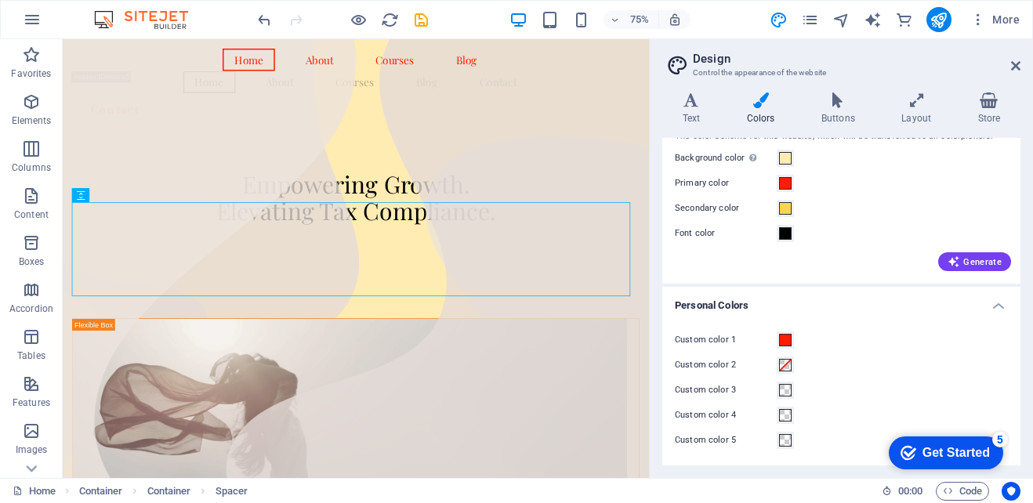
scroll to position [0, 0]
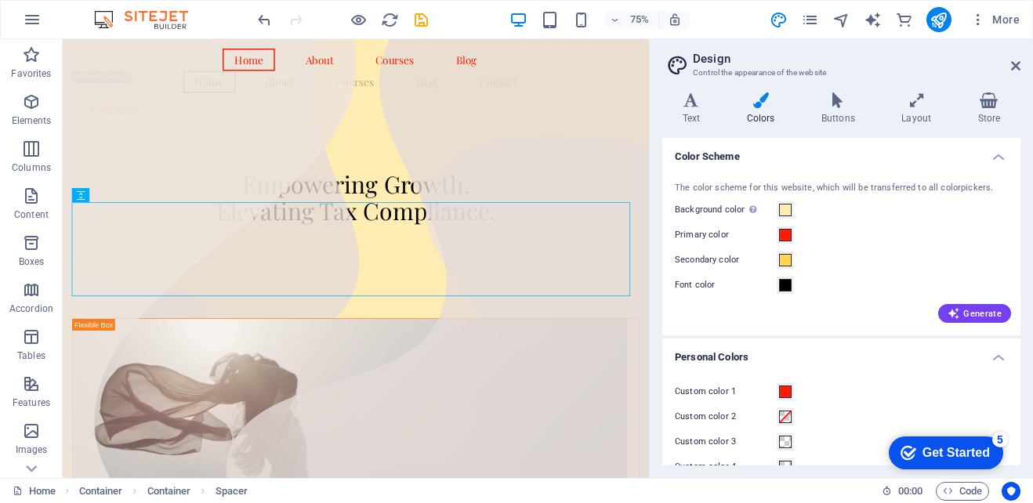
click at [759, 118] on h4 "Colors" at bounding box center [763, 108] width 74 height 33
click at [680, 115] on h4 "Text" at bounding box center [694, 108] width 64 height 33
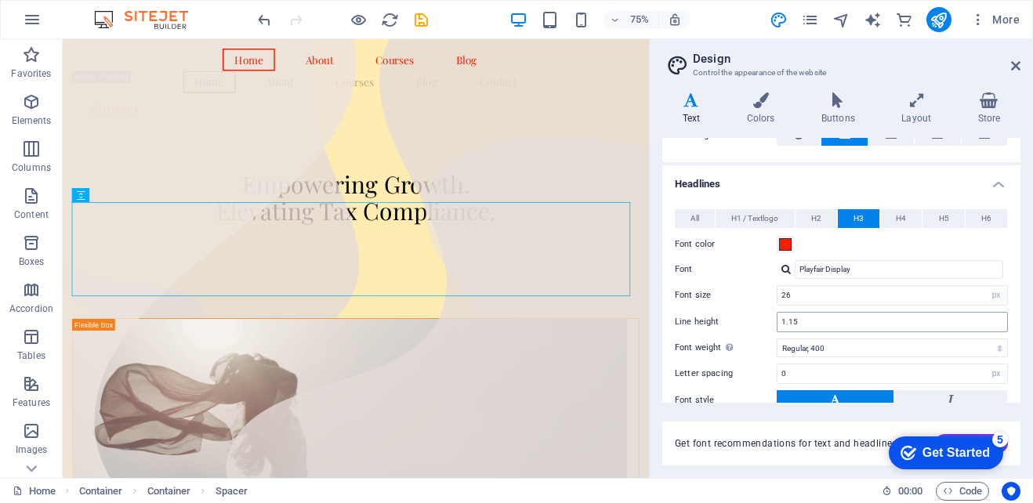
scroll to position [313, 0]
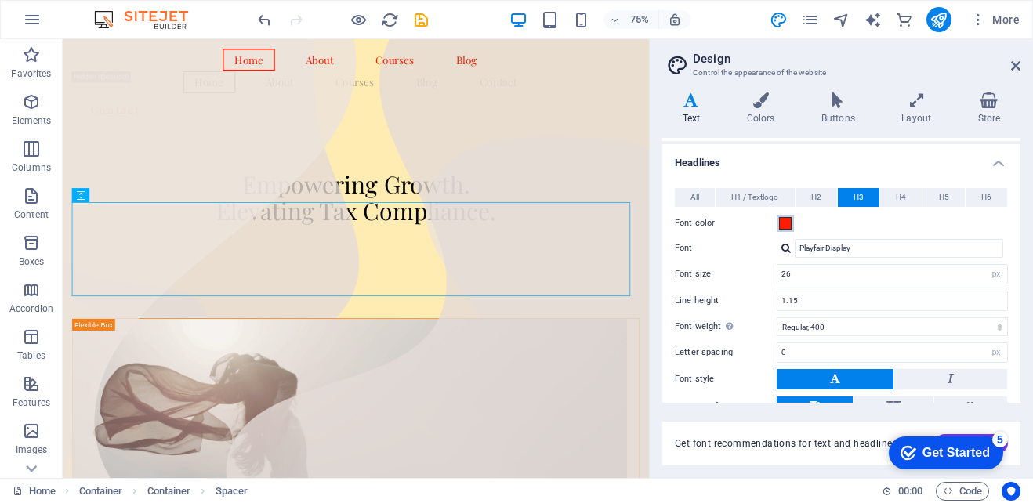
click at [784, 224] on span at bounding box center [785, 223] width 13 height 13
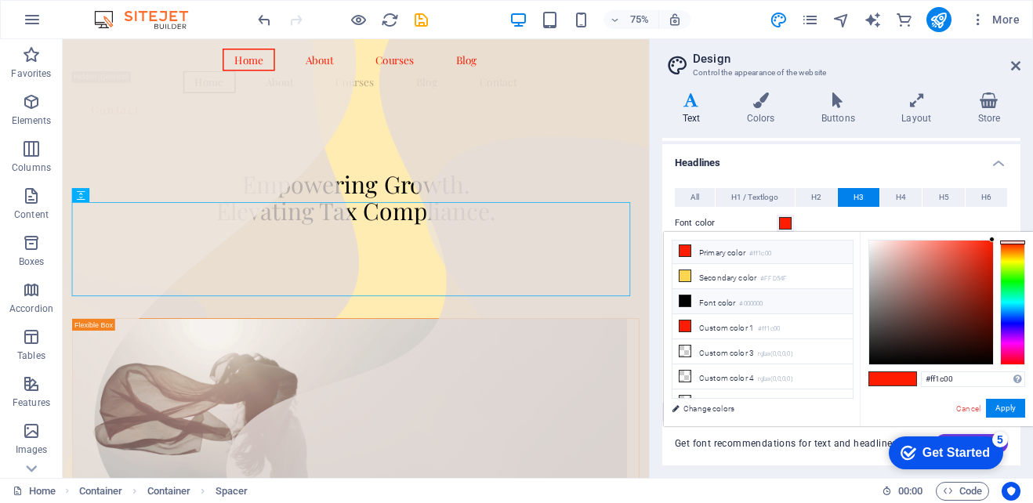
scroll to position [37, 0]
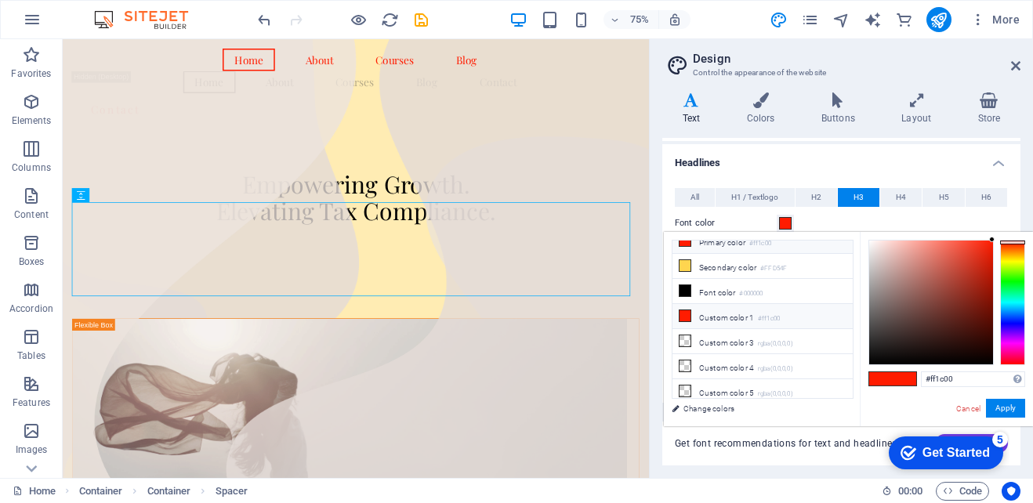
click at [716, 321] on li "Custom color 1 #ff1c00" at bounding box center [762, 316] width 180 height 25
click at [714, 338] on li "Custom color 3 rgba(0,0,0,0)" at bounding box center [762, 341] width 180 height 25
click at [908, 375] on span at bounding box center [905, 378] width 24 height 13
click at [908, 377] on span at bounding box center [905, 378] width 24 height 13
click at [909, 378] on span at bounding box center [905, 378] width 24 height 13
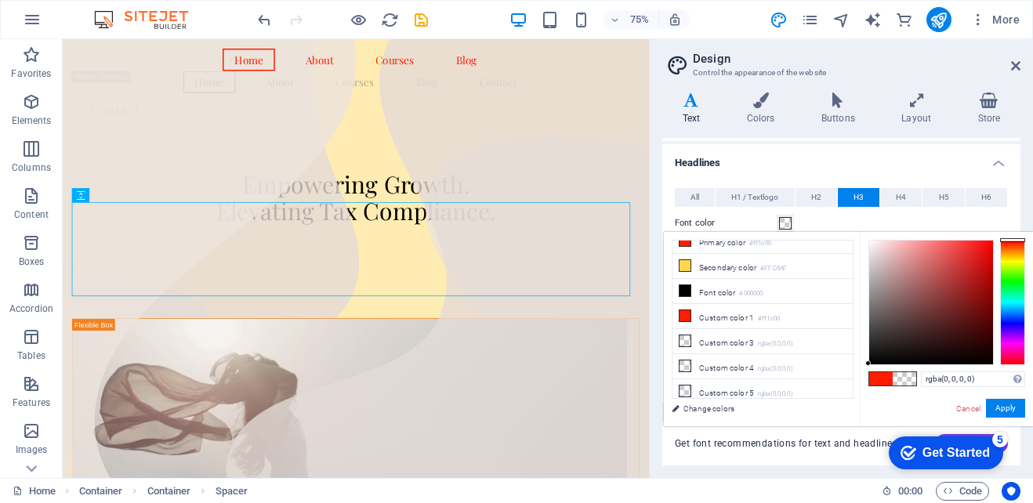
type input "#000000"
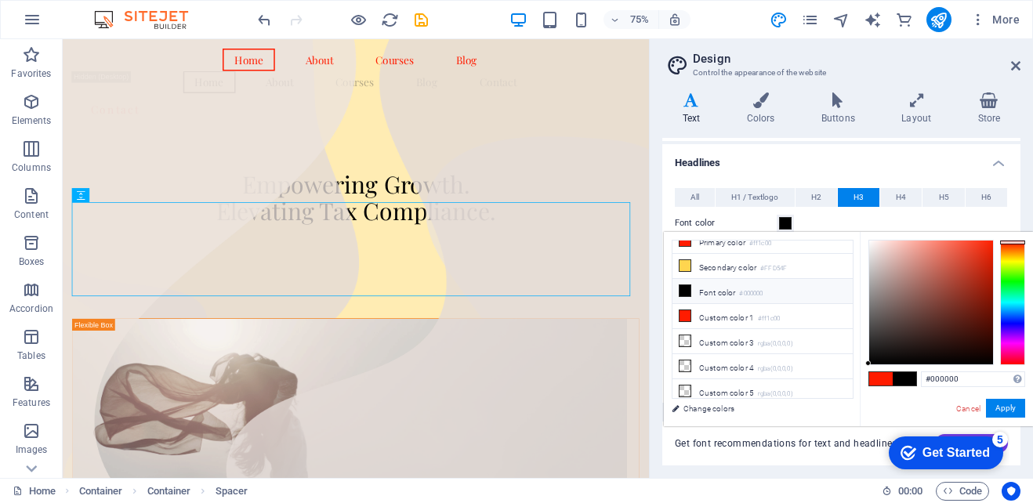
click at [1013, 242] on div at bounding box center [1012, 243] width 25 height 4
click at [1011, 317] on div at bounding box center [1012, 302] width 25 height 125
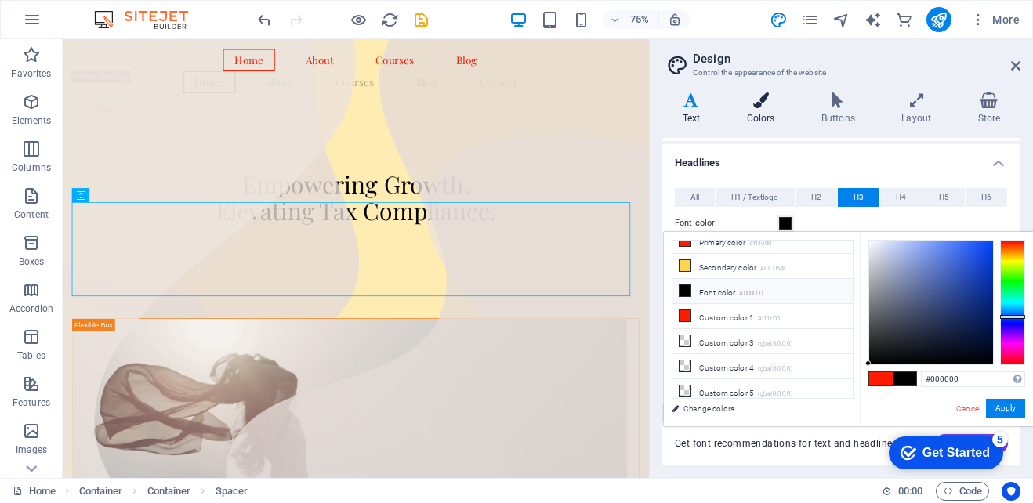
click at [759, 106] on icon at bounding box center [760, 100] width 68 height 16
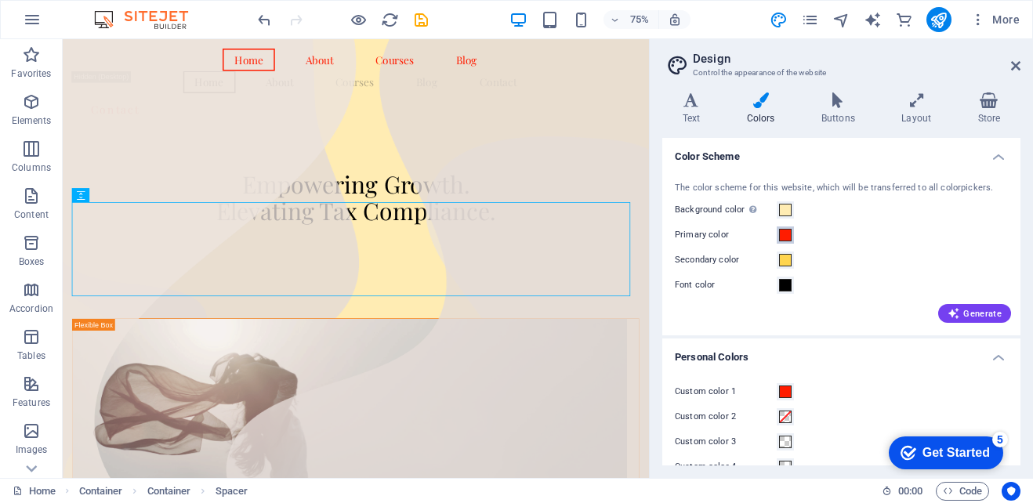
click at [790, 233] on span at bounding box center [785, 235] width 13 height 13
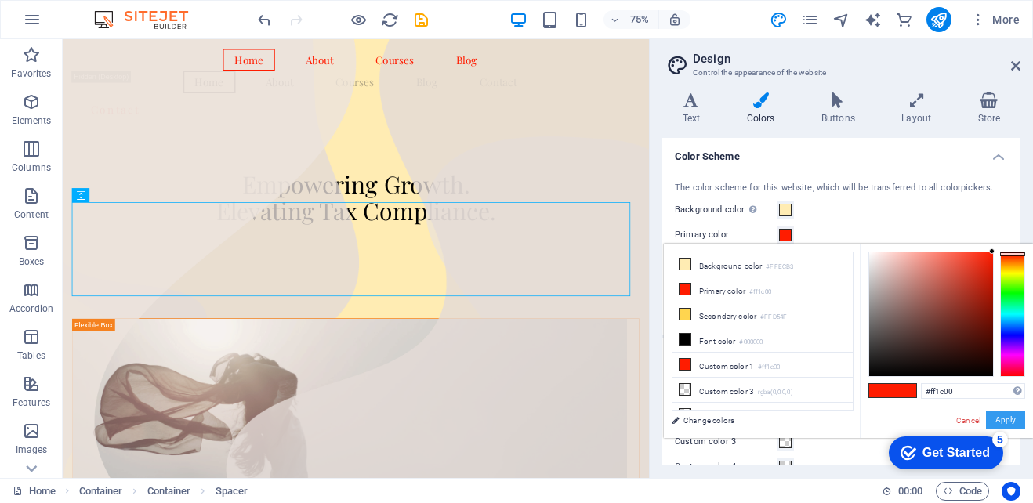
click at [999, 415] on button "Apply" at bounding box center [1005, 420] width 39 height 19
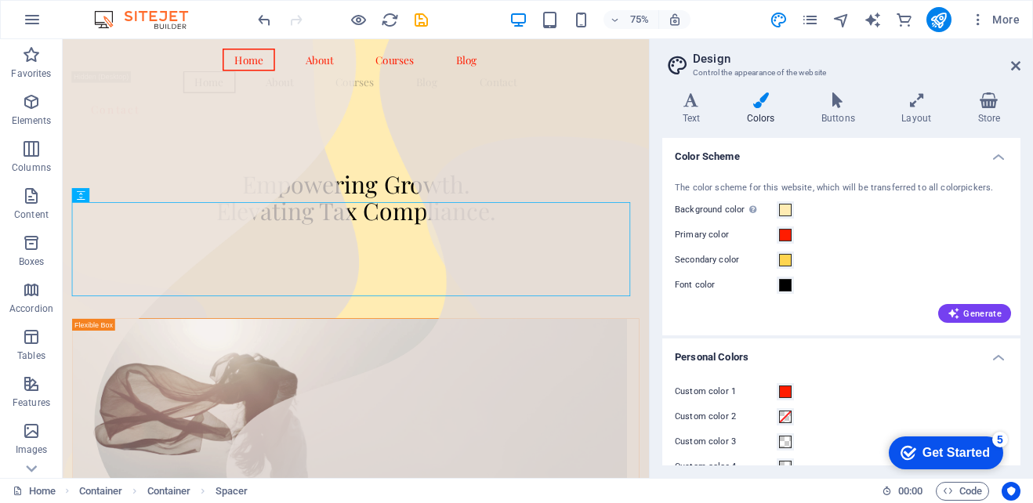
click at [832, 374] on div "Custom color 1 Custom color 2 Custom color 3 Custom color 4 Custom color 5" at bounding box center [841, 442] width 364 height 150
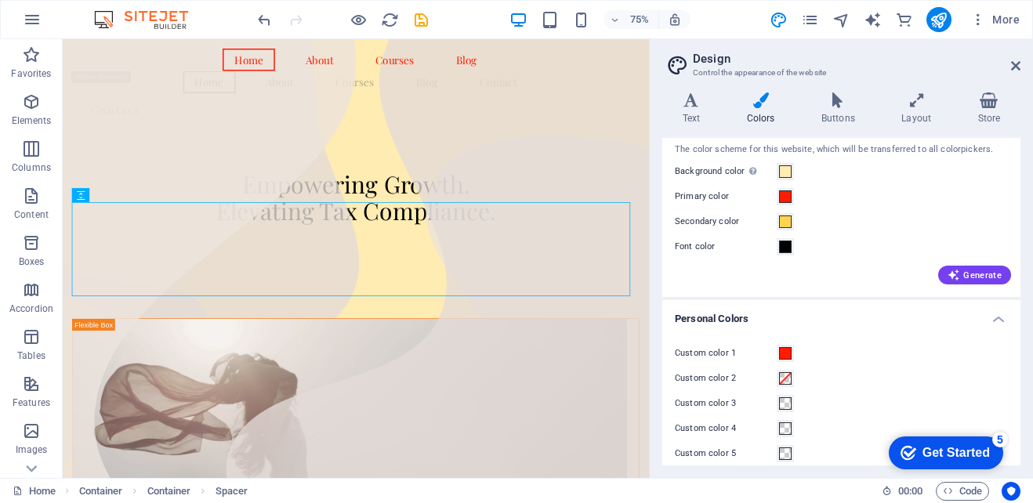
scroll to position [52, 0]
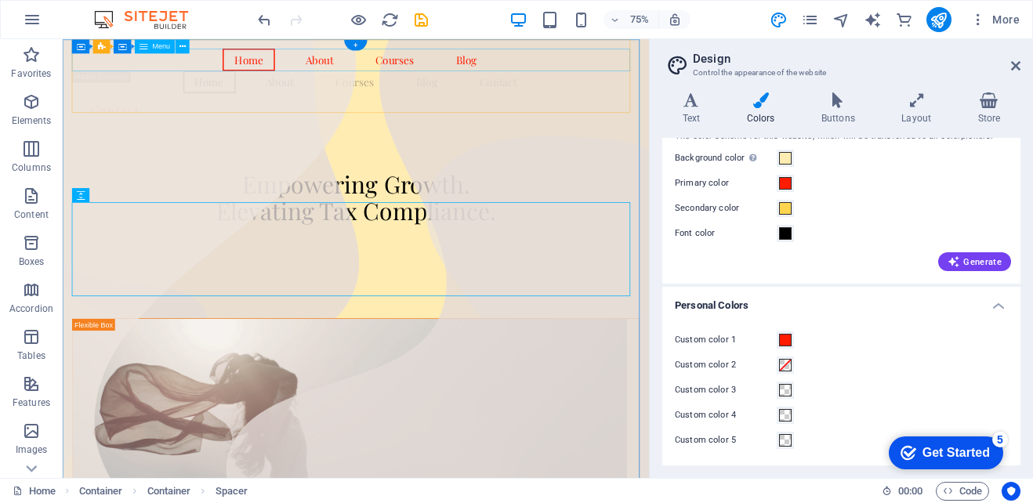
click at [686, 74] on nav "Home About Courses Blog" at bounding box center [453, 67] width 756 height 30
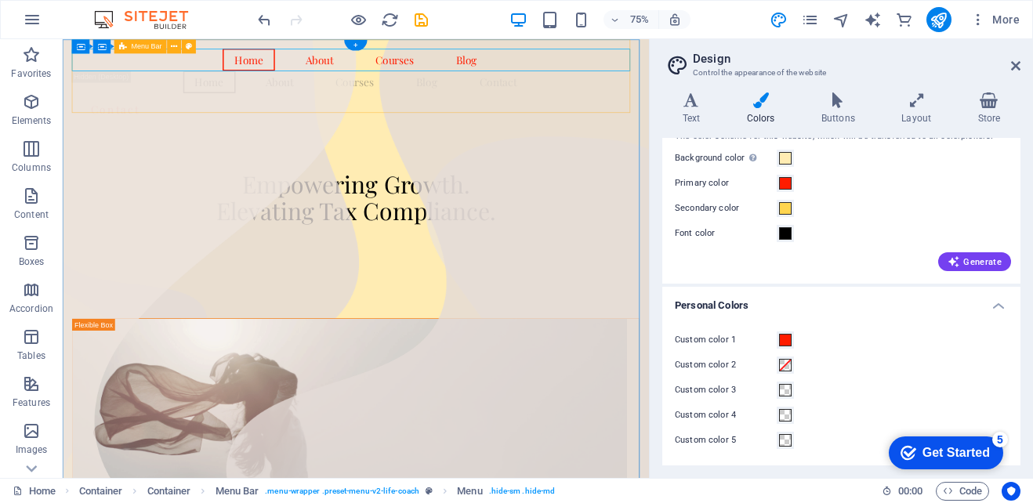
click at [684, 126] on div "Home About Courses Blog Home About Courses Blog Contact Contact" at bounding box center [453, 103] width 756 height 128
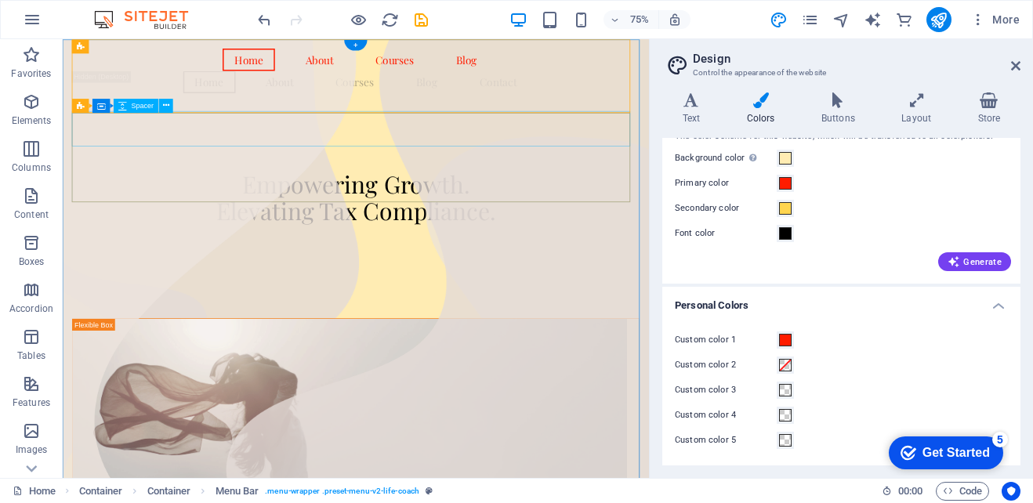
click at [672, 168] on div at bounding box center [453, 190] width 756 height 47
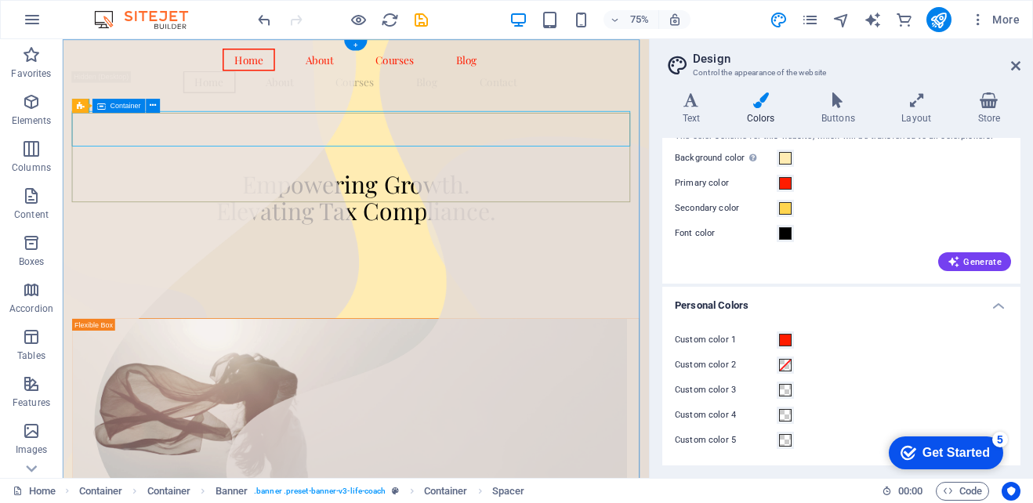
click at [683, 254] on div "Empowering Growth. Elevating Tax Compliance." at bounding box center [453, 226] width 756 height 119
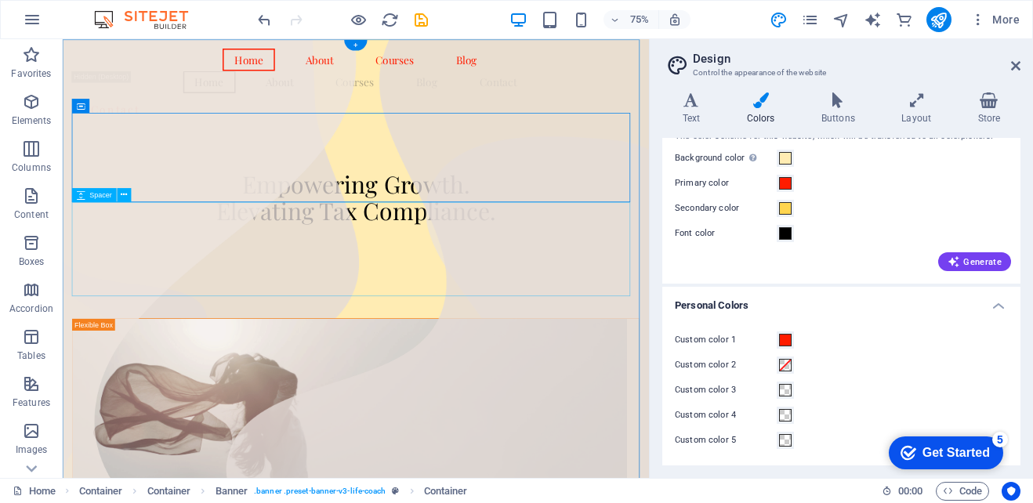
click at [681, 323] on div at bounding box center [453, 348] width 756 height 125
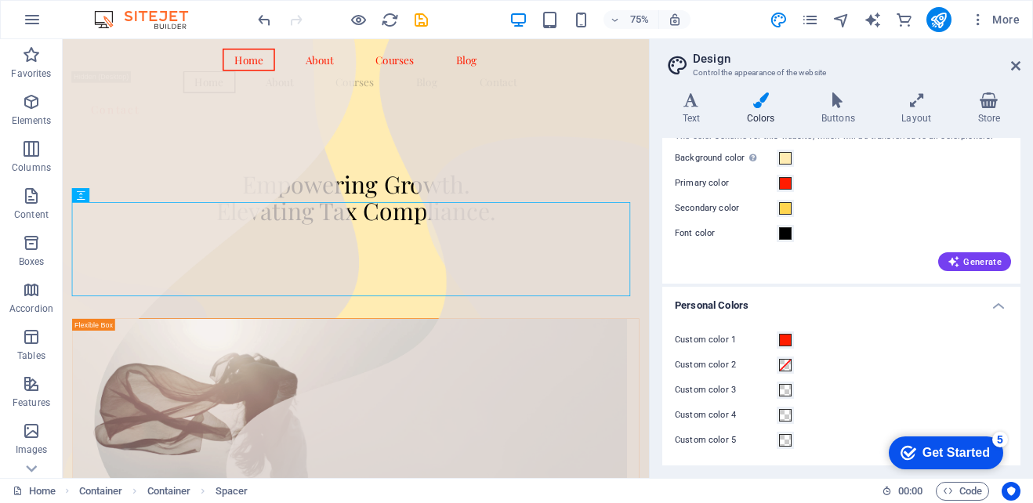
drag, startPoint x: 1014, startPoint y: 258, endPoint x: 1021, endPoint y: 201, distance: 56.9
click at [1021, 201] on div "Variants Text Colors Buttons Layout Store Text Standard Bold Links Font color F…" at bounding box center [841, 279] width 383 height 398
drag, startPoint x: 1021, startPoint y: 200, endPoint x: 1021, endPoint y: 160, distance: 40.0
click at [1021, 167] on div "Variants Text Colors Buttons Layout Store Text Standard Bold Links Font color F…" at bounding box center [841, 279] width 383 height 398
click at [924, 96] on icon at bounding box center [917, 100] width 70 height 16
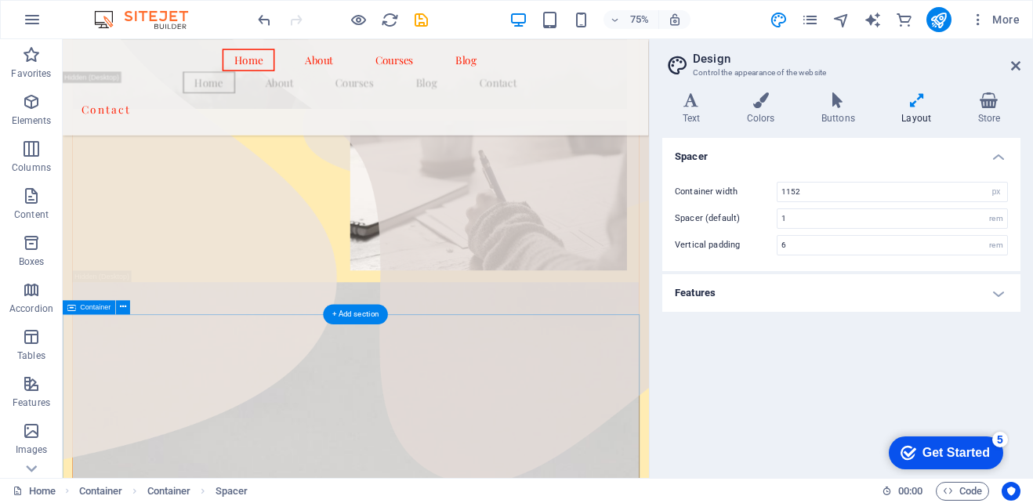
scroll to position [288, 0]
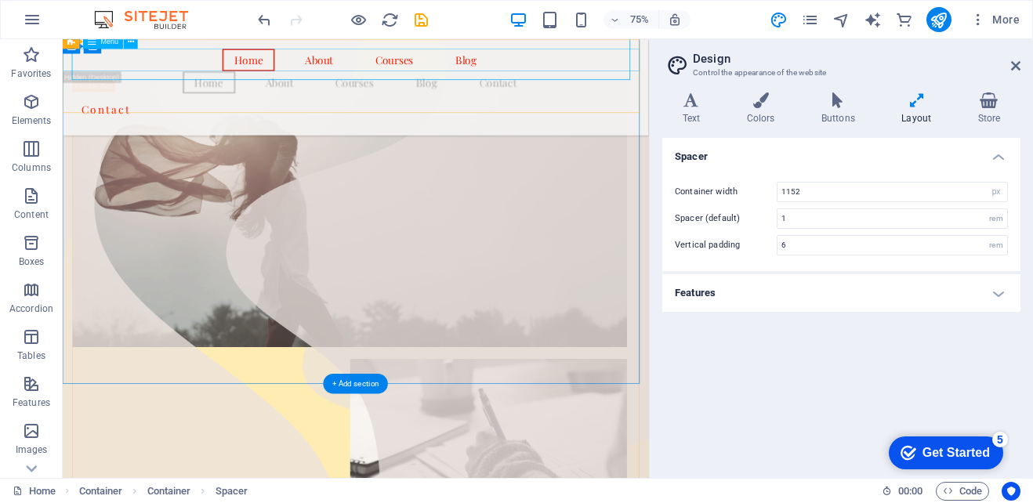
click at [393, 66] on nav "Home About Courses Blog" at bounding box center [453, 67] width 781 height 30
click at [385, 66] on nav "Home About Courses Blog" at bounding box center [453, 67] width 781 height 30
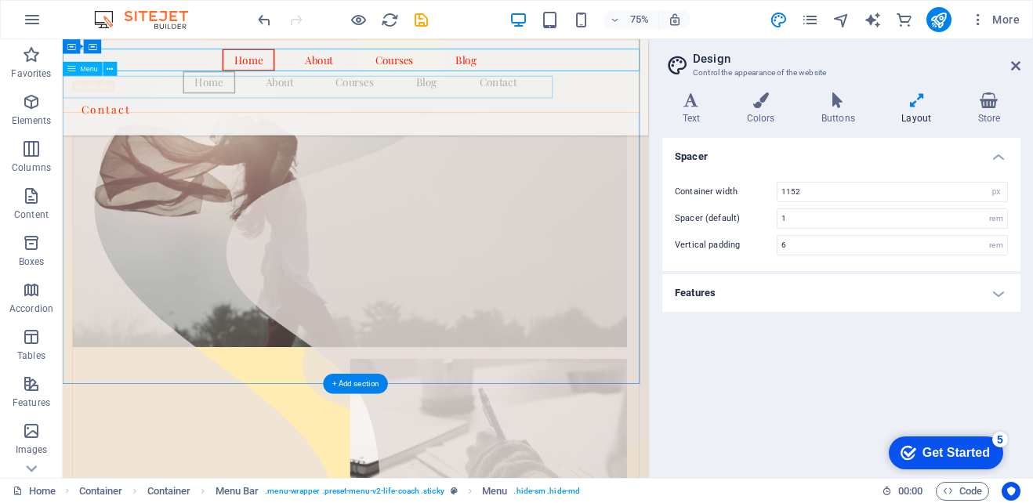
click at [292, 96] on nav "Home About Courses Blog Contact" at bounding box center [453, 96] width 781 height 30
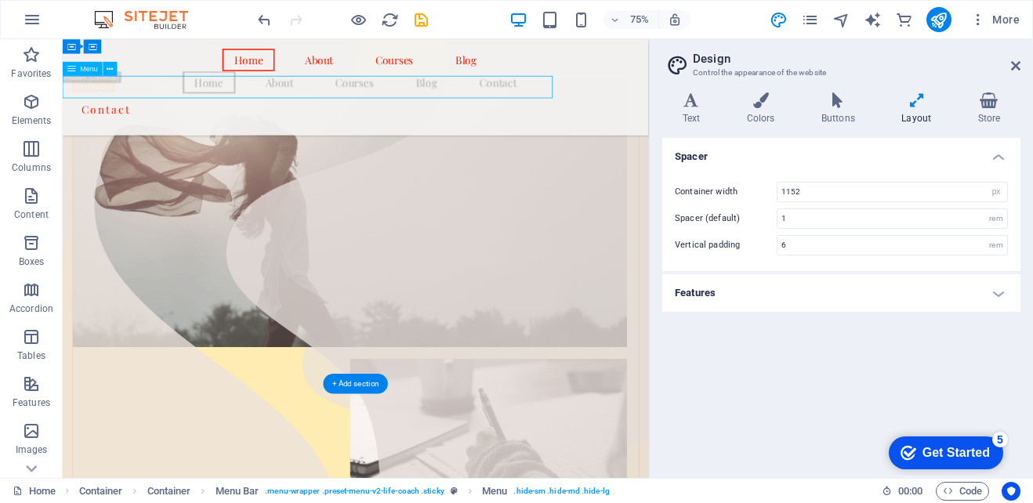
drag, startPoint x: 393, startPoint y: 101, endPoint x: 400, endPoint y: 121, distance: 21.8
click at [393, 103] on nav "Home About Courses Blog Contact" at bounding box center [453, 96] width 781 height 30
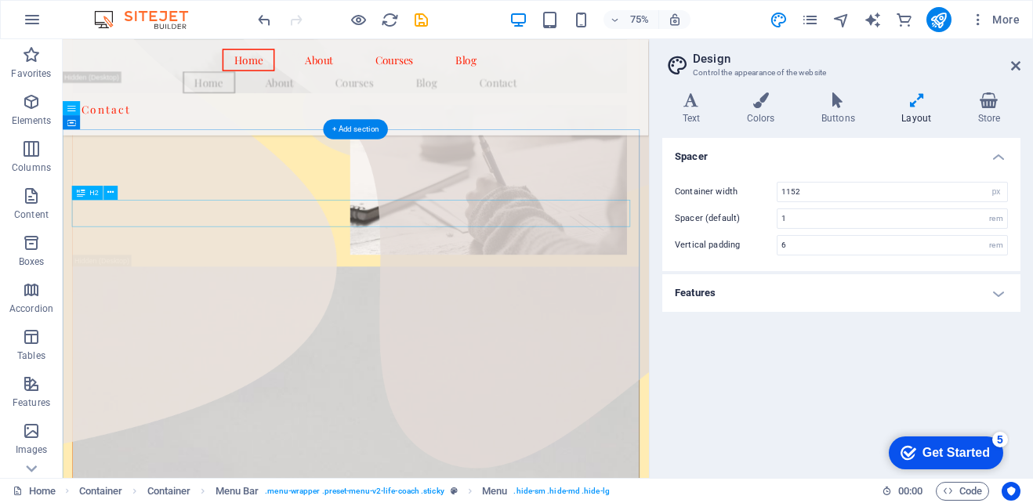
scroll to position [602, 0]
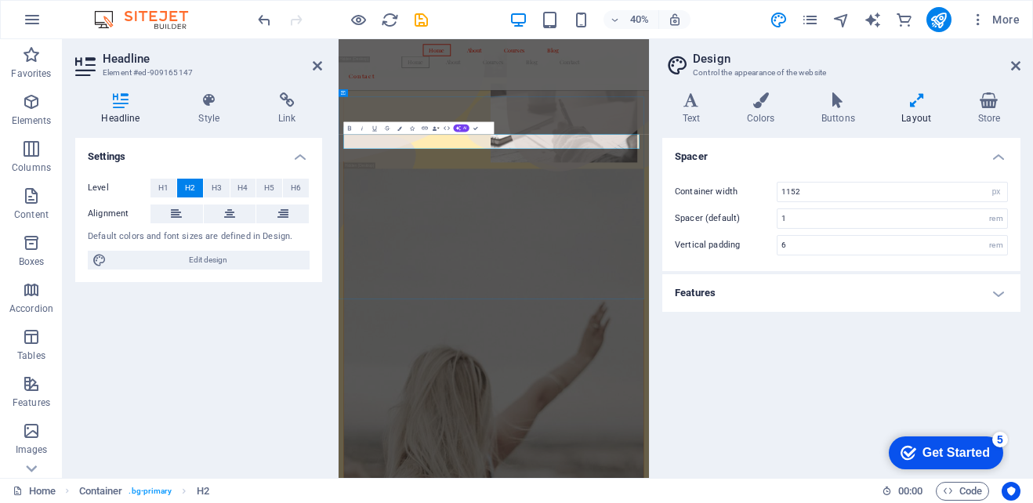
drag, startPoint x: 418, startPoint y: 942, endPoint x: 725, endPoint y: 223, distance: 781.2
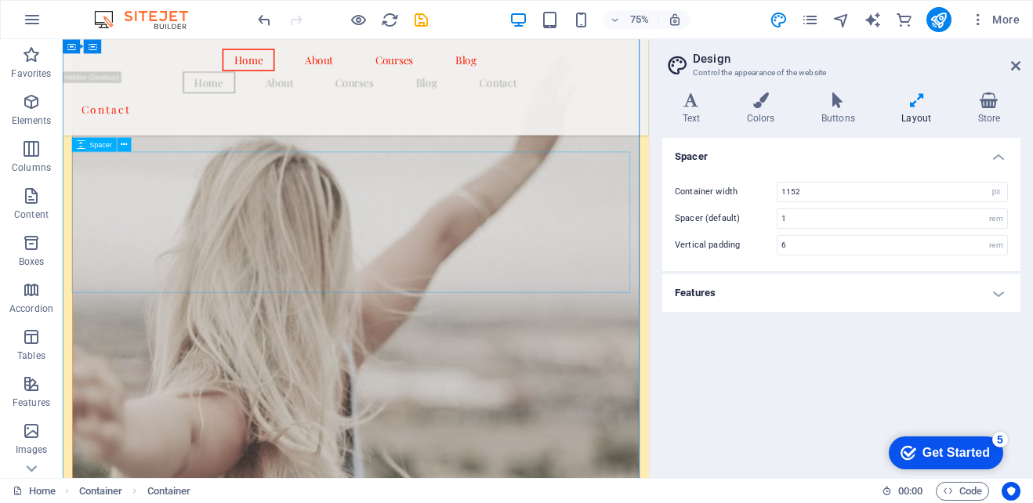
scroll to position [1229, 0]
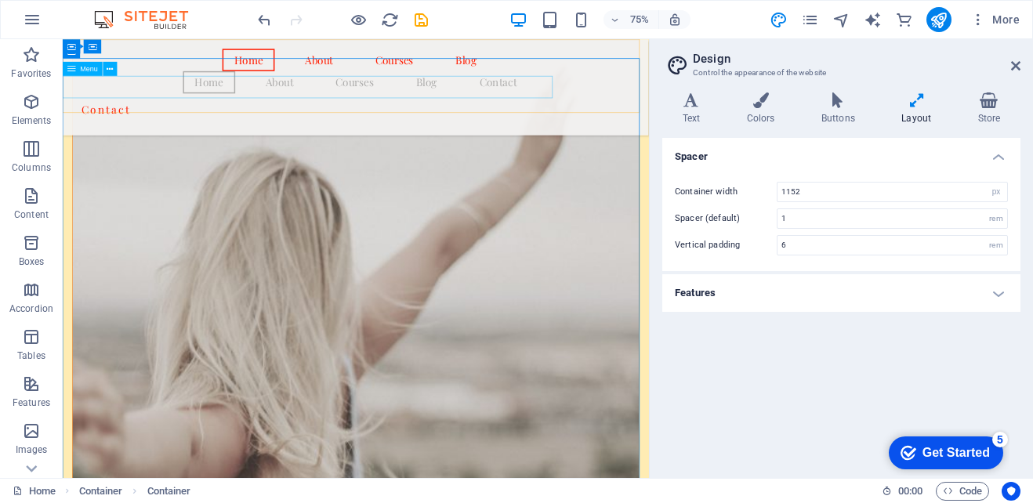
click at [405, 94] on nav "Home About Courses Blog Contact" at bounding box center [453, 96] width 781 height 30
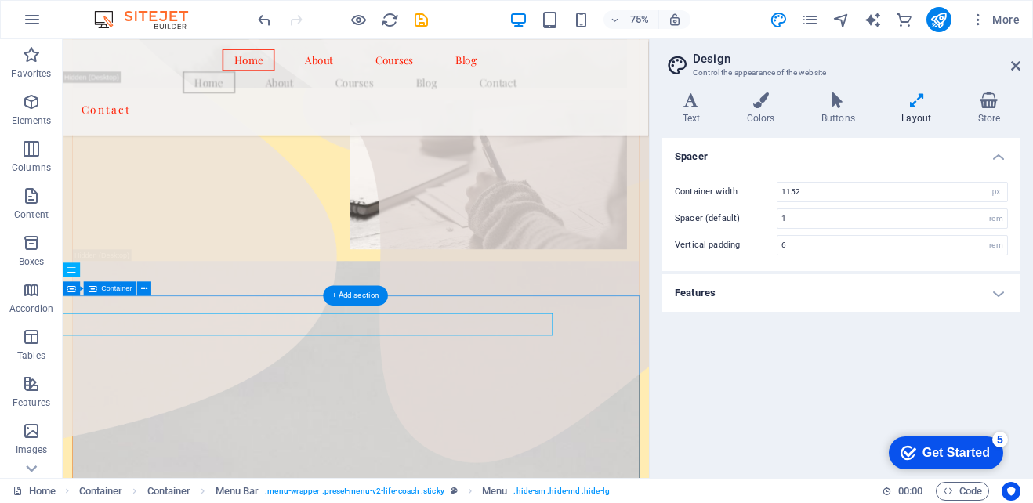
scroll to position [523, 0]
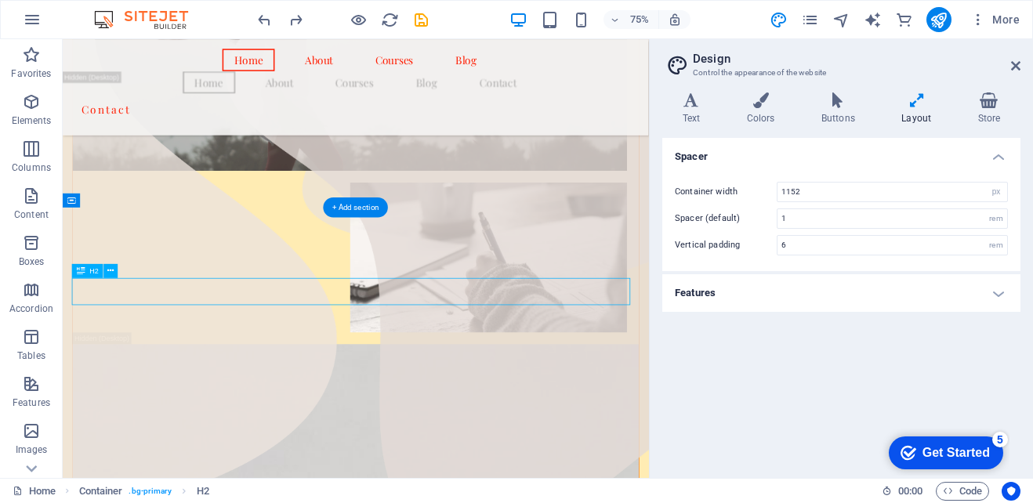
click at [116, 273] on button at bounding box center [111, 270] width 14 height 14
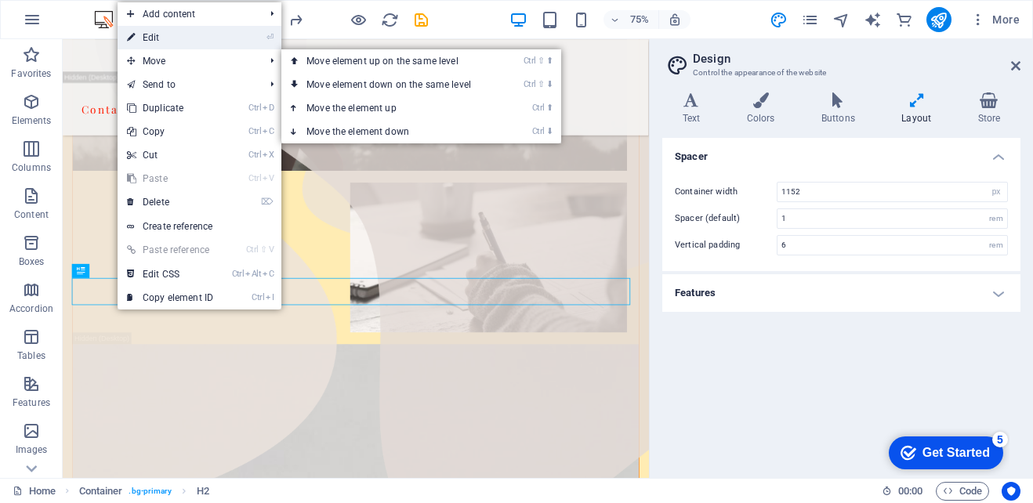
click at [183, 41] on link "⏎ Edit" at bounding box center [170, 38] width 105 height 24
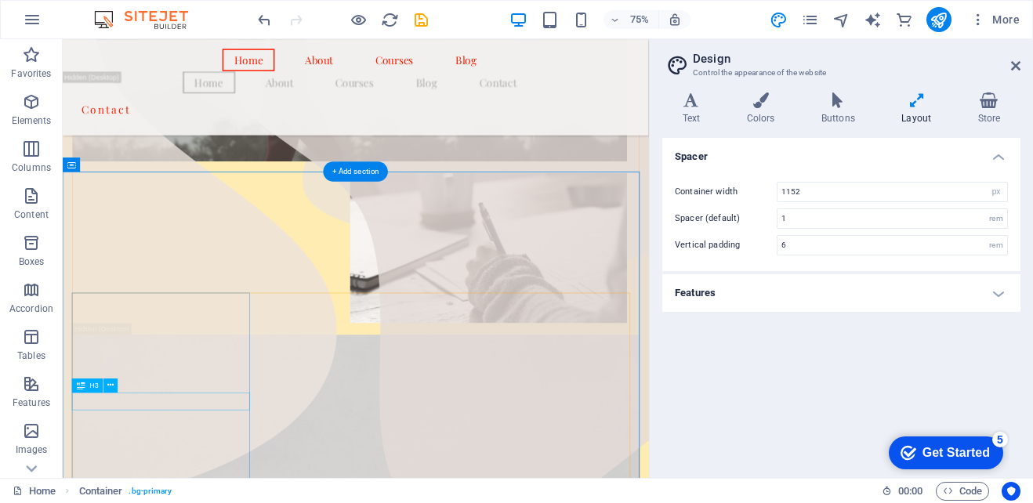
scroll to position [602, 0]
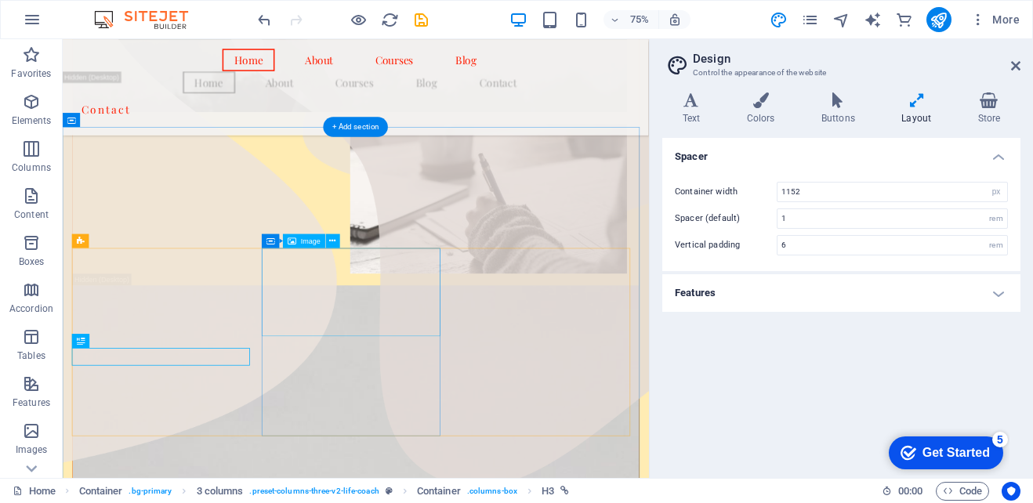
scroll to position [523, 0]
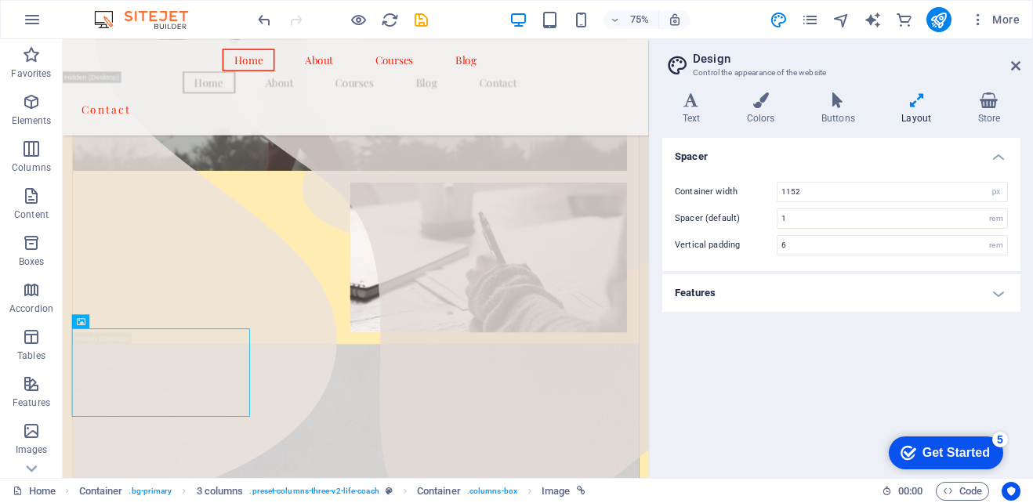
click at [740, 362] on div "Spacer Container width 1152 rem px Spacer (default) 1 rem Vertical padding 6 re…" at bounding box center [841, 302] width 358 height 328
click at [846, 415] on div "Spacer Container width 1152 rem px Spacer (default) 1 rem Vertical padding 6 re…" at bounding box center [841, 302] width 358 height 328
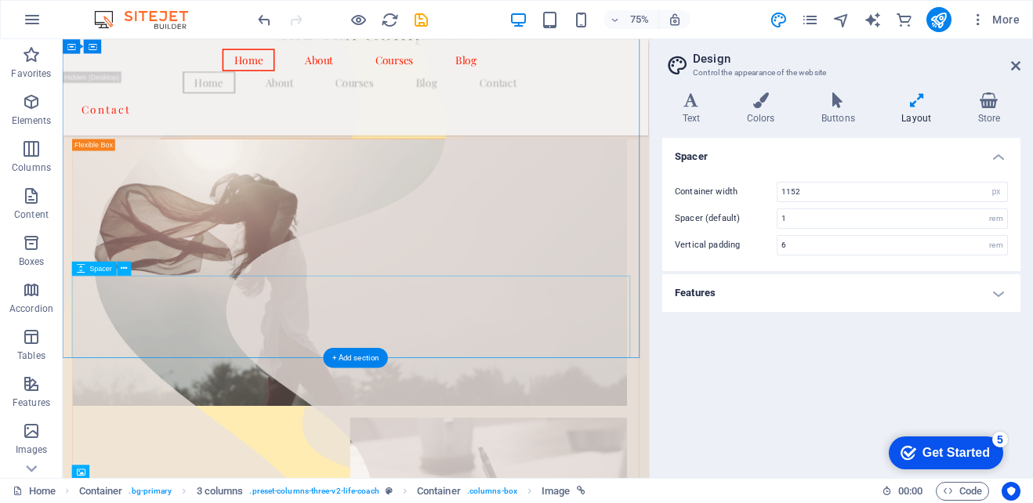
scroll to position [602, 0]
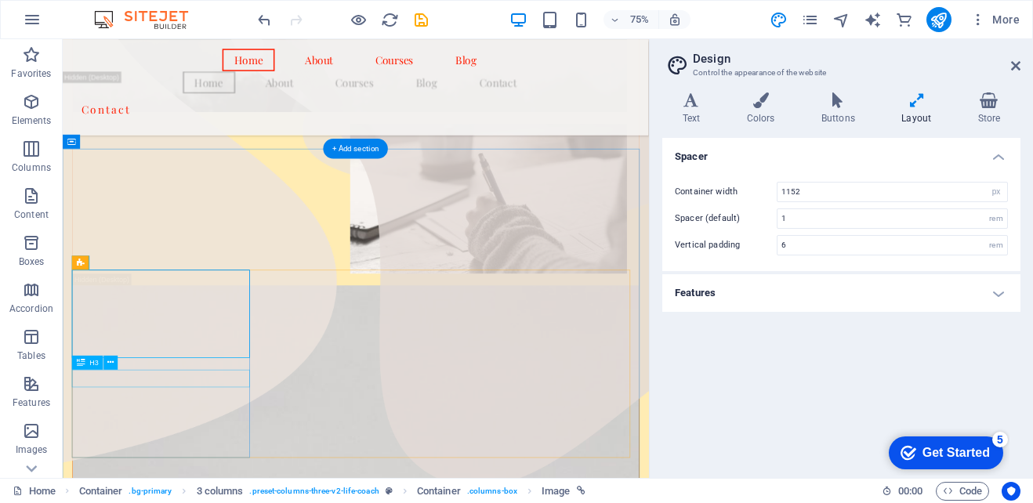
click at [132, 379] on div "Banner Spacer Container Container Container Banner Banner Container H2 Containe…" at bounding box center [356, 258] width 586 height 439
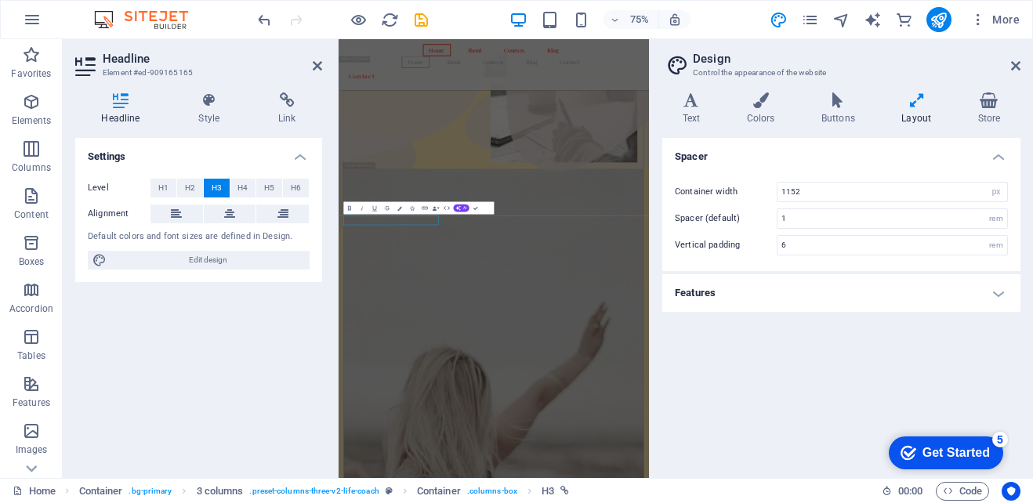
scroll to position [601, 0]
click at [773, 384] on div "Spacer Container width 1152 rem px Spacer (default) 1 rem Vertical padding 6 re…" at bounding box center [841, 302] width 358 height 328
click at [1017, 66] on icon at bounding box center [1015, 66] width 9 height 13
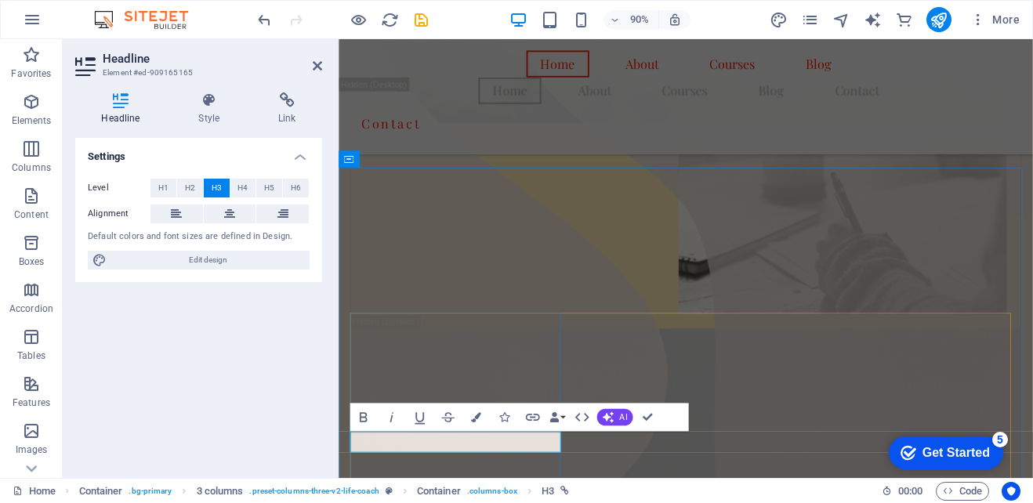
drag, startPoint x: 730, startPoint y: 487, endPoint x: 968, endPoint y: 443, distance: 242.4
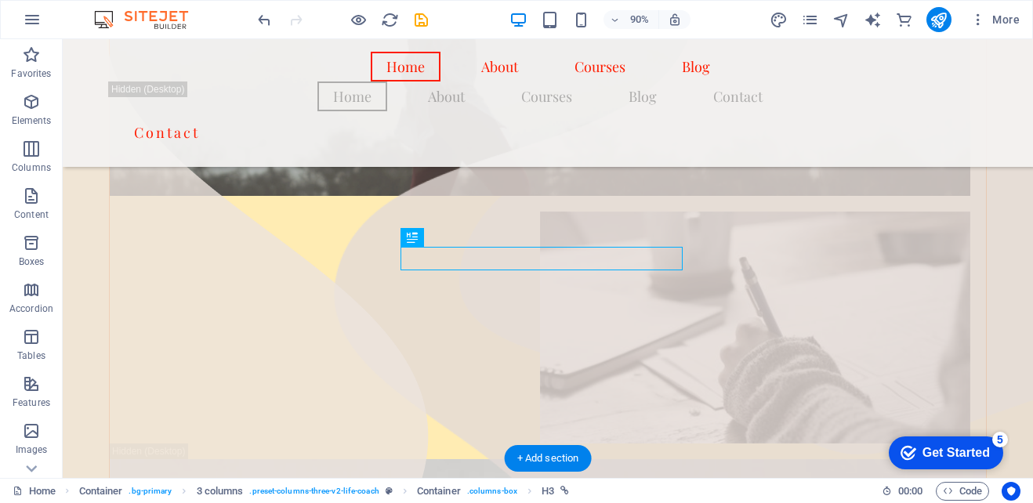
scroll to position [905, 0]
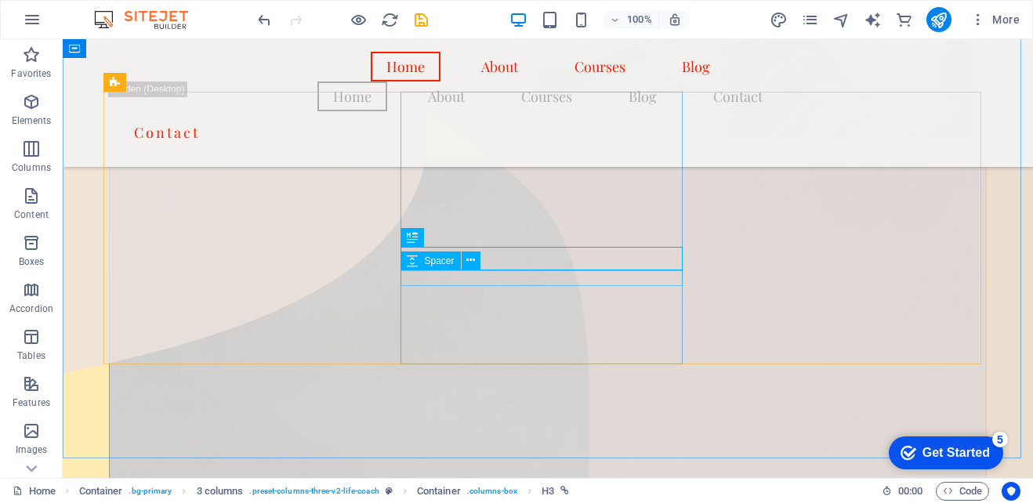
click at [487, 270] on div "Spacer" at bounding box center [444, 262] width 89 height 20
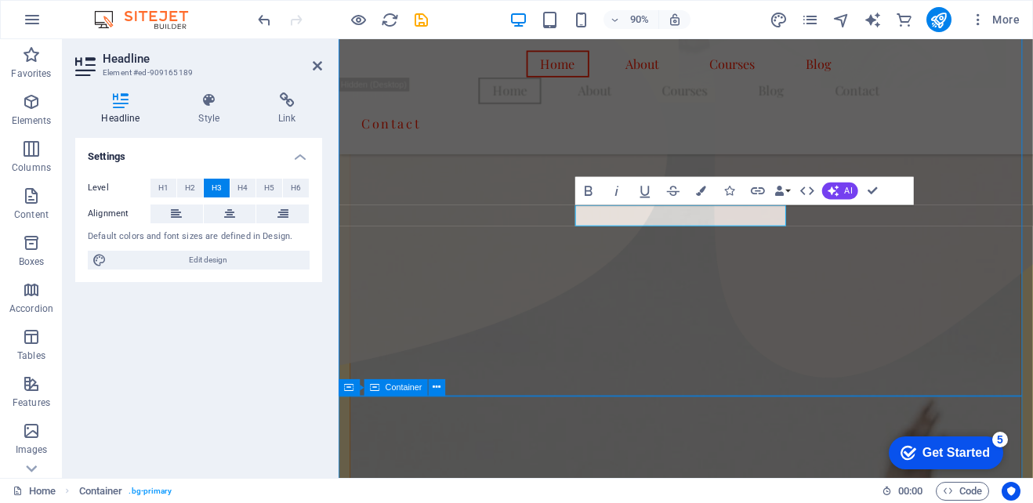
scroll to position [905, 0]
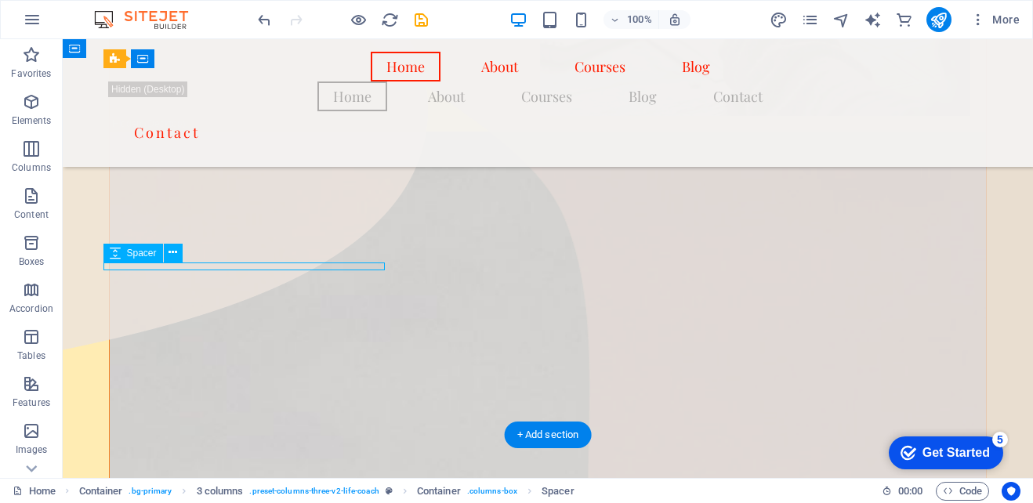
drag, startPoint x: 223, startPoint y: 263, endPoint x: 284, endPoint y: 302, distance: 73.3
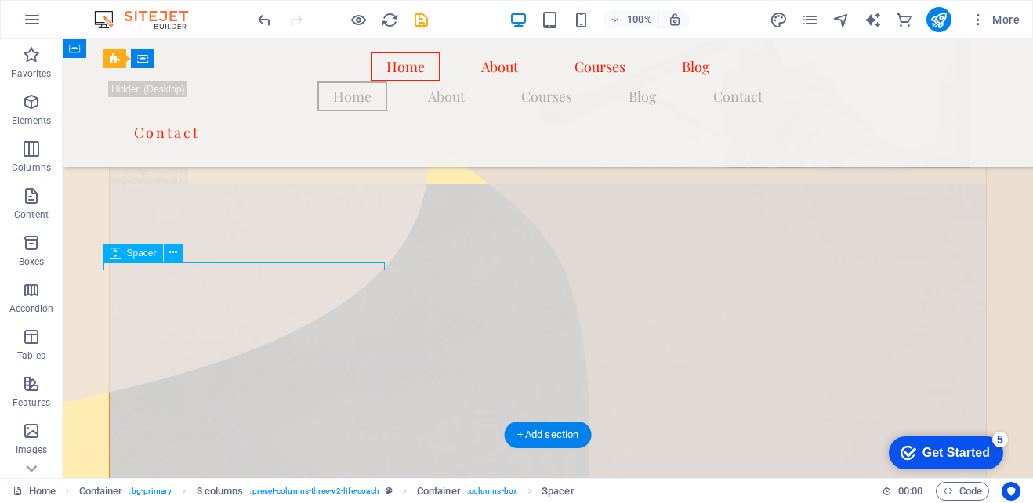
select select "px"
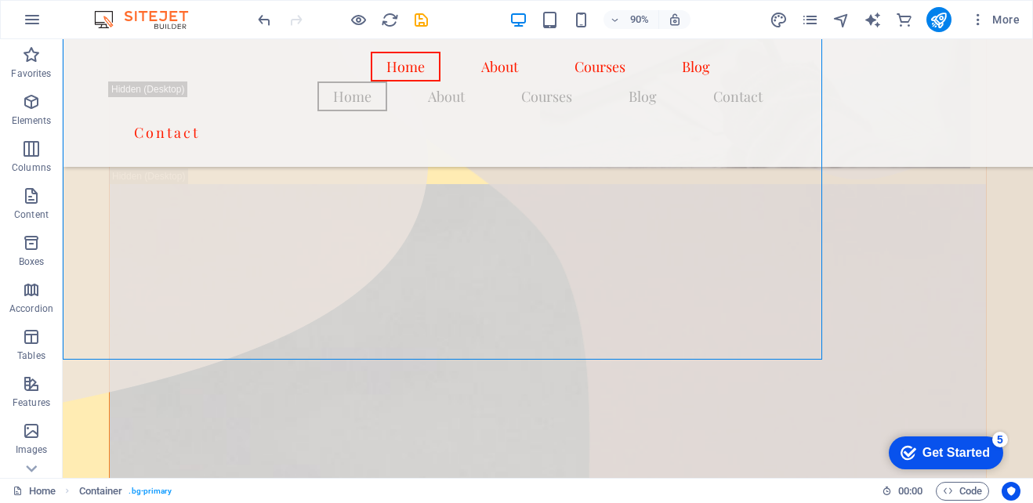
scroll to position [929, 0]
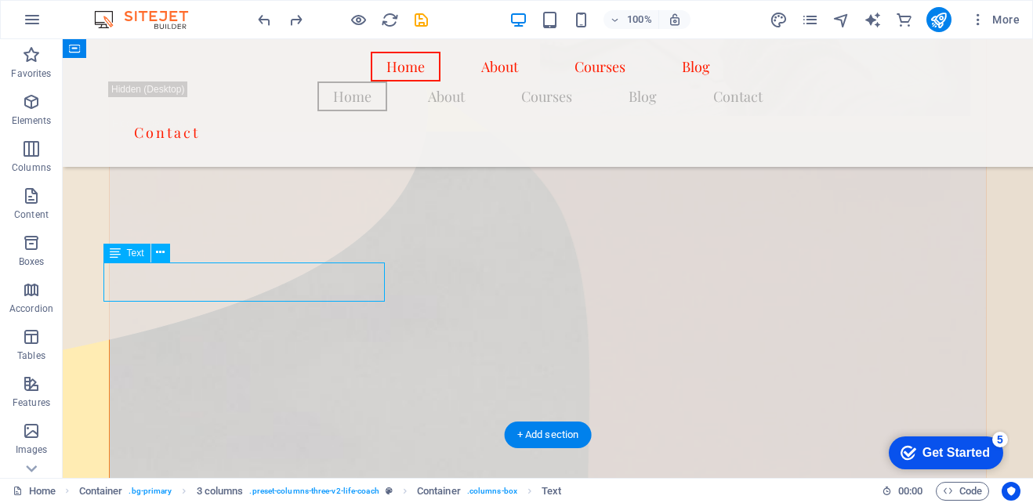
drag, startPoint x: 251, startPoint y: 289, endPoint x: 314, endPoint y: 328, distance: 74.6
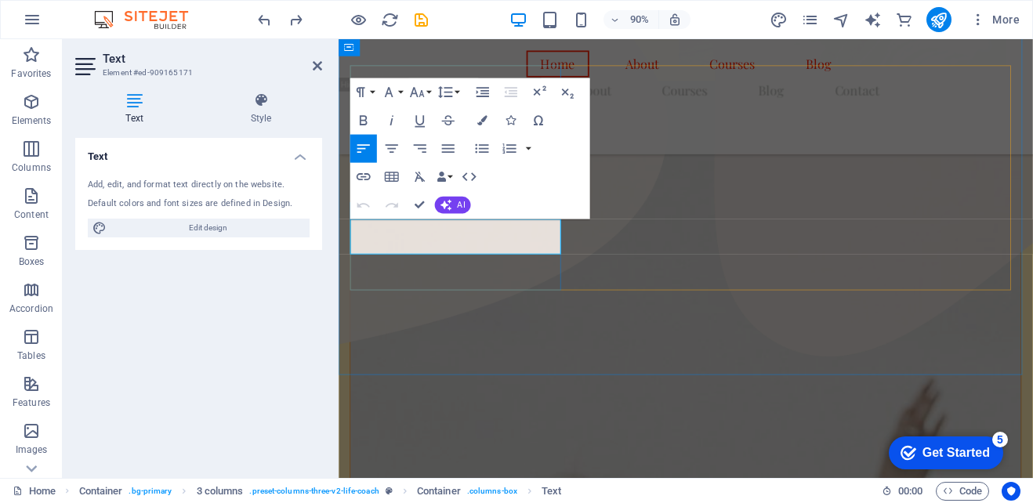
drag, startPoint x: 560, startPoint y: 270, endPoint x: 345, endPoint y: 246, distance: 216.0
click at [491, 146] on button "Unordered List" at bounding box center [482, 148] width 27 height 28
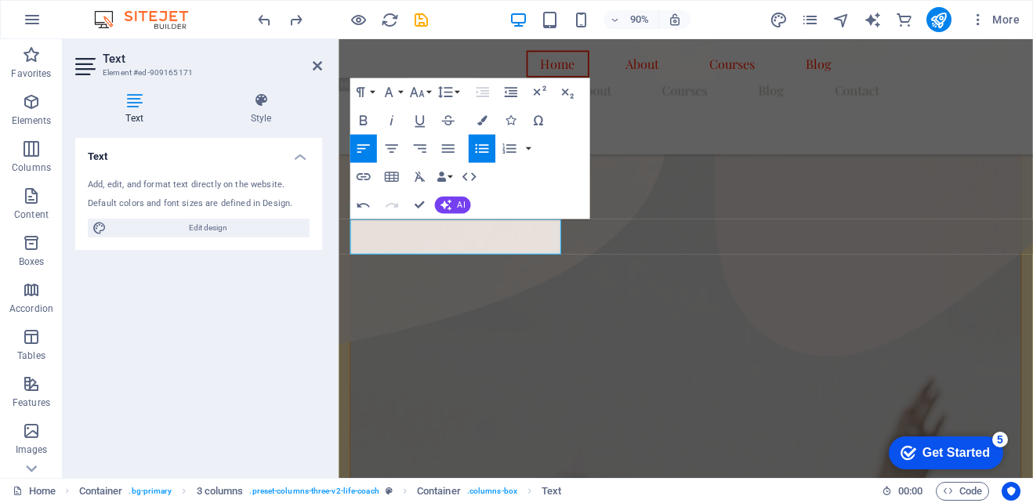
click at [485, 151] on icon "button" at bounding box center [481, 148] width 17 height 17
click at [486, 150] on icon "button" at bounding box center [481, 148] width 17 height 17
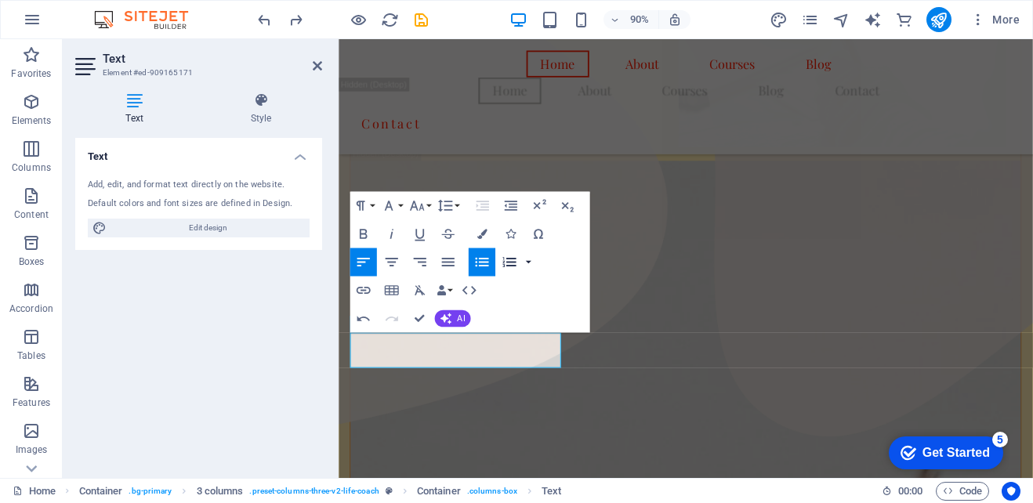
scroll to position [798, 0]
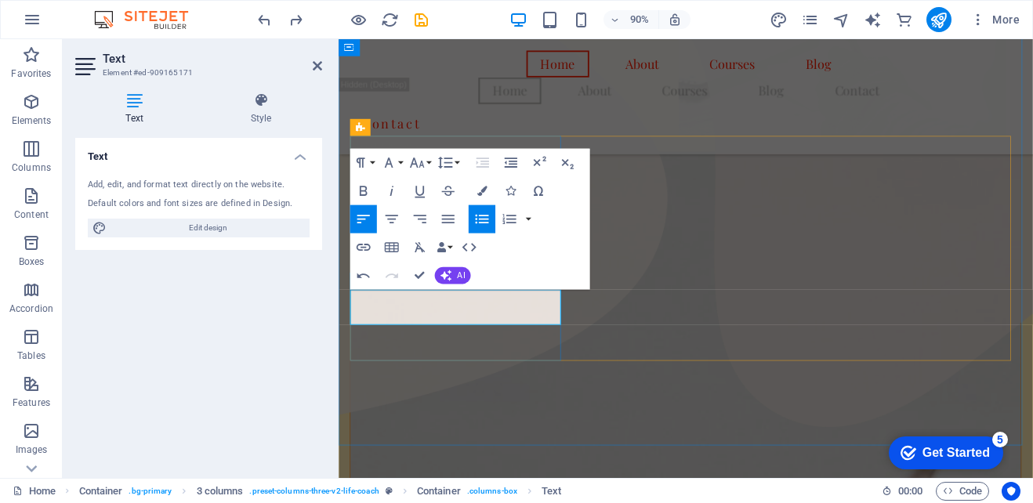
drag, startPoint x: 579, startPoint y: 351, endPoint x: 366, endPoint y: 324, distance: 214.8
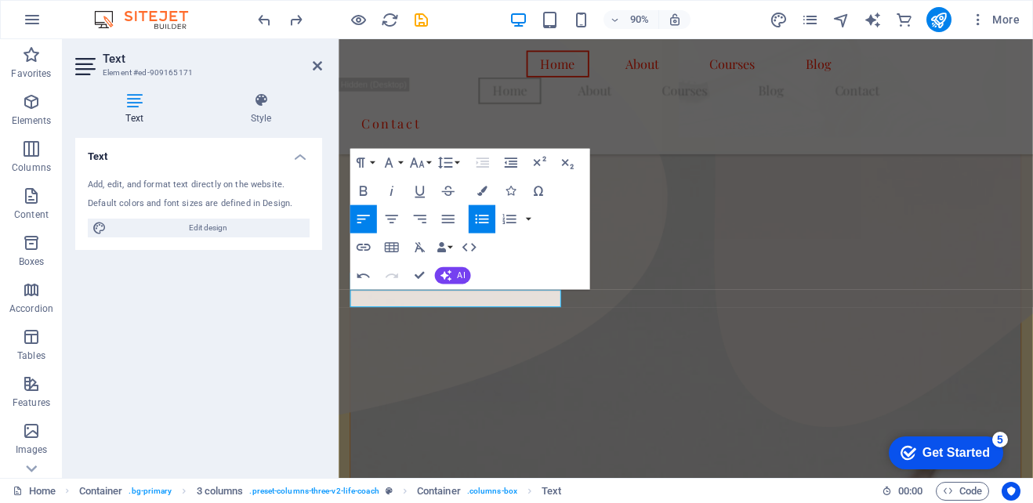
click at [484, 211] on icon "button" at bounding box center [481, 219] width 17 height 17
click at [478, 218] on icon "button" at bounding box center [481, 219] width 17 height 17
click at [444, 215] on icon "button" at bounding box center [447, 219] width 13 height 9
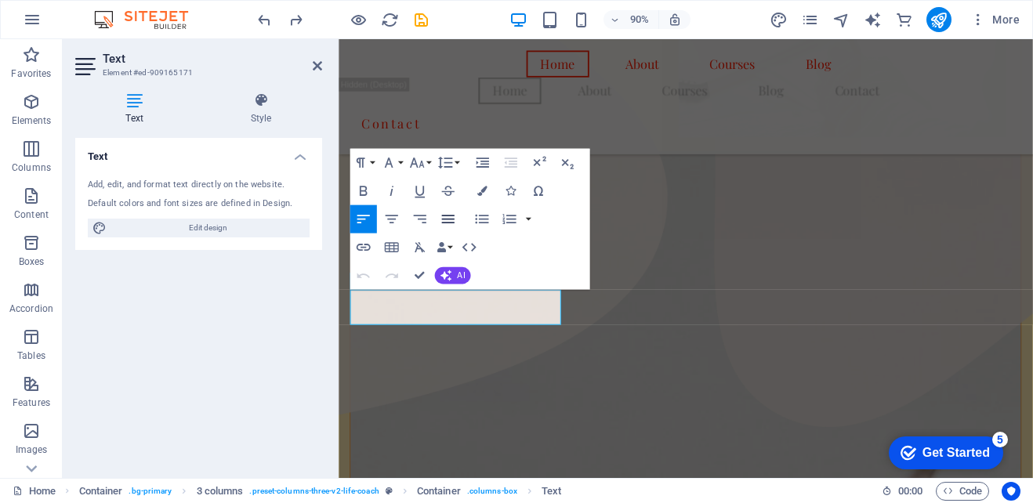
click at [449, 216] on icon "button" at bounding box center [448, 219] width 17 height 17
click at [418, 212] on icon "button" at bounding box center [419, 219] width 17 height 17
click at [363, 213] on icon "button" at bounding box center [363, 219] width 17 height 17
click at [453, 212] on icon "button" at bounding box center [448, 219] width 17 height 17
click at [484, 216] on icon "button" at bounding box center [481, 219] width 17 height 17
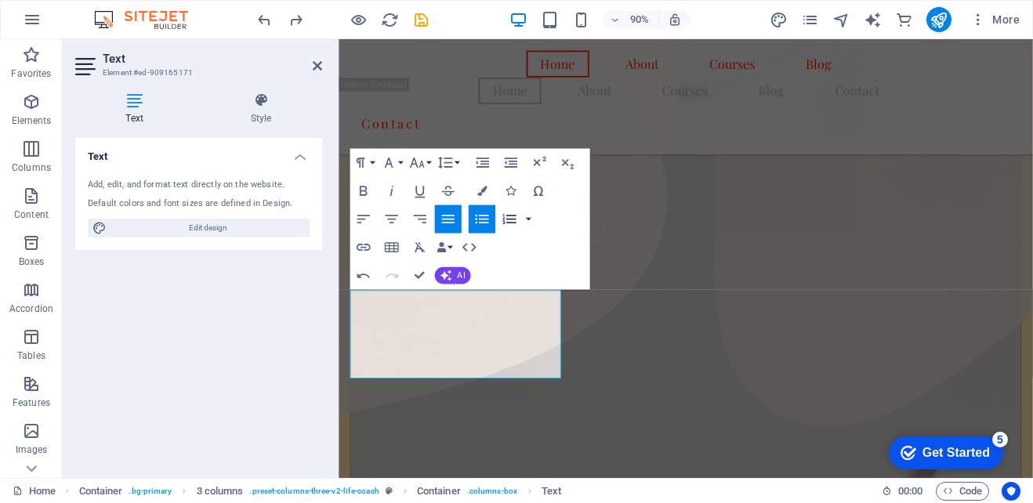
click at [506, 222] on icon "button" at bounding box center [509, 219] width 17 height 17
click at [538, 216] on div "Paragraph Format Normal Heading 1 Heading 2 Heading 3 Heading 4 Heading 5 Headi…" at bounding box center [470, 218] width 240 height 141
click at [528, 218] on button "button" at bounding box center [528, 219] width 11 height 28
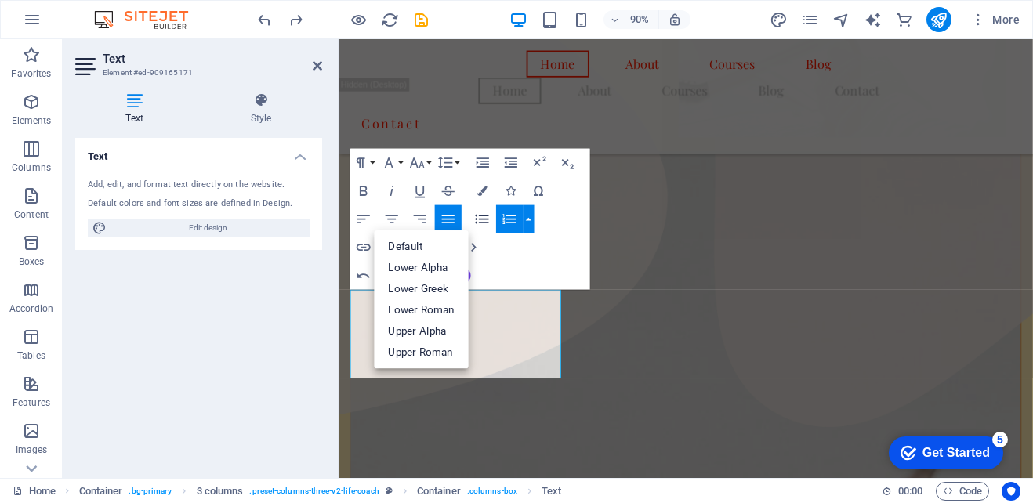
click at [485, 219] on icon "button" at bounding box center [481, 219] width 13 height 9
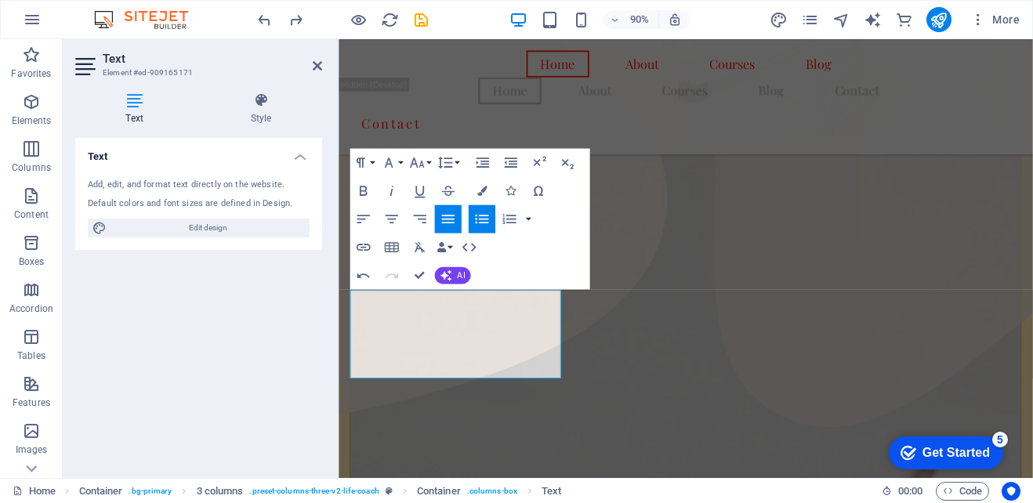
click at [484, 219] on icon "button" at bounding box center [481, 219] width 13 height 9
drag, startPoint x: 553, startPoint y: 406, endPoint x: 397, endPoint y: 366, distance: 161.0
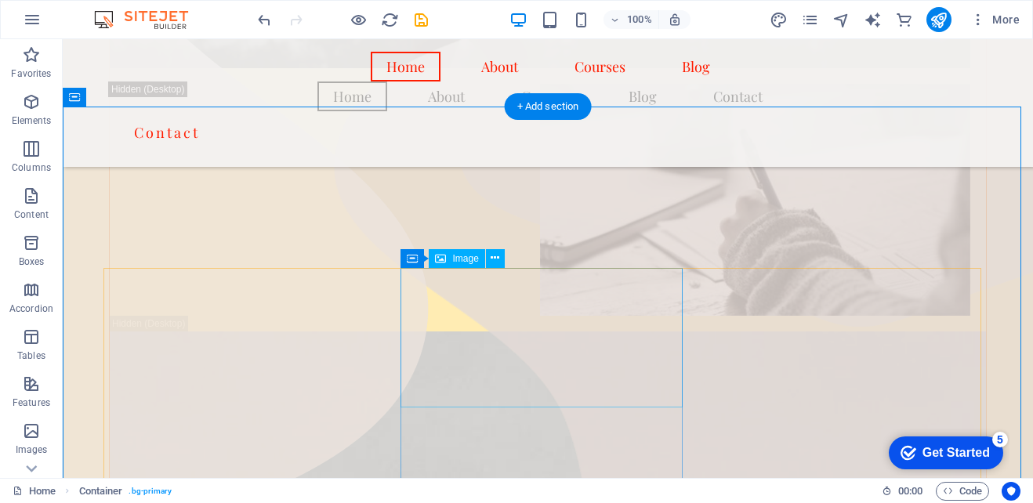
scroll to position [876, 0]
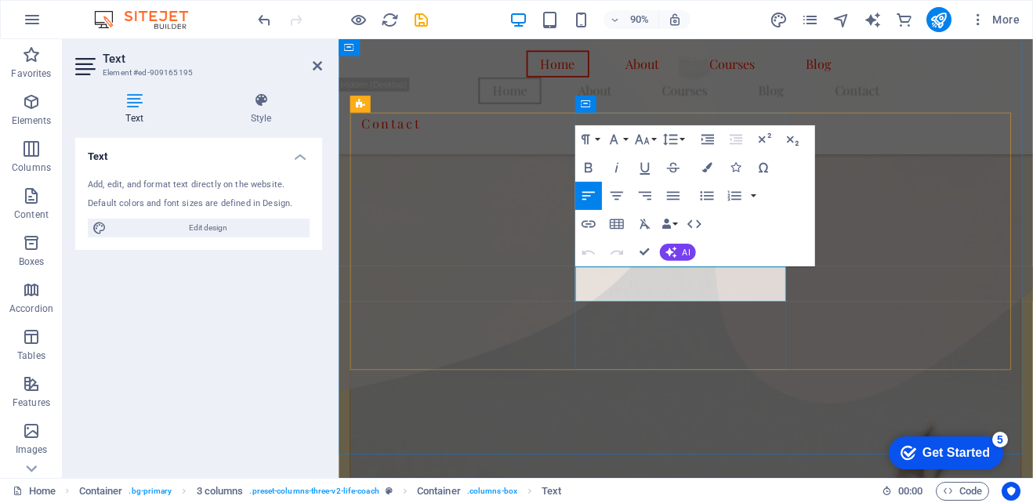
drag, startPoint x: 810, startPoint y: 314, endPoint x: 601, endPoint y: 297, distance: 209.9
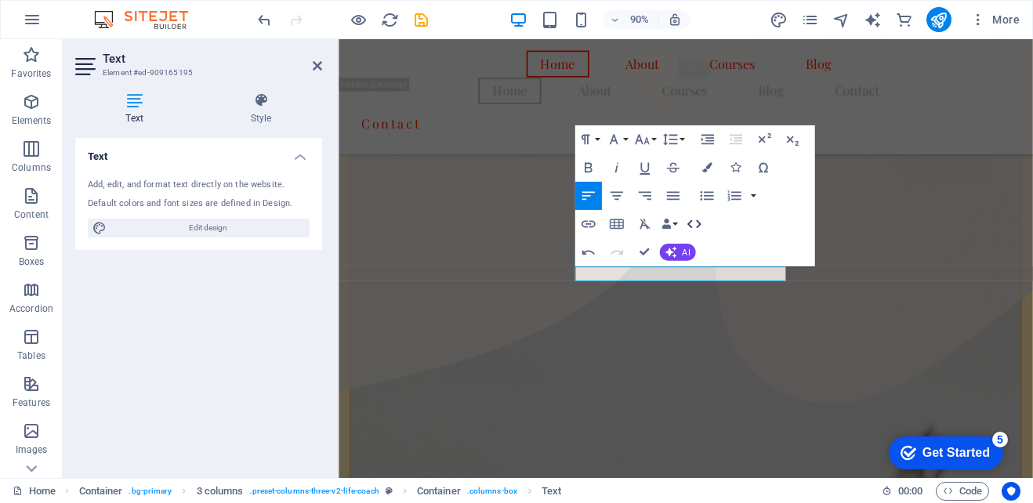
drag, startPoint x: 706, startPoint y: 196, endPoint x: 700, endPoint y: 212, distance: 17.6
click at [706, 195] on icon "button" at bounding box center [706, 195] width 13 height 9
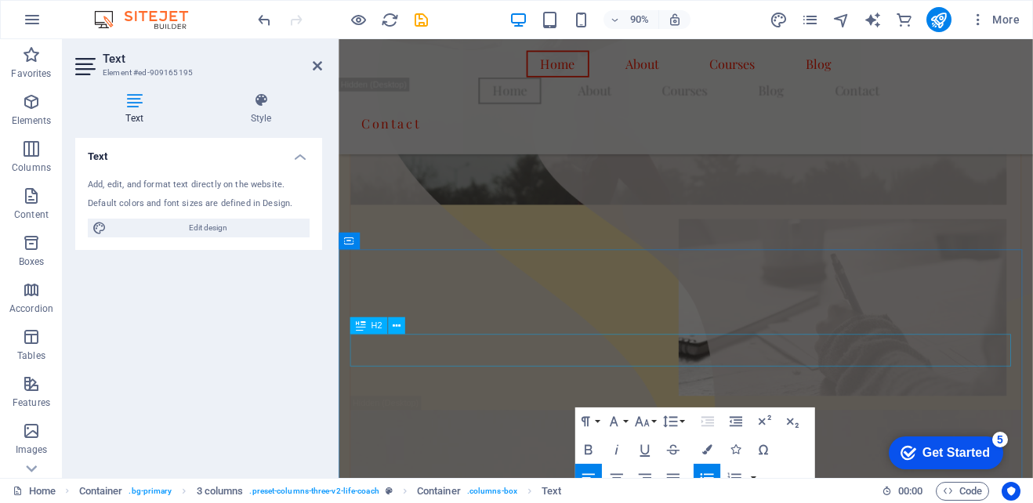
scroll to position [745, 0]
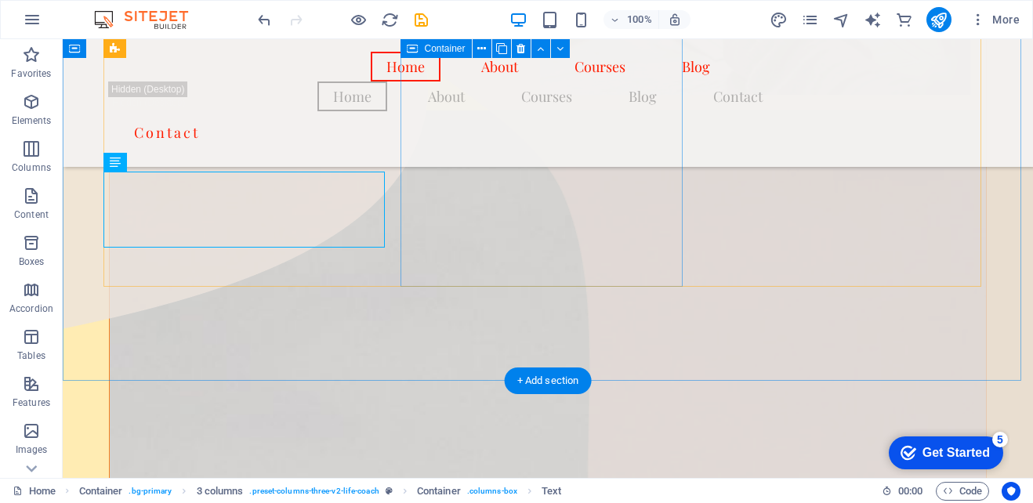
scroll to position [798, 0]
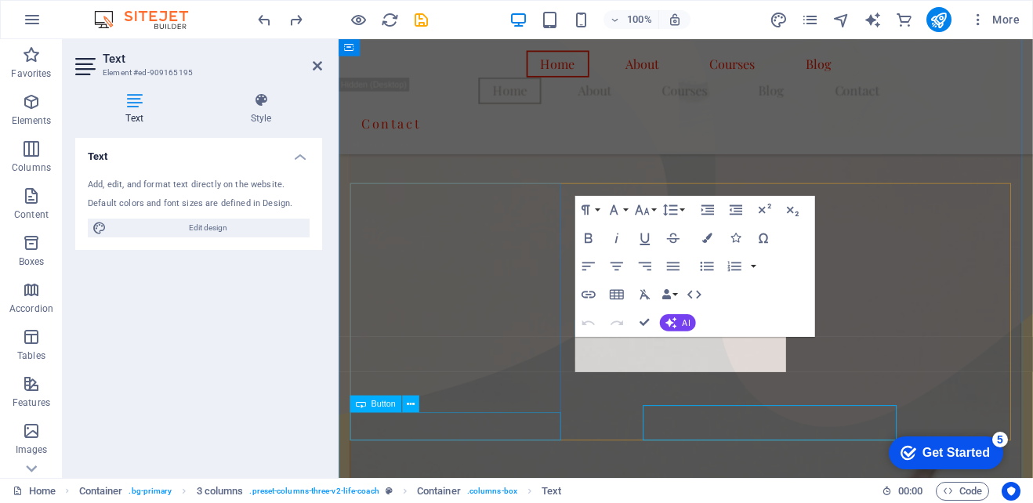
scroll to position [745, 0]
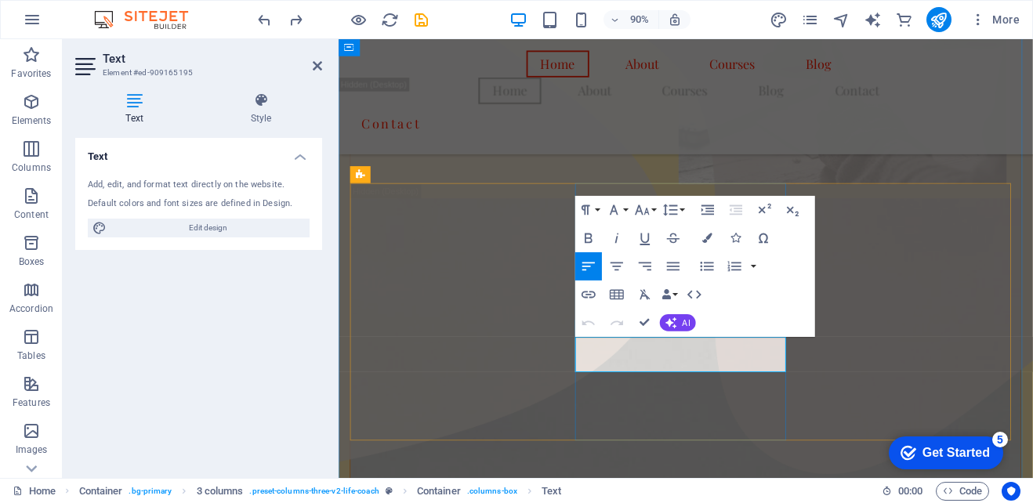
drag, startPoint x: 803, startPoint y: 395, endPoint x: 603, endPoint y: 381, distance: 201.1
click at [708, 255] on button "Unordered List" at bounding box center [707, 266] width 27 height 28
click at [708, 275] on button "Unordered List" at bounding box center [707, 266] width 27 height 28
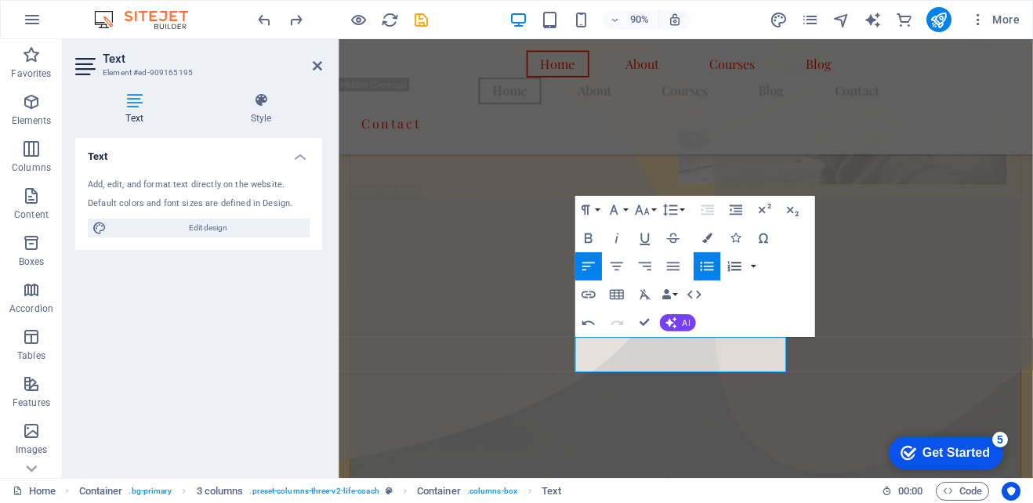
click at [741, 261] on icon "button" at bounding box center [734, 266] width 17 height 17
click at [755, 261] on button "button" at bounding box center [753, 266] width 11 height 28
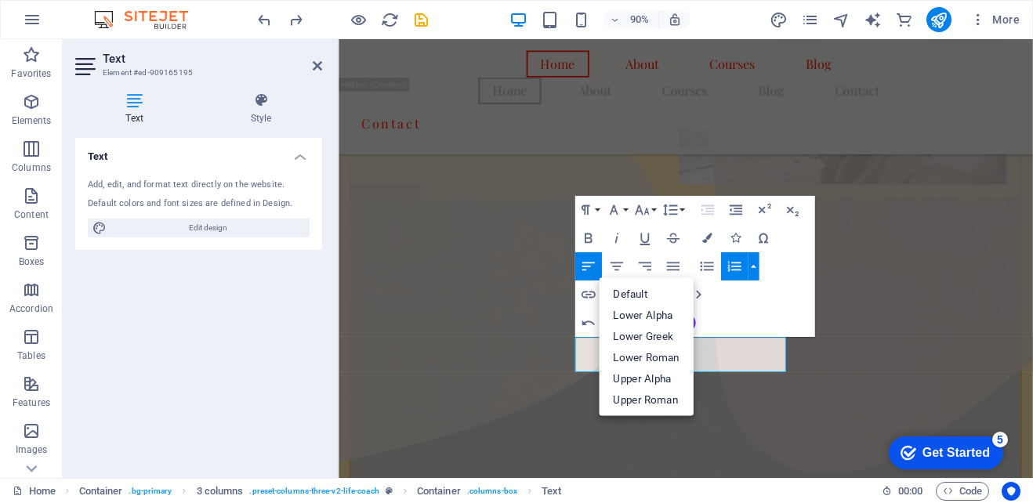
click at [755, 261] on button "button" at bounding box center [753, 266] width 11 height 28
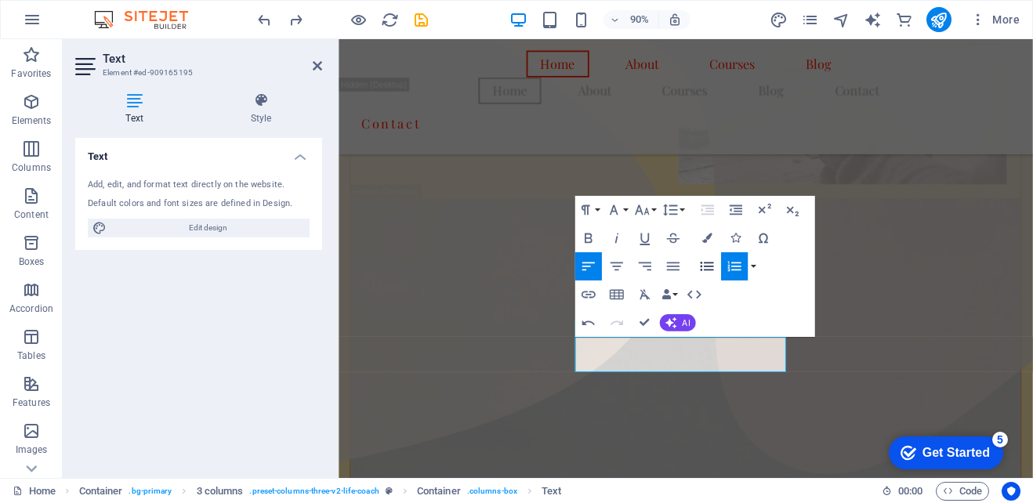
click at [714, 263] on icon "button" at bounding box center [706, 266] width 17 height 17
drag, startPoint x: 830, startPoint y: 397, endPoint x: 651, endPoint y: 380, distance: 179.4
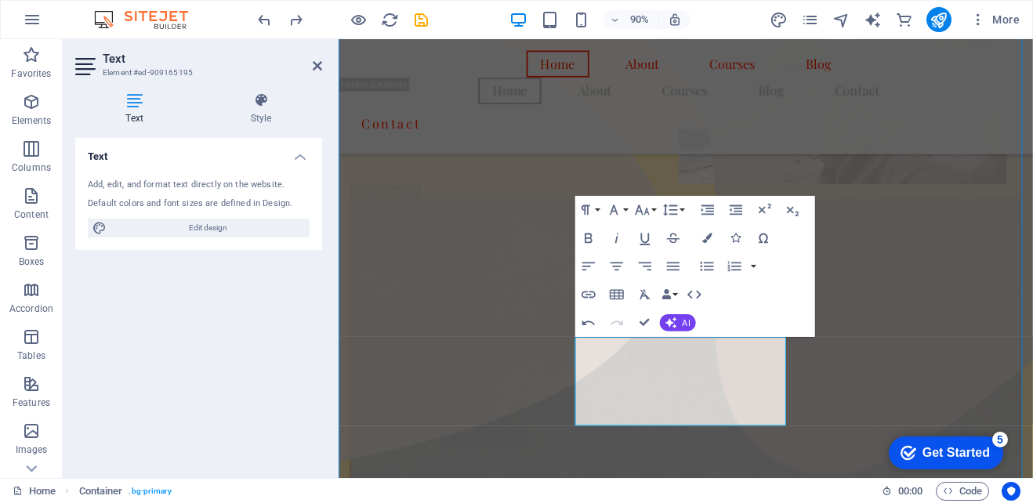
scroll to position [798, 0]
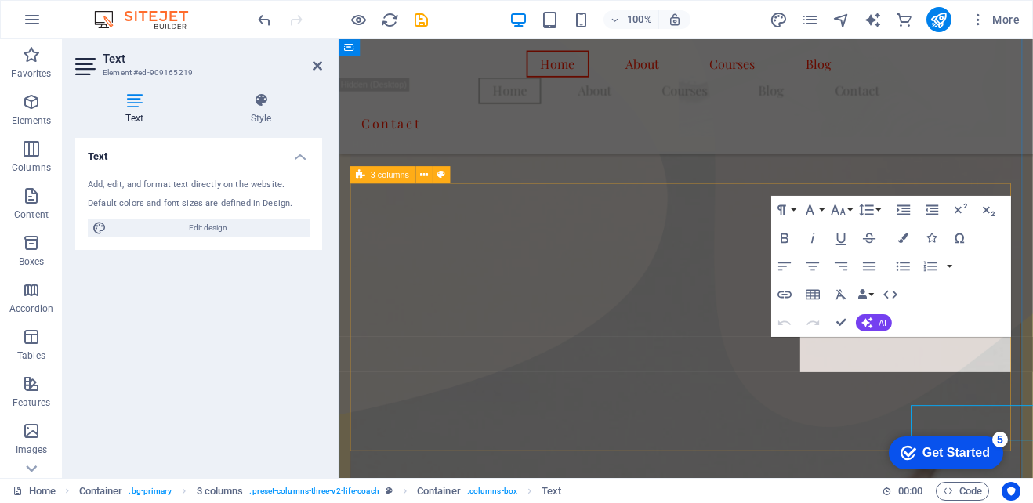
scroll to position [745, 0]
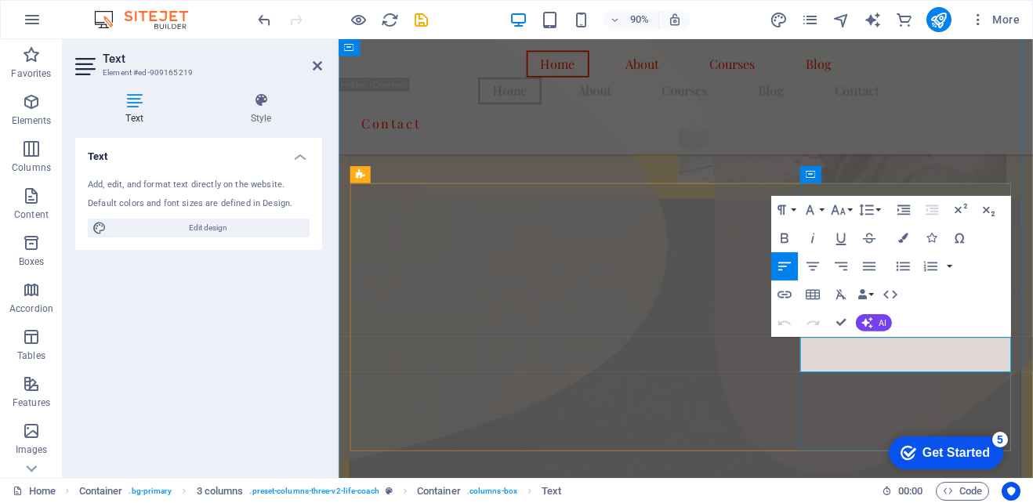
drag, startPoint x: 965, startPoint y: 397, endPoint x: 867, endPoint y: 378, distance: 99.1
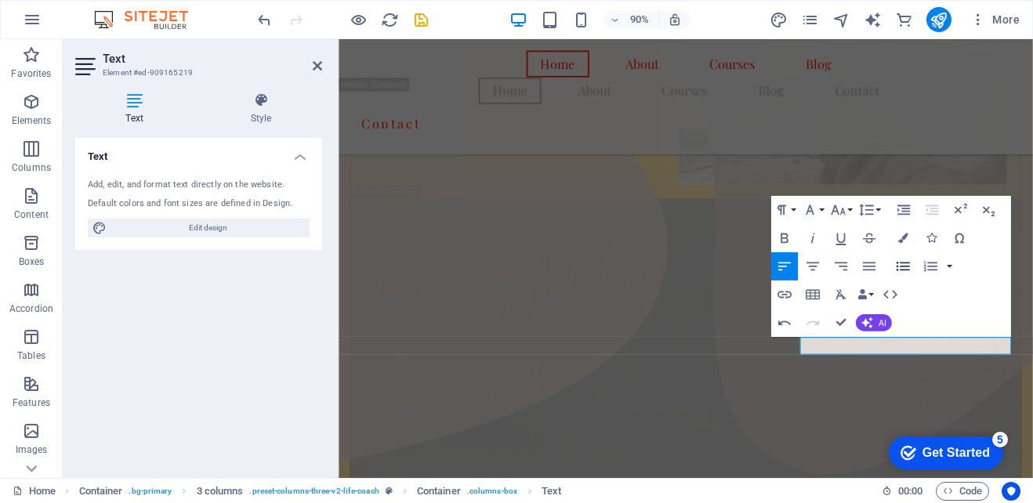
click at [899, 255] on button "Unordered List" at bounding box center [902, 266] width 27 height 28
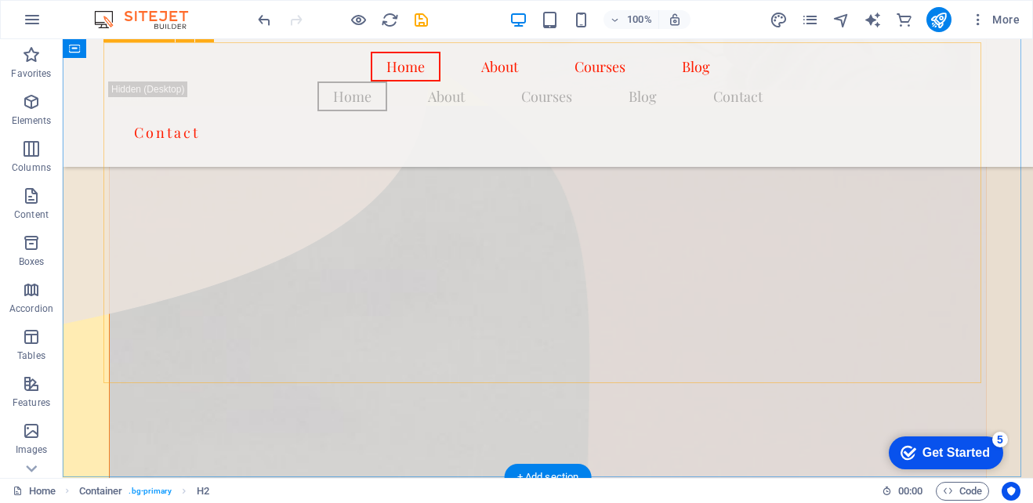
scroll to position [876, 0]
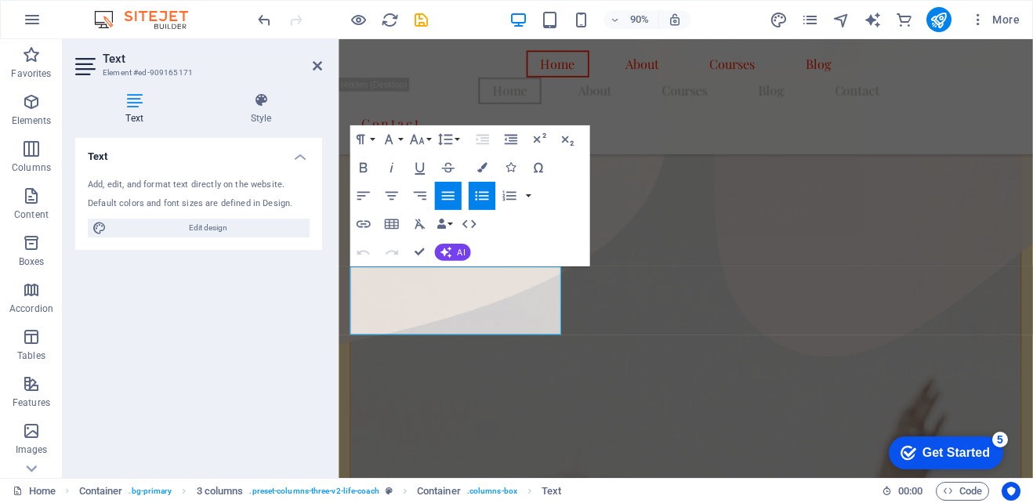
scroll to position [824, 0]
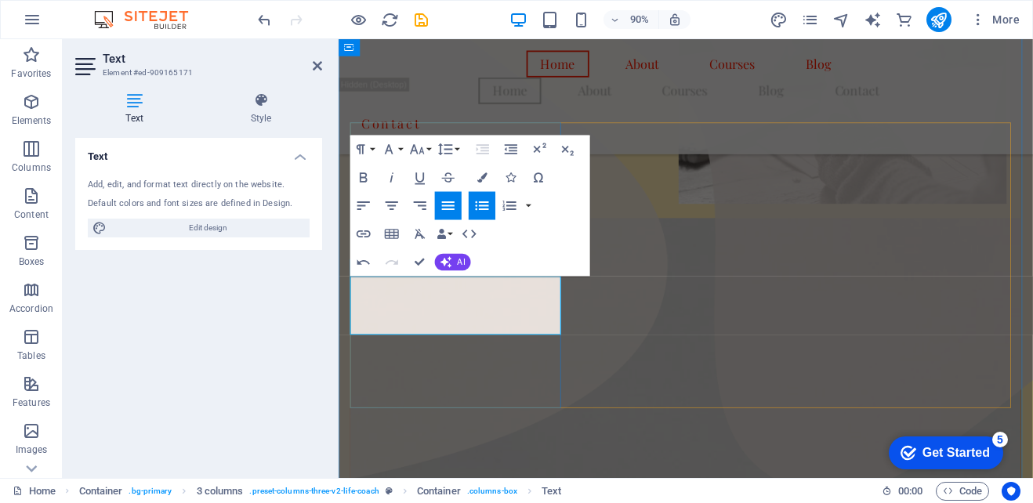
scroll to position [667, 0]
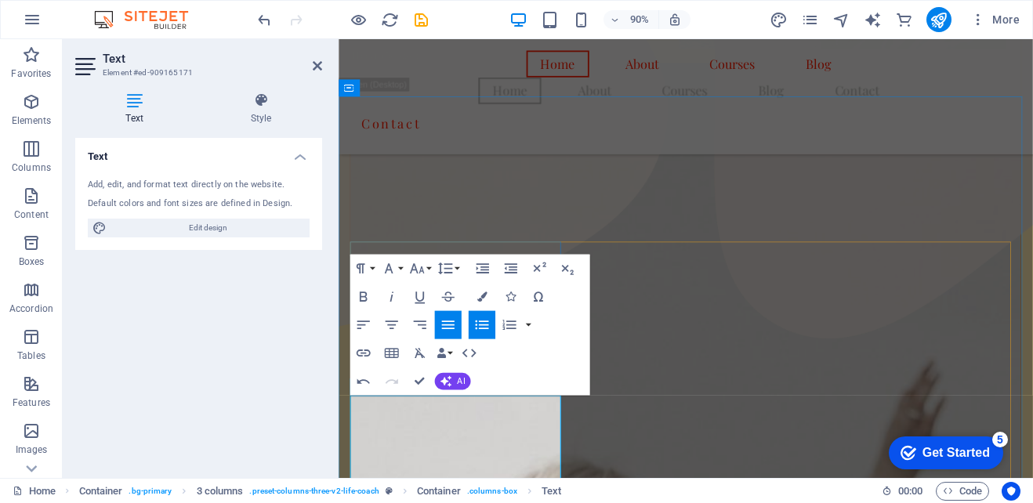
scroll to position [902, 0]
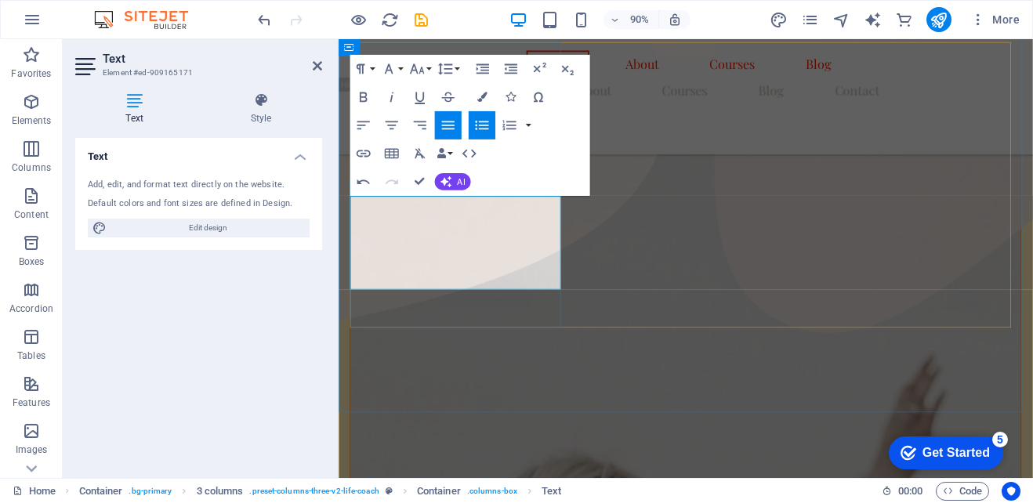
drag, startPoint x: 414, startPoint y: 293, endPoint x: 366, endPoint y: 291, distance: 47.9
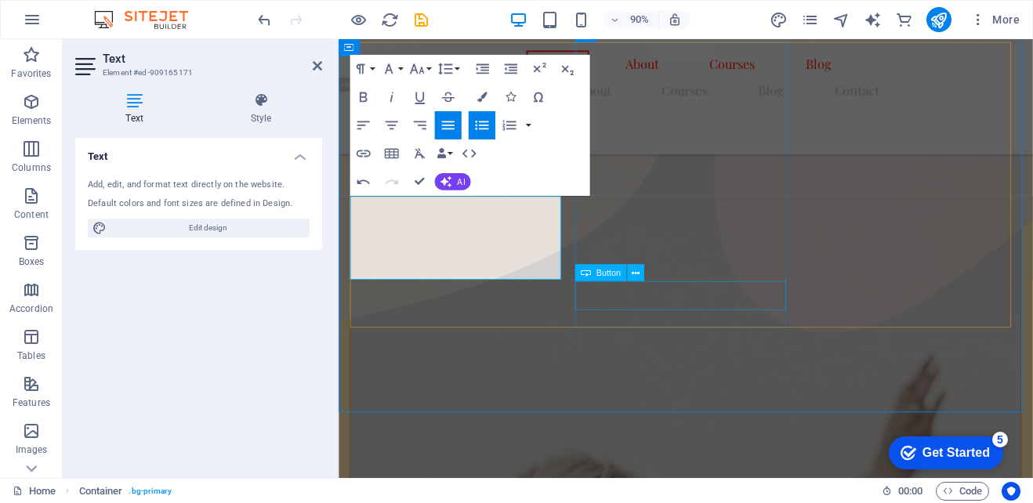
scroll to position [978, 0]
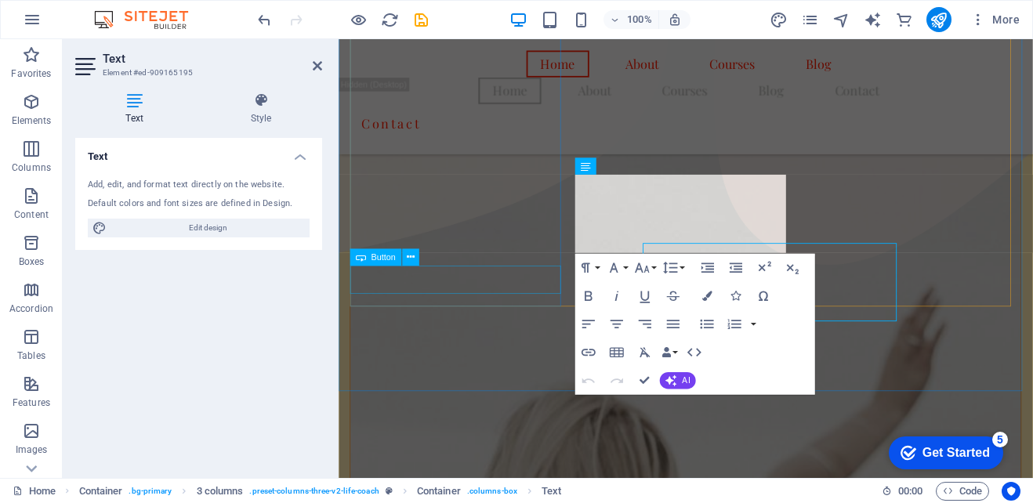
scroll to position [925, 0]
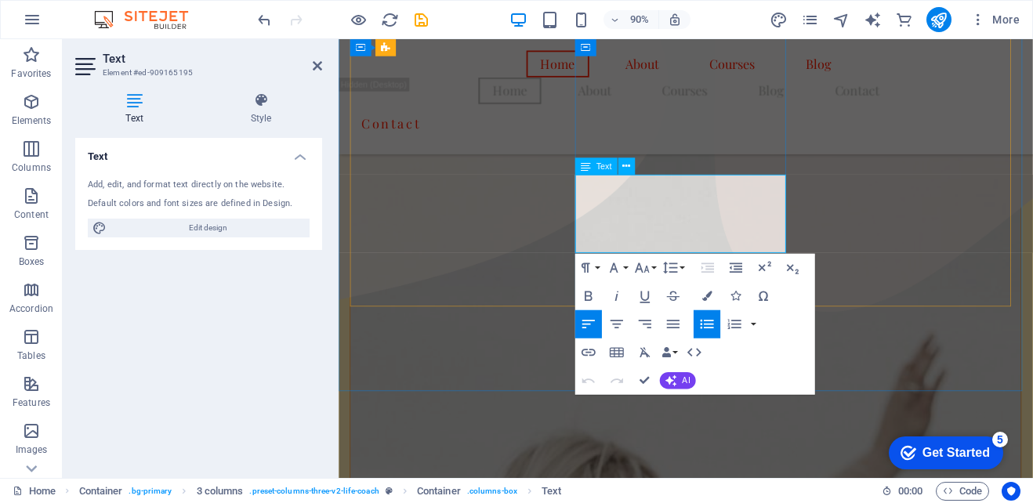
drag, startPoint x: 640, startPoint y: 258, endPoint x: 612, endPoint y: 230, distance: 39.3
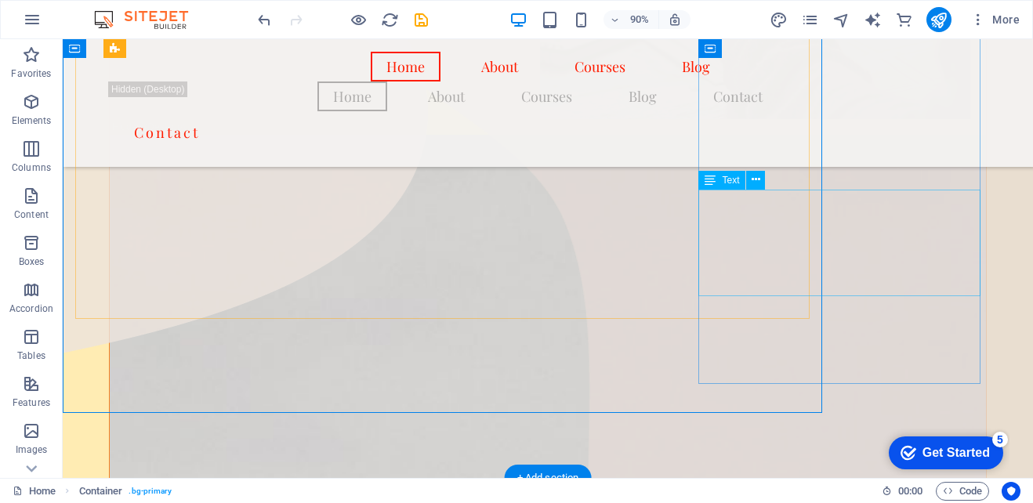
scroll to position [1001, 0]
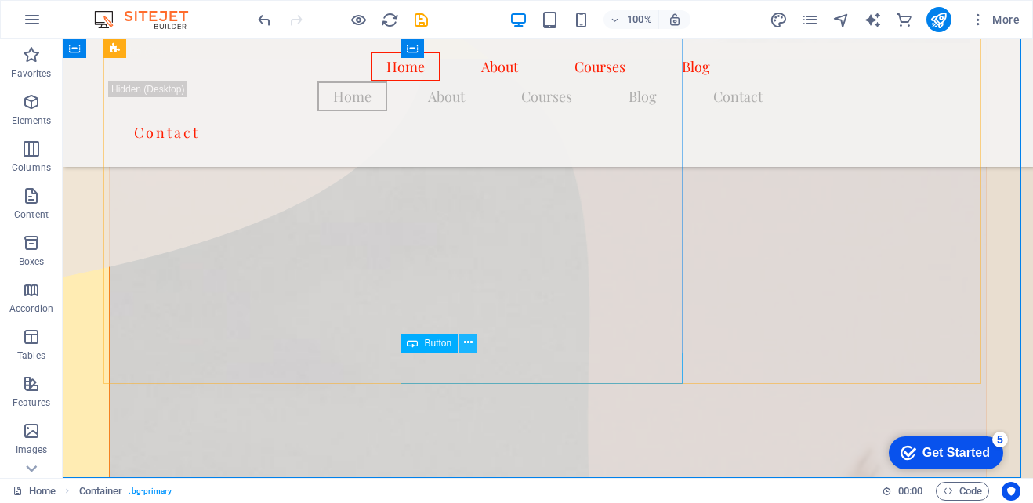
click at [466, 346] on icon at bounding box center [468, 343] width 9 height 16
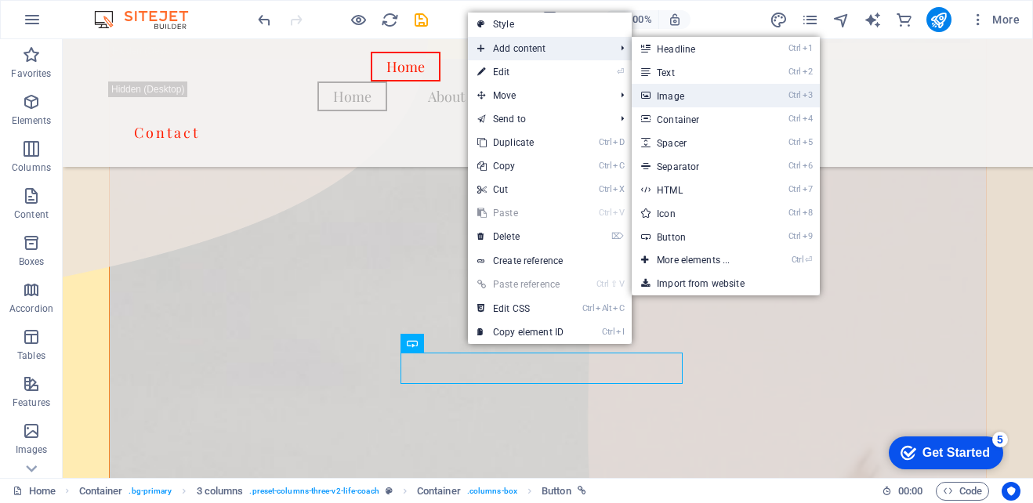
drag, startPoint x: 377, startPoint y: 67, endPoint x: 678, endPoint y: 100, distance: 302.7
click at [678, 100] on link "Ctrl 3 Image" at bounding box center [696, 96] width 129 height 24
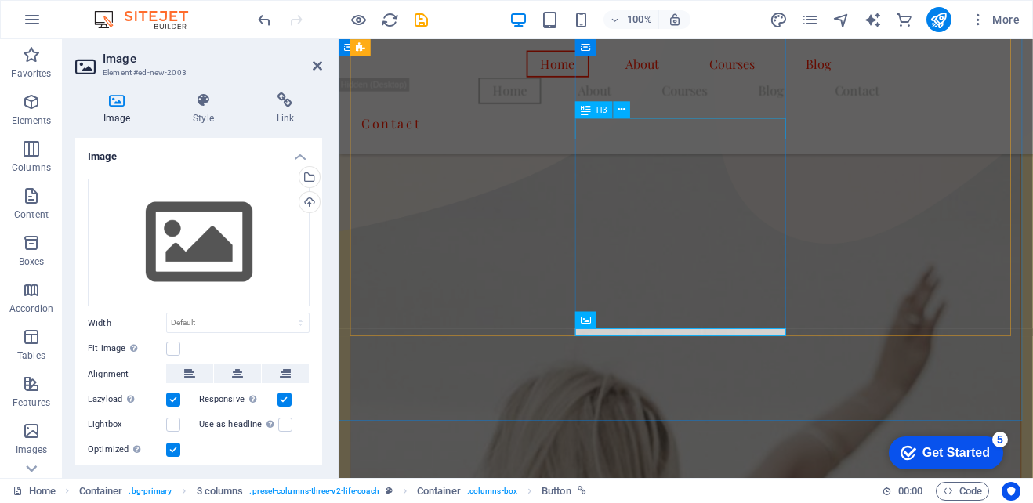
scroll to position [949, 0]
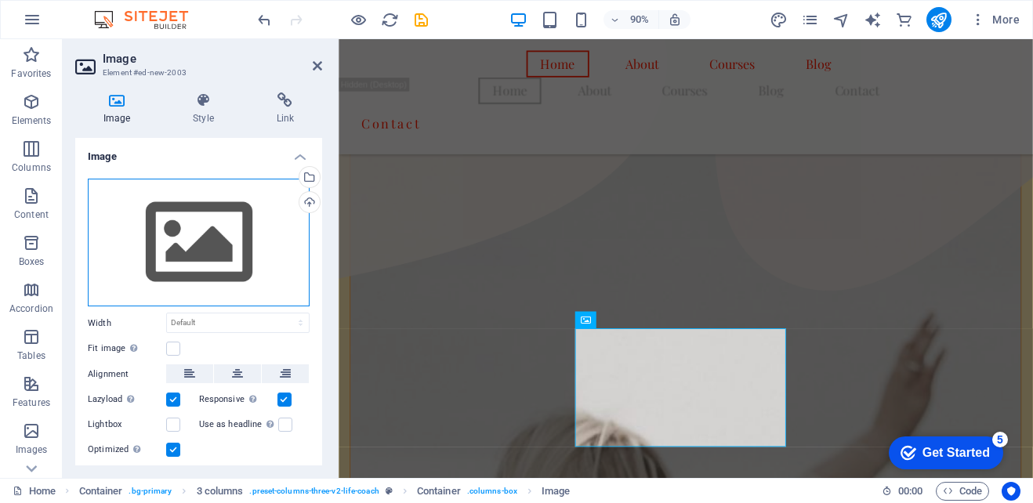
click at [217, 223] on div "Drag files here, click to choose files or select files from Files or our free s…" at bounding box center [199, 243] width 222 height 129
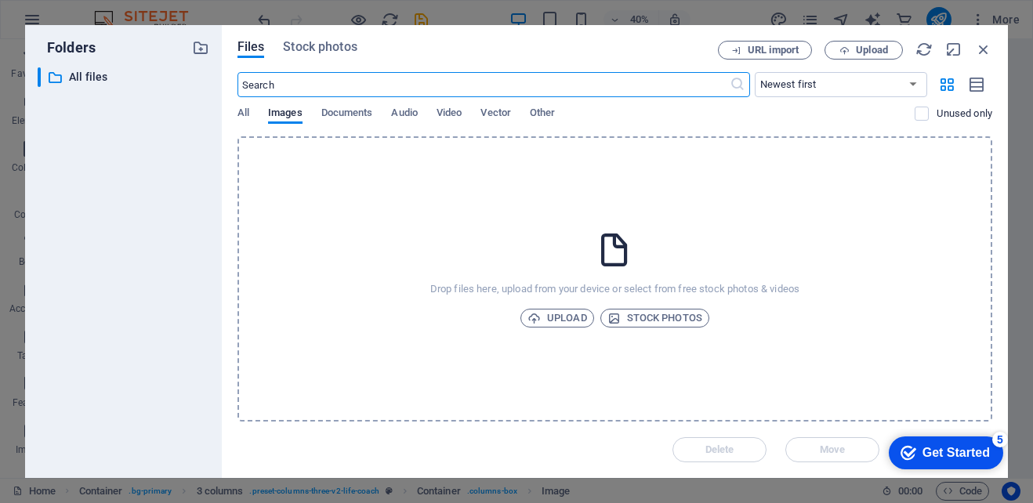
scroll to position [951, 0]
click at [572, 315] on span "Upload" at bounding box center [557, 318] width 60 height 19
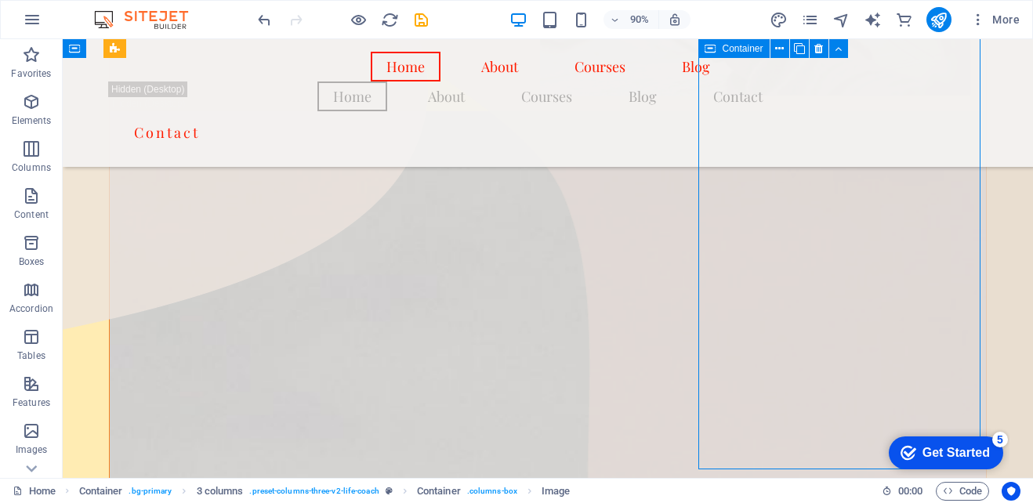
scroll to position [1001, 0]
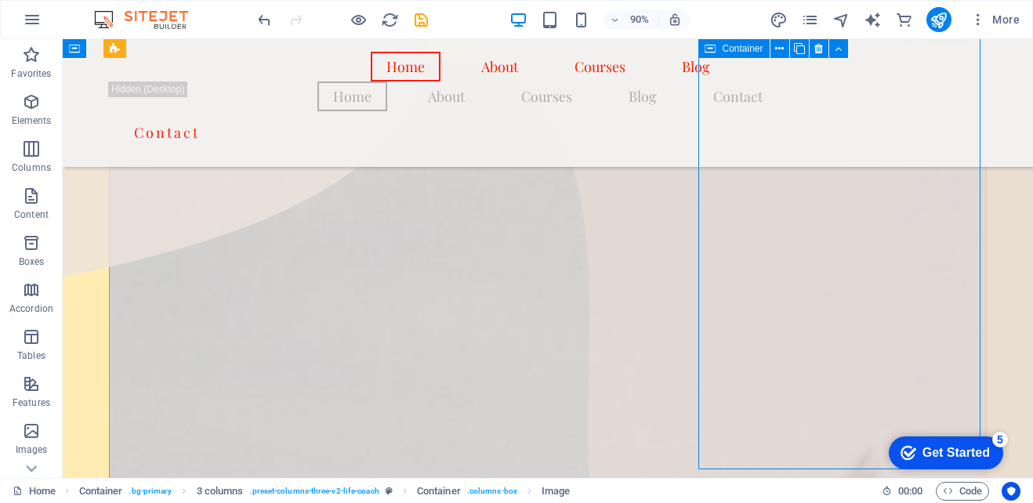
drag, startPoint x: 574, startPoint y: 395, endPoint x: 802, endPoint y: 360, distance: 230.0
click at [1000, 90] on div "Home About Courses Blog Home About Courses Blog Contact Contact" at bounding box center [548, 103] width 970 height 128
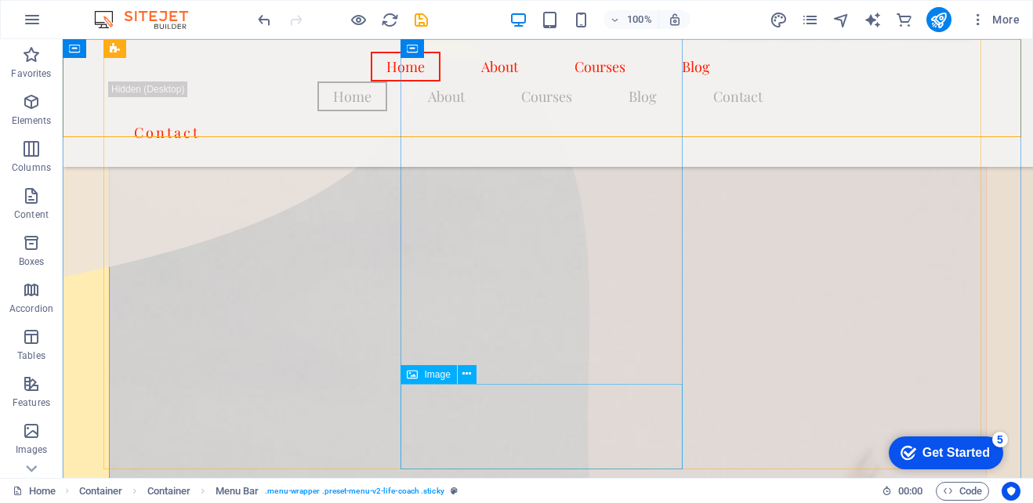
scroll to position [1158, 0]
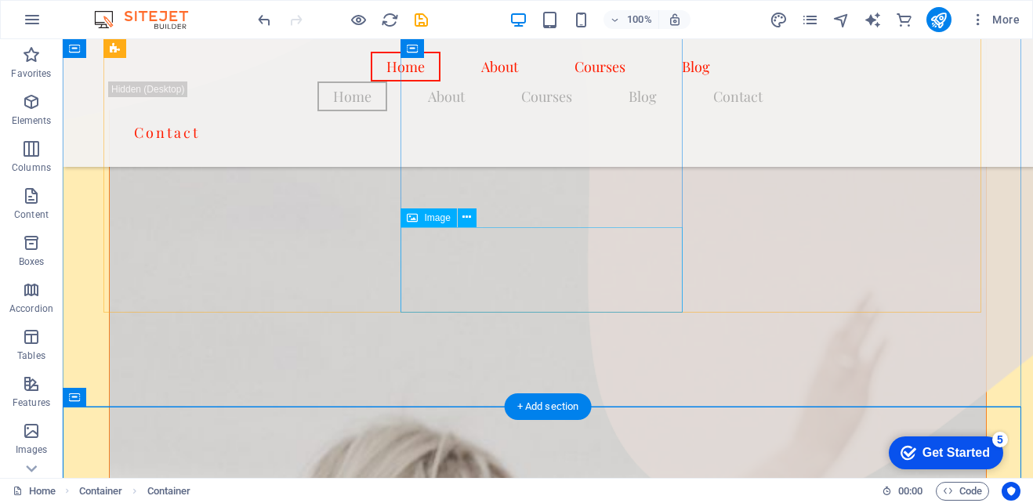
scroll to position [1080, 0]
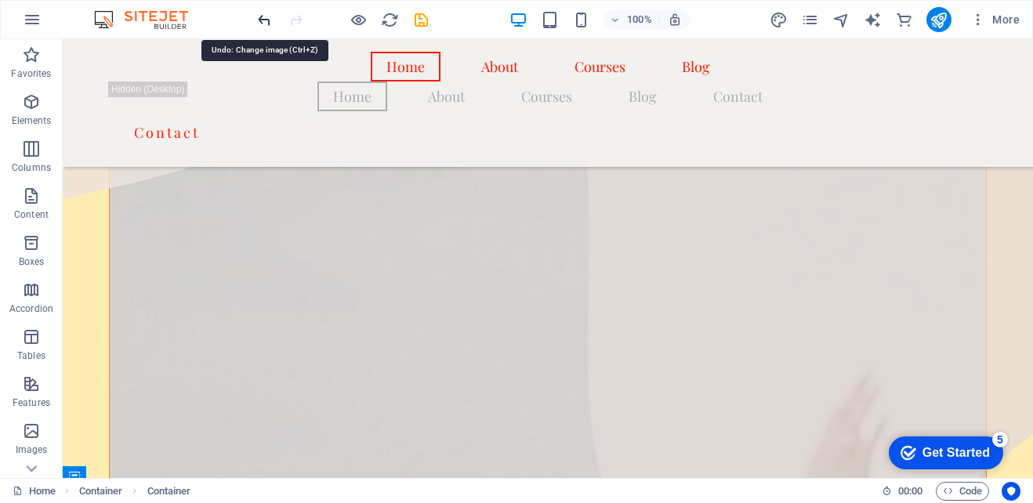
drag, startPoint x: 267, startPoint y: 21, endPoint x: 211, endPoint y: 4, distance: 59.0
click at [267, 21] on icon "undo" at bounding box center [264, 20] width 18 height 18
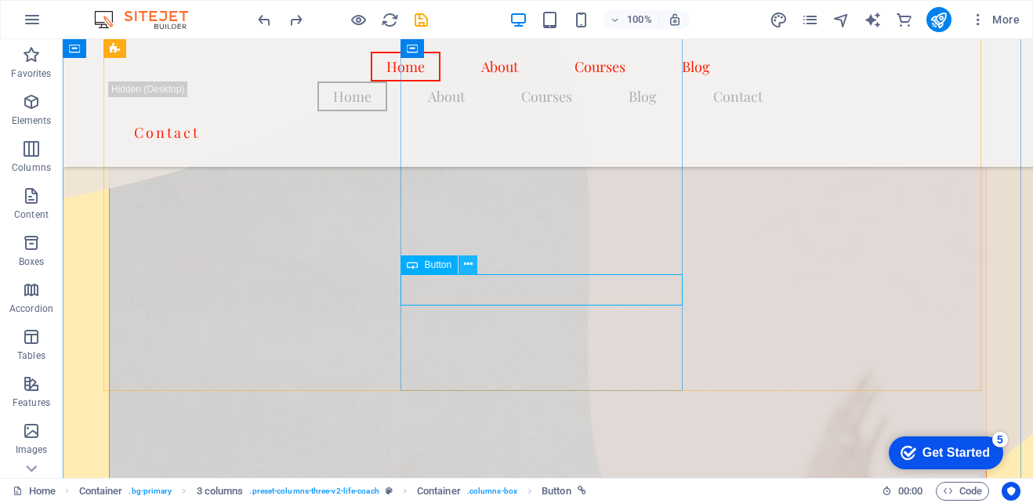
click at [469, 267] on icon at bounding box center [468, 264] width 9 height 16
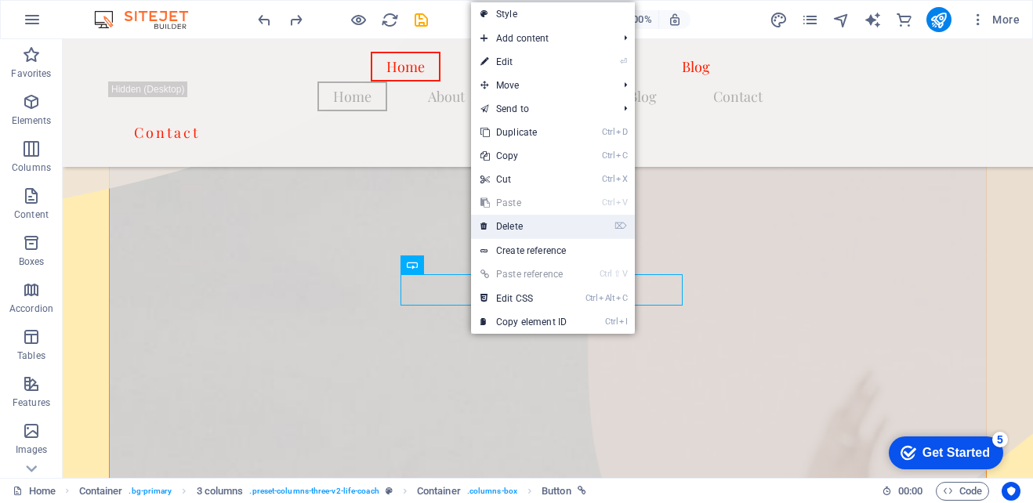
click at [529, 229] on link "⌦ Delete" at bounding box center [523, 227] width 105 height 24
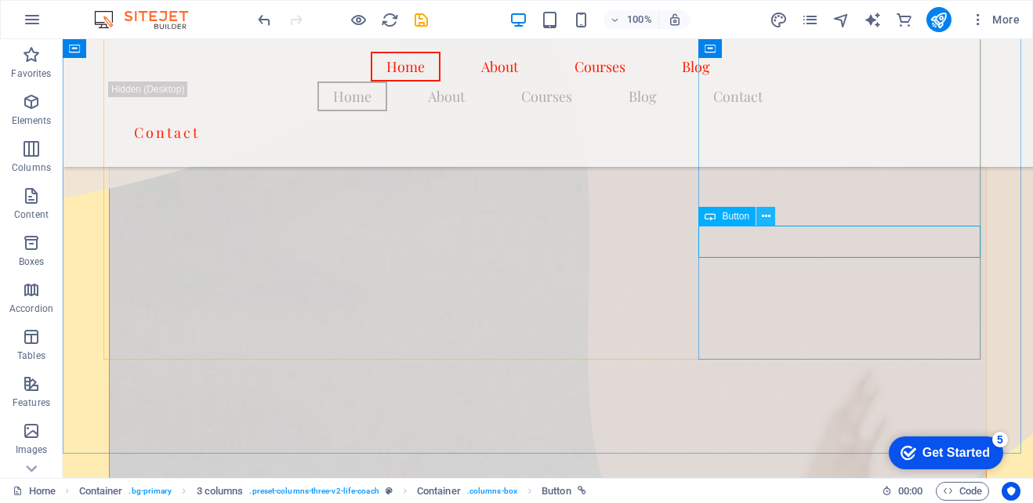
click at [762, 213] on icon at bounding box center [766, 216] width 9 height 16
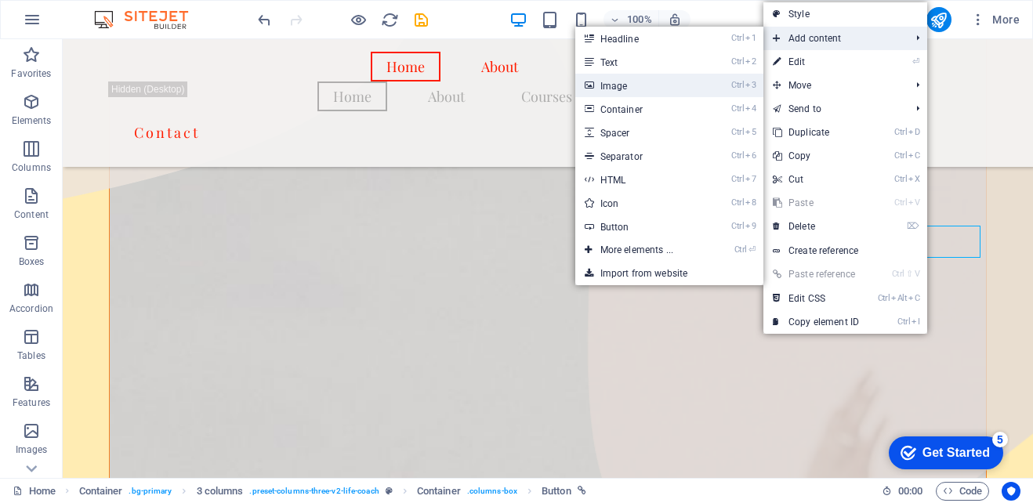
drag, startPoint x: 346, startPoint y: 60, endPoint x: 650, endPoint y: 91, distance: 305.7
click at [650, 91] on link "Ctrl 3 Image" at bounding box center [639, 86] width 129 height 24
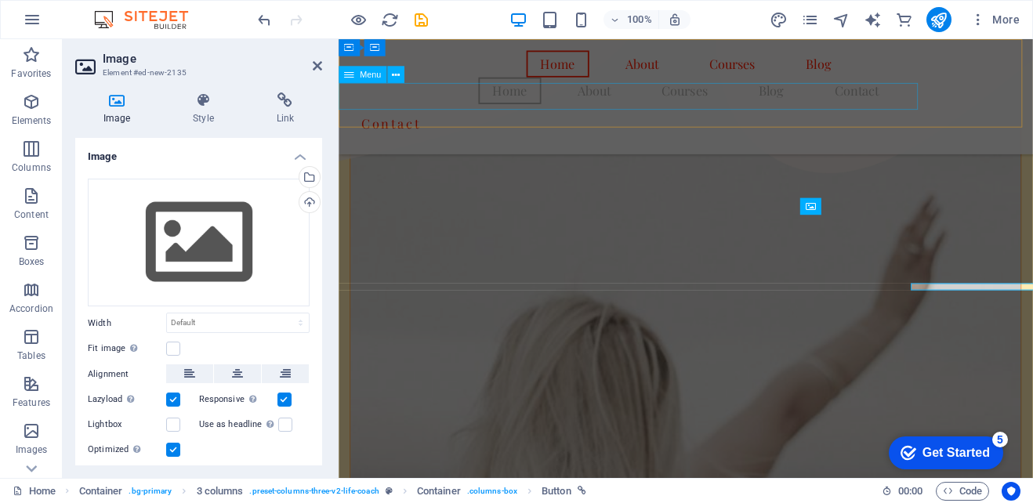
scroll to position [1027, 0]
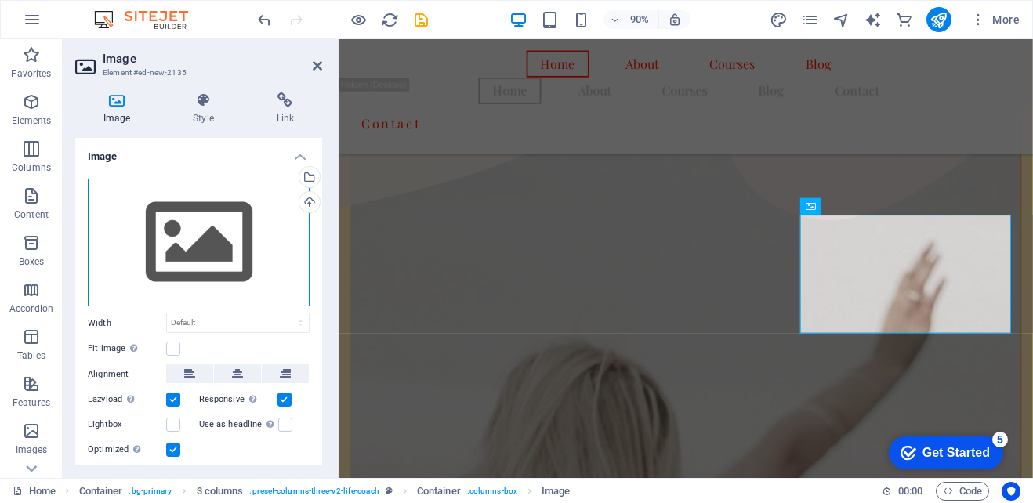
click at [193, 241] on div "Drag files here, click to choose files or select files from Files or our free s…" at bounding box center [199, 243] width 222 height 129
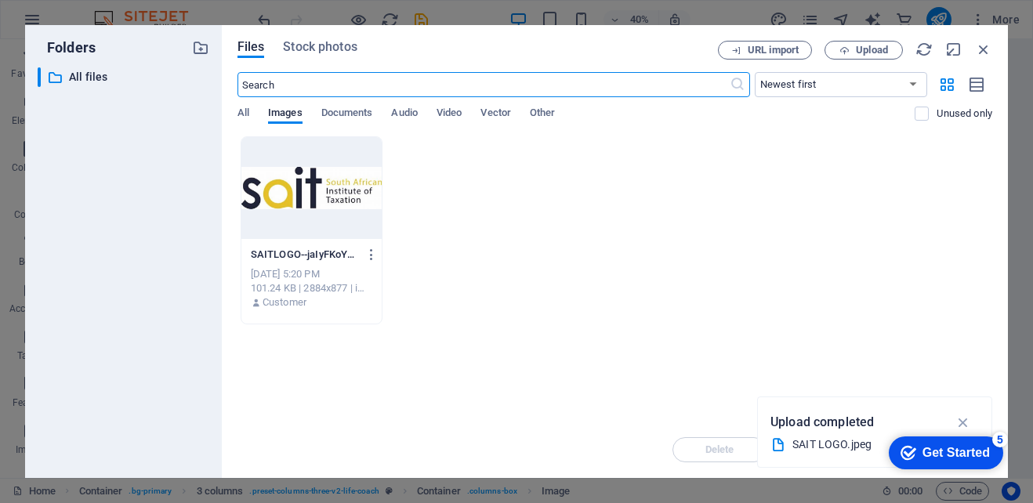
scroll to position [1029, 0]
click at [92, 72] on p "All files" at bounding box center [124, 77] width 111 height 18
click at [383, 87] on input "text" at bounding box center [483, 84] width 492 height 25
click at [852, 57] on button "Upload" at bounding box center [863, 50] width 78 height 19
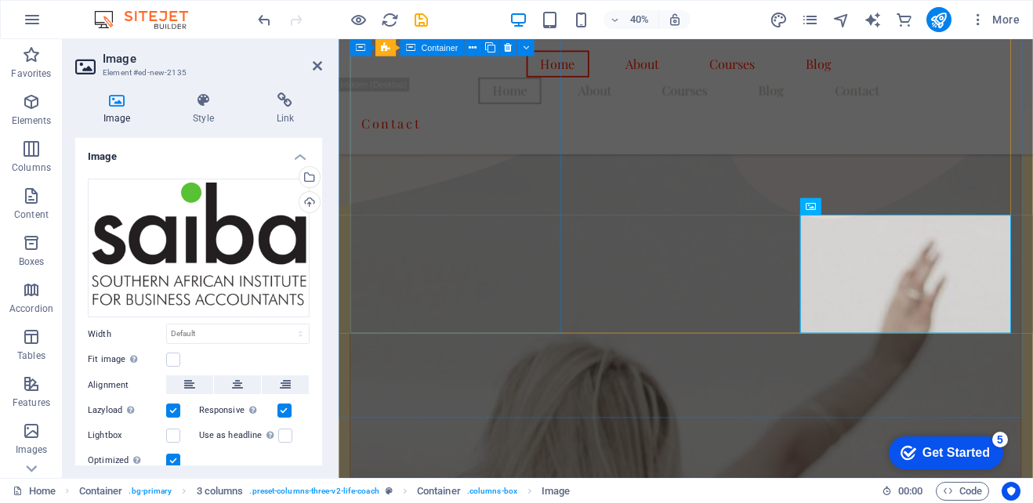
scroll to position [1027, 0]
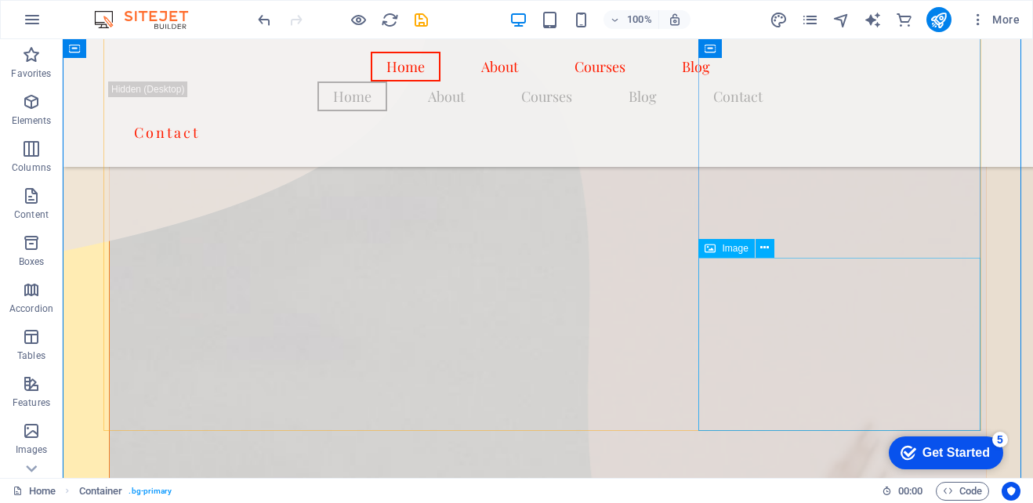
scroll to position [1080, 0]
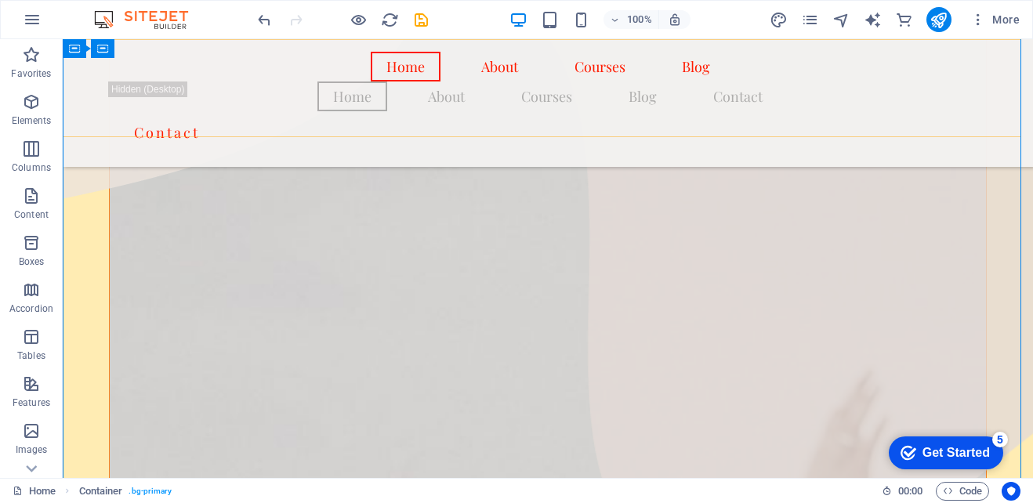
click at [995, 82] on div "Home About Courses Blog Home About Courses Blog Contact Contact" at bounding box center [548, 103] width 970 height 128
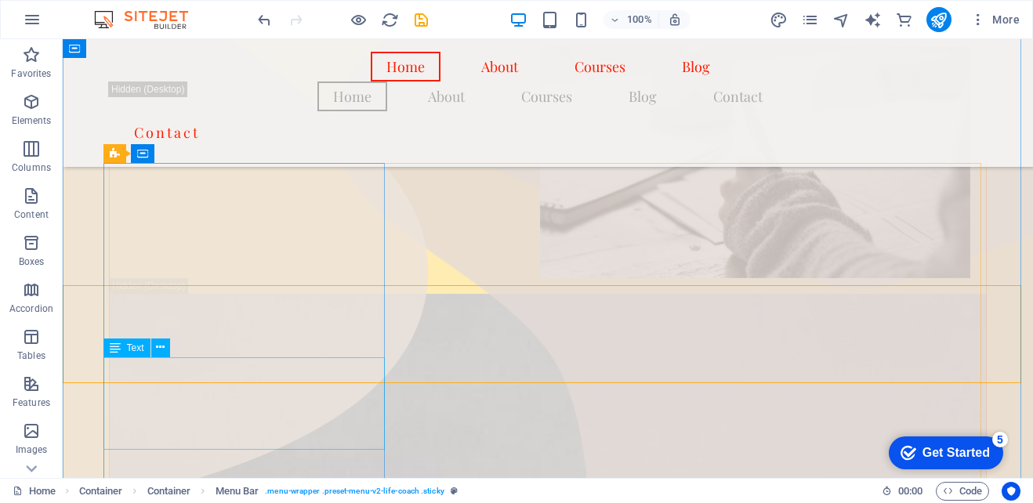
scroll to position [923, 0]
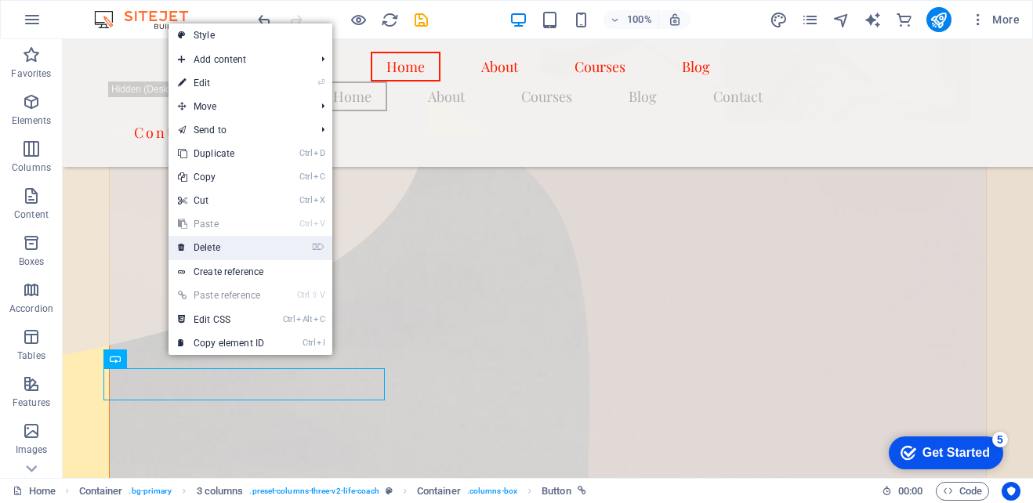
click at [217, 253] on link "⌦ Delete" at bounding box center [220, 248] width 105 height 24
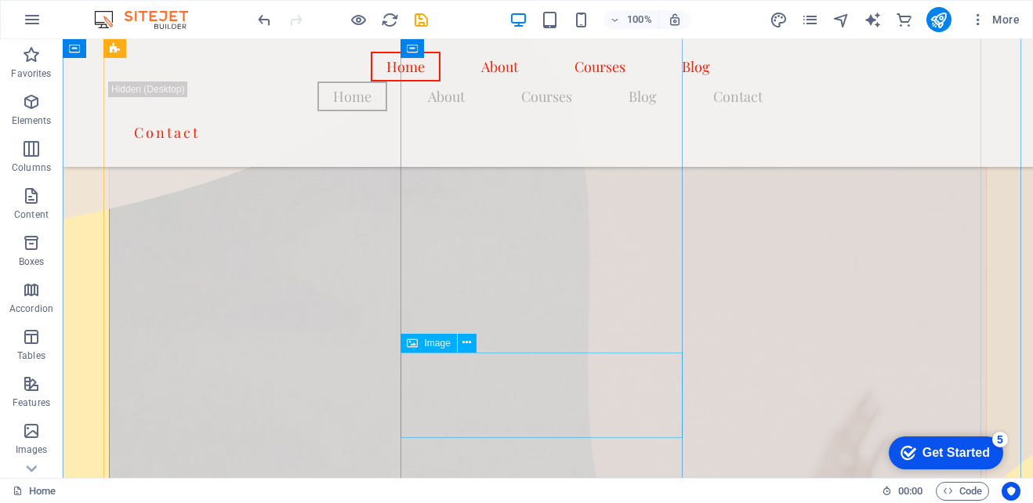
scroll to position [1158, 0]
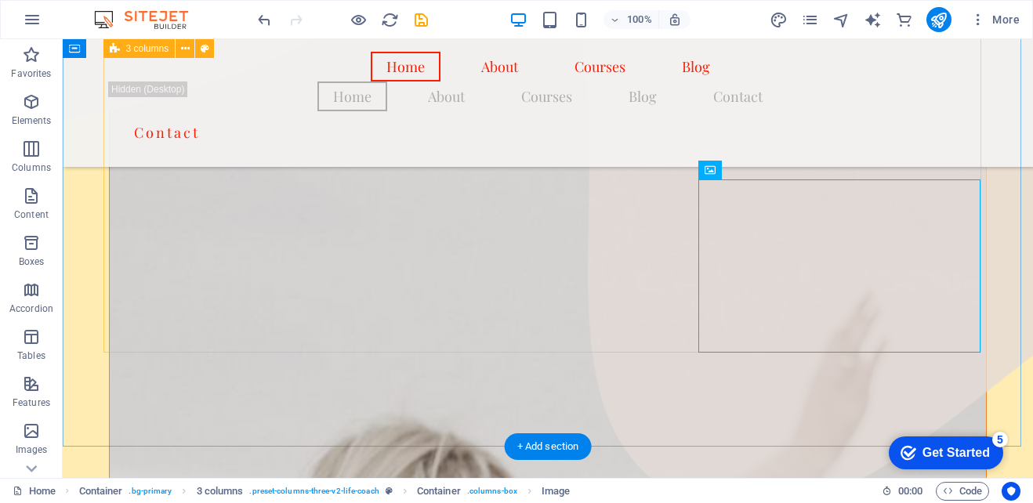
scroll to position [1001, 0]
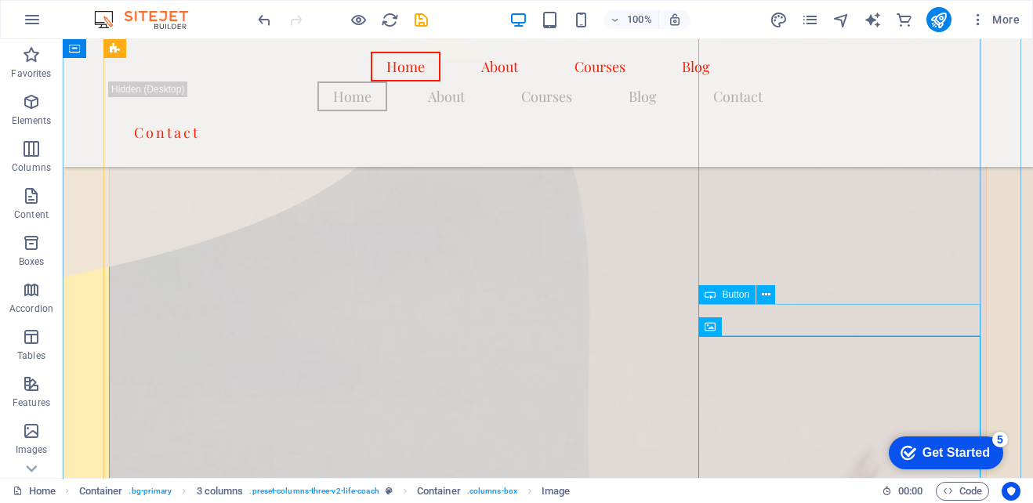
click at [773, 299] on button at bounding box center [765, 294] width 19 height 19
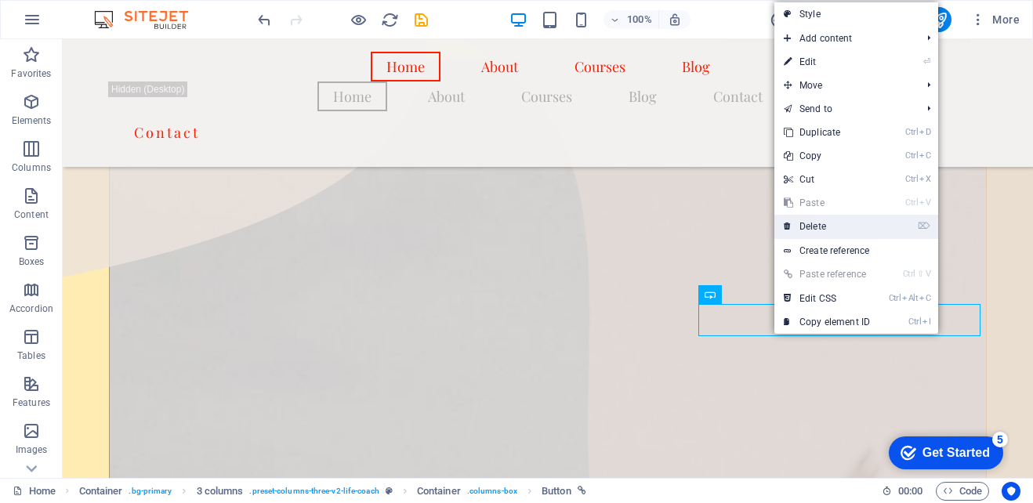
click at [818, 226] on link "⌦ Delete" at bounding box center [826, 227] width 105 height 24
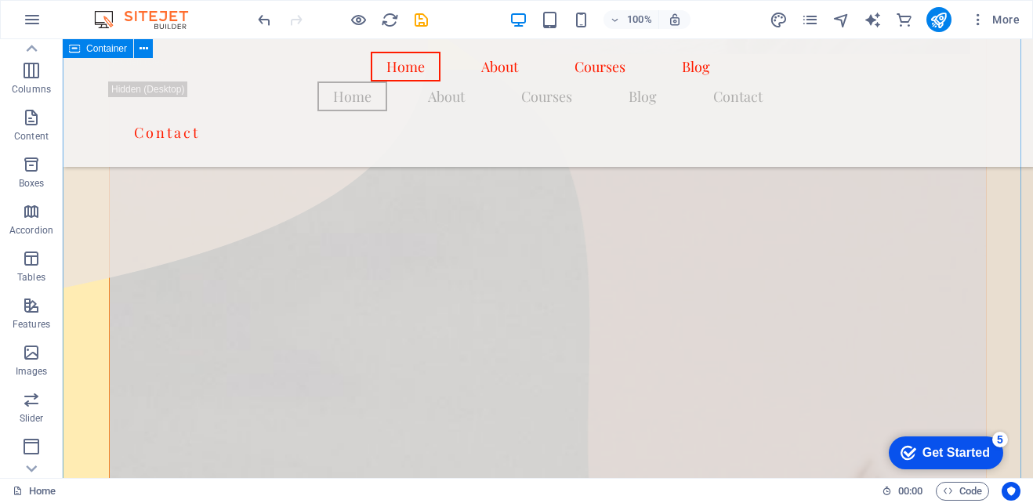
scroll to position [1080, 0]
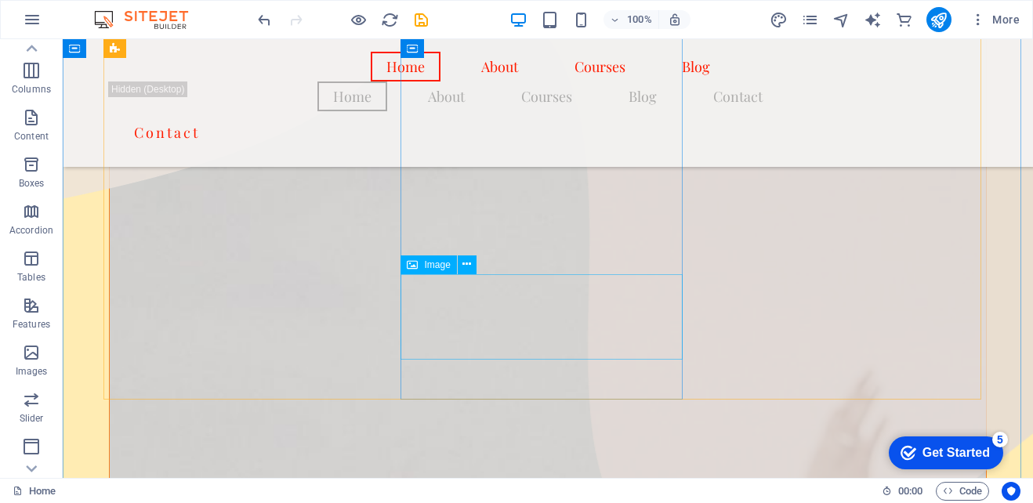
click at [470, 267] on icon at bounding box center [466, 264] width 9 height 16
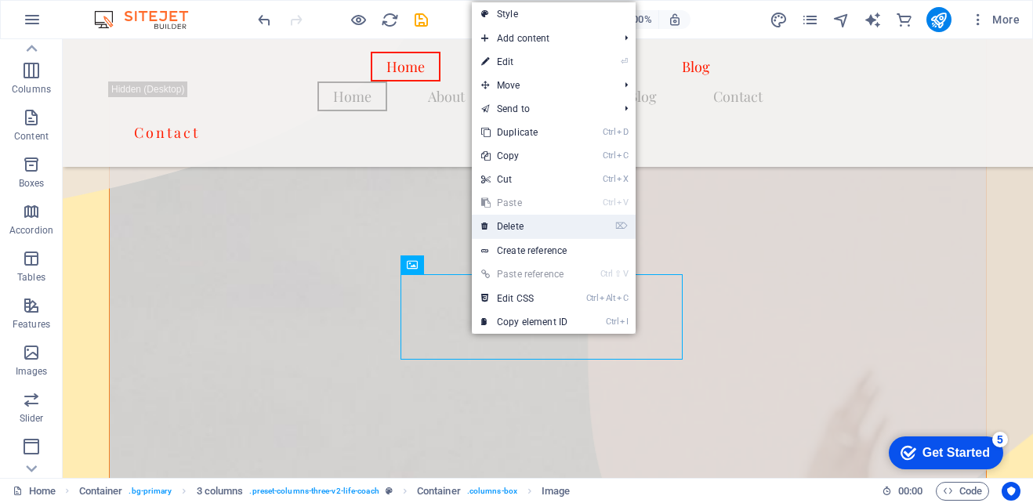
click at [503, 228] on link "⌦ Delete" at bounding box center [524, 227] width 105 height 24
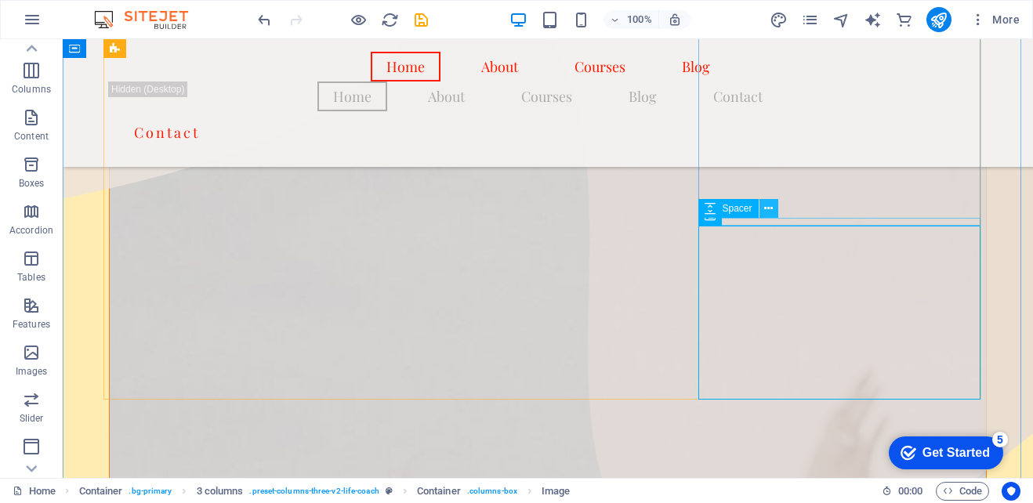
click at [768, 205] on icon at bounding box center [768, 209] width 9 height 16
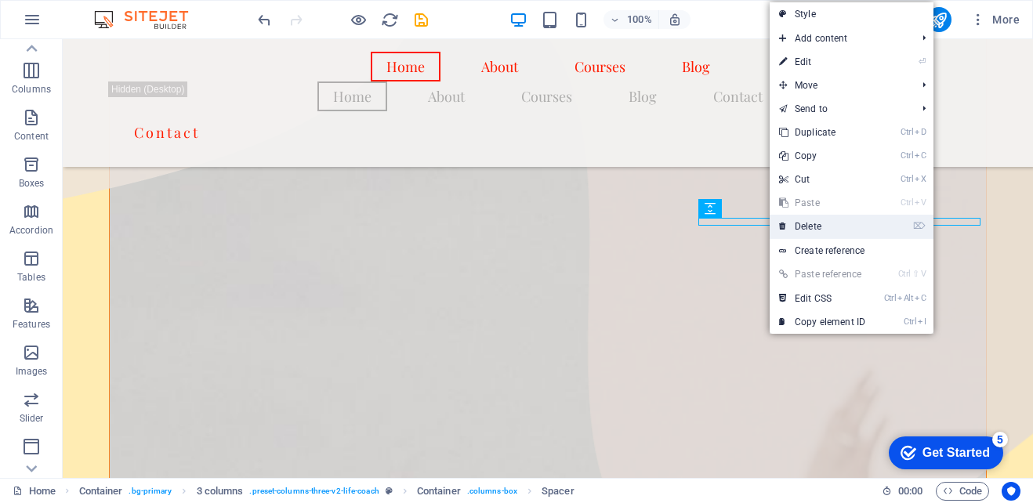
click at [809, 222] on link "⌦ Delete" at bounding box center [822, 227] width 105 height 24
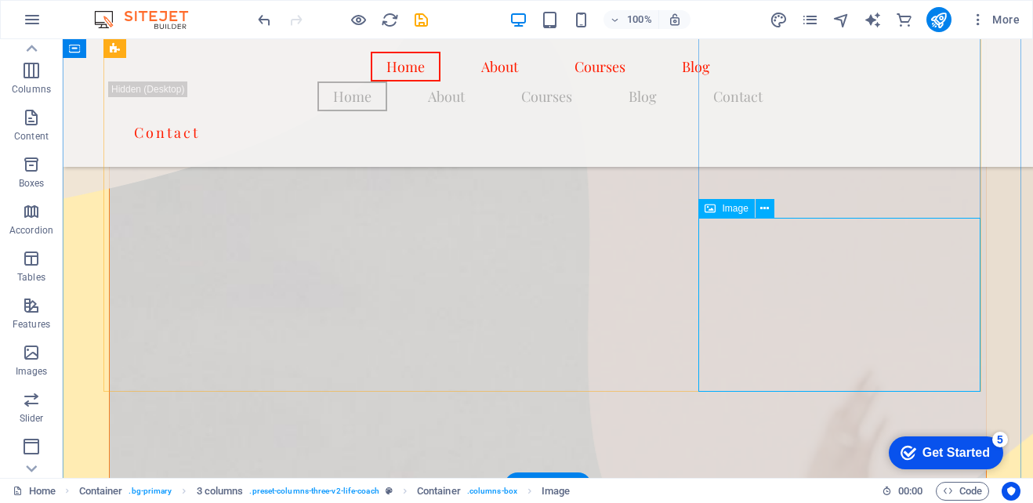
click at [766, 204] on icon at bounding box center [764, 209] width 9 height 16
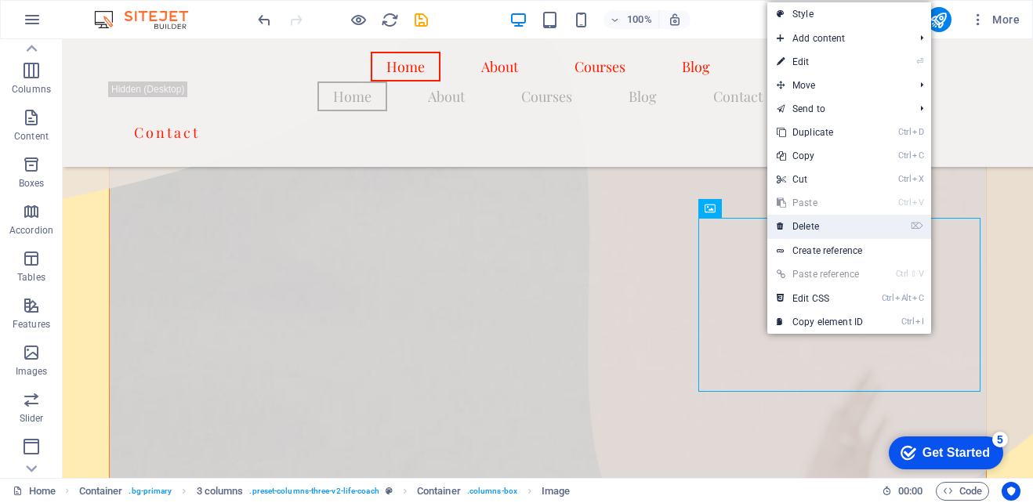
click at [830, 226] on link "⌦ Delete" at bounding box center [819, 227] width 105 height 24
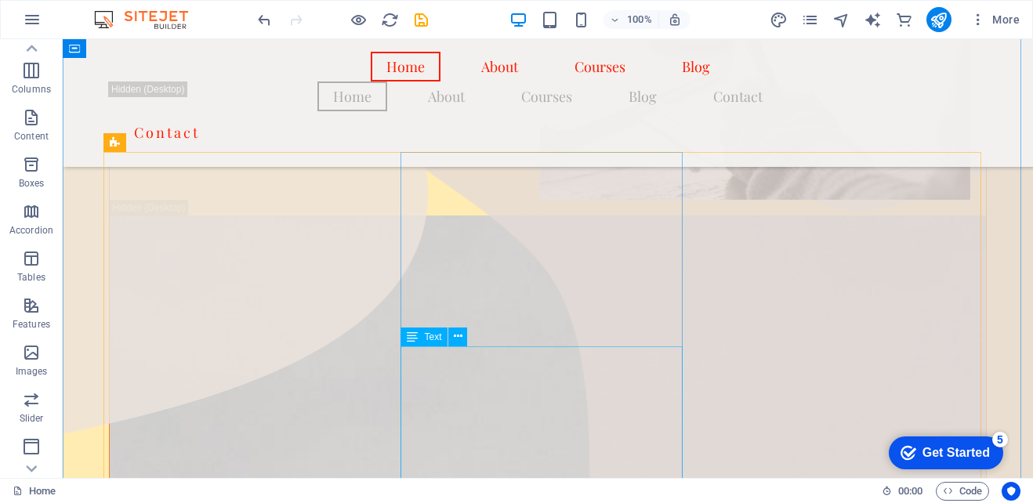
scroll to position [1001, 0]
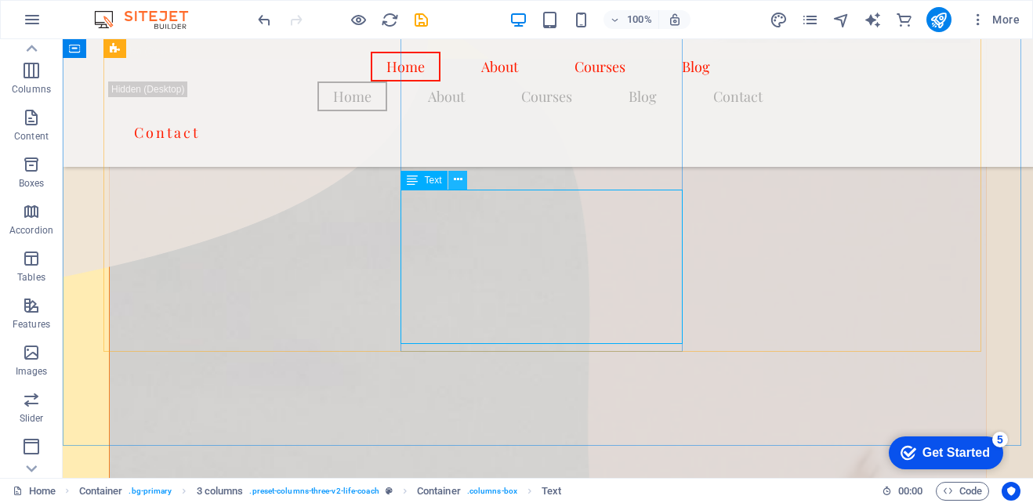
click at [458, 184] on icon at bounding box center [458, 180] width 9 height 16
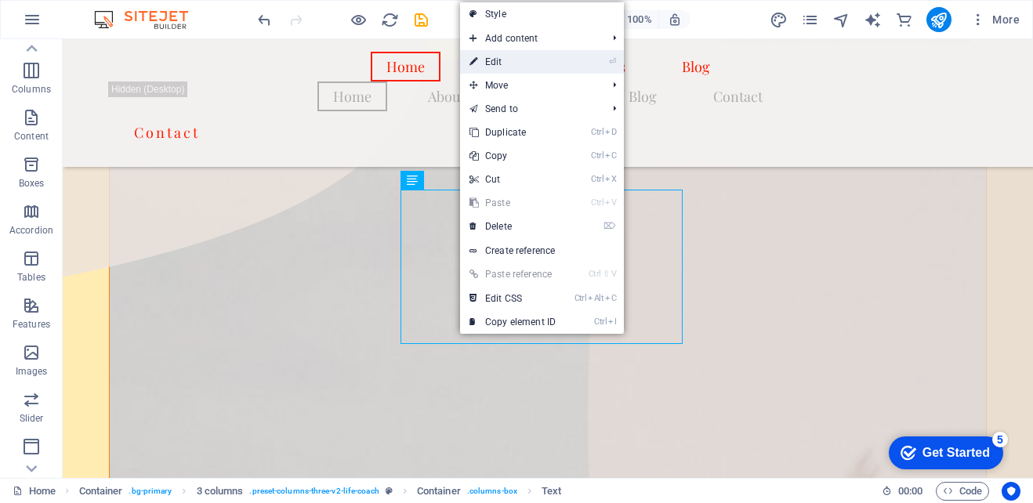
click at [520, 65] on link "⏎ Edit" at bounding box center [512, 62] width 105 height 24
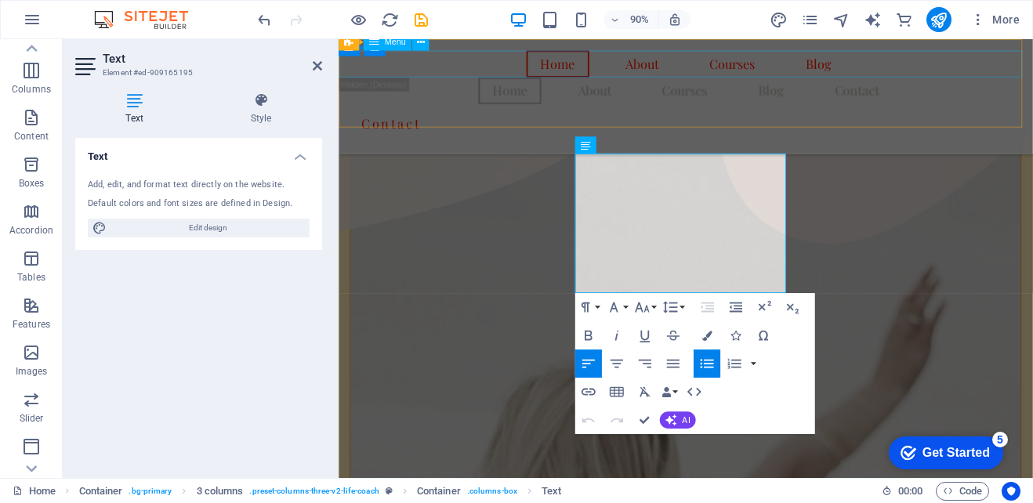
scroll to position [949, 0]
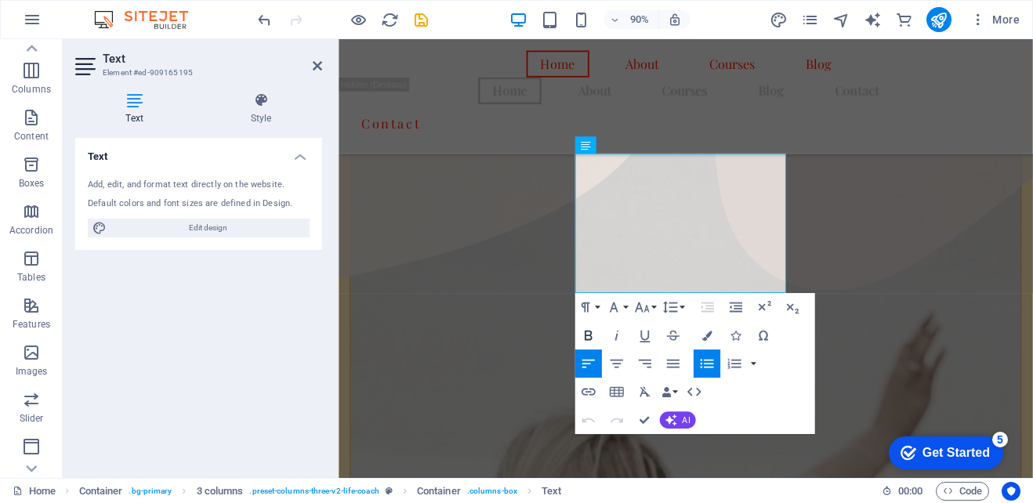
click at [583, 340] on icon "button" at bounding box center [588, 335] width 17 height 17
click at [592, 334] on icon "button" at bounding box center [588, 335] width 17 height 17
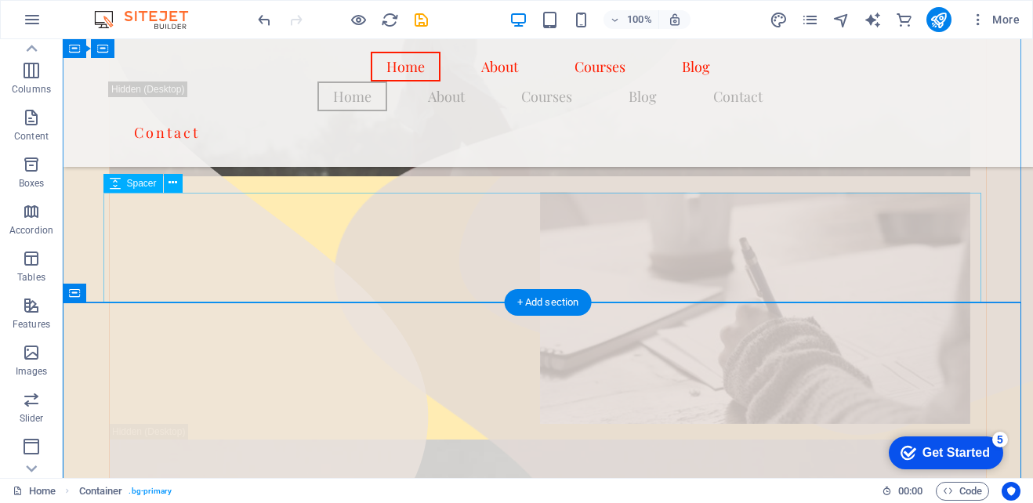
scroll to position [766, 0]
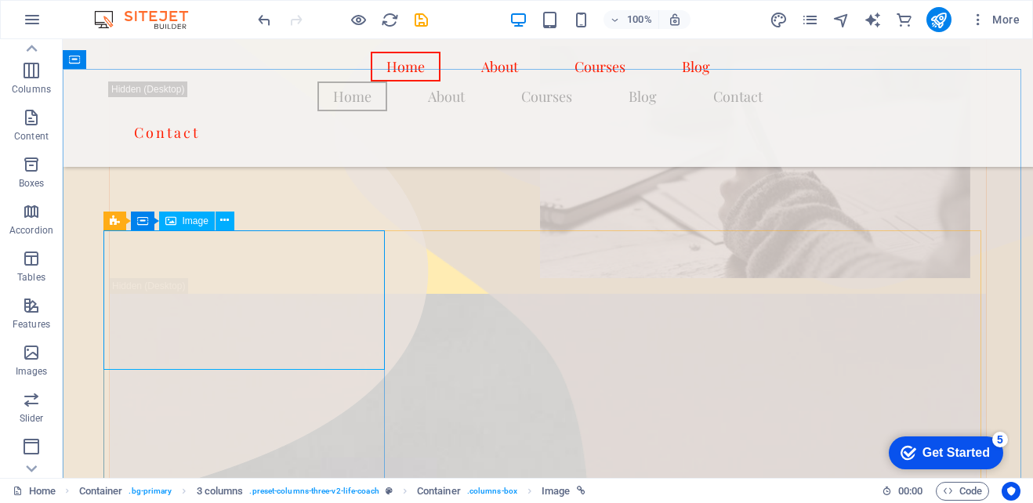
click at [187, 220] on span "Image" at bounding box center [196, 220] width 26 height 9
click at [222, 223] on icon at bounding box center [224, 220] width 9 height 16
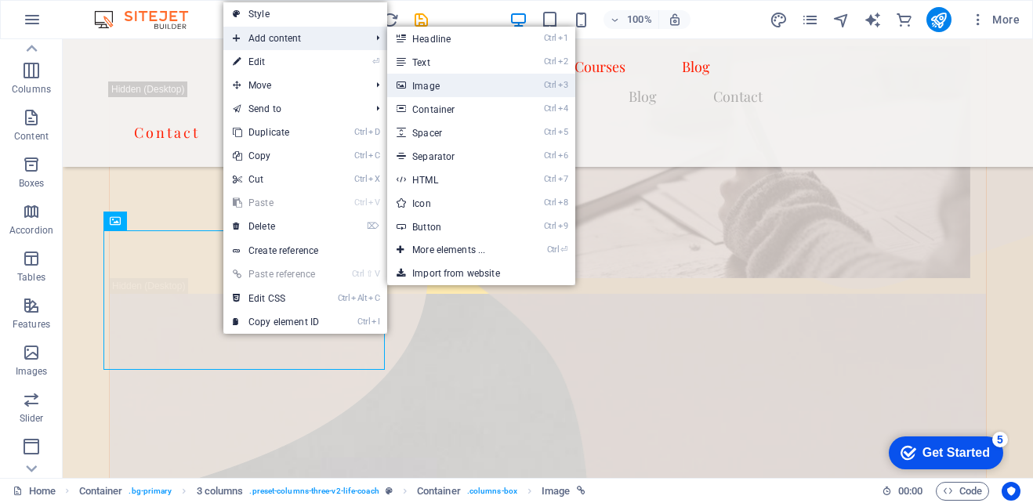
click at [455, 91] on link "Ctrl 3 Image" at bounding box center [451, 86] width 129 height 24
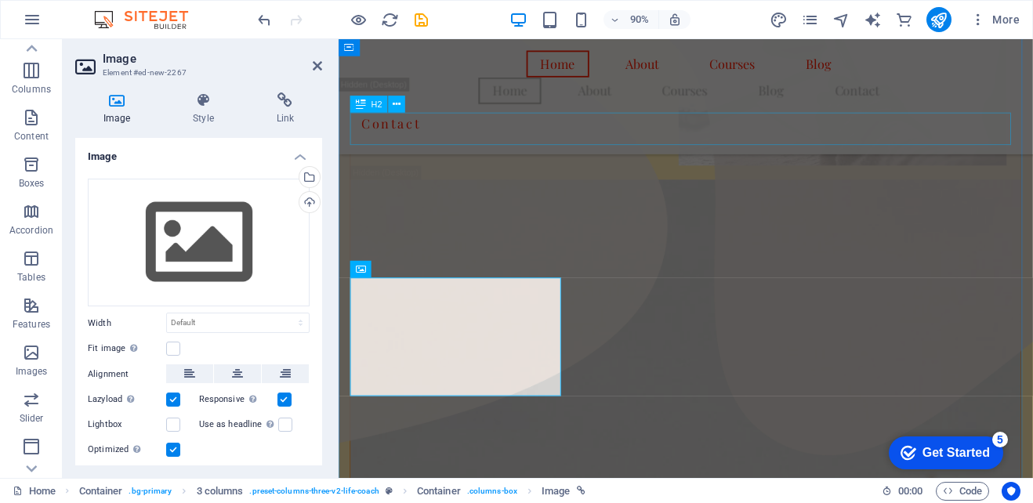
scroll to position [756, 0]
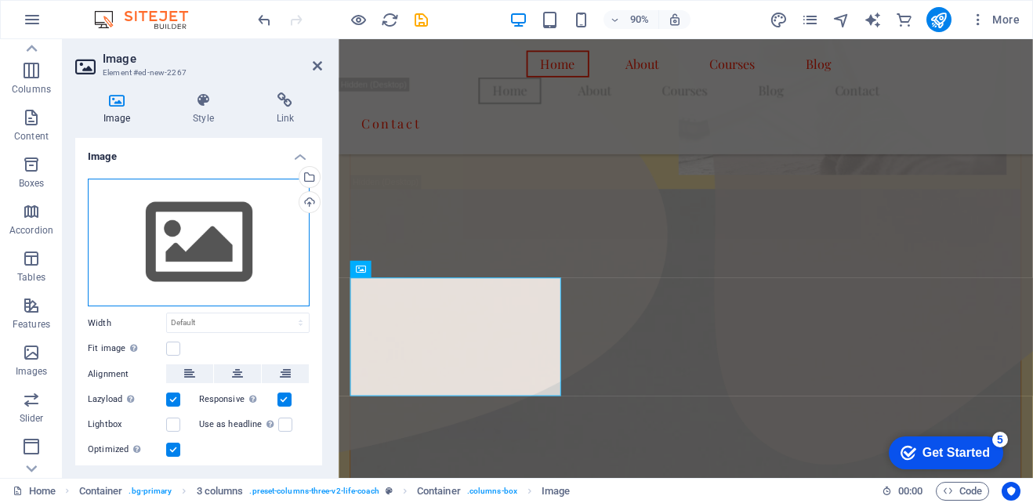
click at [212, 205] on div "Drag files here, click to choose files or select files from Files or our free s…" at bounding box center [199, 243] width 222 height 129
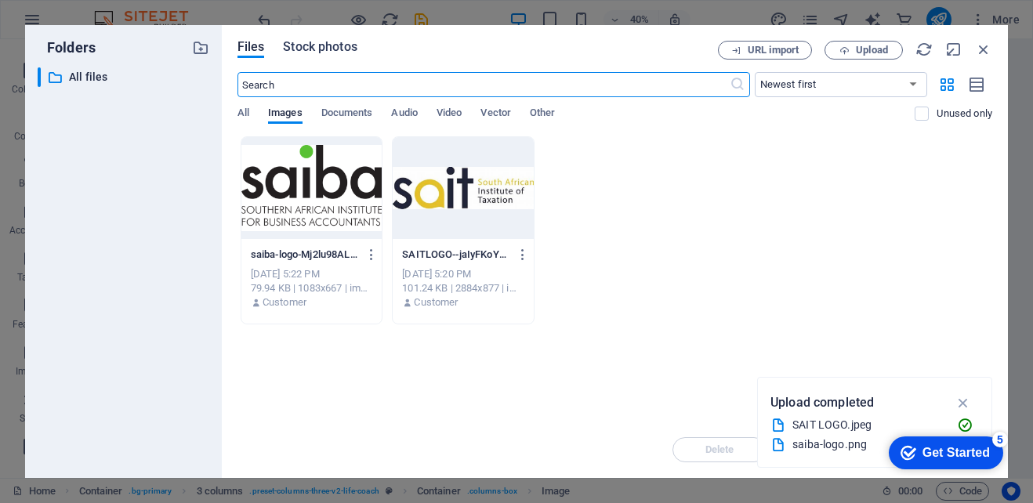
click at [317, 41] on span "Stock photos" at bounding box center [320, 47] width 74 height 19
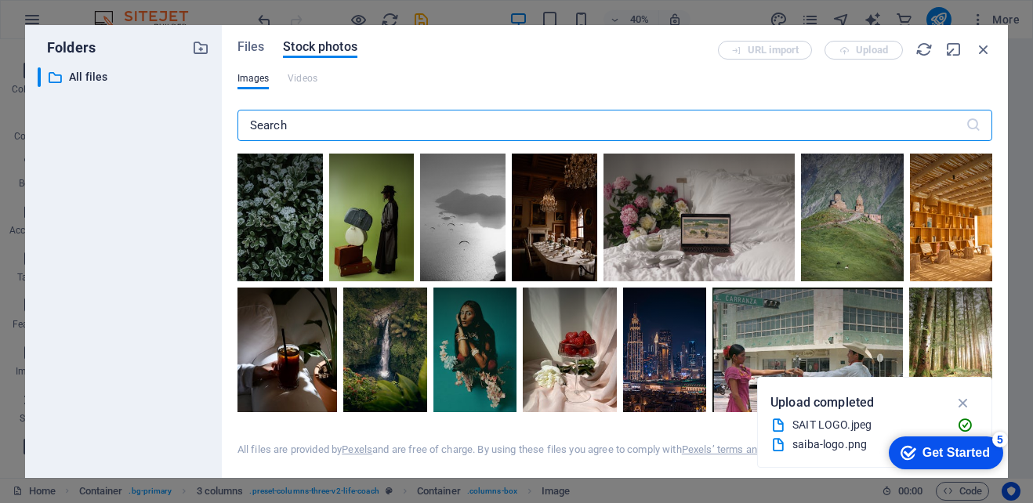
click at [325, 127] on input "text" at bounding box center [601, 125] width 728 height 31
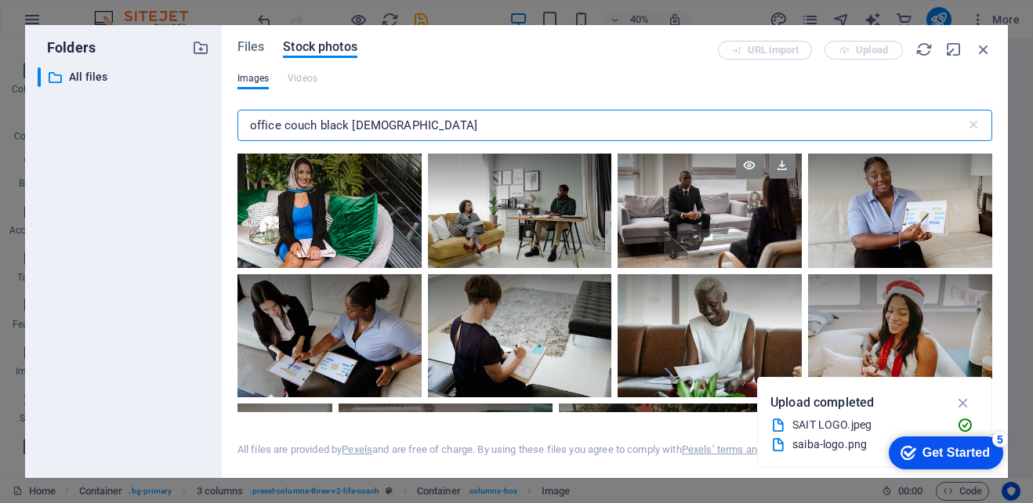
scroll to position [1097, 0]
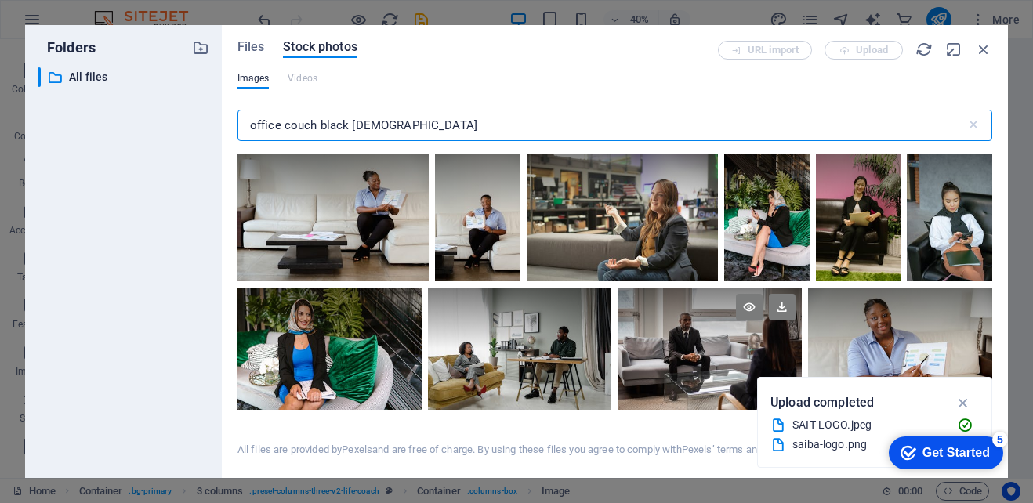
type input "office couch black [DEMOGRAPHIC_DATA]"
click at [689, 333] on div at bounding box center [710, 318] width 184 height 61
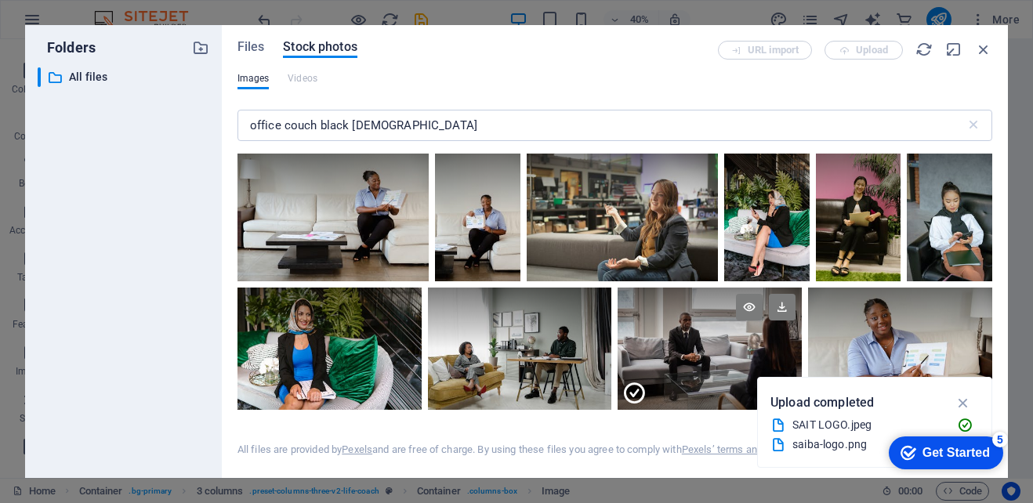
click at [689, 334] on div at bounding box center [710, 318] width 184 height 61
click at [688, 334] on div at bounding box center [710, 318] width 184 height 61
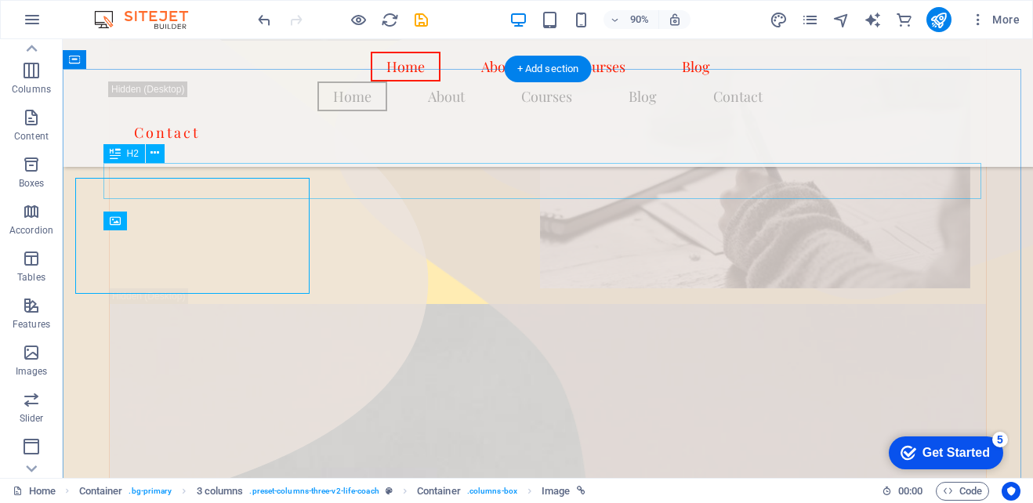
scroll to position [766, 0]
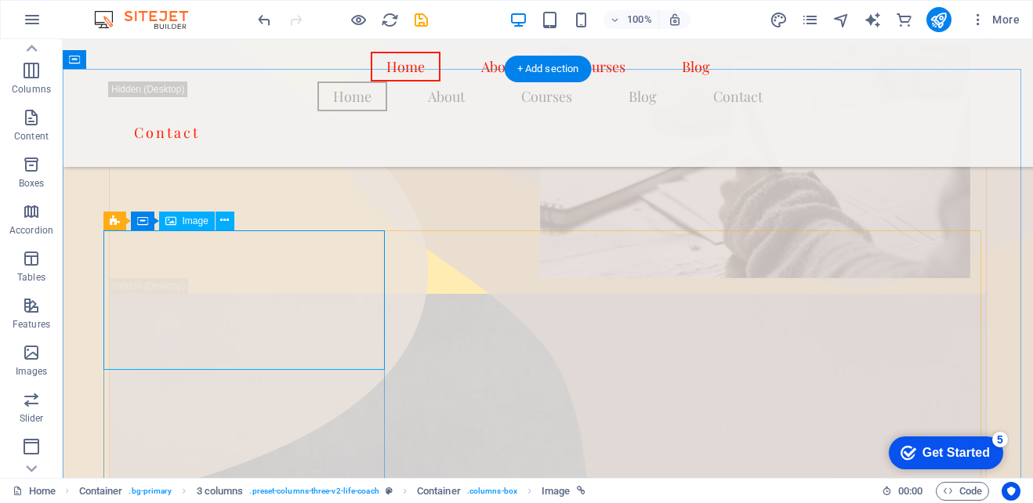
drag, startPoint x: 292, startPoint y: 323, endPoint x: 289, endPoint y: 311, distance: 12.0
click at [222, 219] on icon at bounding box center [224, 220] width 9 height 16
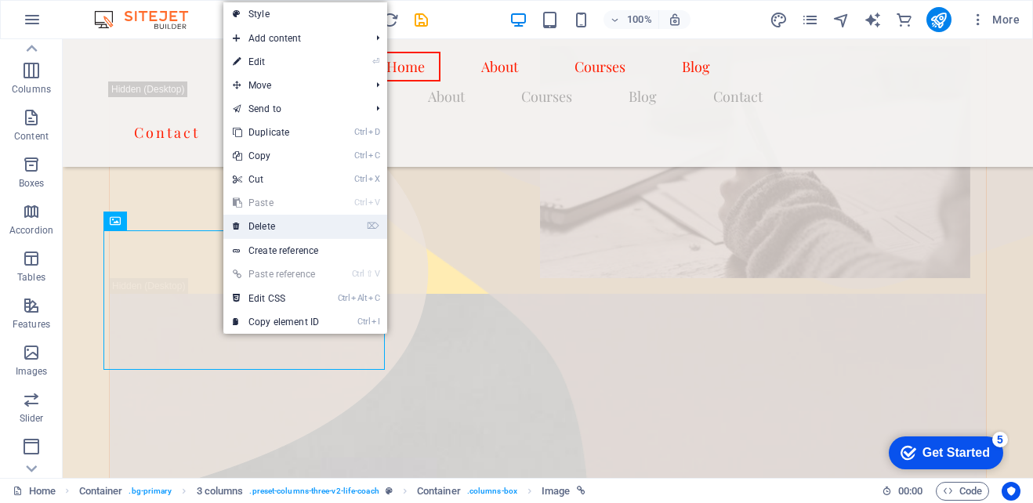
click at [257, 223] on link "⌦ Delete" at bounding box center [275, 227] width 105 height 24
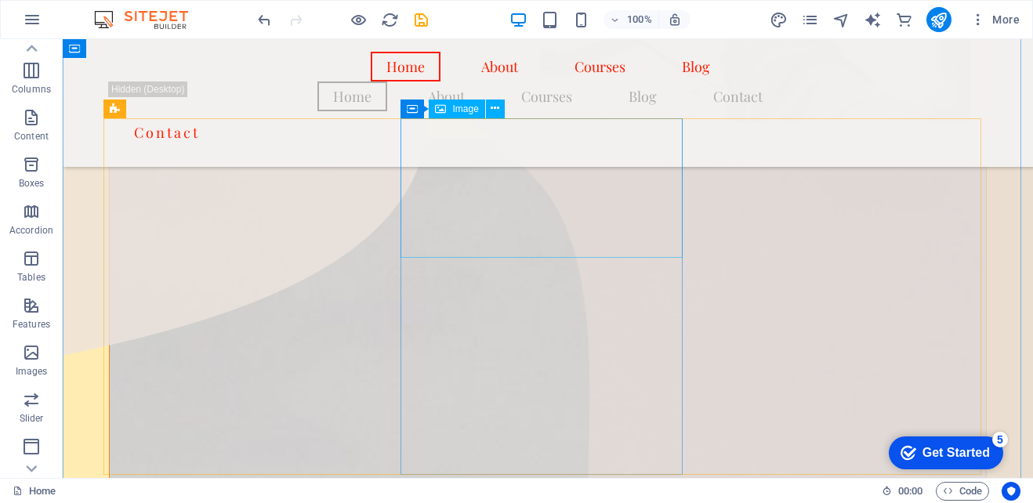
scroll to position [845, 0]
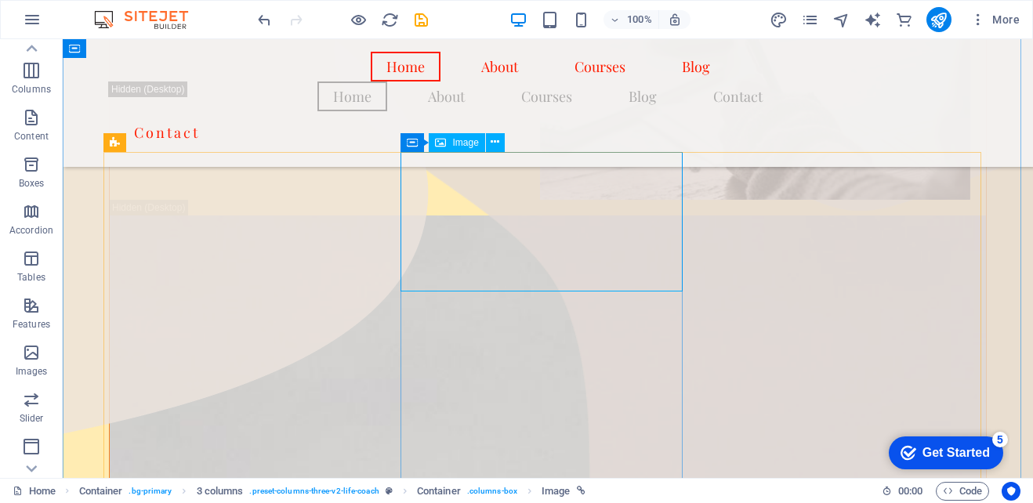
click at [465, 142] on span "Image" at bounding box center [465, 142] width 26 height 9
click at [456, 139] on span "Image" at bounding box center [465, 142] width 26 height 9
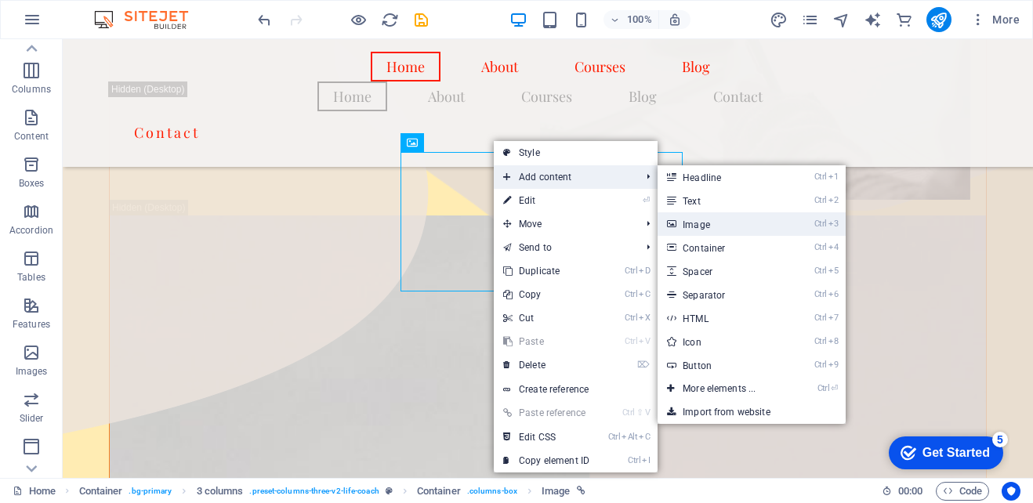
click at [713, 225] on link "Ctrl 3 Image" at bounding box center [721, 224] width 129 height 24
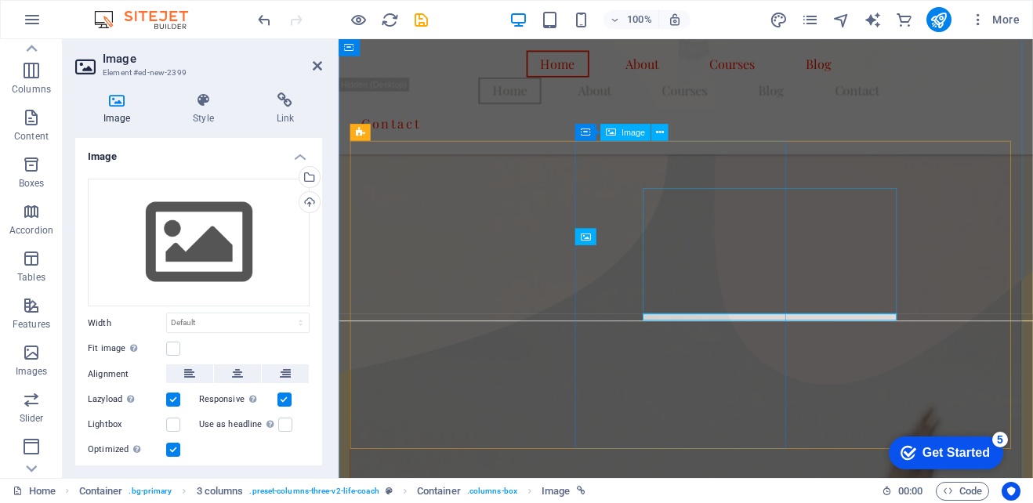
scroll to position [792, 0]
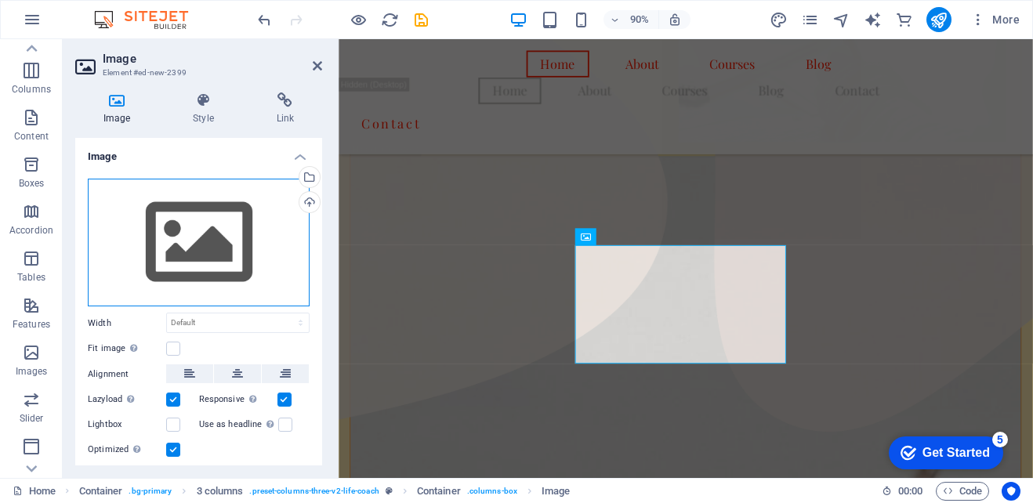
click at [146, 261] on div "Drag files here, click to choose files or select files from Files or our free s…" at bounding box center [199, 243] width 222 height 129
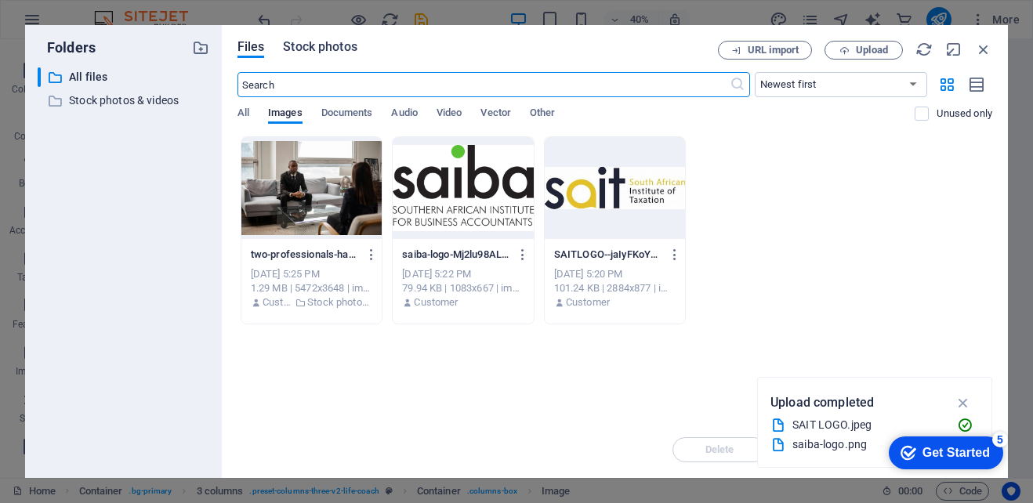
click at [316, 42] on span "Stock photos" at bounding box center [320, 47] width 74 height 19
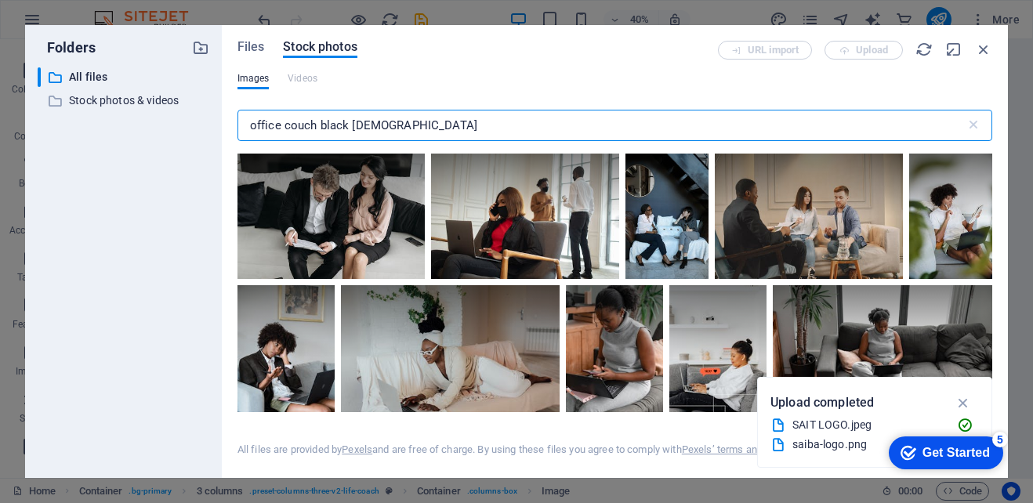
click at [379, 125] on input "office couch black [DEMOGRAPHIC_DATA]" at bounding box center [601, 125] width 728 height 31
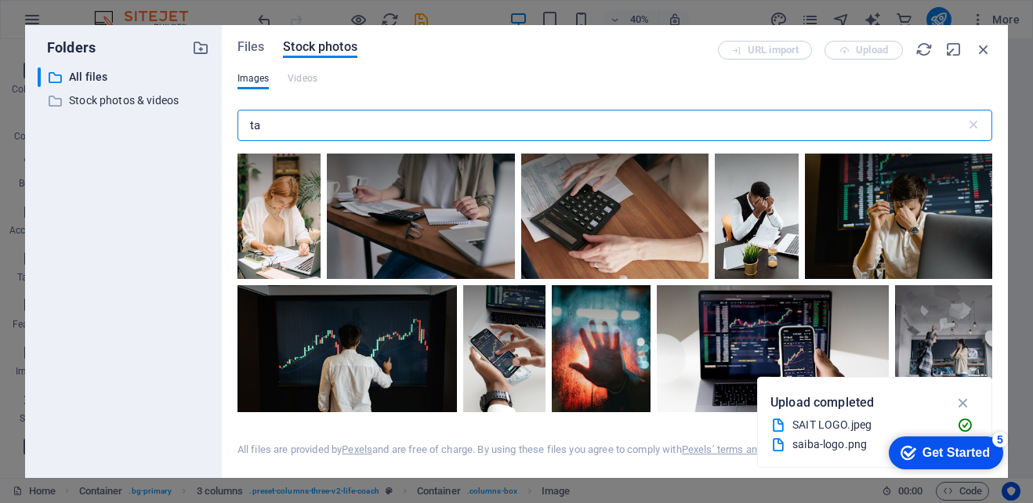
type input "t"
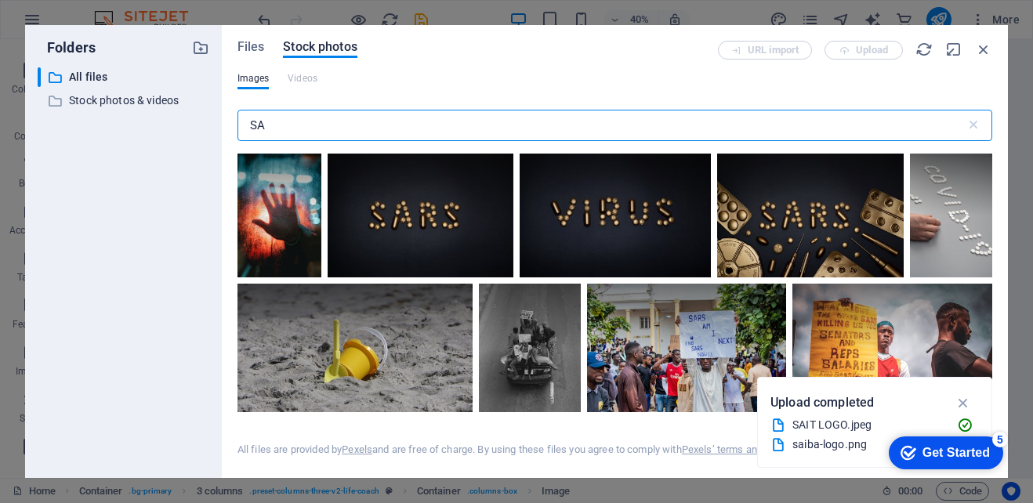
type input "S"
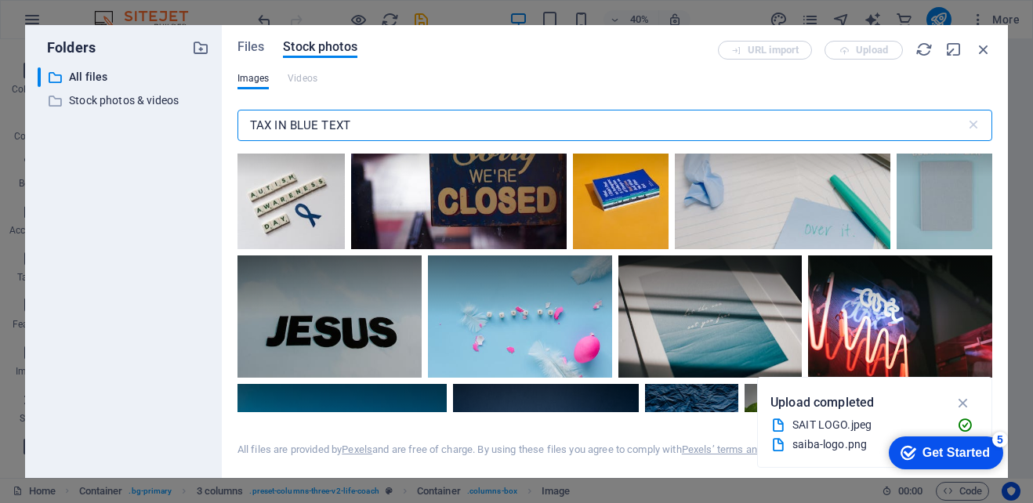
scroll to position [2273, 0]
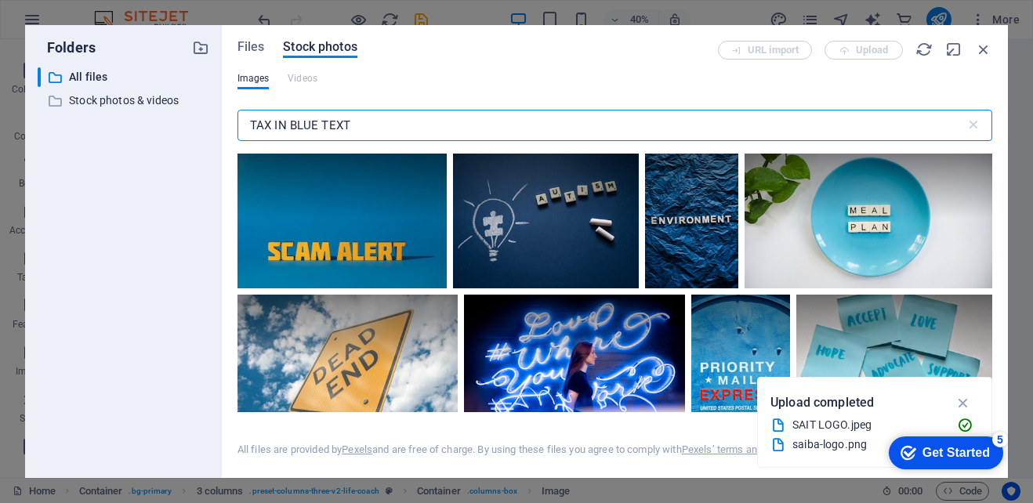
click at [446, 118] on input "TAX IN BLUE TEXT" at bounding box center [601, 125] width 728 height 31
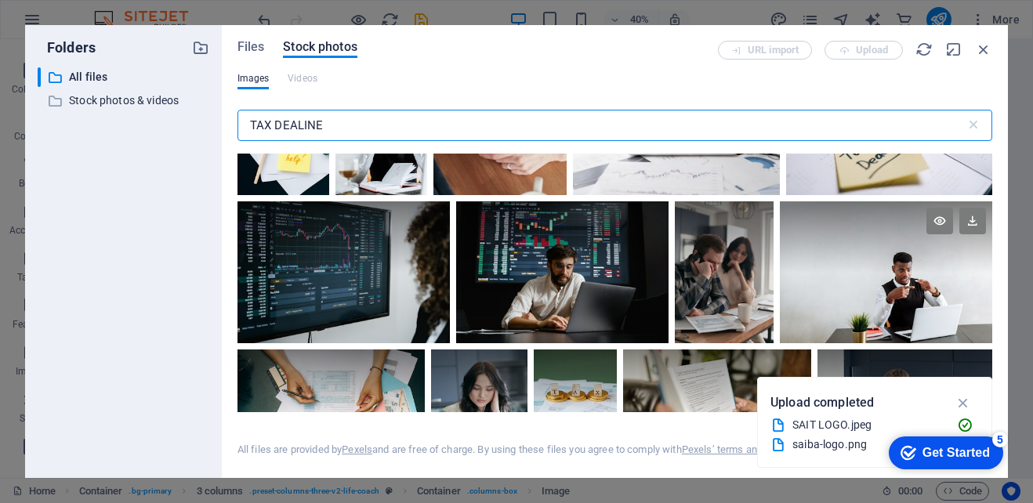
scroll to position [705, 0]
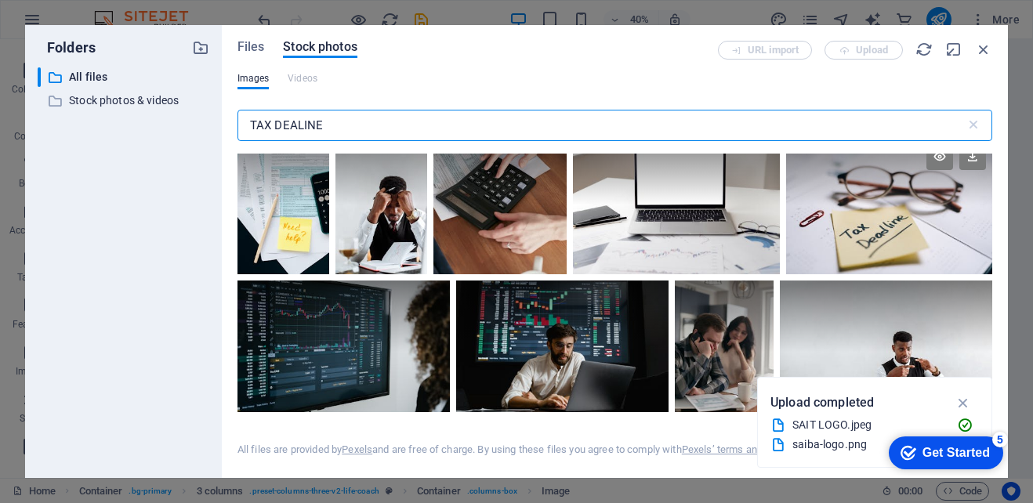
type input "TAX DEALINE"
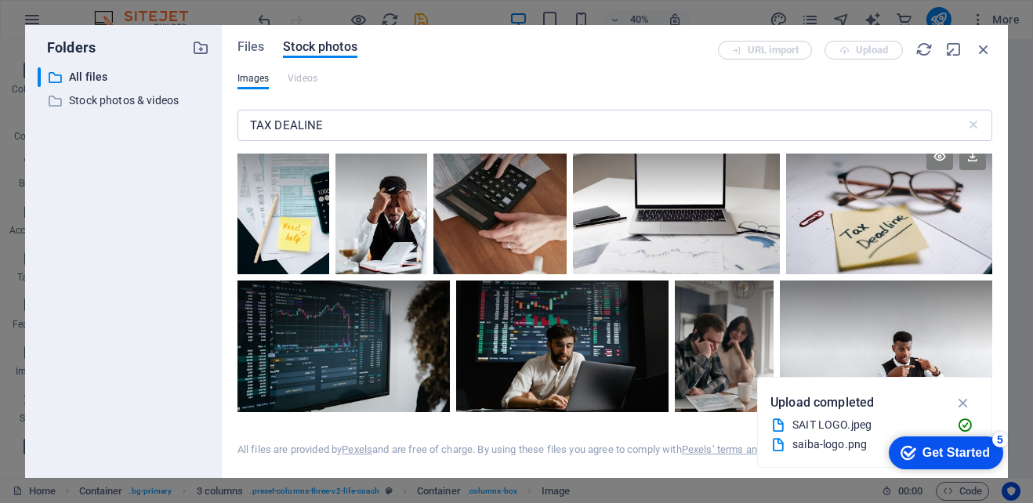
click at [837, 237] on div at bounding box center [889, 206] width 206 height 138
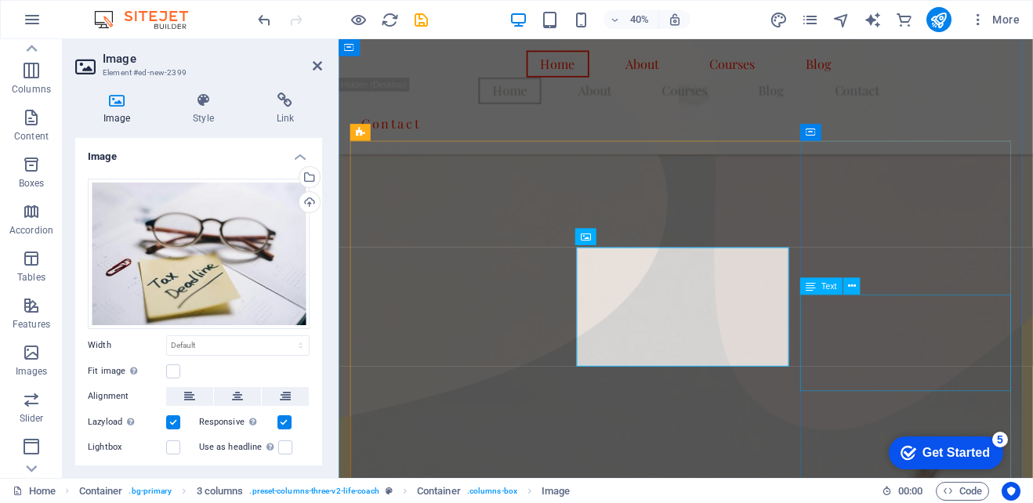
scroll to position [792, 0]
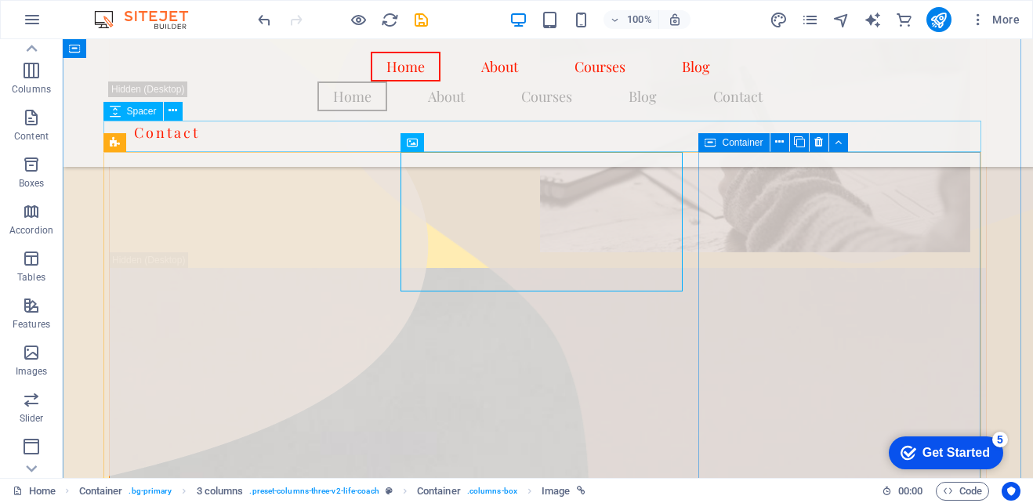
scroll to position [845, 0]
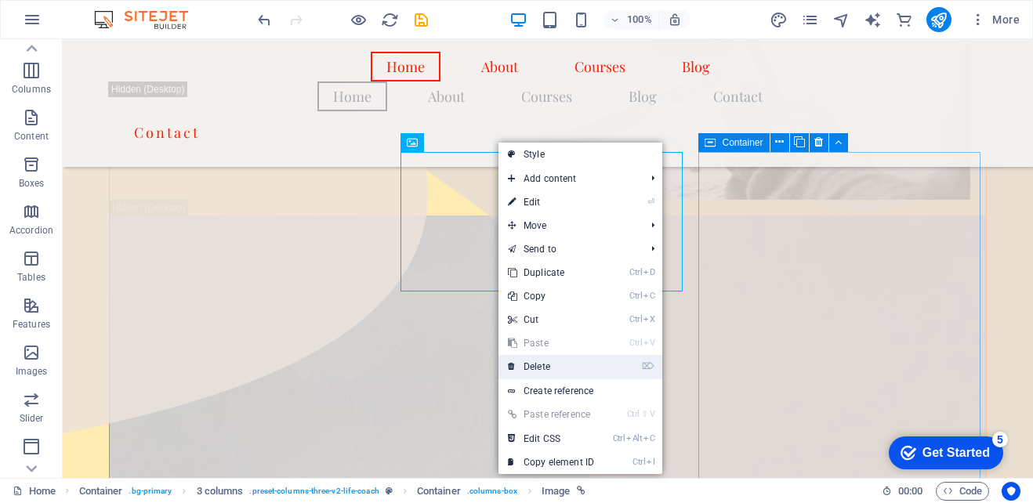
click at [541, 361] on link "⌦ Delete" at bounding box center [550, 367] width 105 height 24
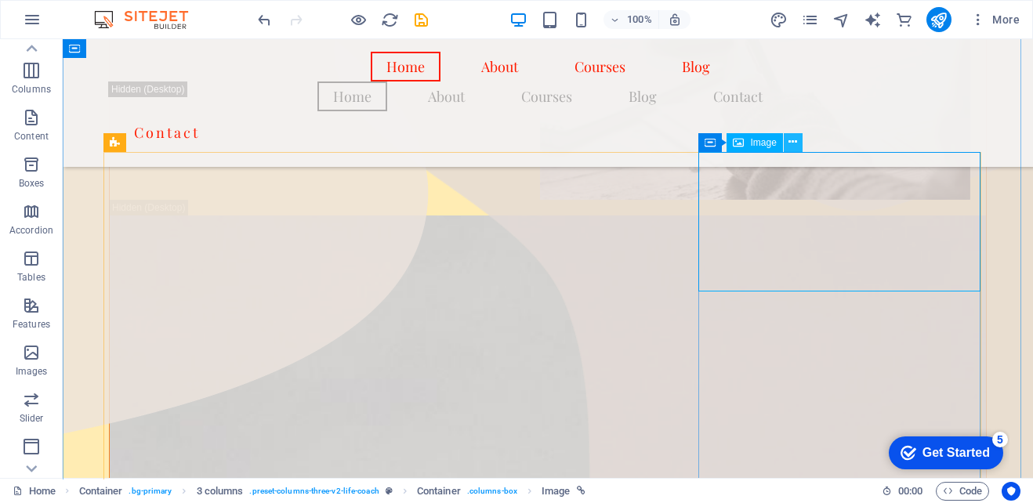
click at [794, 147] on icon at bounding box center [792, 142] width 9 height 16
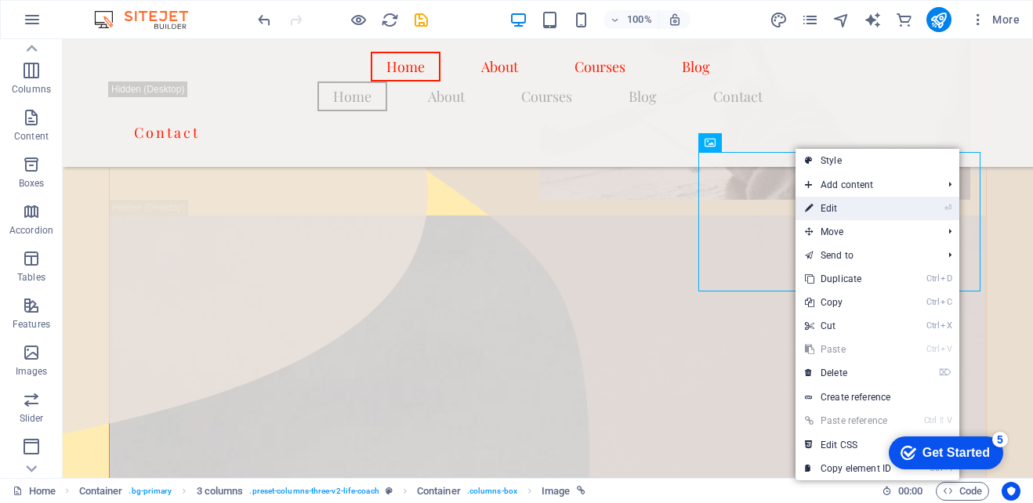
click at [848, 204] on link "⏎ Edit" at bounding box center [847, 209] width 105 height 24
select select "%"
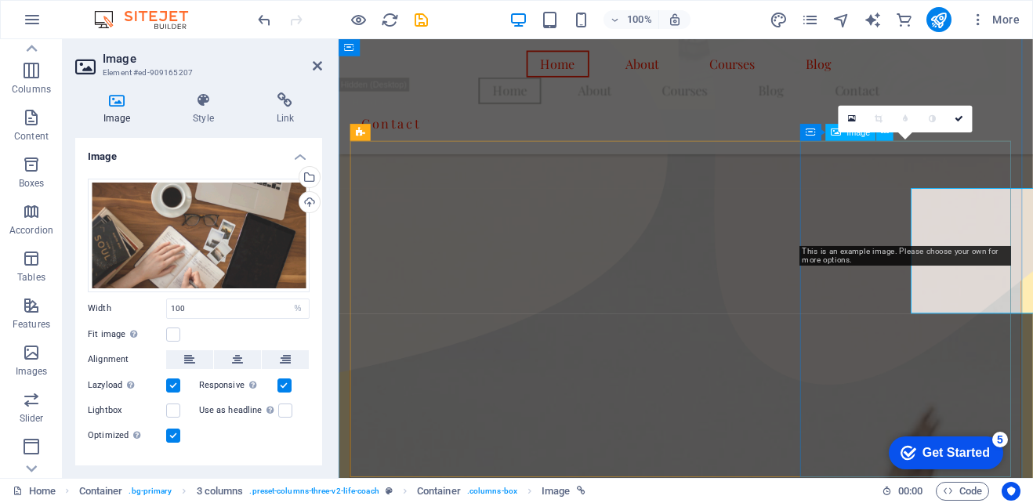
scroll to position [792, 0]
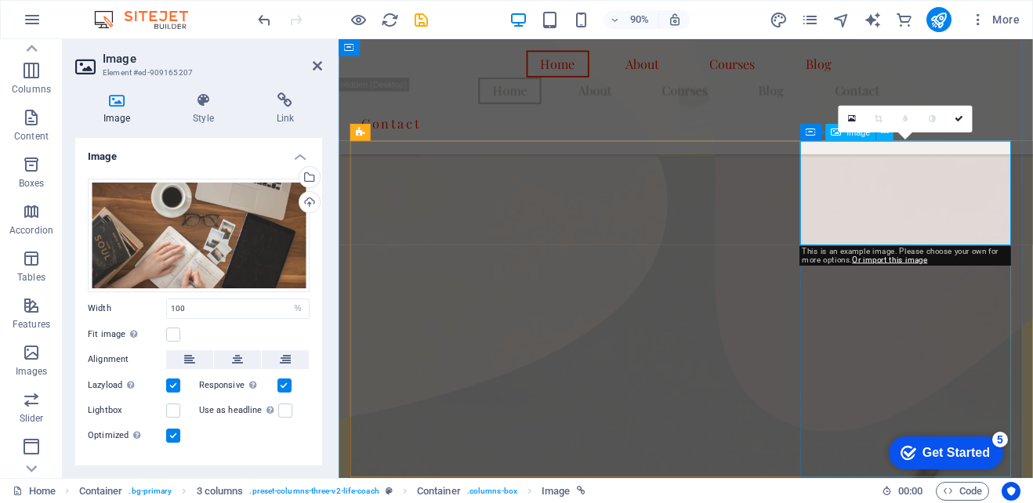
click at [884, 132] on div "0" at bounding box center [905, 119] width 134 height 27
click at [317, 63] on icon at bounding box center [317, 66] width 9 height 13
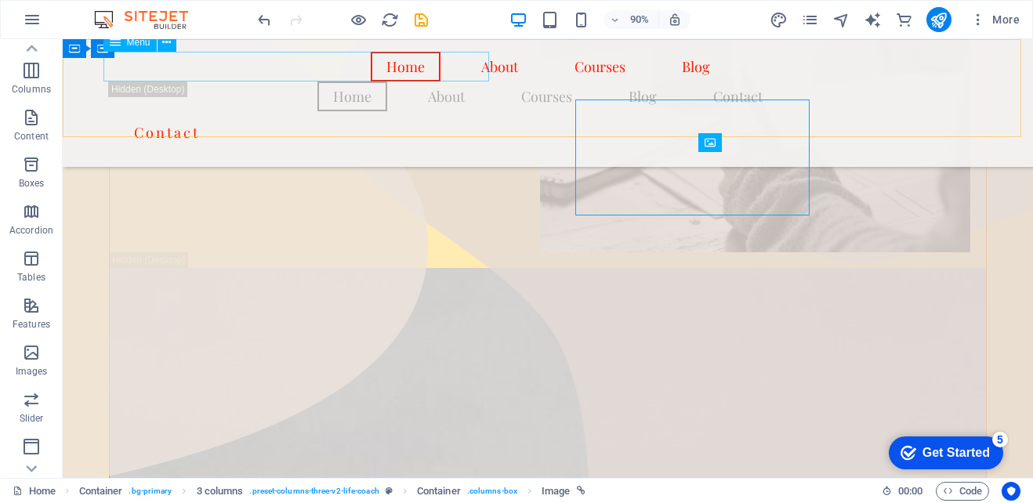
scroll to position [845, 0]
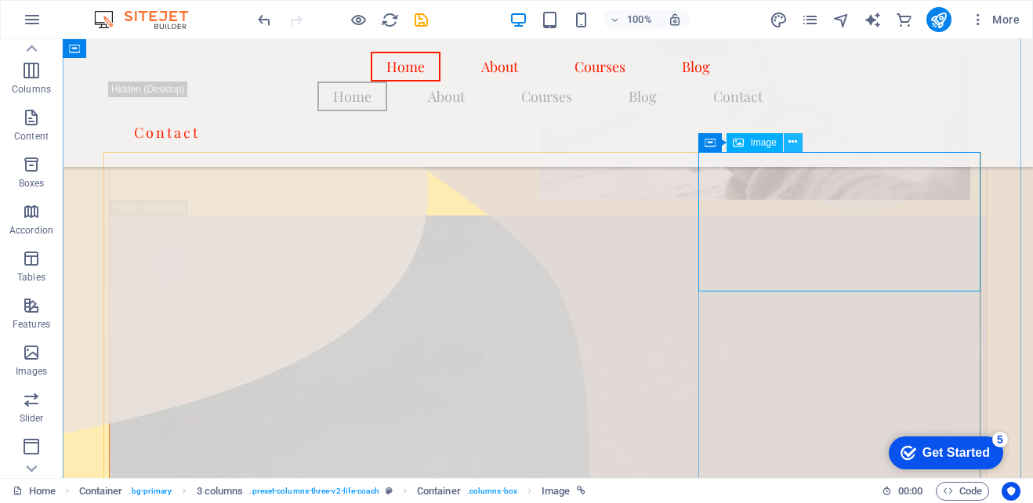
click at [800, 143] on button at bounding box center [793, 142] width 19 height 19
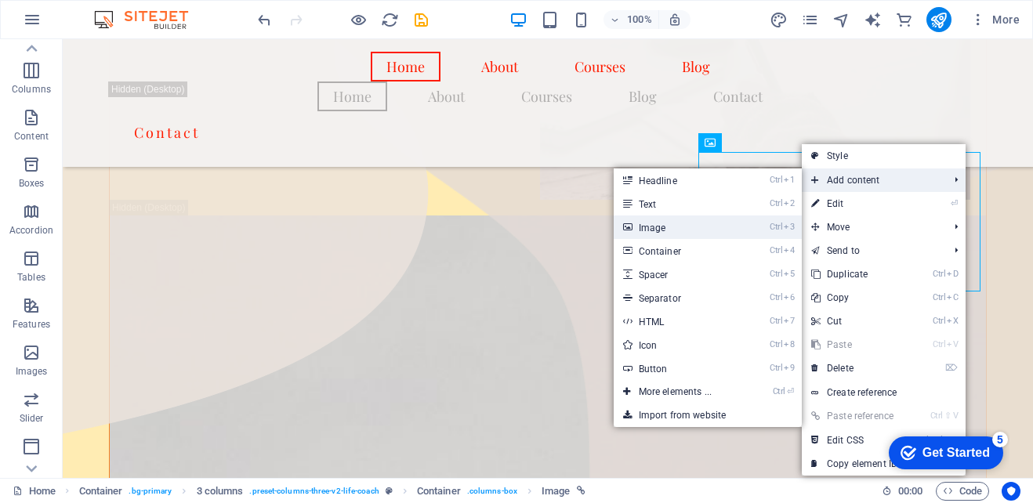
click at [709, 219] on link "Ctrl 3 Image" at bounding box center [678, 227] width 129 height 24
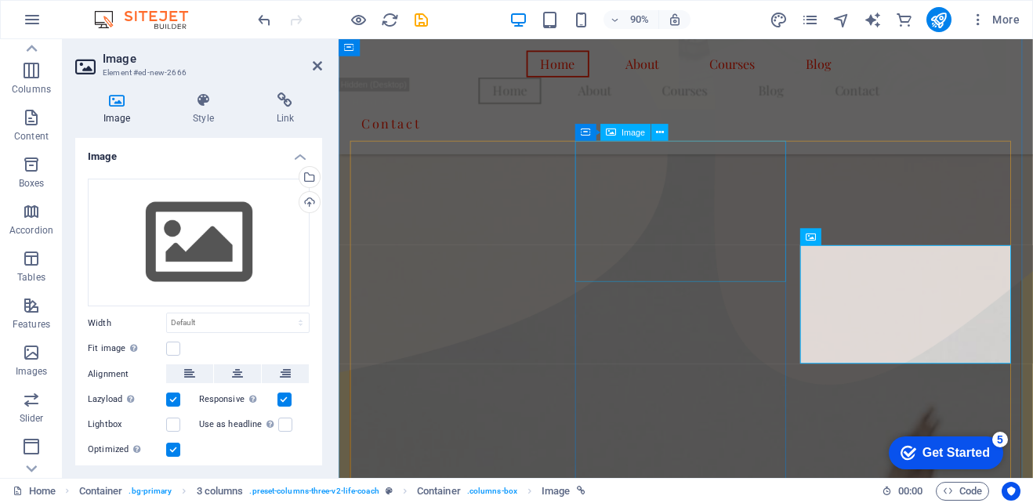
scroll to position [792, 0]
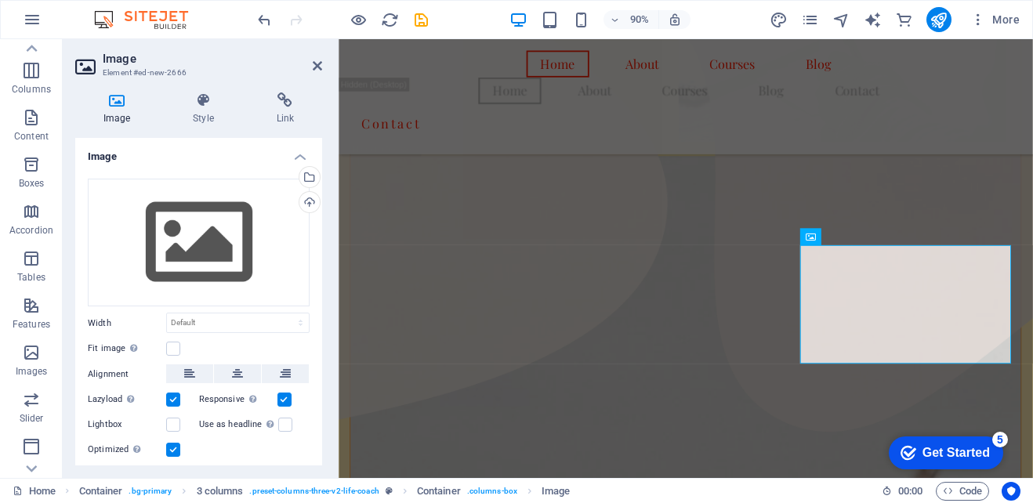
click at [129, 110] on h4 "Image" at bounding box center [119, 108] width 89 height 33
click at [172, 234] on div "Drag files here, click to choose files or select files from Files or our free s…" at bounding box center [199, 243] width 222 height 129
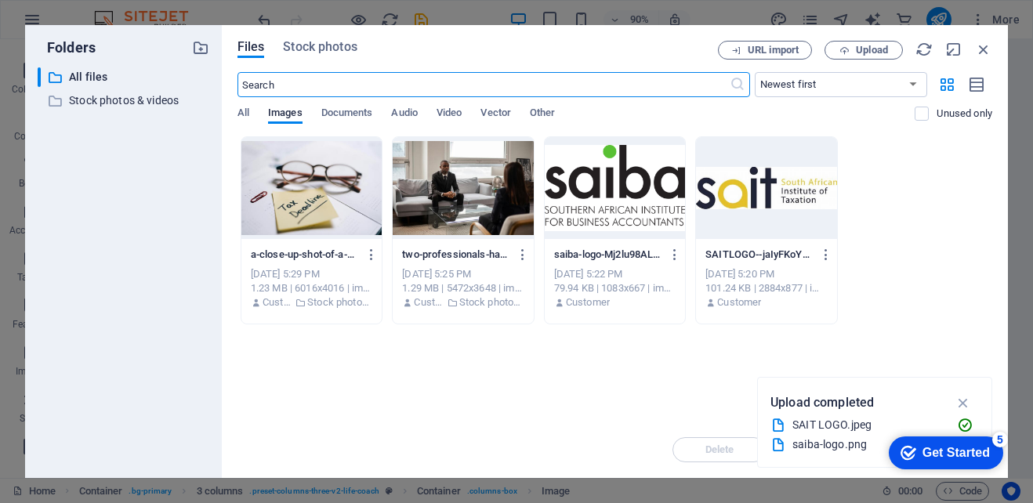
scroll to position [794, 0]
click at [323, 49] on span "Stock photos" at bounding box center [320, 47] width 74 height 19
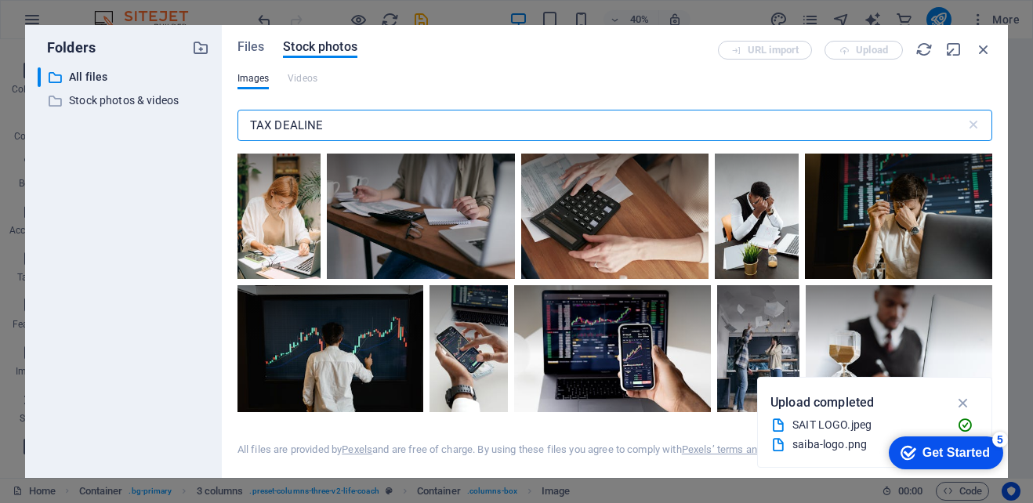
click at [352, 132] on input "TAX DEALINE" at bounding box center [601, 125] width 728 height 31
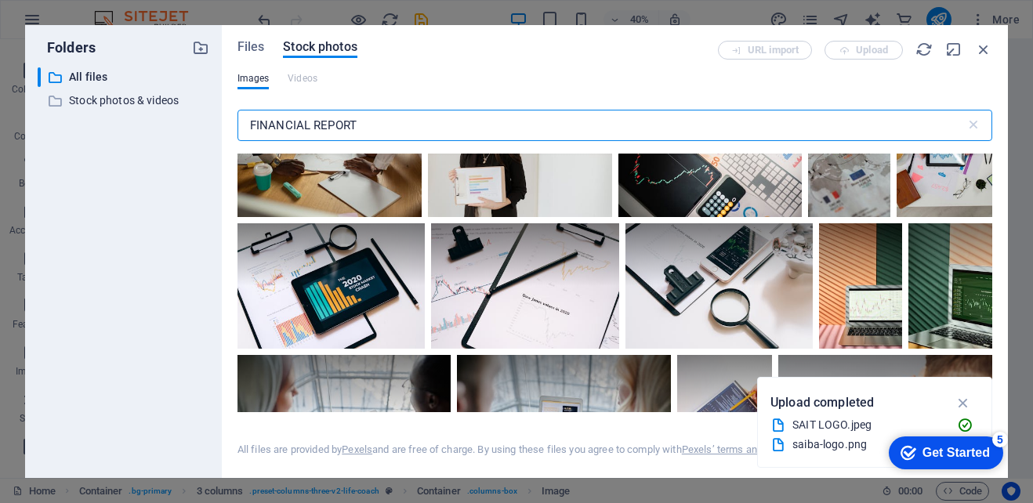
scroll to position [3135, 0]
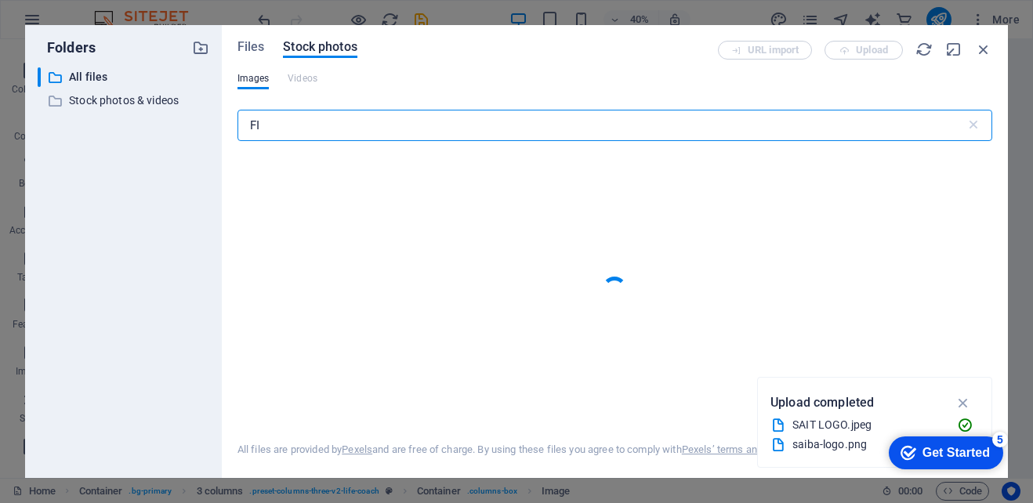
type input "F"
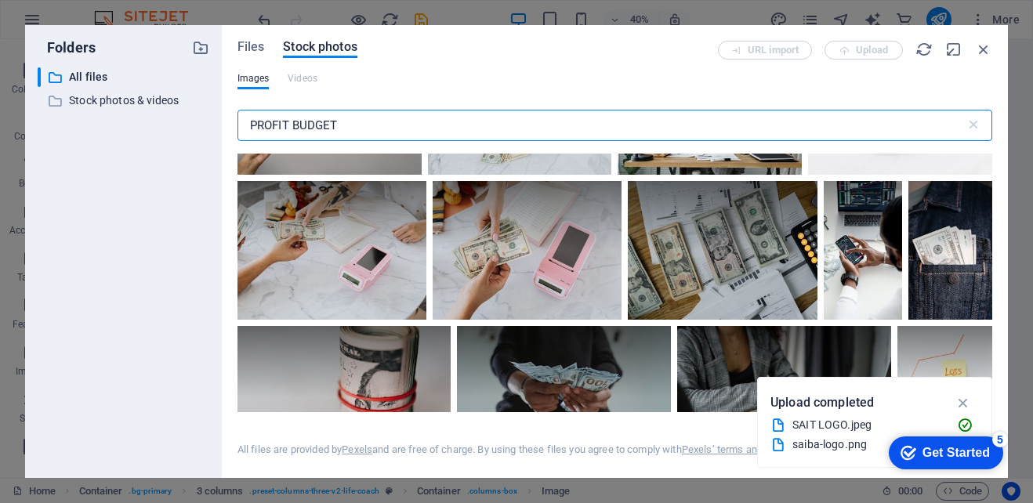
scroll to position [392, 0]
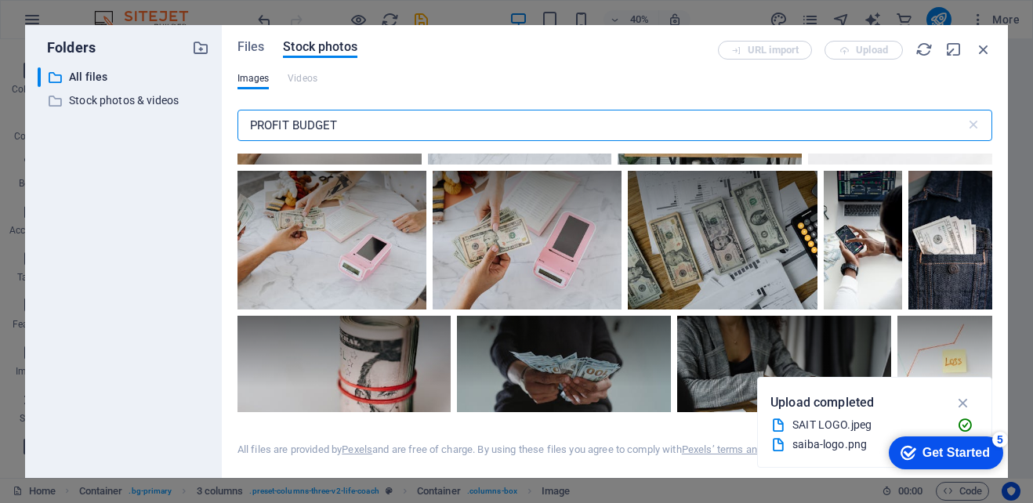
click at [392, 121] on input "PROFIT BUDGET" at bounding box center [601, 125] width 728 height 31
click at [393, 121] on input "PROFIT BUDGET" at bounding box center [601, 125] width 728 height 31
click at [394, 121] on input "PROFIT BUDGET" at bounding box center [601, 125] width 728 height 31
click at [393, 121] on input "PROFIT BUDGET" at bounding box center [601, 125] width 728 height 31
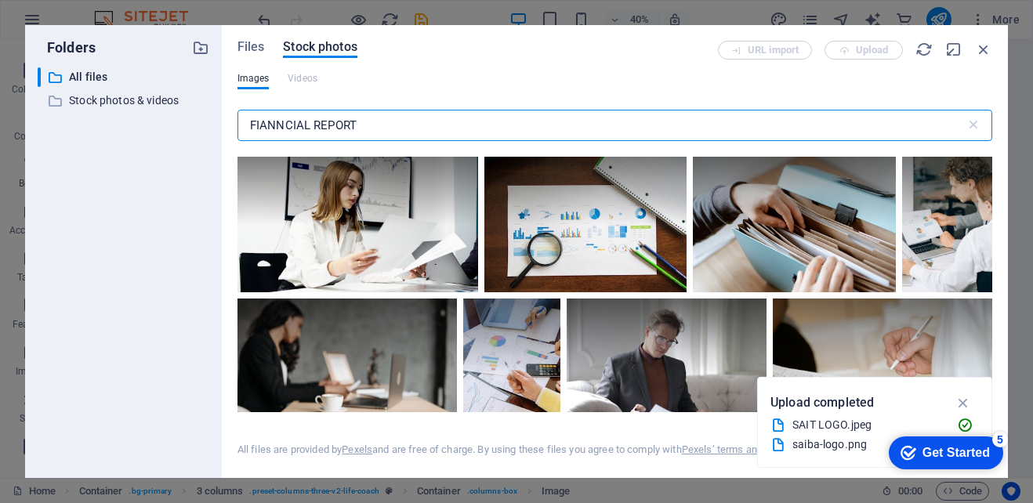
scroll to position [1411, 0]
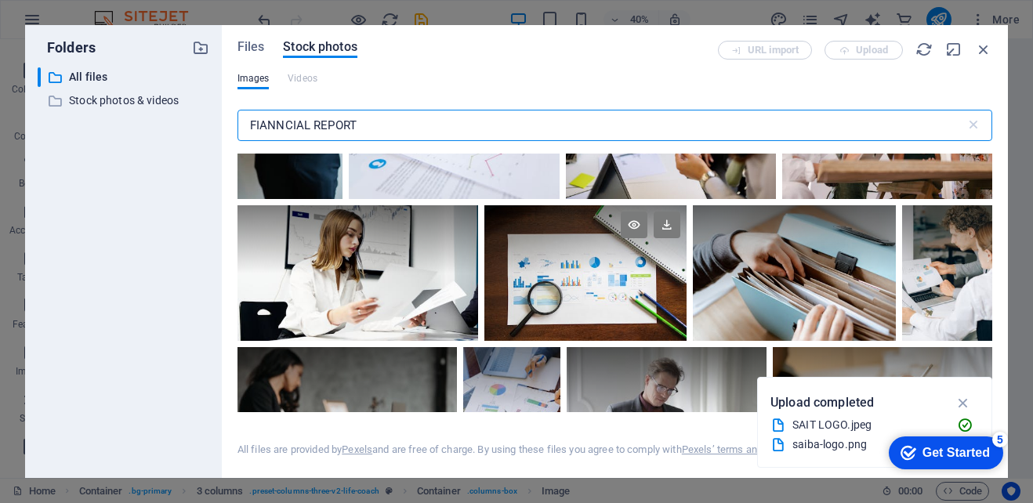
type input "FIANNCIAL REPORT"
click at [587, 301] on div at bounding box center [585, 273] width 203 height 136
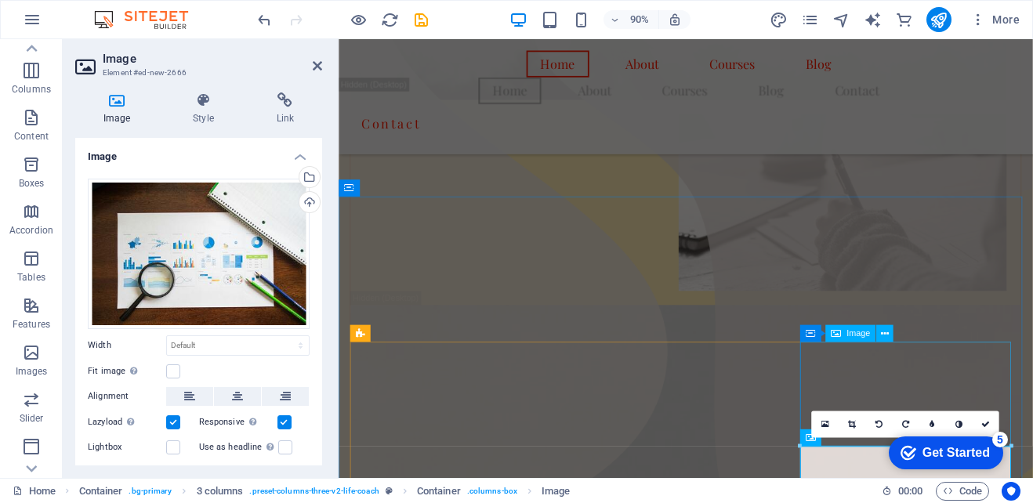
scroll to position [714, 0]
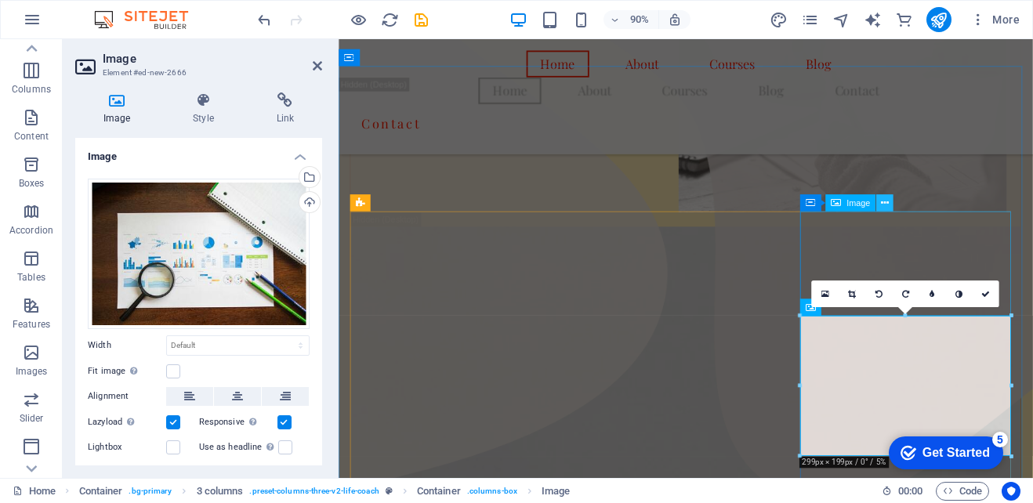
click at [884, 197] on icon at bounding box center [885, 202] width 8 height 15
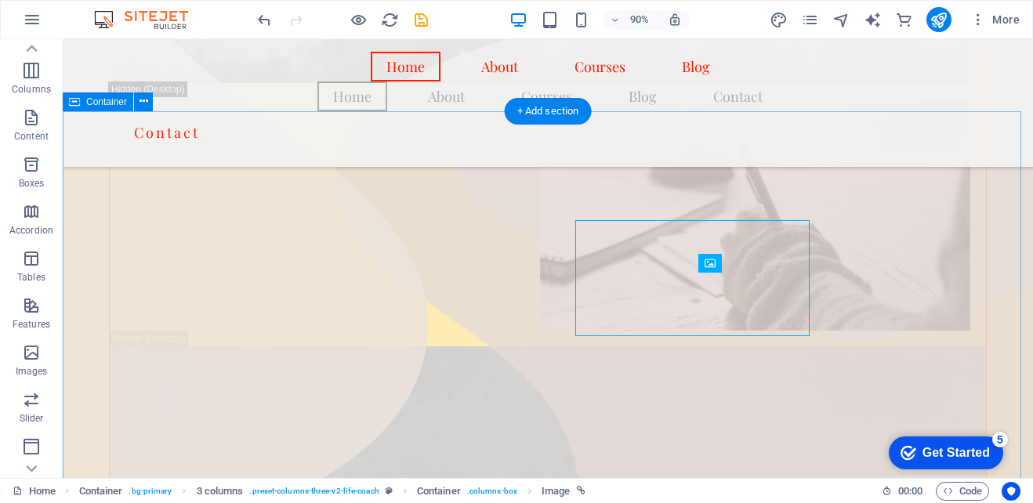
scroll to position [724, 0]
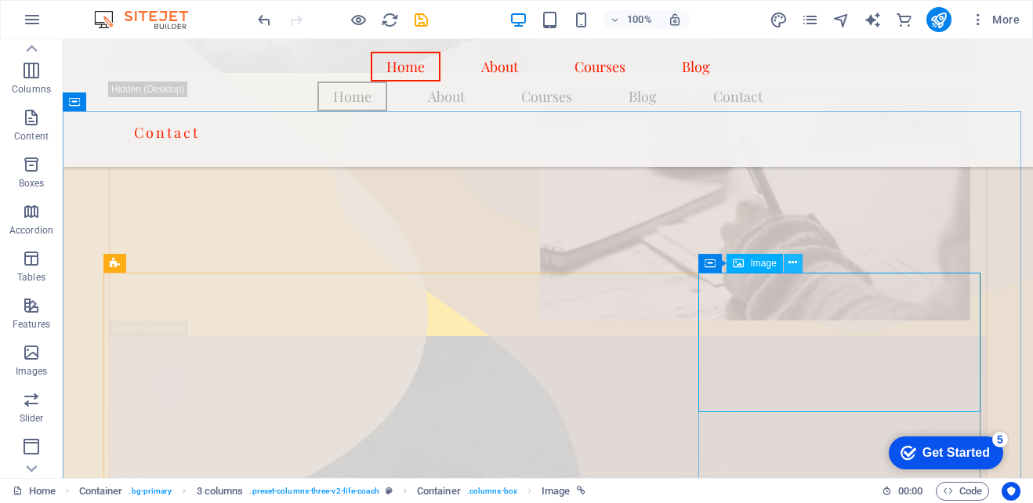
click at [789, 264] on icon at bounding box center [792, 263] width 9 height 16
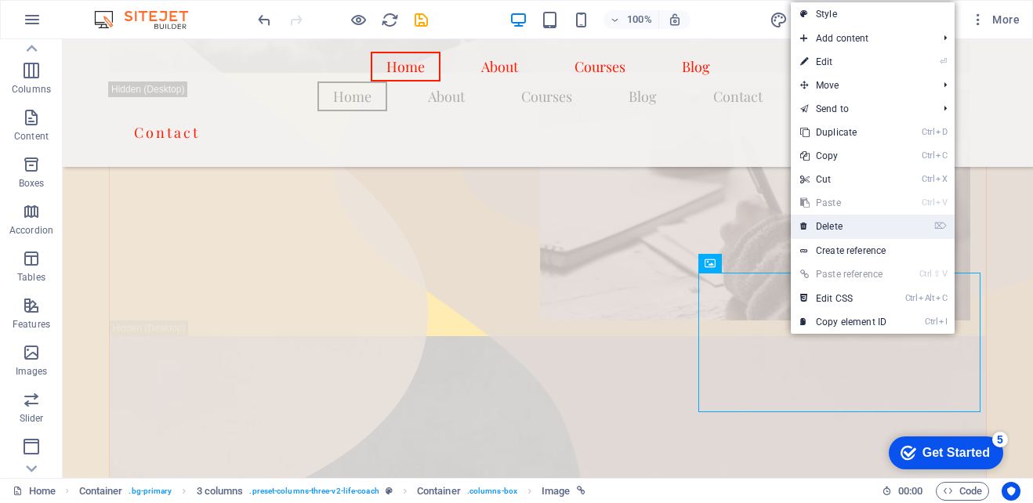
click at [831, 223] on link "⌦ Delete" at bounding box center [843, 227] width 105 height 24
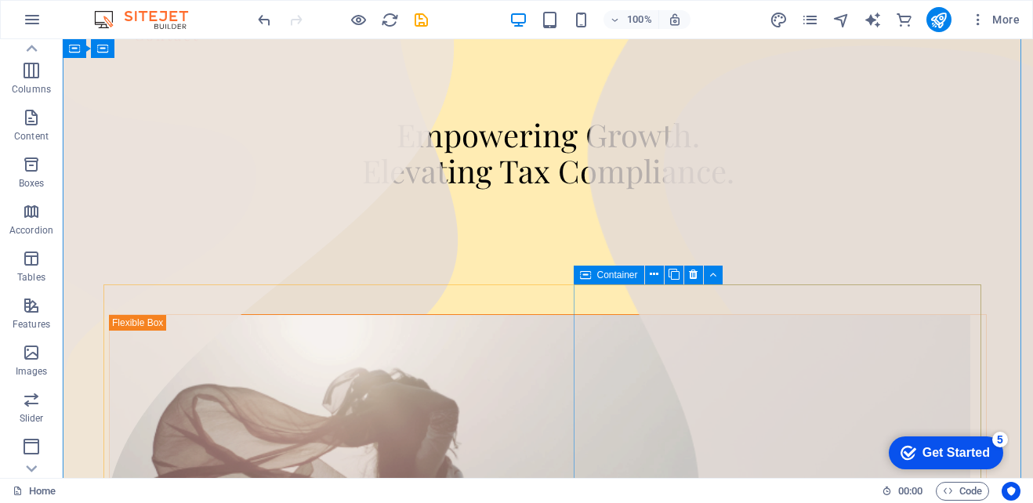
scroll to position [0, 0]
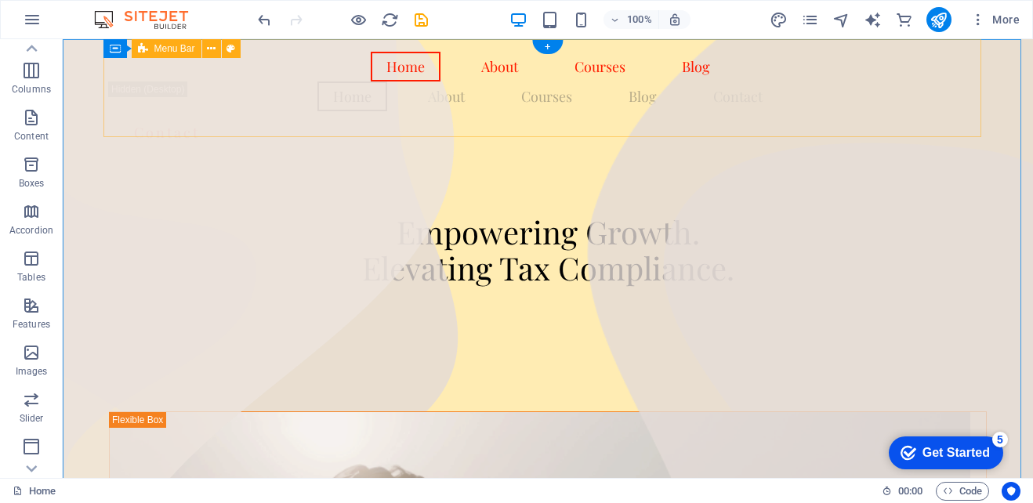
click at [847, 103] on div "Home About Courses Blog Home About Courses Blog Contact Contact" at bounding box center [548, 103] width 878 height 128
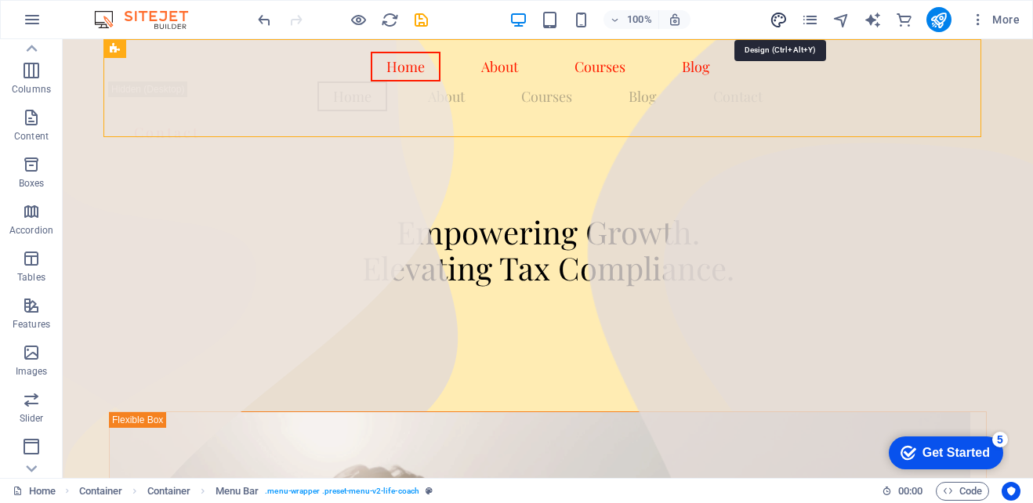
click at [779, 17] on icon "design" at bounding box center [779, 20] width 18 height 18
select select "px"
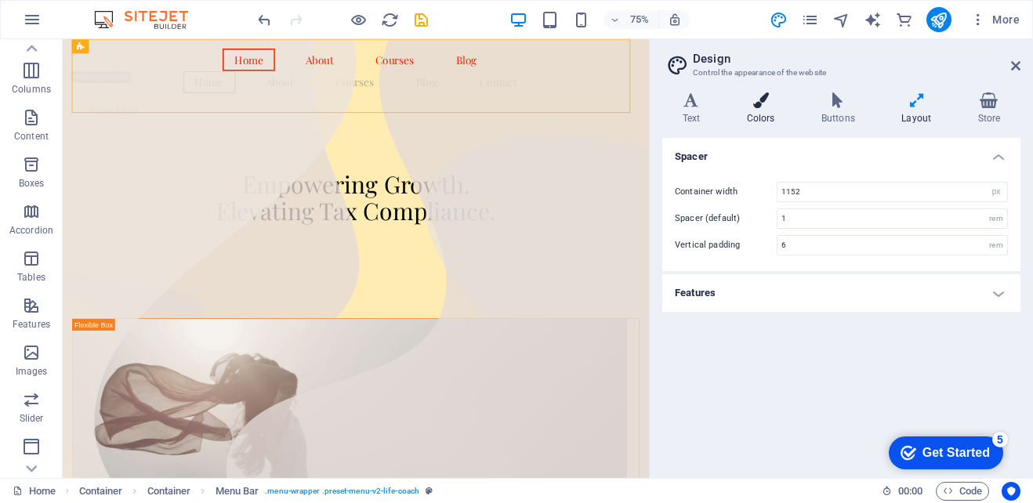
click at [764, 121] on h4 "Colors" at bounding box center [763, 108] width 74 height 33
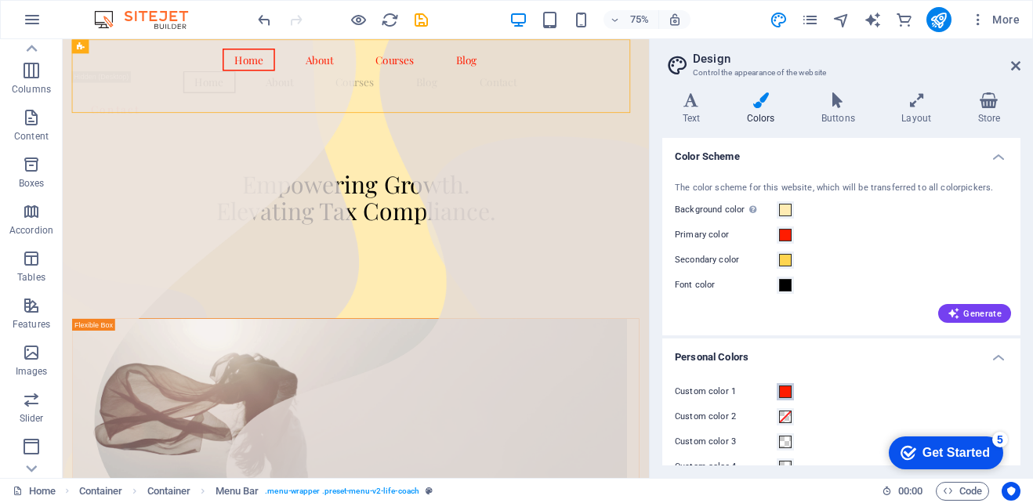
click at [785, 399] on button "Custom color 1" at bounding box center [785, 391] width 17 height 17
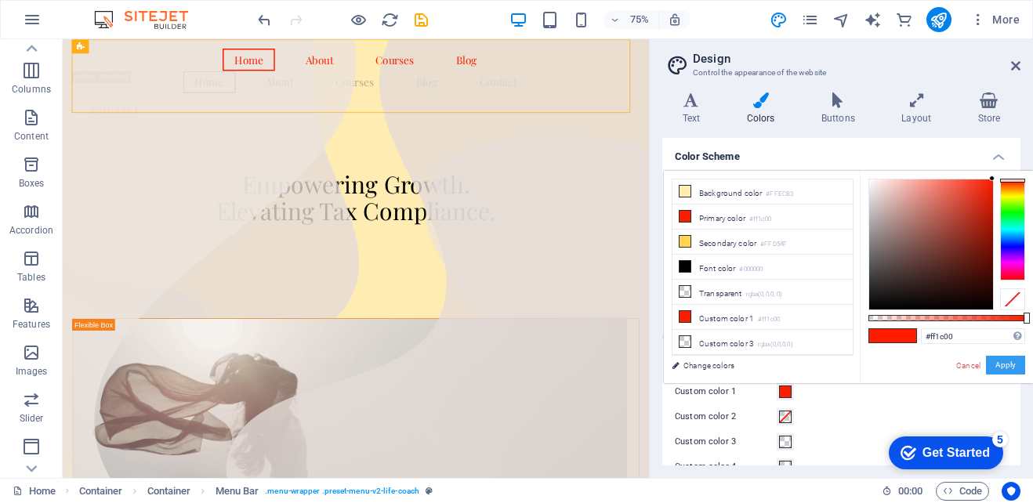
click at [1009, 371] on button "Apply" at bounding box center [1005, 365] width 39 height 19
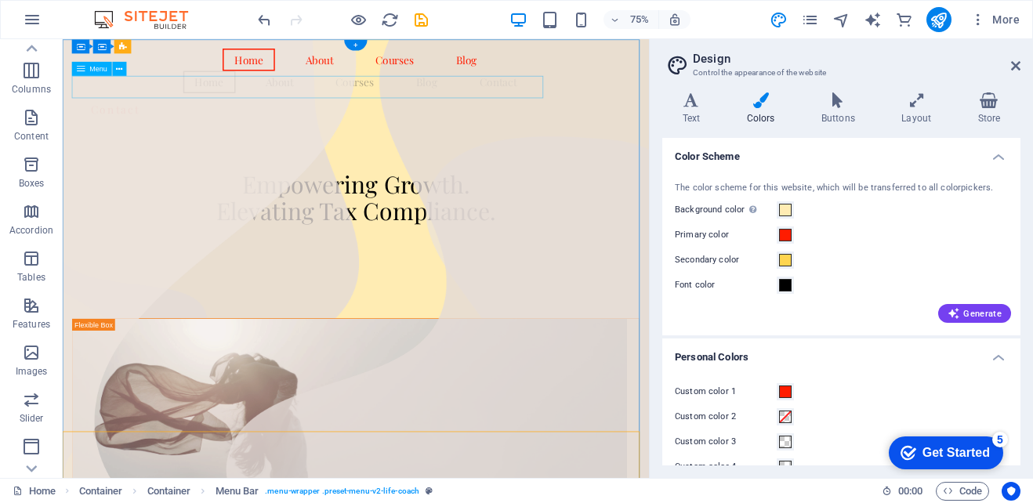
click at [603, 110] on nav "Home About Courses Blog Contact" at bounding box center [453, 96] width 756 height 30
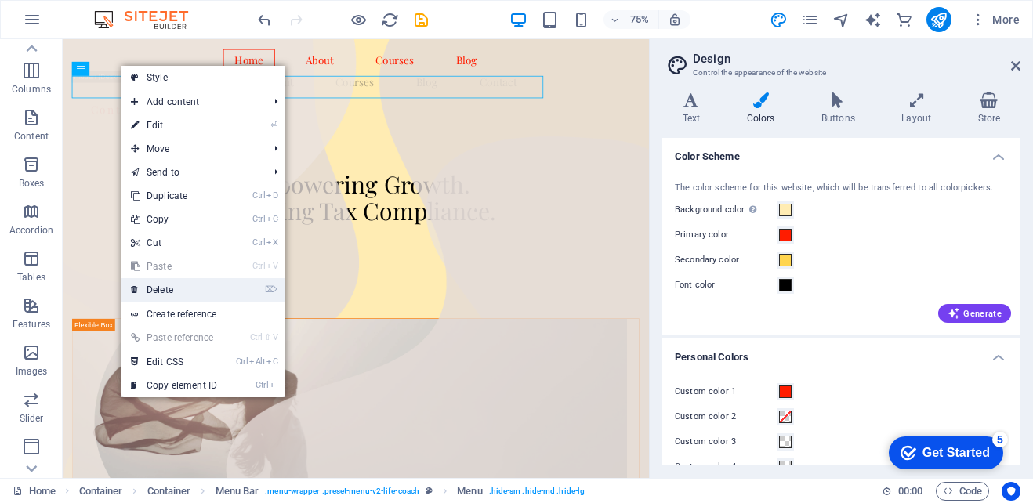
click at [168, 295] on link "⌦ Delete" at bounding box center [173, 290] width 105 height 24
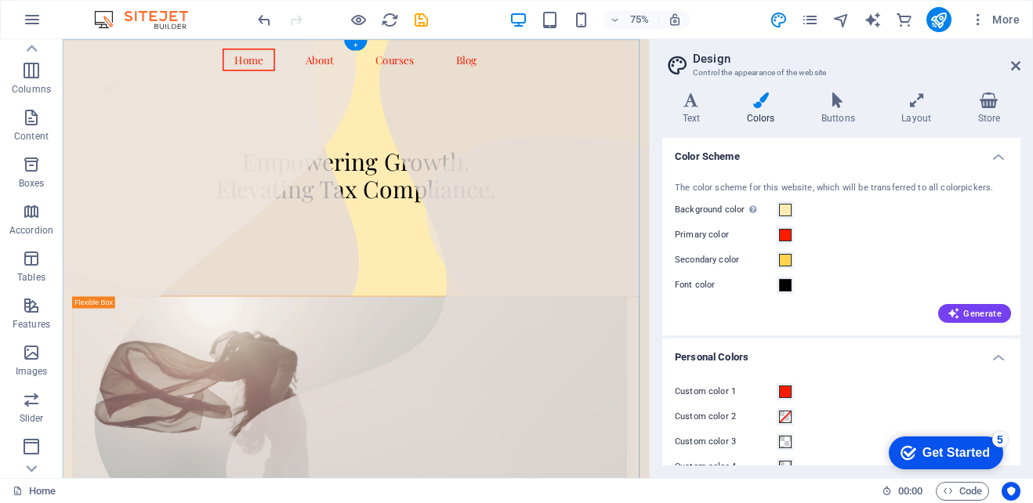
drag, startPoint x: 30, startPoint y: 4, endPoint x: 361, endPoint y: 46, distance: 334.2
click at [353, 42] on div "+" at bounding box center [355, 45] width 23 height 11
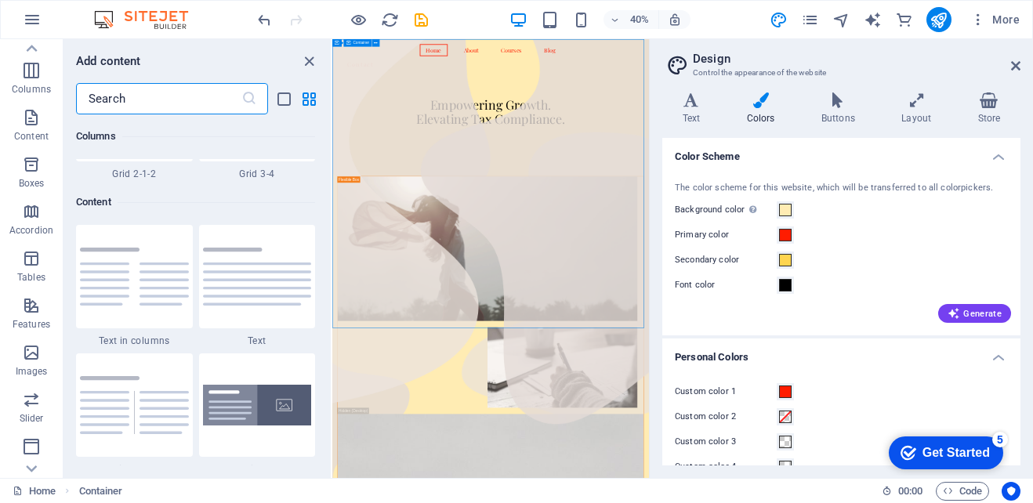
scroll to position [2742, 0]
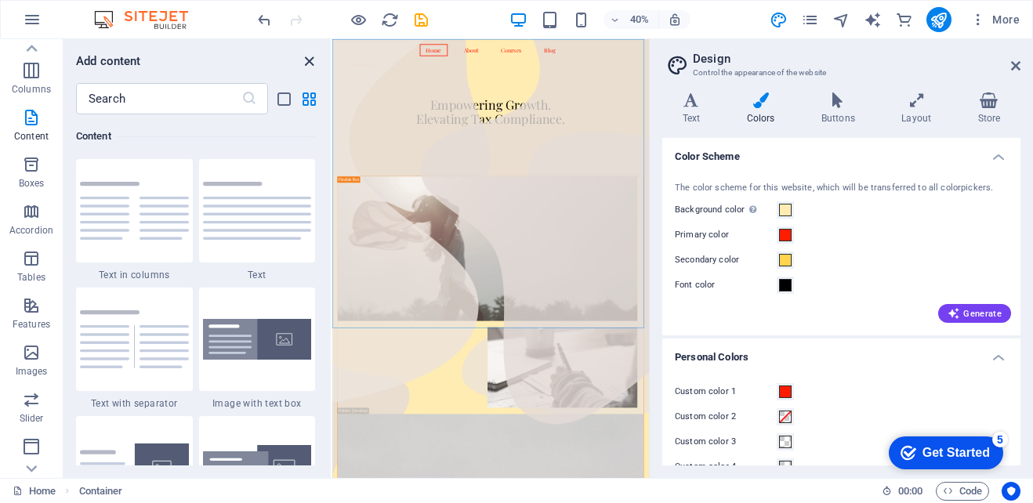
click at [311, 56] on icon "close panel" at bounding box center [309, 62] width 18 height 18
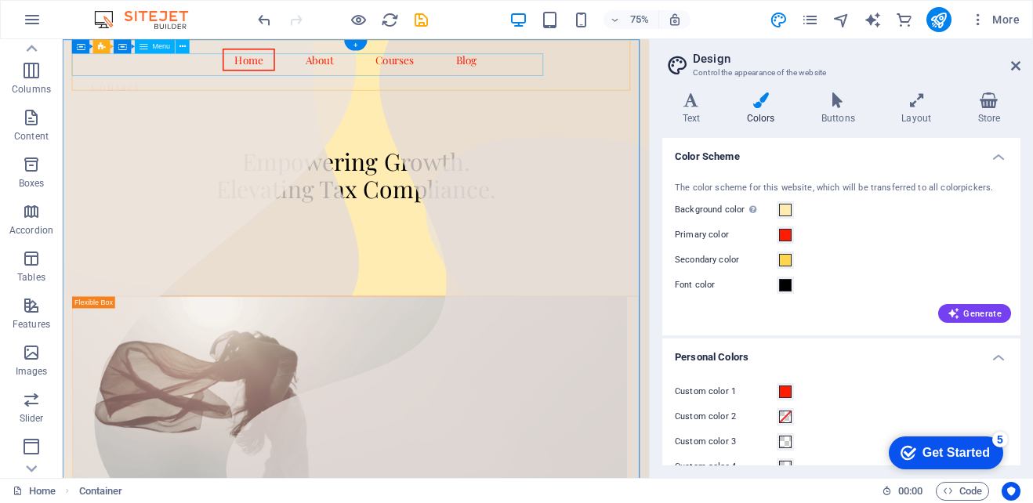
click at [259, 69] on nav "Home About Courses Blog" at bounding box center [453, 67] width 756 height 30
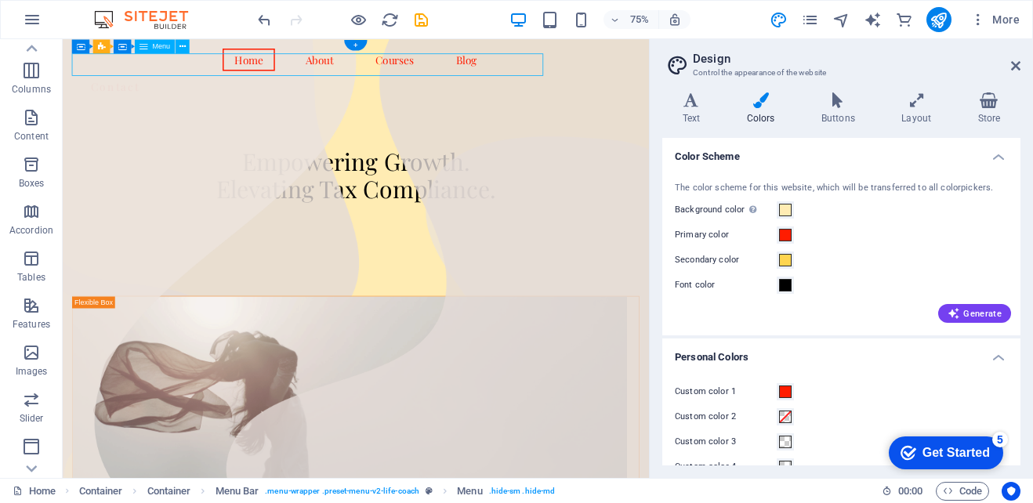
click at [343, 68] on nav "Home About Courses Blog" at bounding box center [453, 67] width 756 height 30
click at [748, 81] on div "Contact" at bounding box center [453, 102] width 756 height 43
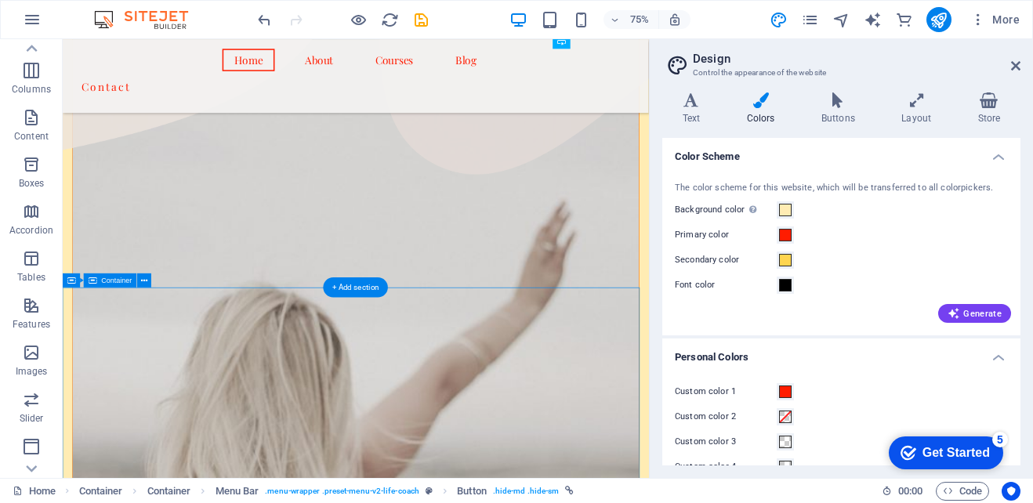
scroll to position [705, 0]
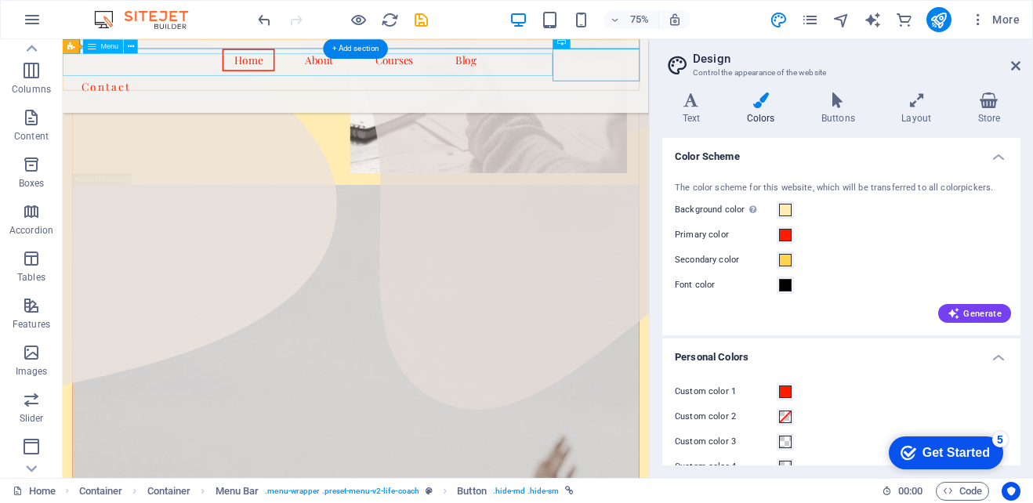
click at [350, 68] on nav "Home About Courses Blog" at bounding box center [453, 67] width 781 height 30
click at [350, 78] on nav "Home About Courses Blog" at bounding box center [453, 67] width 781 height 30
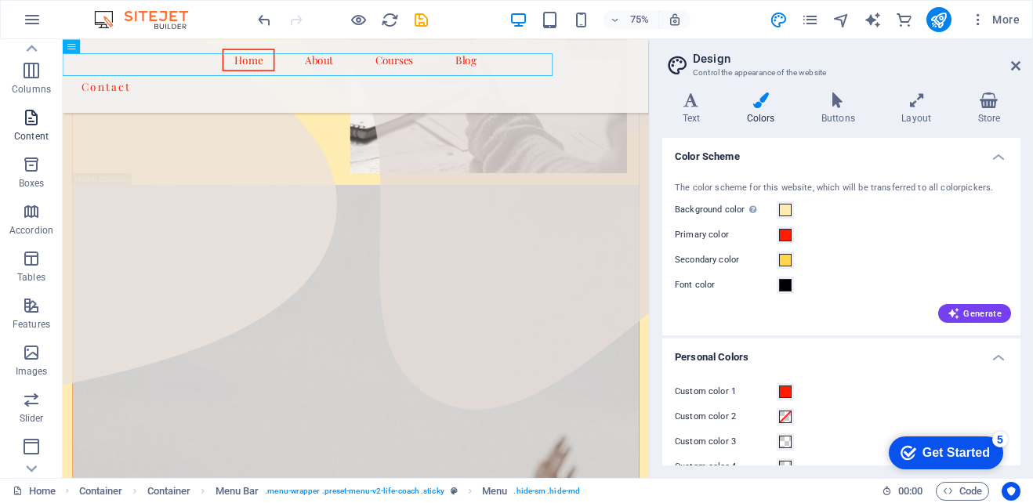
click at [24, 136] on p "Content" at bounding box center [31, 136] width 34 height 13
click at [30, 126] on icon "button" at bounding box center [31, 117] width 19 height 19
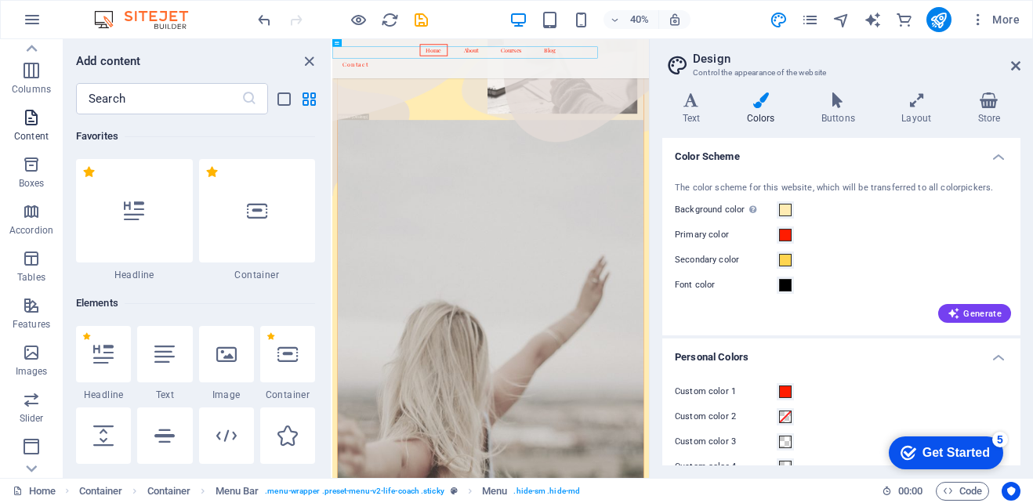
scroll to position [2742, 0]
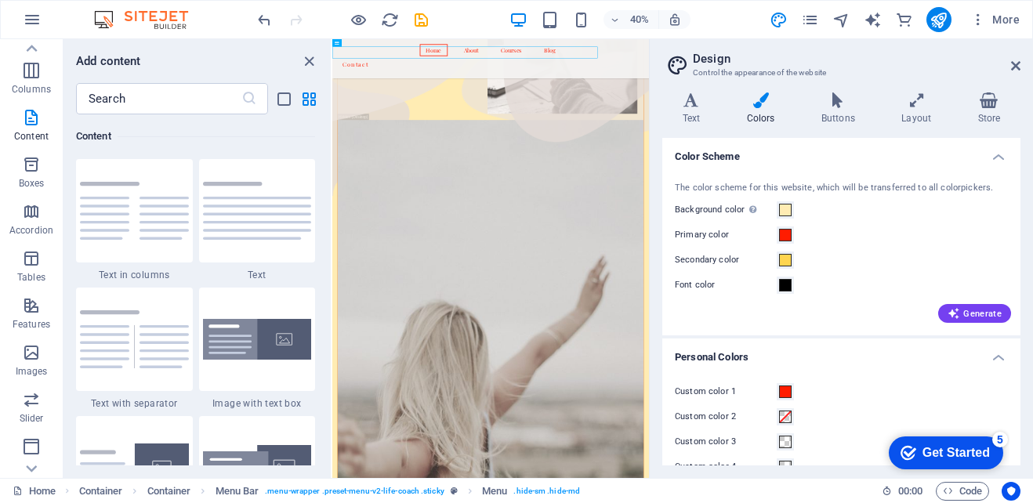
click at [894, 80] on div "Variants Text Colors Buttons Layout Store Text Standard Bold Links Font color F…" at bounding box center [841, 279] width 383 height 398
drag, startPoint x: 333, startPoint y: 17, endPoint x: 314, endPoint y: 54, distance: 41.4
click at [314, 54] on icon "close panel" at bounding box center [309, 62] width 18 height 18
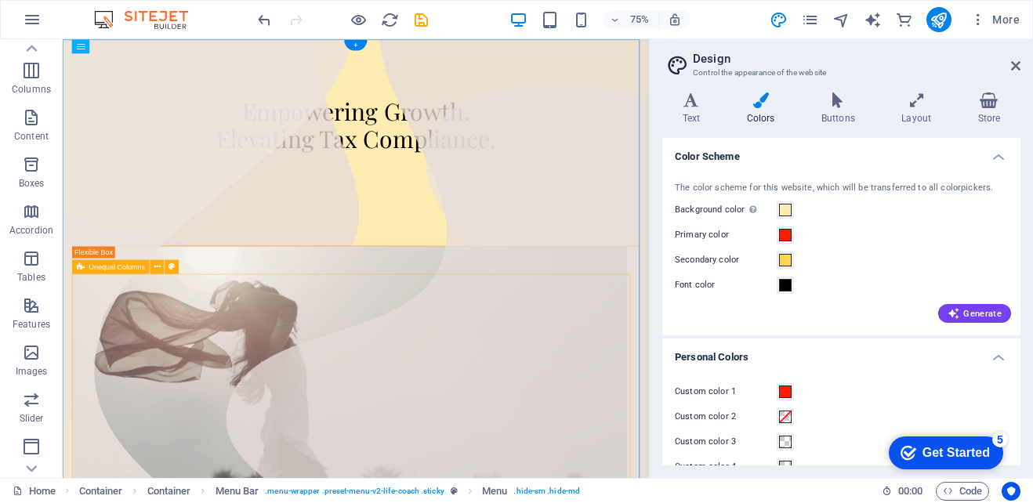
scroll to position [78, 0]
